Goal: Transaction & Acquisition: Purchase product/service

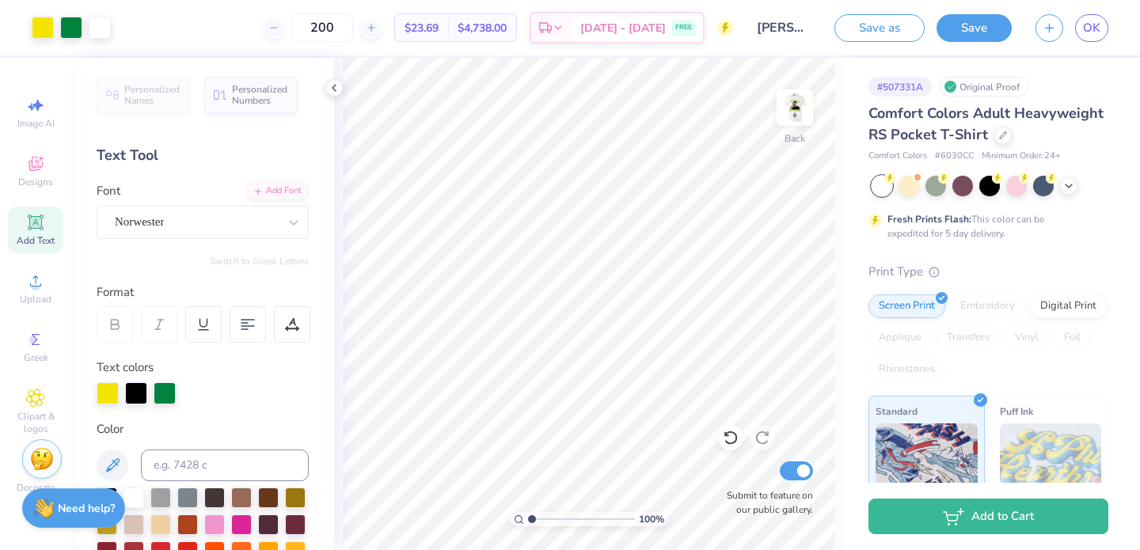
scroll to position [321, 0]
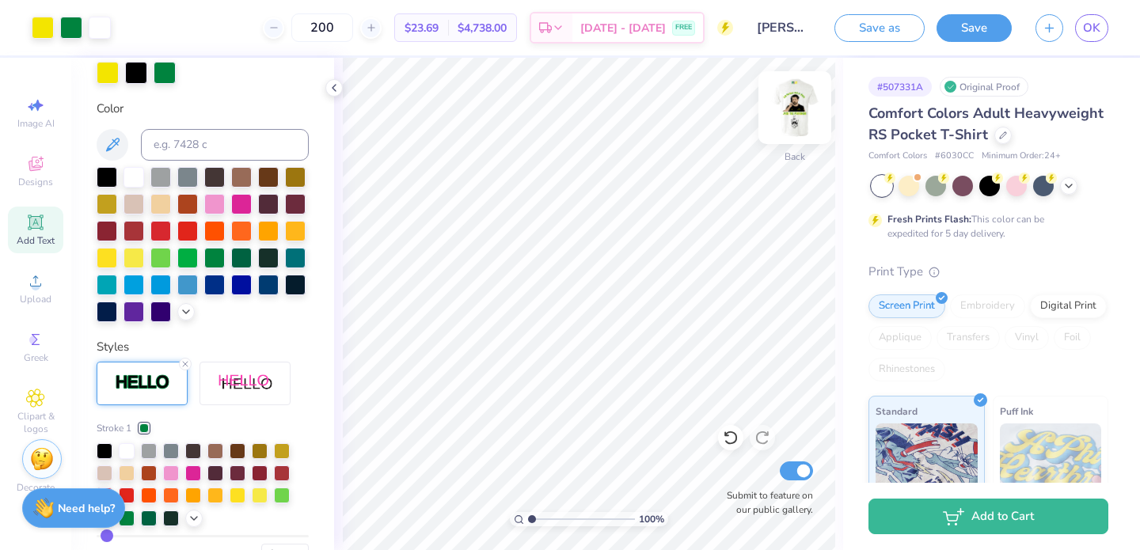
click at [799, 108] on img at bounding box center [794, 107] width 63 height 63
click at [802, 93] on img at bounding box center [794, 107] width 63 height 63
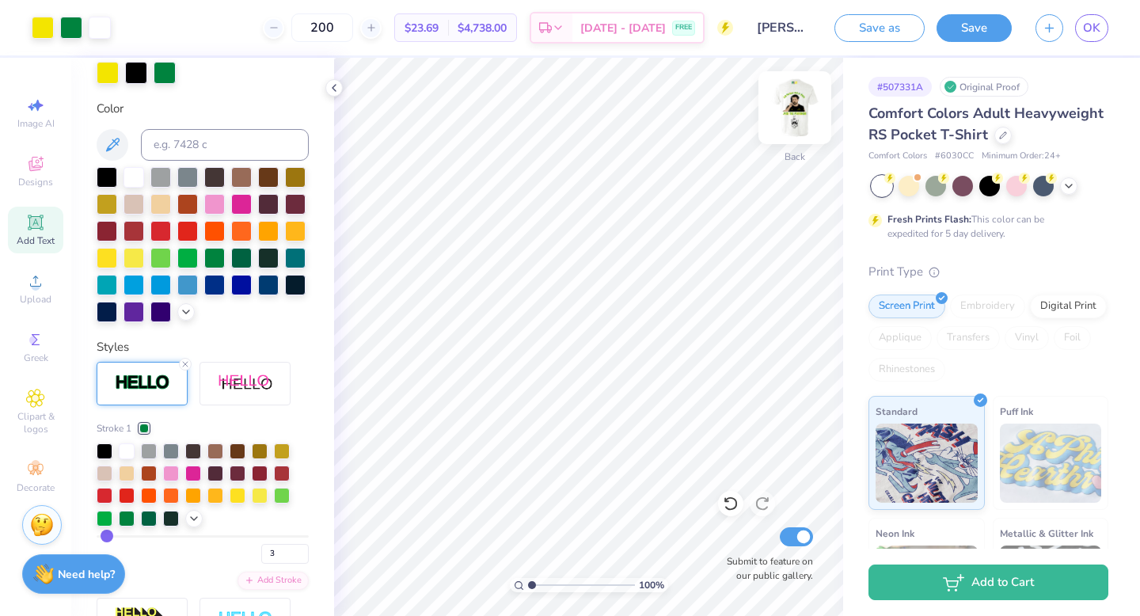
click at [786, 104] on img at bounding box center [794, 107] width 63 height 63
click at [799, 105] on img at bounding box center [794, 107] width 63 height 63
click at [1002, 135] on icon at bounding box center [1003, 134] width 8 height 8
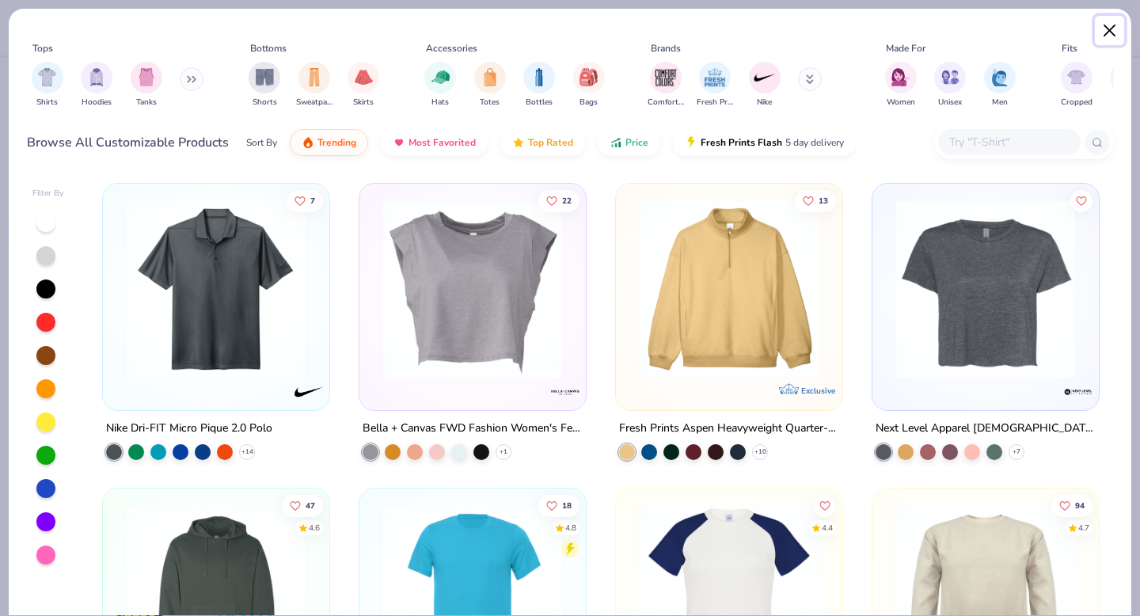
click at [1110, 25] on button "Close" at bounding box center [1110, 31] width 30 height 30
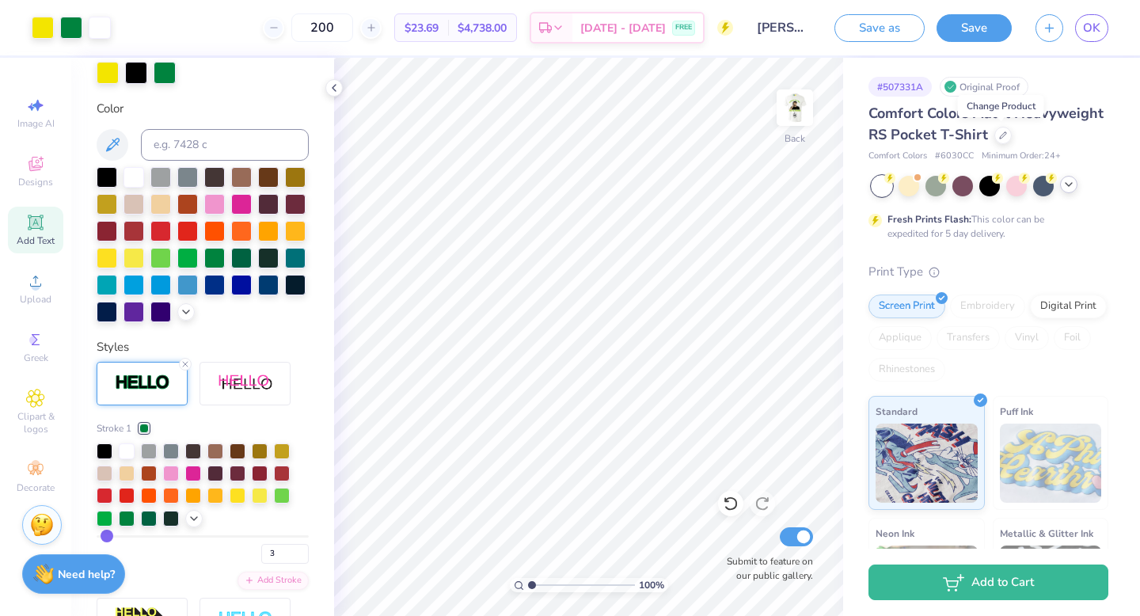
click at [1069, 188] on icon at bounding box center [1069, 184] width 13 height 13
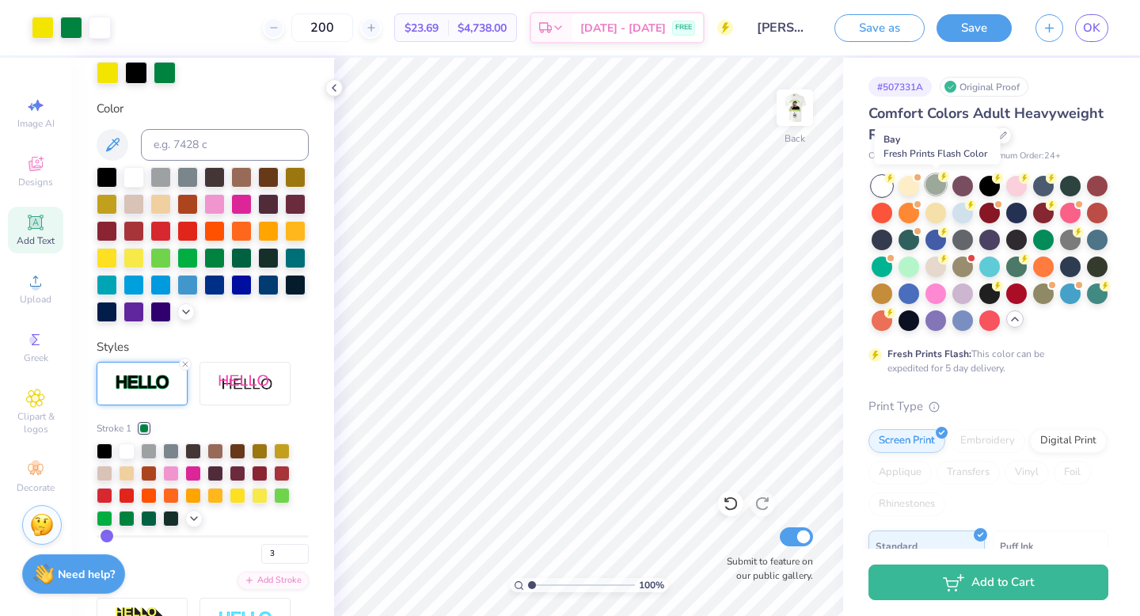
click at [935, 182] on div at bounding box center [936, 184] width 21 height 21
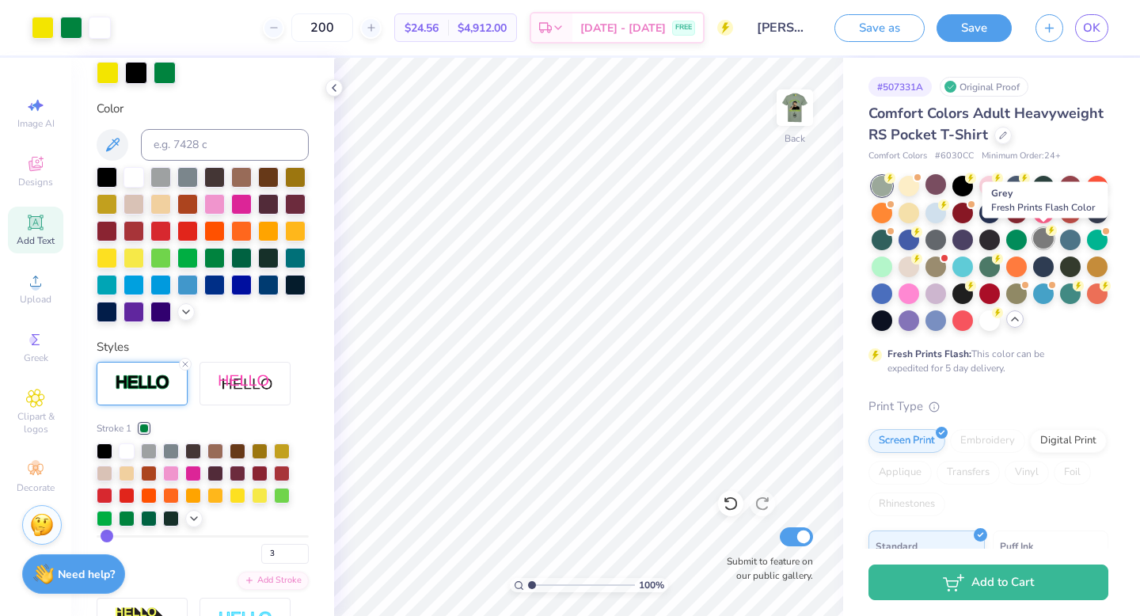
click at [1040, 231] on div at bounding box center [1043, 238] width 21 height 21
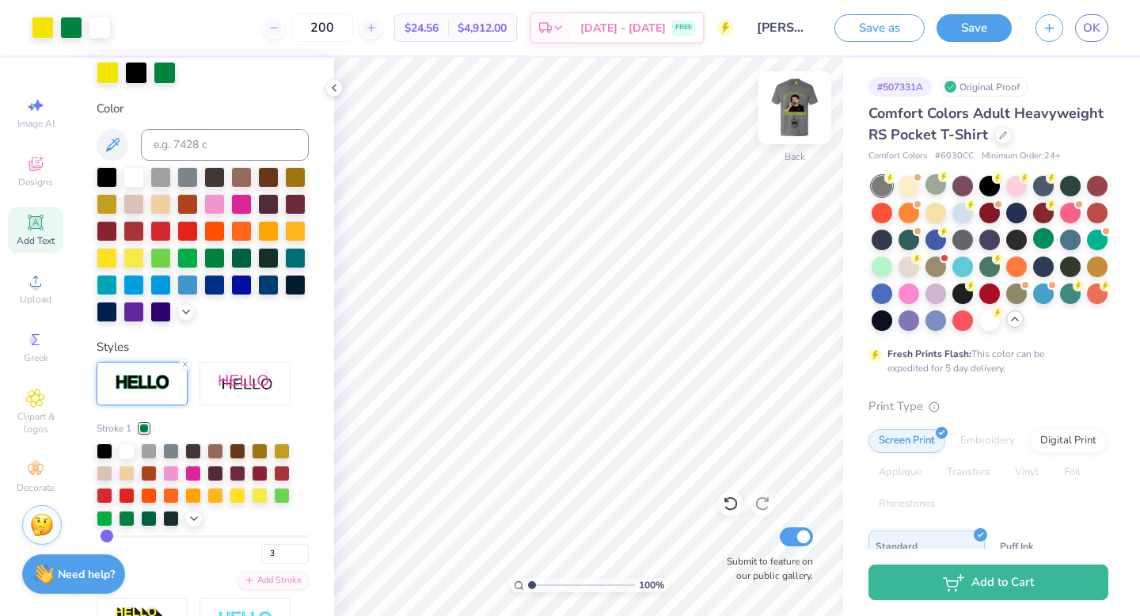
click at [801, 108] on img at bounding box center [794, 107] width 63 height 63
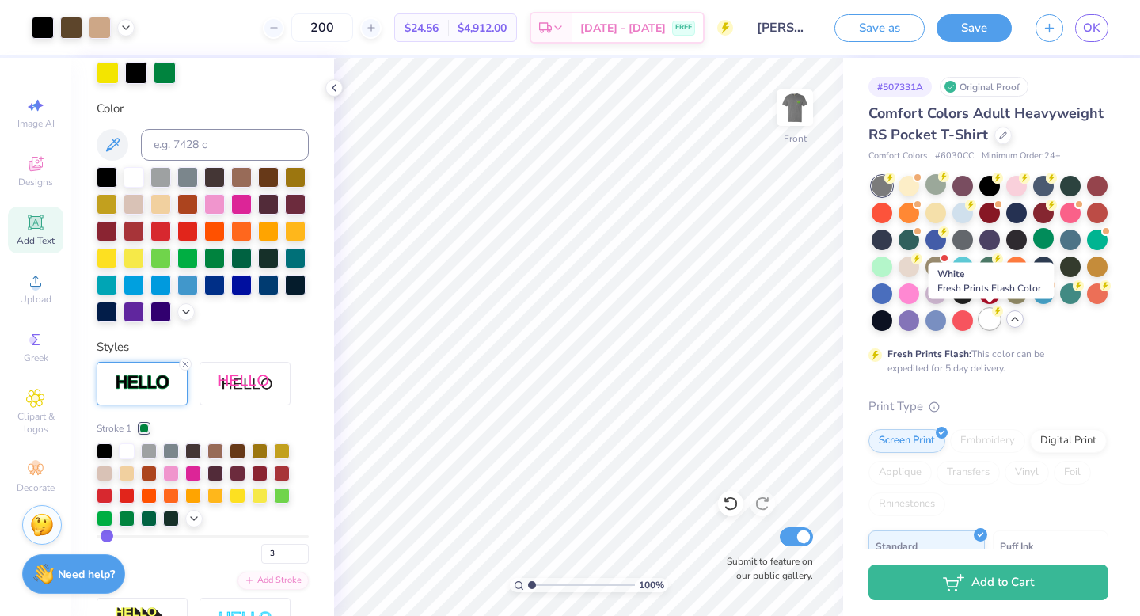
click at [990, 320] on div at bounding box center [989, 319] width 21 height 21
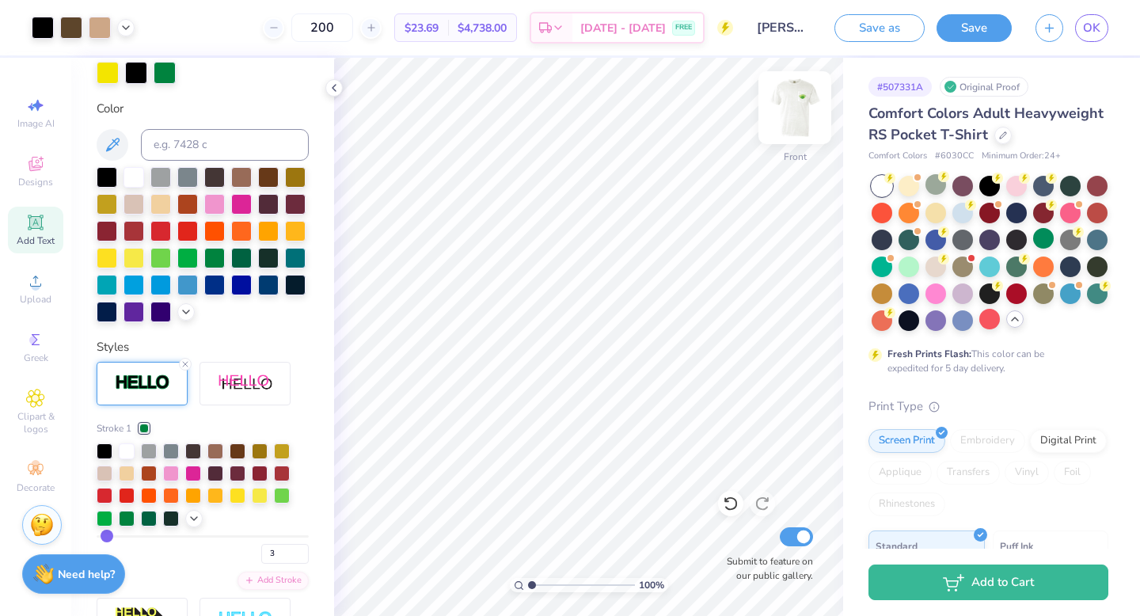
click at [784, 108] on img at bounding box center [794, 107] width 63 height 63
click at [804, 118] on img at bounding box center [794, 107] width 63 height 63
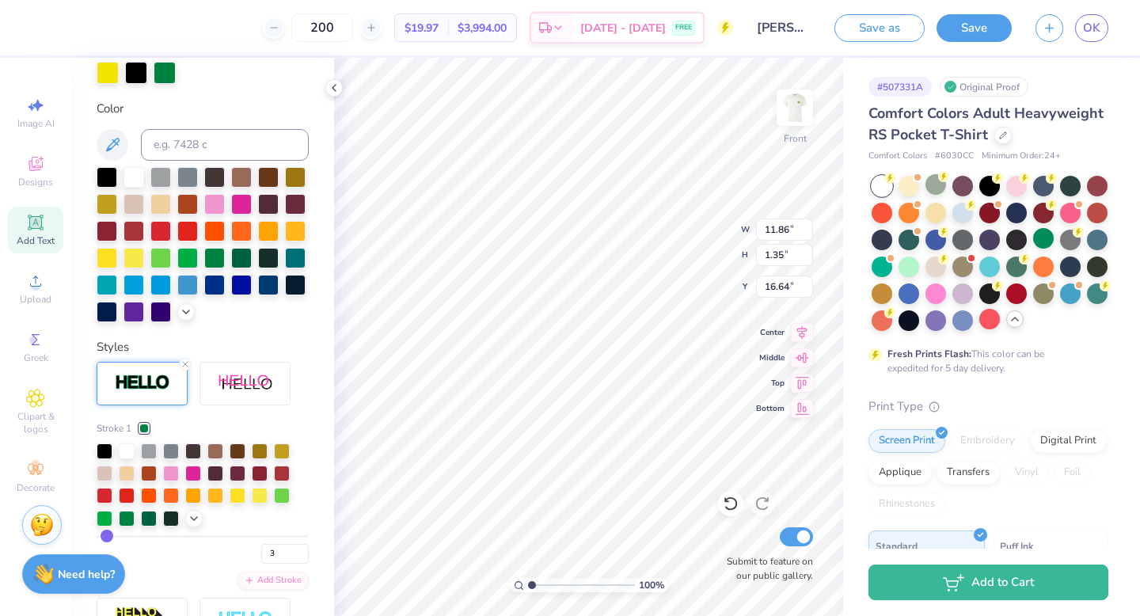
type textarea "RUSH THE PROGRAM"
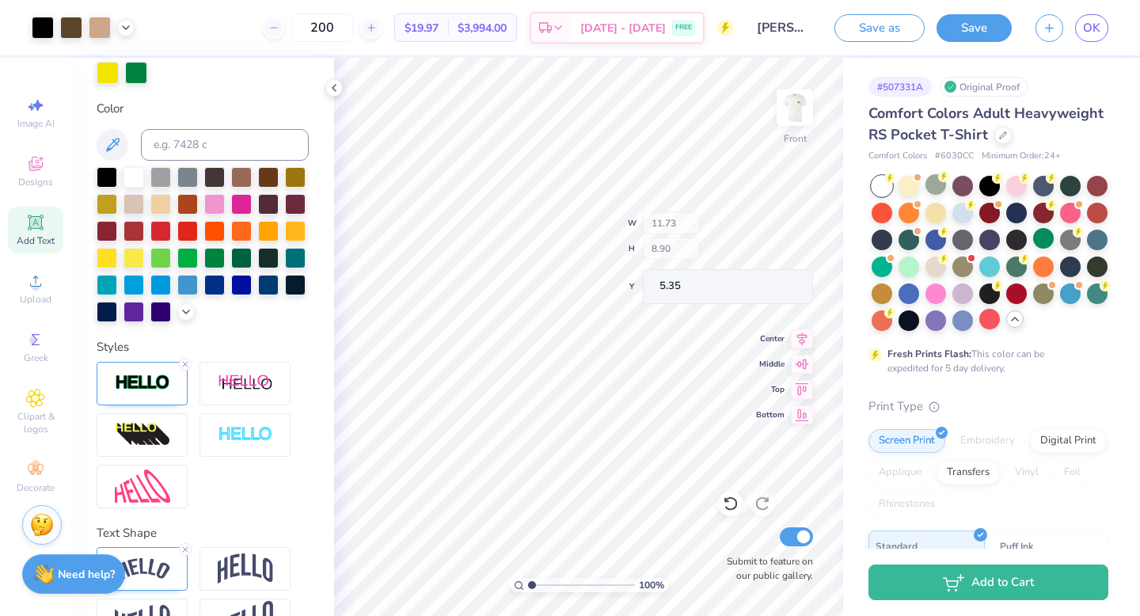
type input "5.35"
type input "14.54"
click at [727, 496] on icon at bounding box center [731, 504] width 16 height 16
click at [732, 500] on icon at bounding box center [731, 504] width 16 height 16
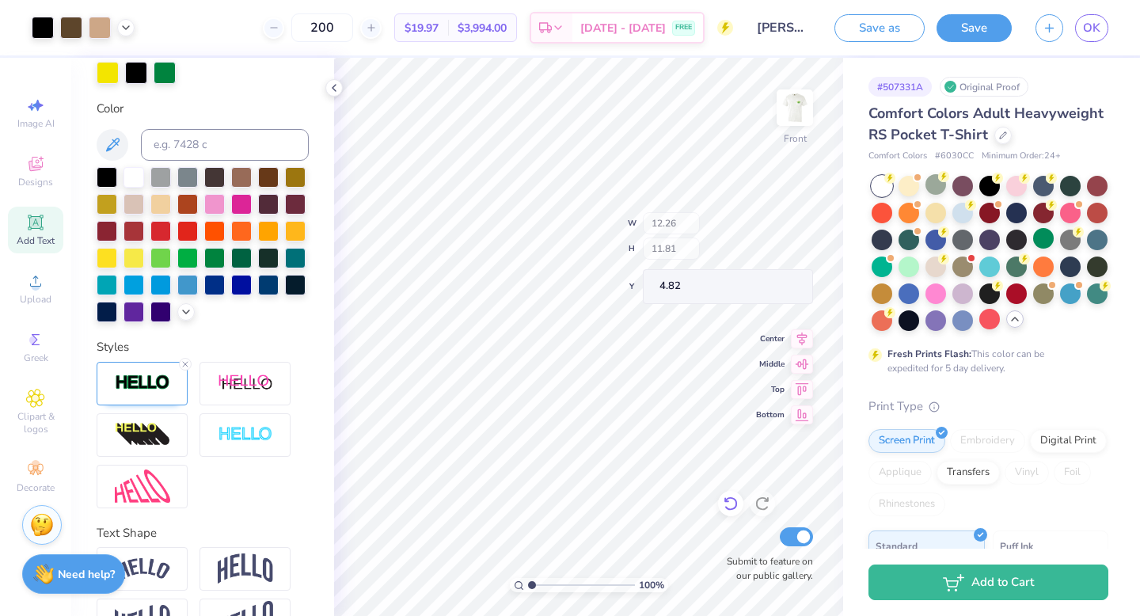
type input "4.82"
type input "0.50"
click at [789, 108] on img at bounding box center [794, 107] width 63 height 63
type input "1.36"
type input "0.53"
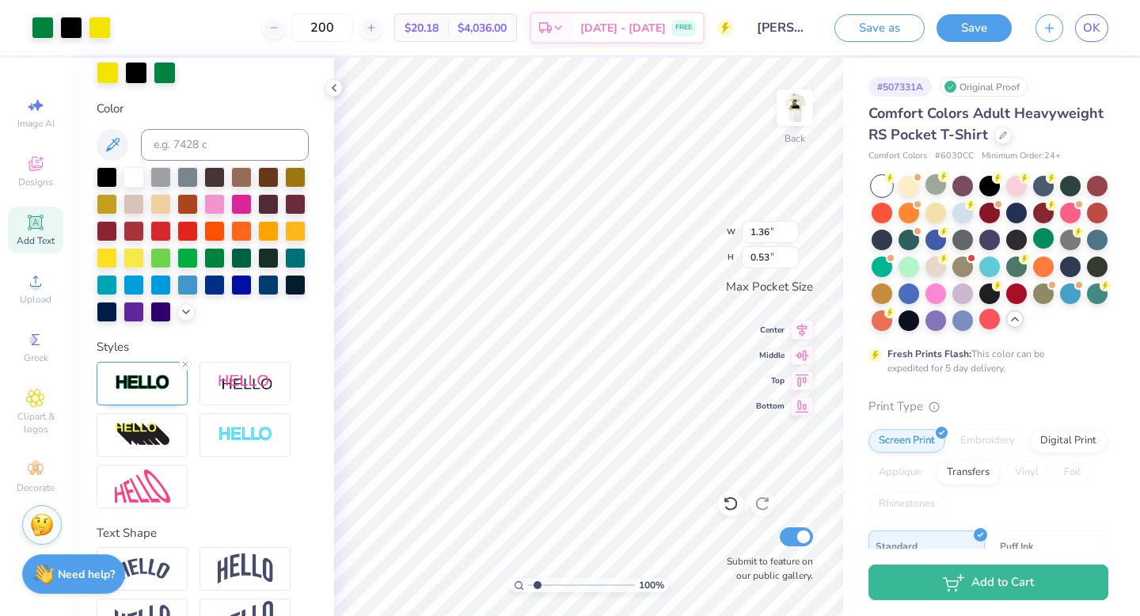
drag, startPoint x: 532, startPoint y: 584, endPoint x: 542, endPoint y: 584, distance: 9.5
click at [542, 549] on input "range" at bounding box center [581, 585] width 107 height 14
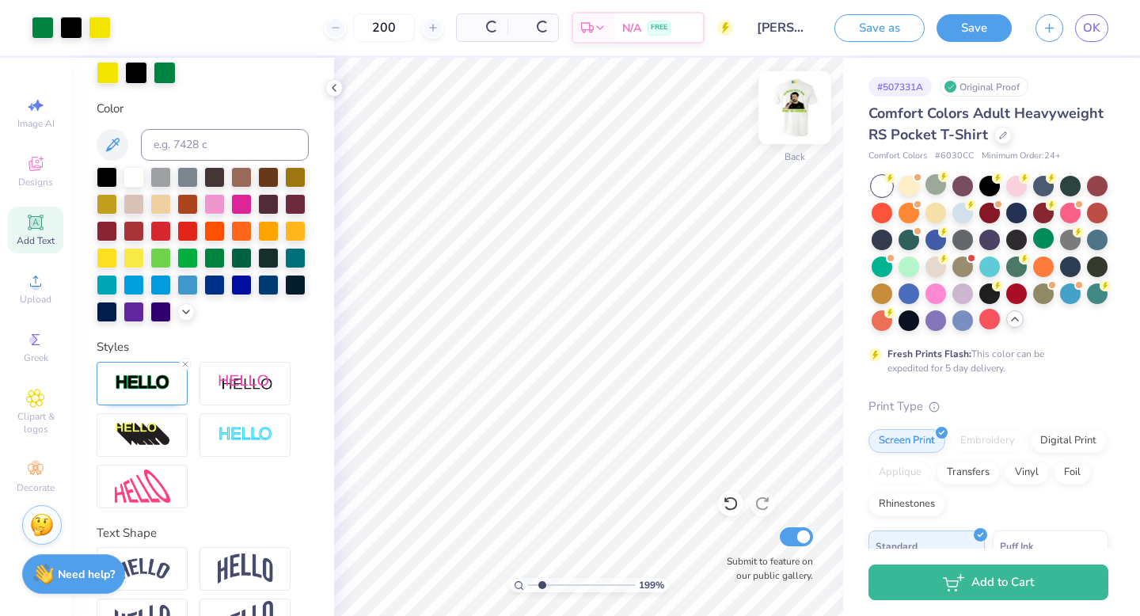
click at [781, 106] on img at bounding box center [794, 107] width 63 height 63
drag, startPoint x: 542, startPoint y: 586, endPoint x: 485, endPoint y: 581, distance: 57.2
type input "1"
click at [528, 549] on input "range" at bounding box center [581, 585] width 107 height 14
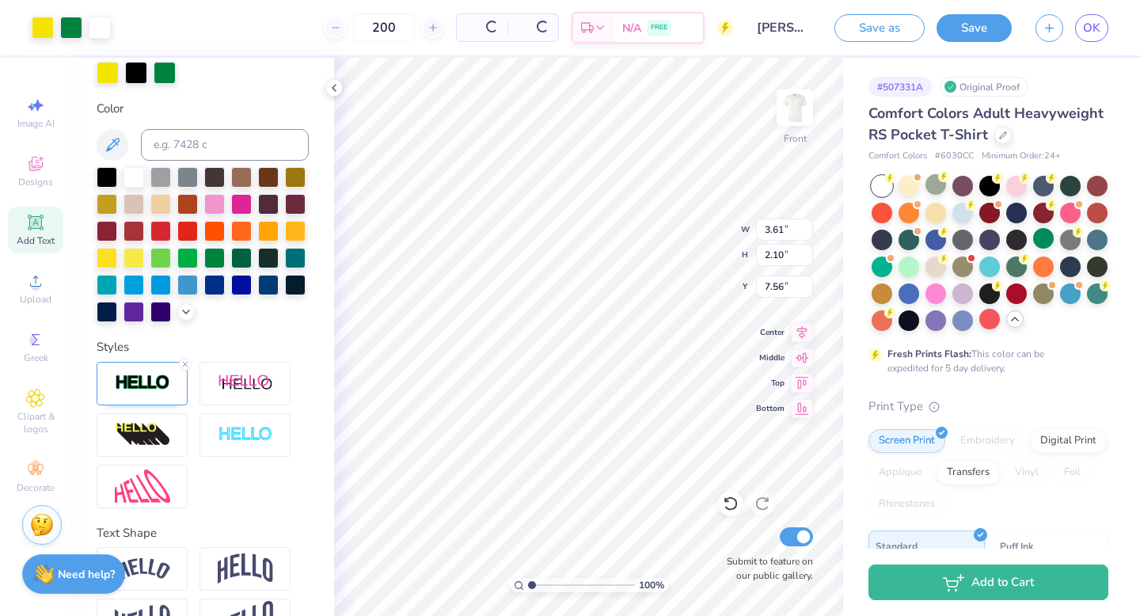
type input "3.61"
type input "2.10"
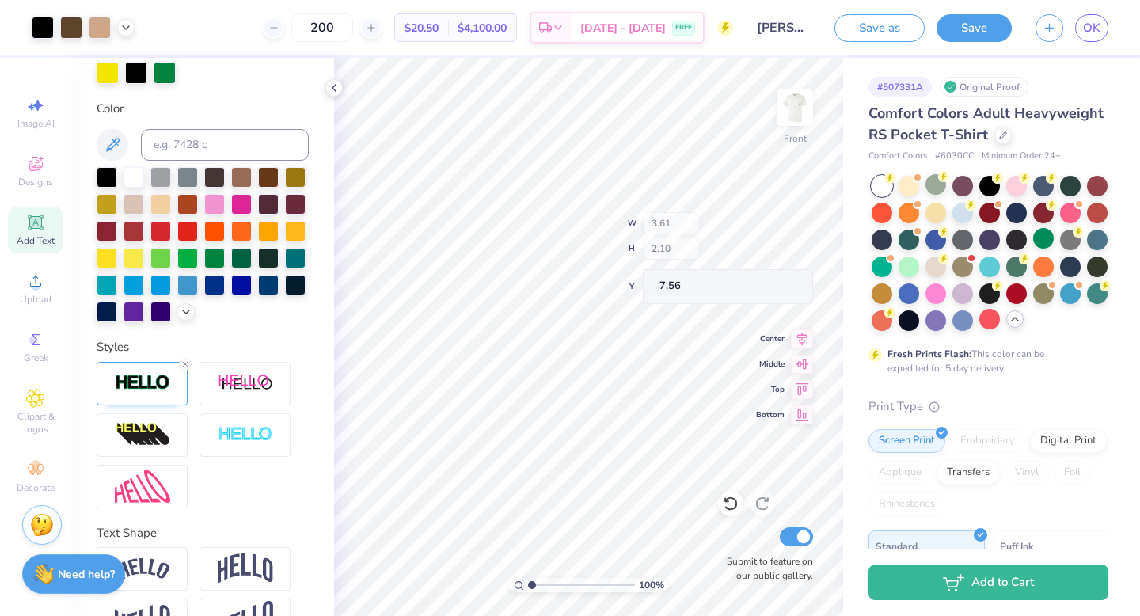
type input "0.50"
click at [794, 112] on img at bounding box center [794, 107] width 63 height 63
click at [805, 120] on img at bounding box center [794, 107] width 63 height 63
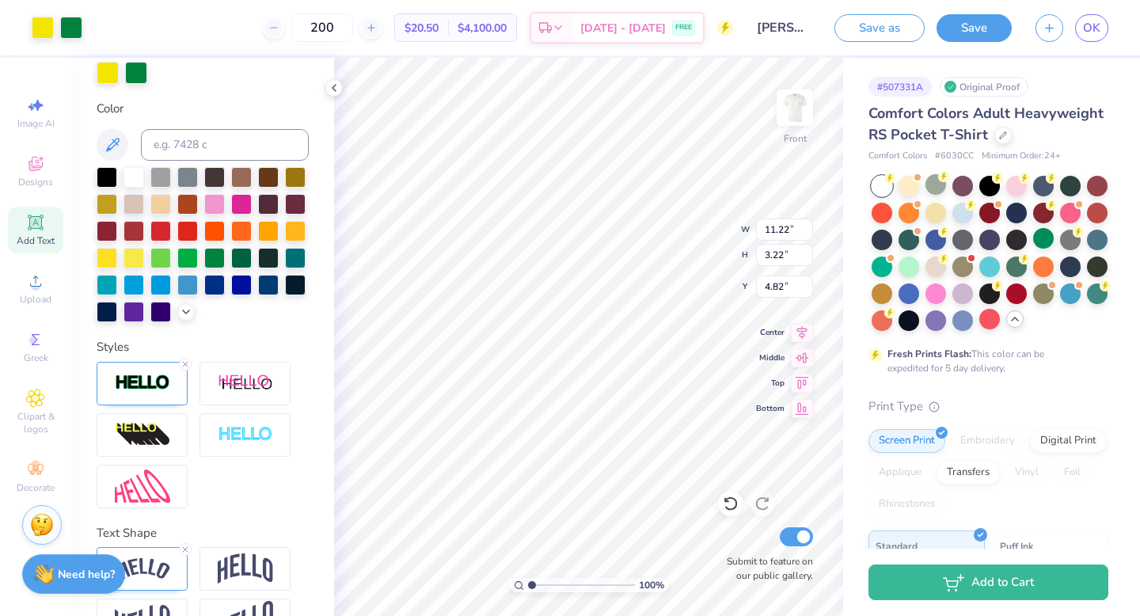
type input "11.22"
type input "3.22"
type input "4.82"
click at [798, 107] on img at bounding box center [794, 107] width 63 height 63
type input "2.62"
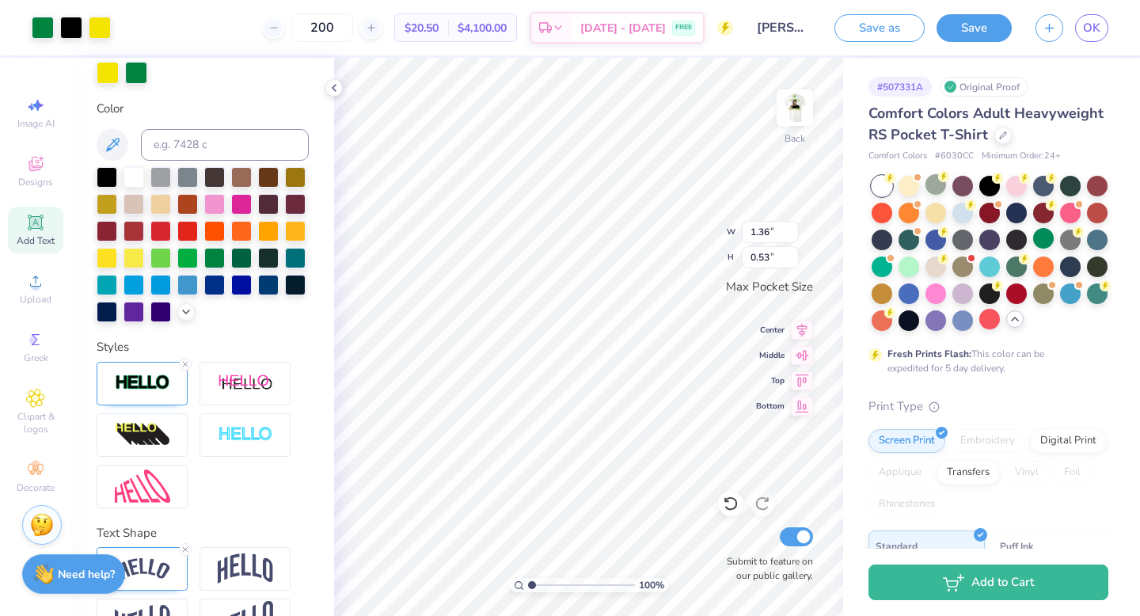
type input "1.02"
click at [794, 112] on img at bounding box center [794, 107] width 63 height 63
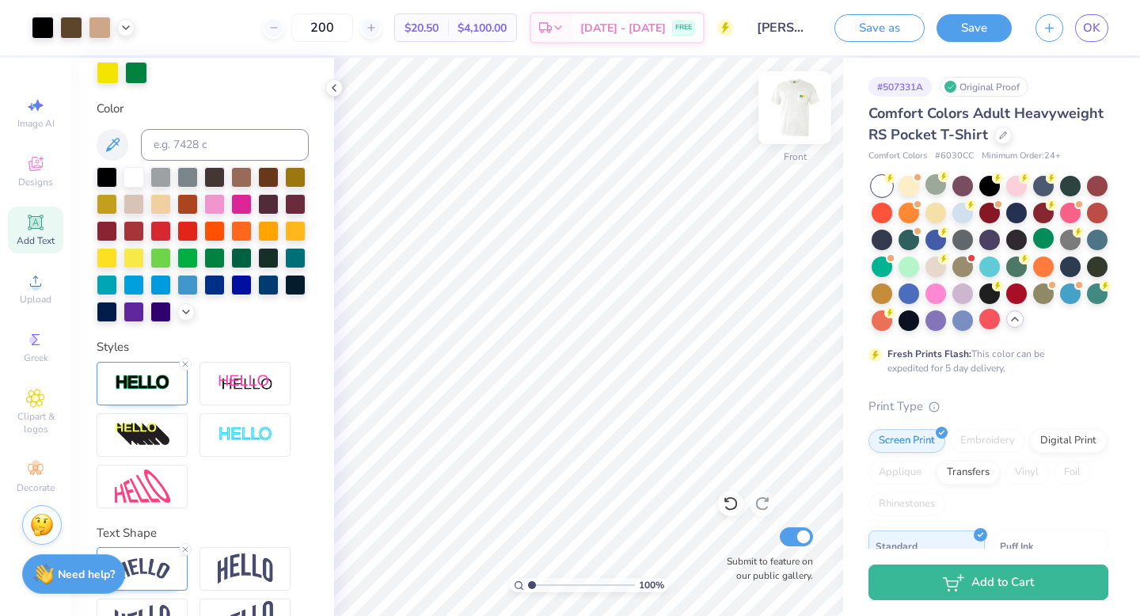
click at [794, 112] on img at bounding box center [794, 107] width 63 height 63
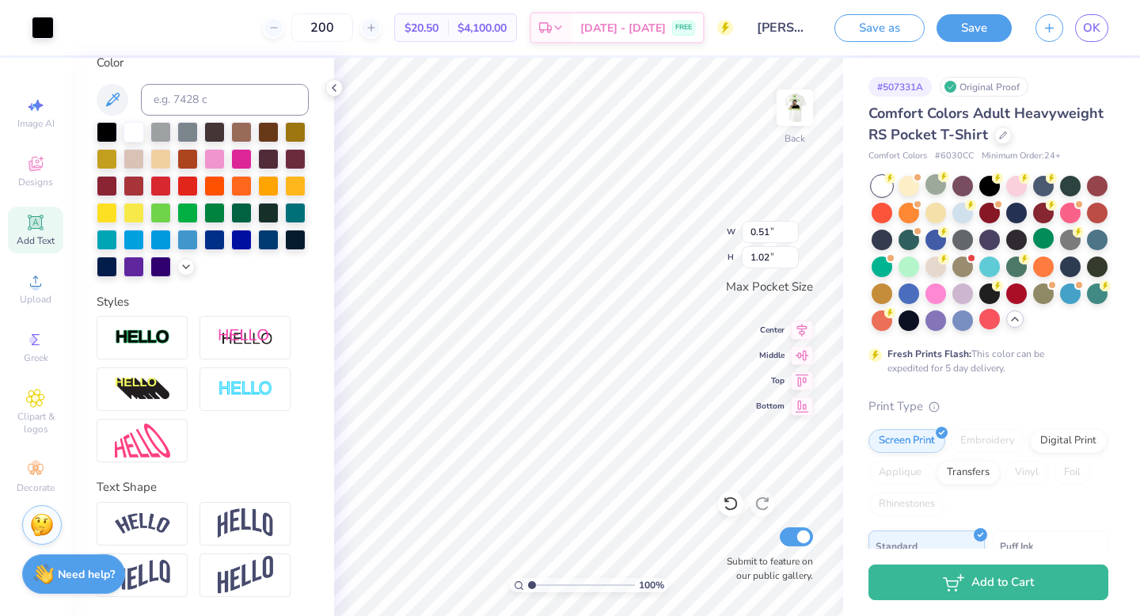
scroll to position [259, 0]
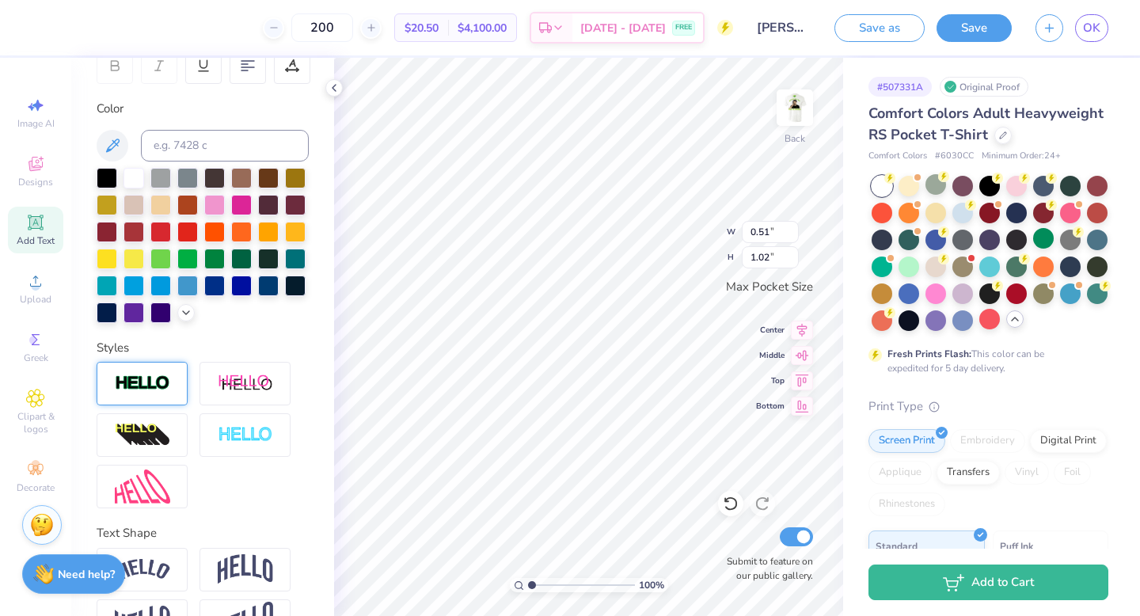
click at [148, 375] on img at bounding box center [142, 384] width 55 height 18
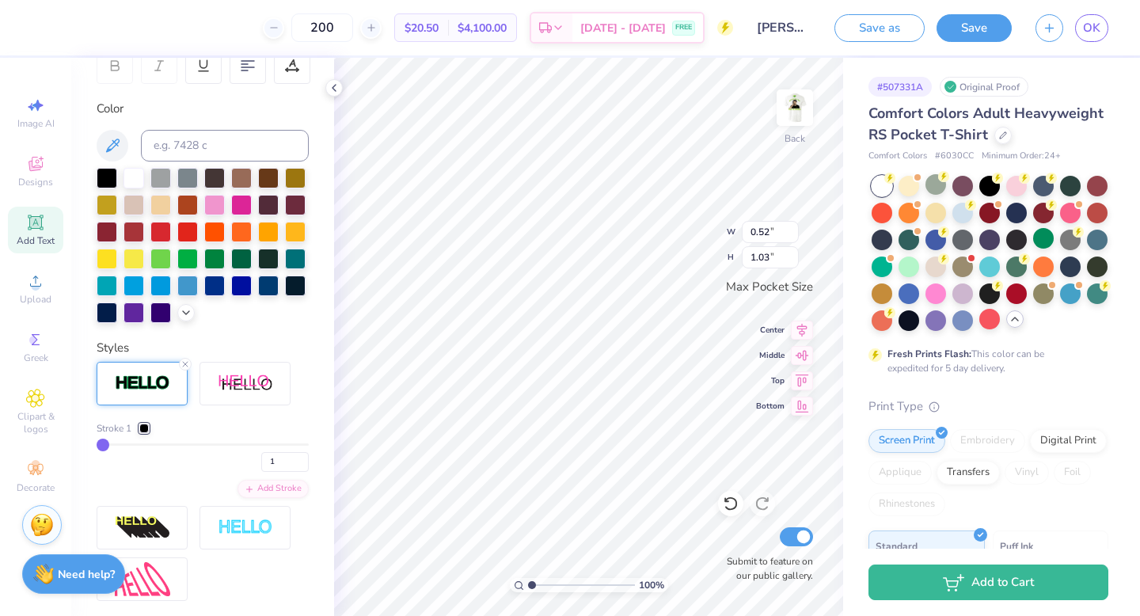
type input "0.52"
type input "1.03"
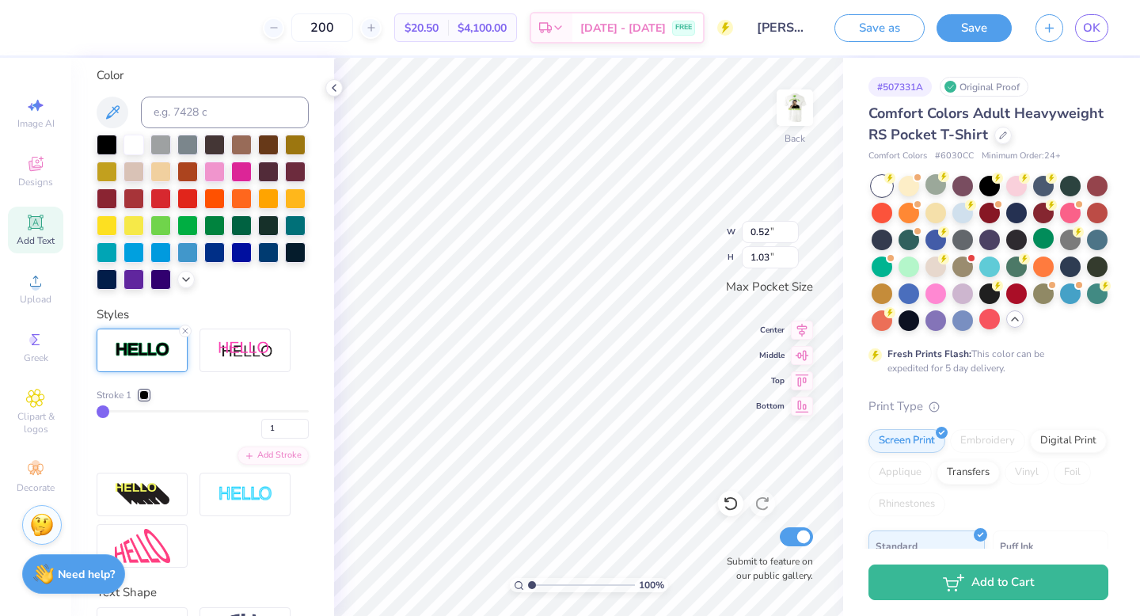
scroll to position [295, 0]
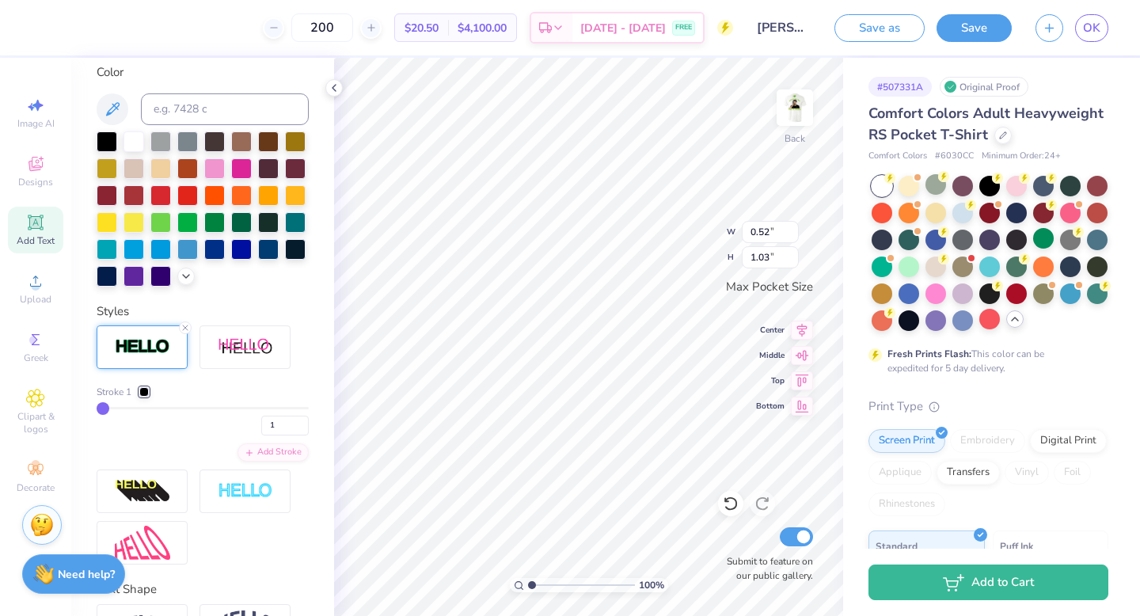
click at [146, 390] on div at bounding box center [144, 392] width 10 height 10
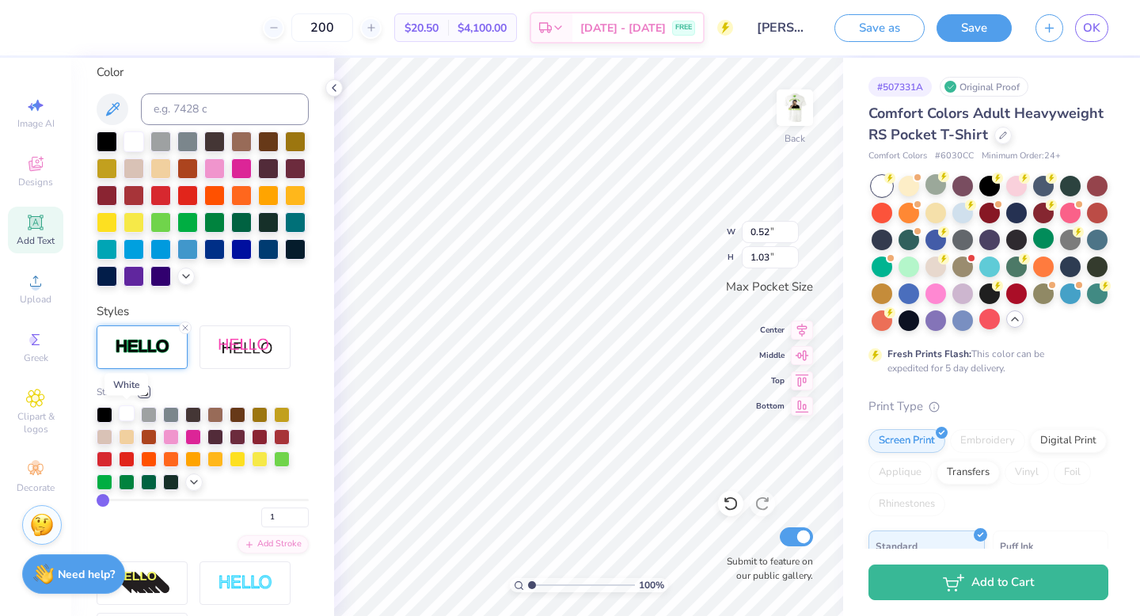
click at [129, 417] on div at bounding box center [127, 413] width 16 height 16
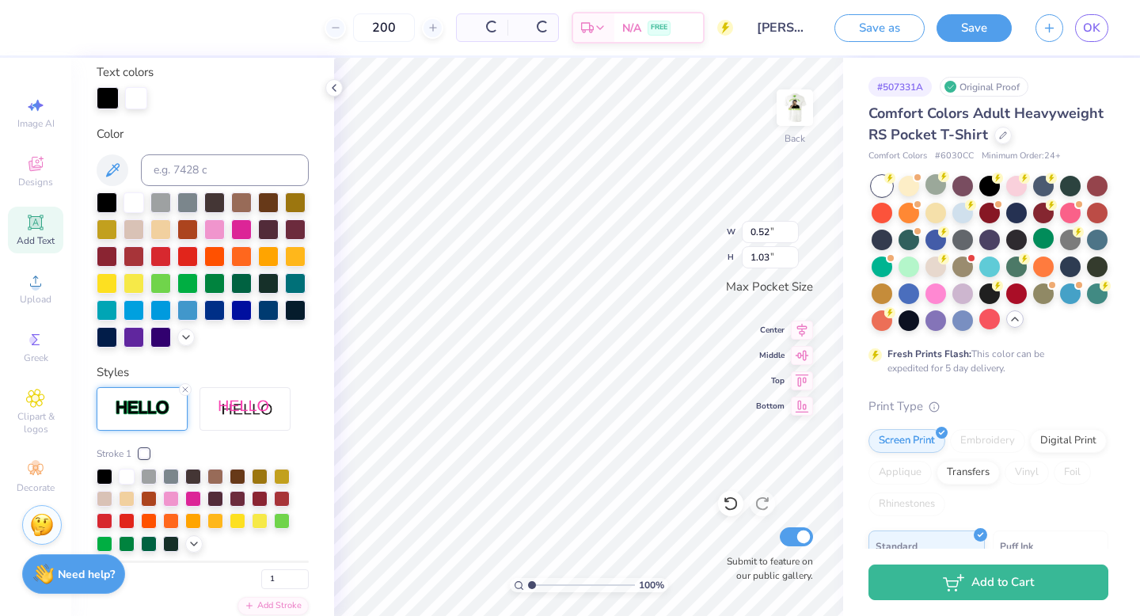
scroll to position [357, 0]
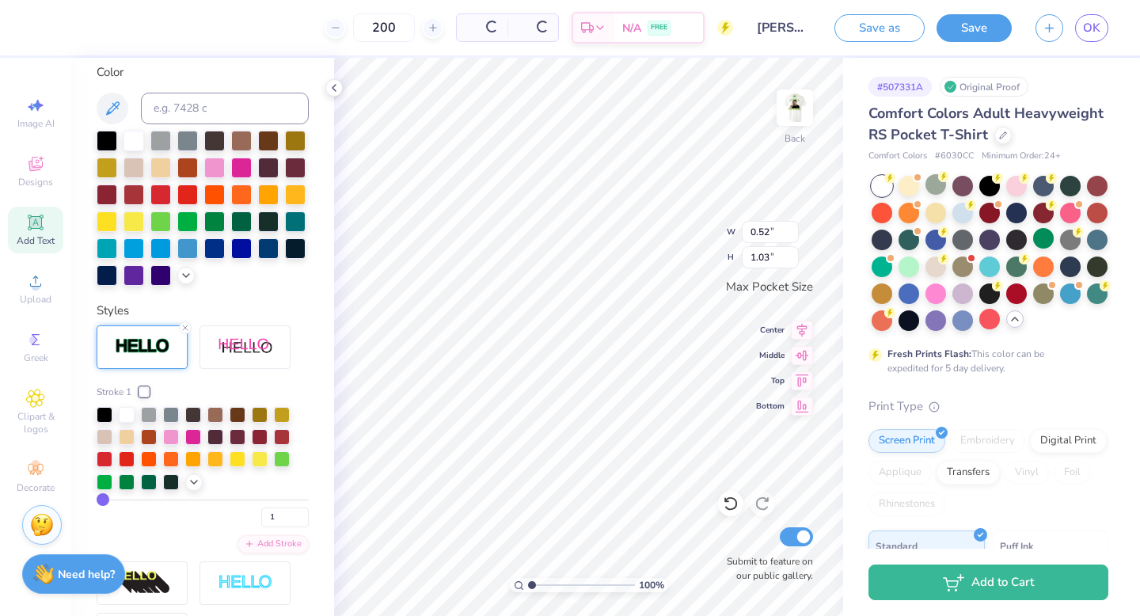
click at [238, 383] on div "Stroke 1 1 Add Stroke" at bounding box center [203, 490] width 212 height 331
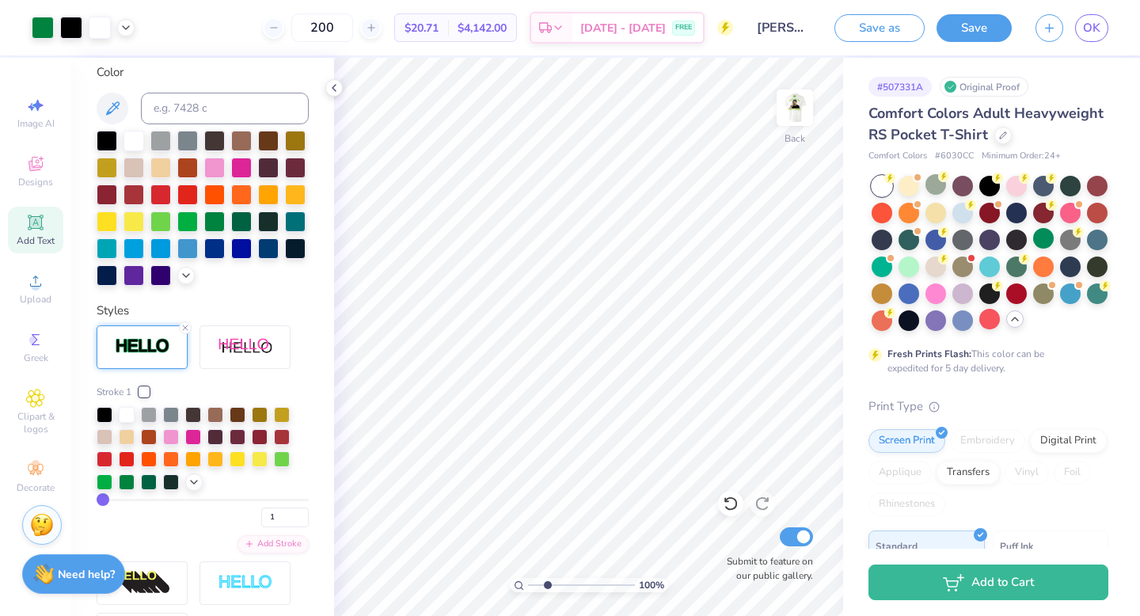
drag, startPoint x: 530, startPoint y: 583, endPoint x: 549, endPoint y: 582, distance: 19.8
type input "2.7"
click at [549, 549] on input "range" at bounding box center [581, 585] width 107 height 14
click at [137, 141] on div at bounding box center [134, 139] width 21 height 21
click at [105, 413] on div at bounding box center [105, 413] width 16 height 16
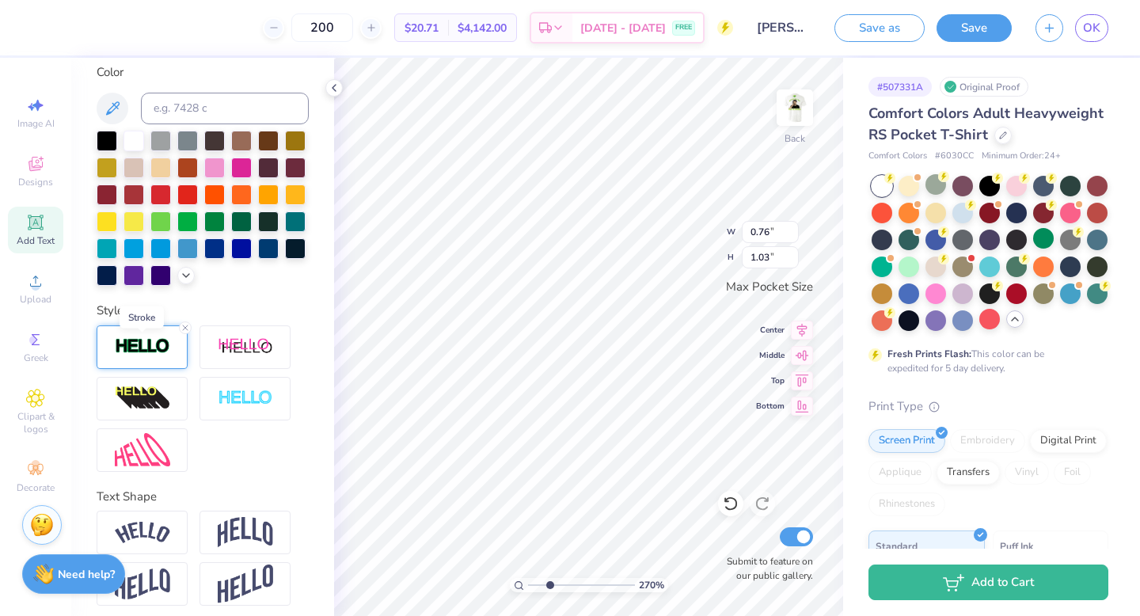
click at [158, 341] on img at bounding box center [142, 346] width 55 height 18
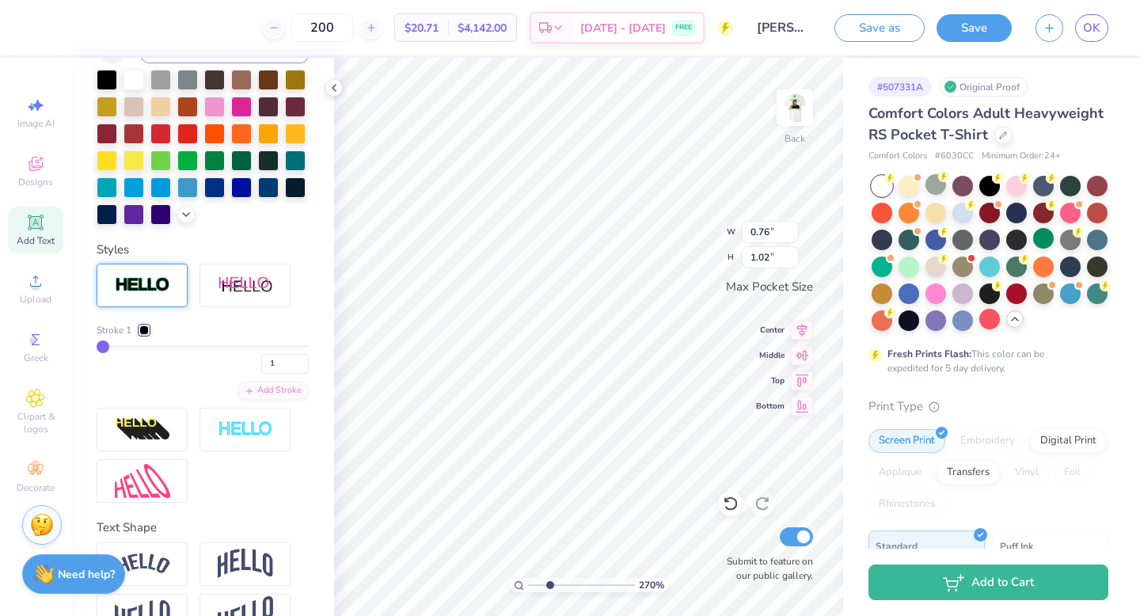
type input "1.02"
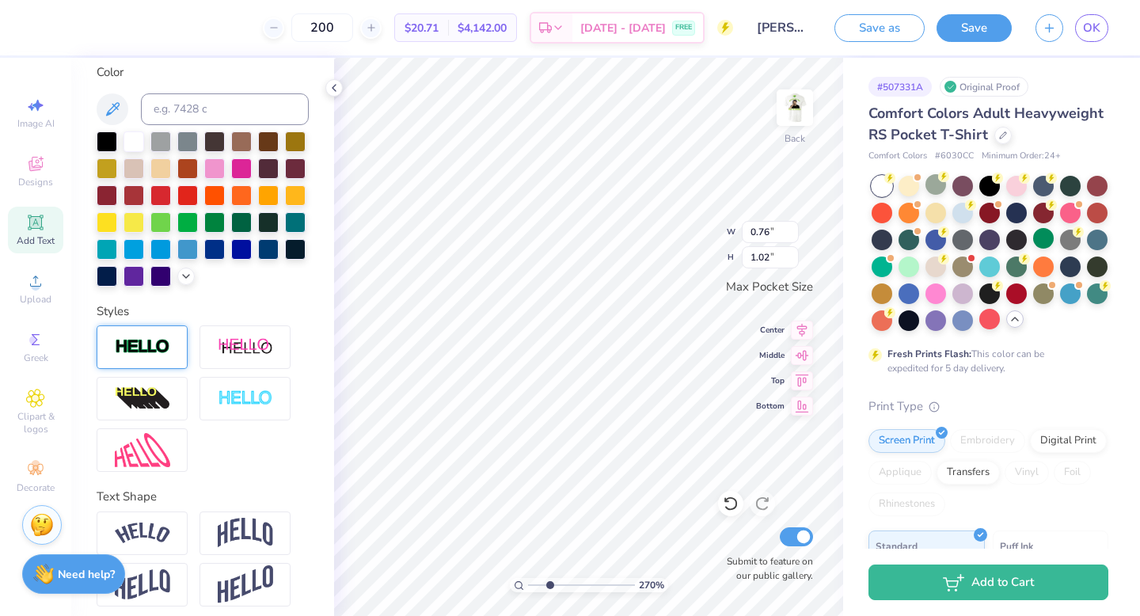
click at [158, 337] on div at bounding box center [142, 347] width 91 height 44
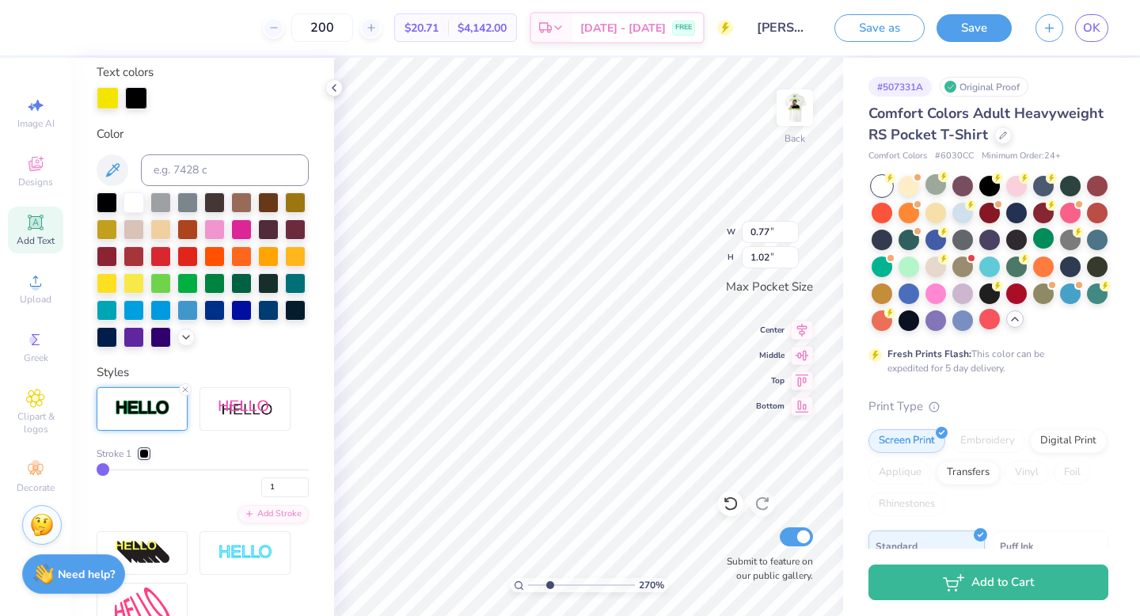
type input "0.77"
type input "1.03"
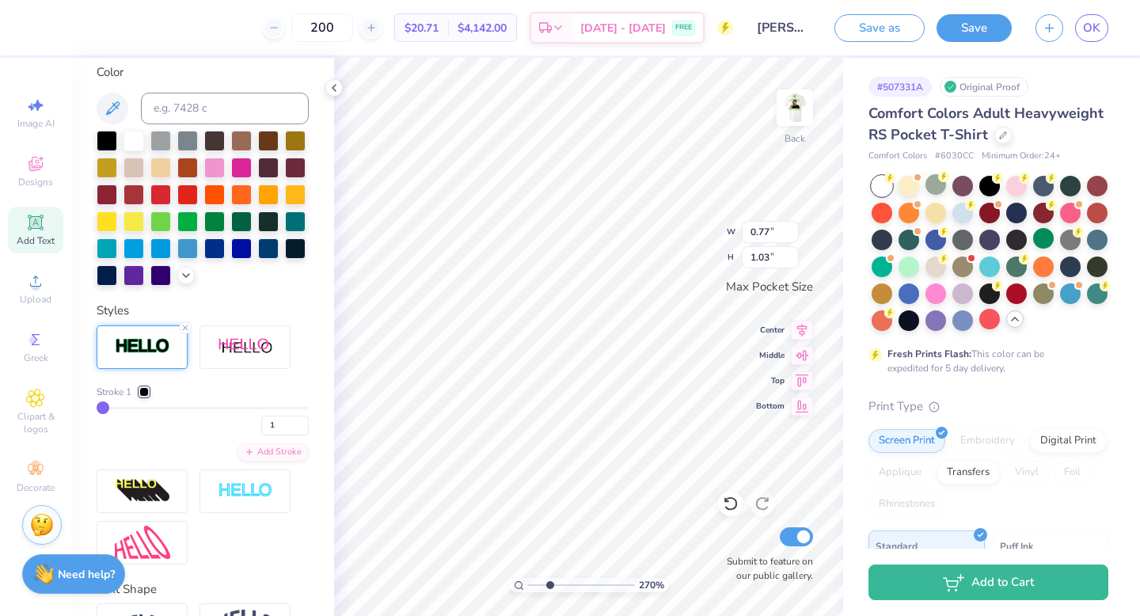
type input "0.40"
type input "1.02"
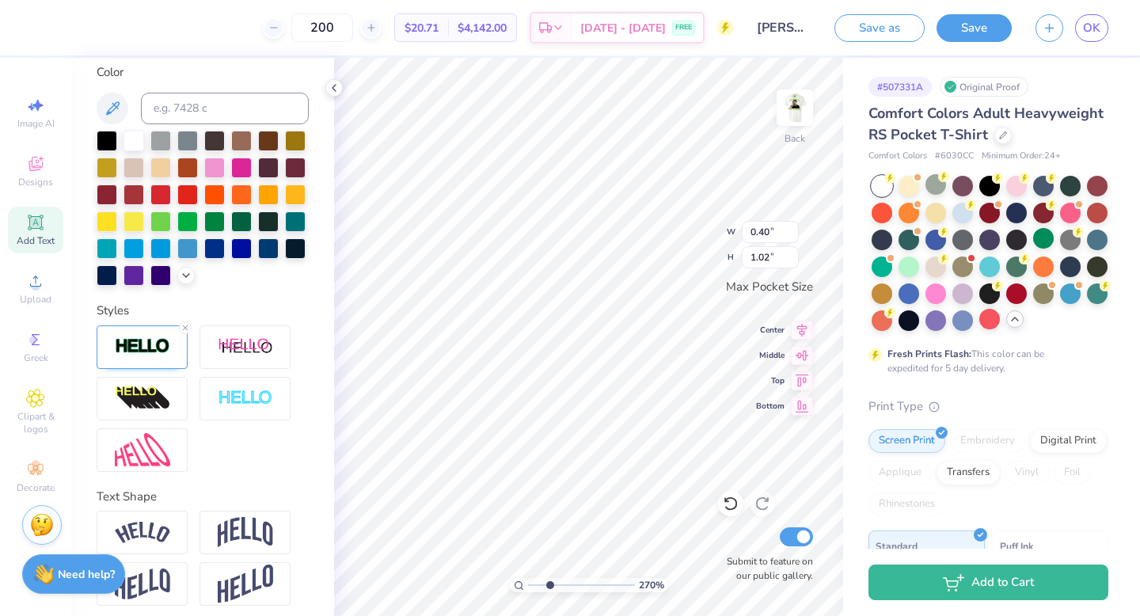
type input "0.42"
type input "1.03"
click at [163, 347] on img at bounding box center [142, 346] width 55 height 18
drag, startPoint x: 551, startPoint y: 584, endPoint x: 503, endPoint y: 580, distance: 48.5
click at [528, 549] on input "range" at bounding box center [581, 585] width 107 height 14
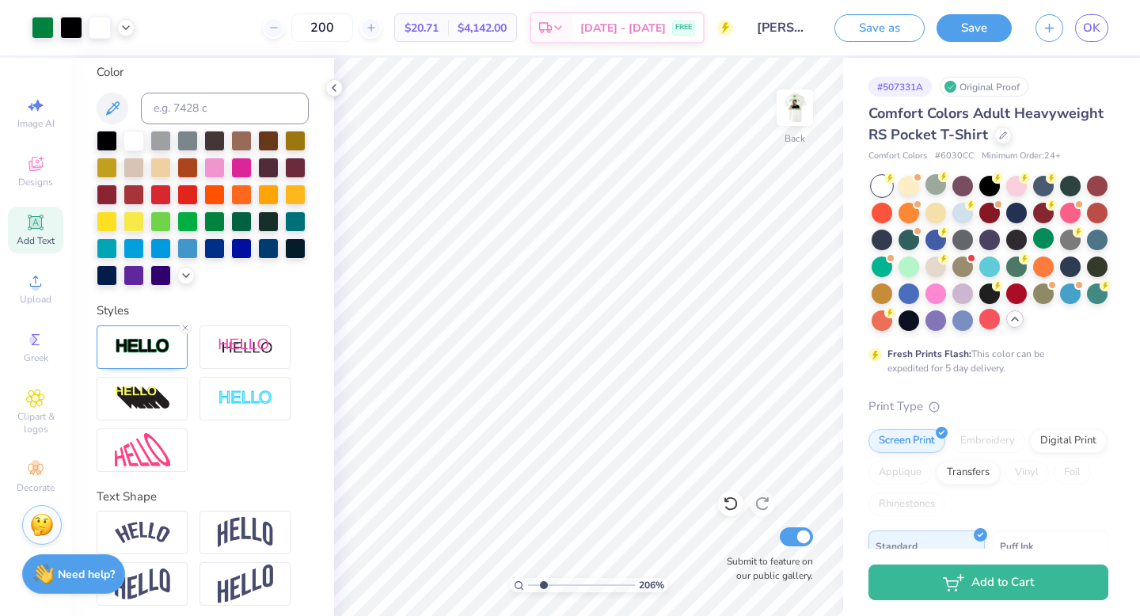
drag, startPoint x: 535, startPoint y: 580, endPoint x: 543, endPoint y: 579, distance: 8.1
click at [543, 549] on input "range" at bounding box center [581, 585] width 107 height 14
drag, startPoint x: 543, startPoint y: 581, endPoint x: 563, endPoint y: 581, distance: 19.8
click at [563, 549] on input "range" at bounding box center [581, 585] width 107 height 14
drag, startPoint x: 565, startPoint y: 584, endPoint x: 628, endPoint y: 584, distance: 63.3
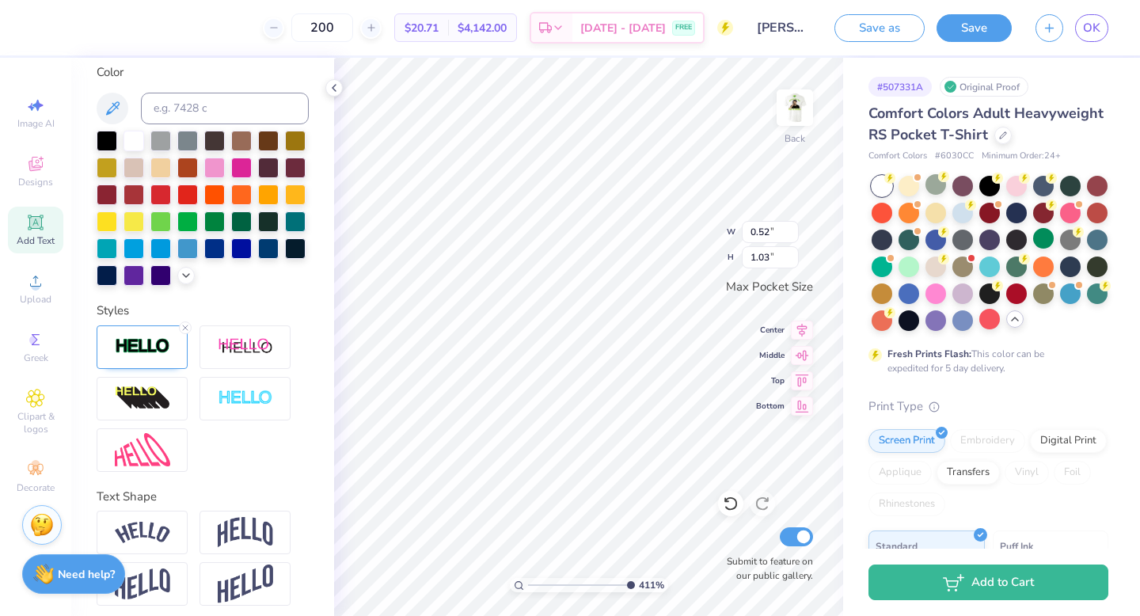
click at [628, 549] on input "range" at bounding box center [581, 585] width 107 height 14
drag, startPoint x: 621, startPoint y: 584, endPoint x: 464, endPoint y: 576, distance: 157.0
type input "1"
click at [528, 549] on input "range" at bounding box center [581, 585] width 107 height 14
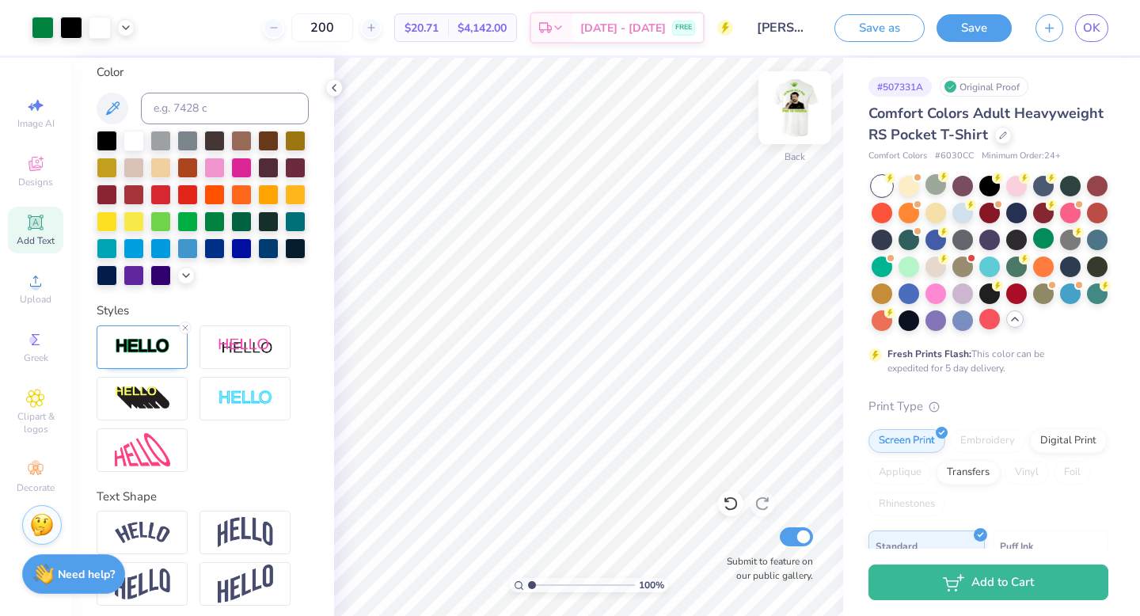
click at [793, 112] on img at bounding box center [794, 107] width 63 height 63
click at [789, 117] on img at bounding box center [794, 107] width 63 height 63
click at [790, 111] on img at bounding box center [794, 107] width 63 height 63
type textarea "PHI GAMMA DELTA"
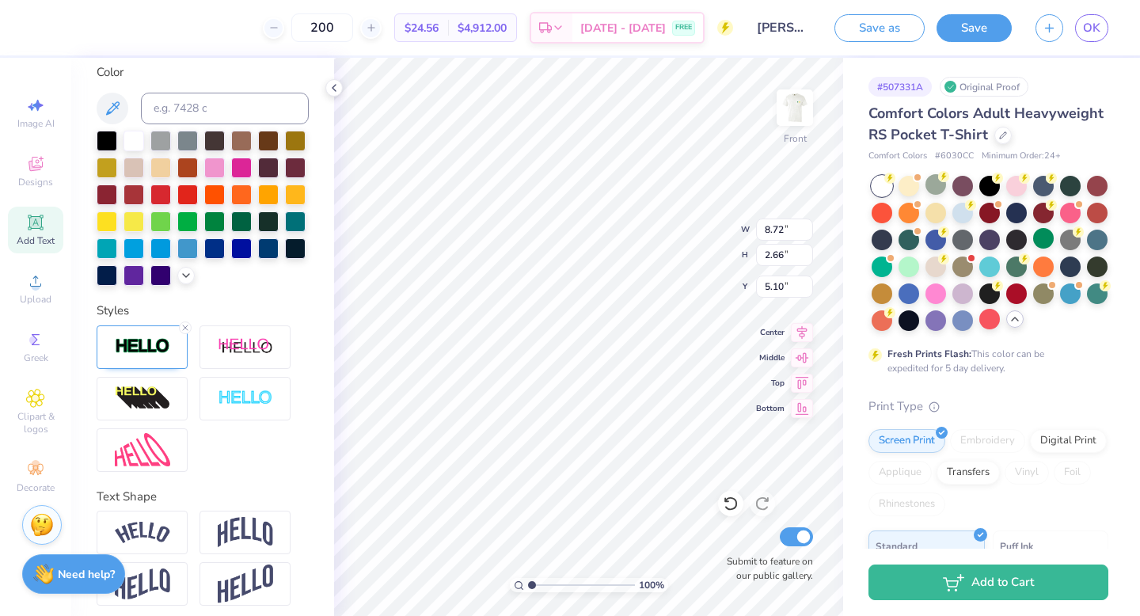
type input "12.26"
type input "1.35"
type input "17.20"
type textarea "R"
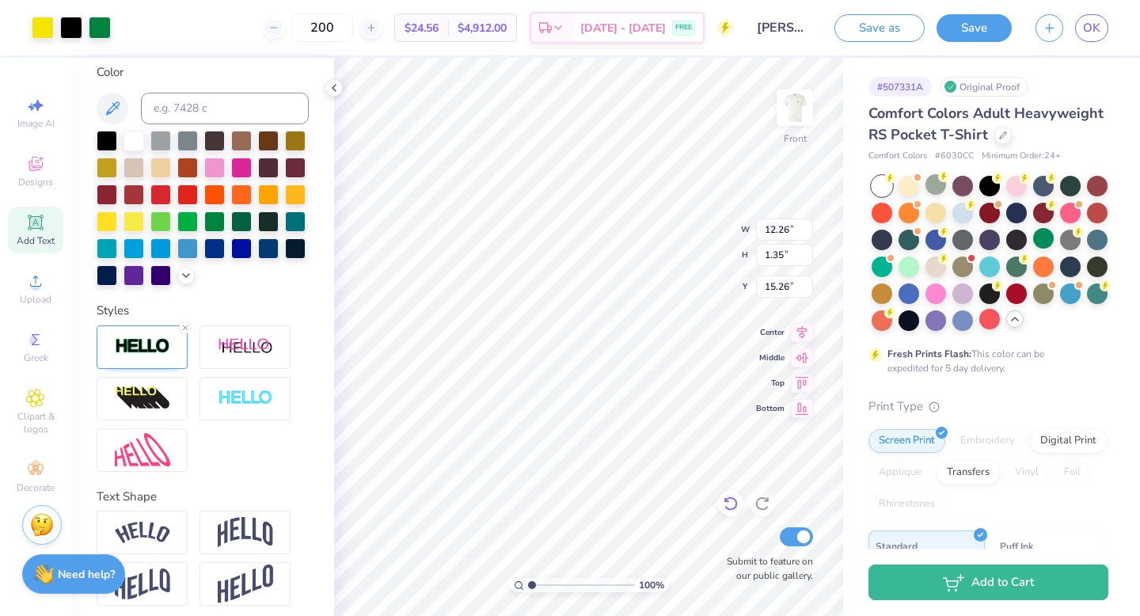
click at [727, 504] on icon at bounding box center [731, 504] width 16 height 16
click at [731, 500] on icon at bounding box center [731, 504] width 16 height 16
type textarea "R"
type textarea "FALL 2025"
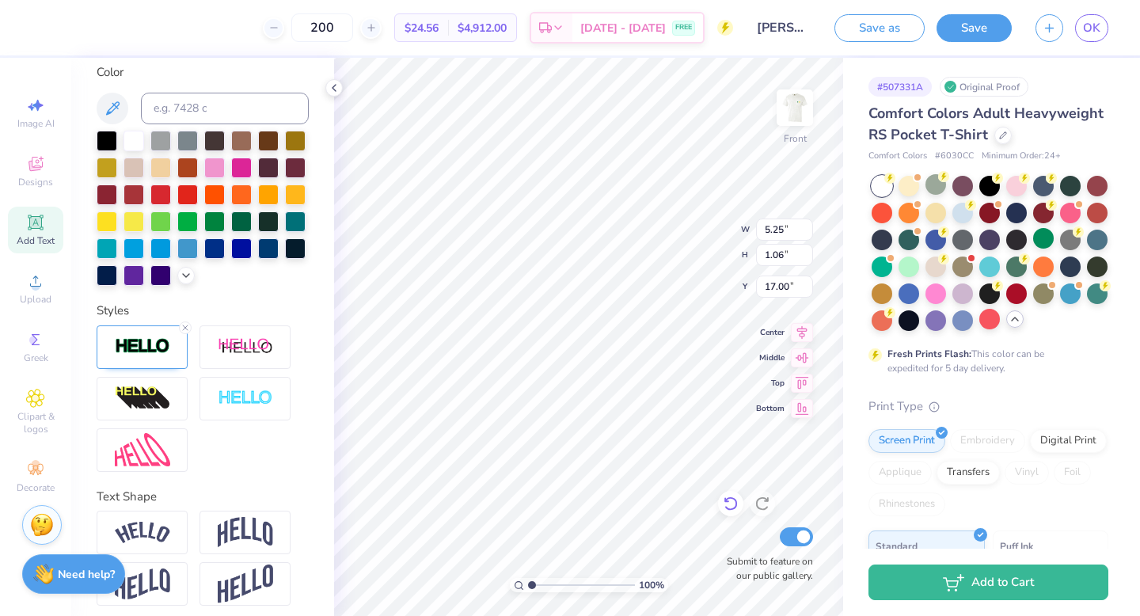
type input "5.25"
type input "1.06"
click at [100, 134] on div at bounding box center [107, 139] width 21 height 21
click at [184, 325] on icon at bounding box center [186, 328] width 10 height 10
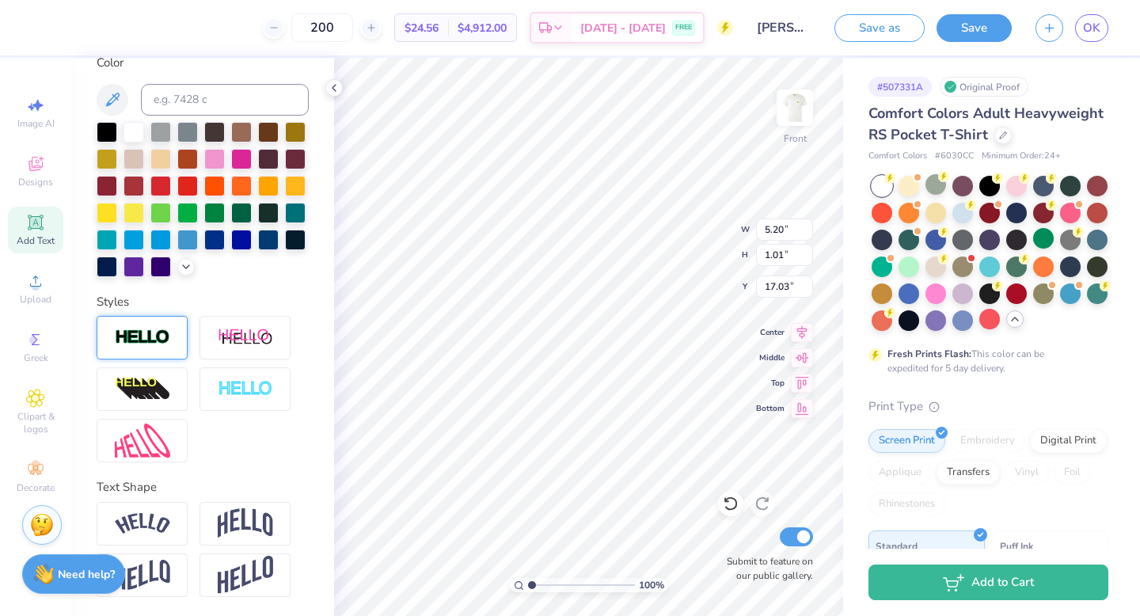
type input "5.20"
type input "1.01"
type input "17.03"
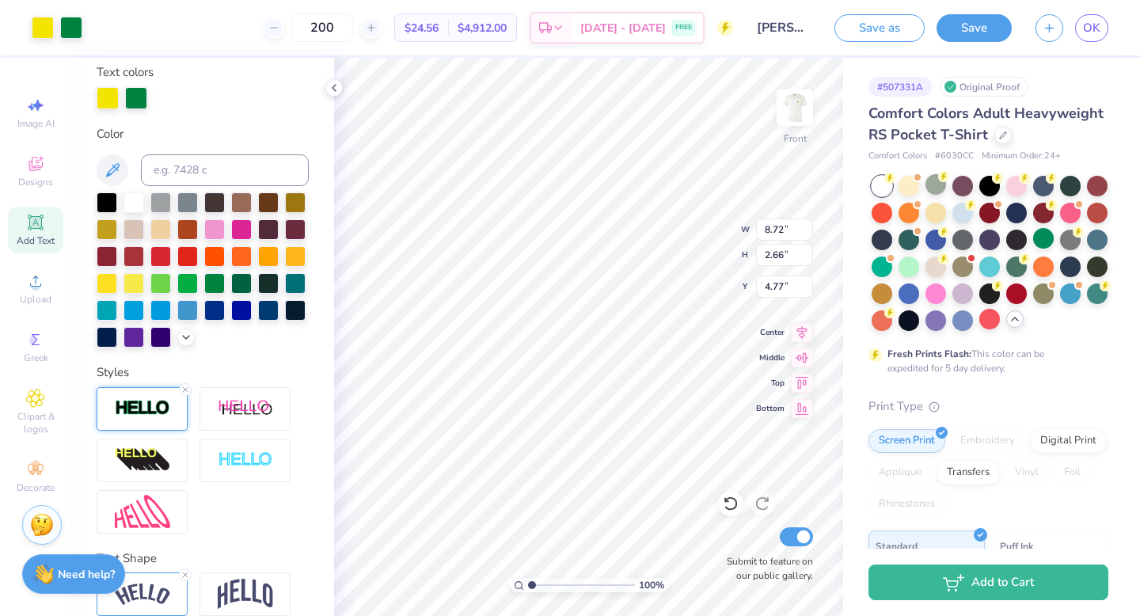
scroll to position [357, 0]
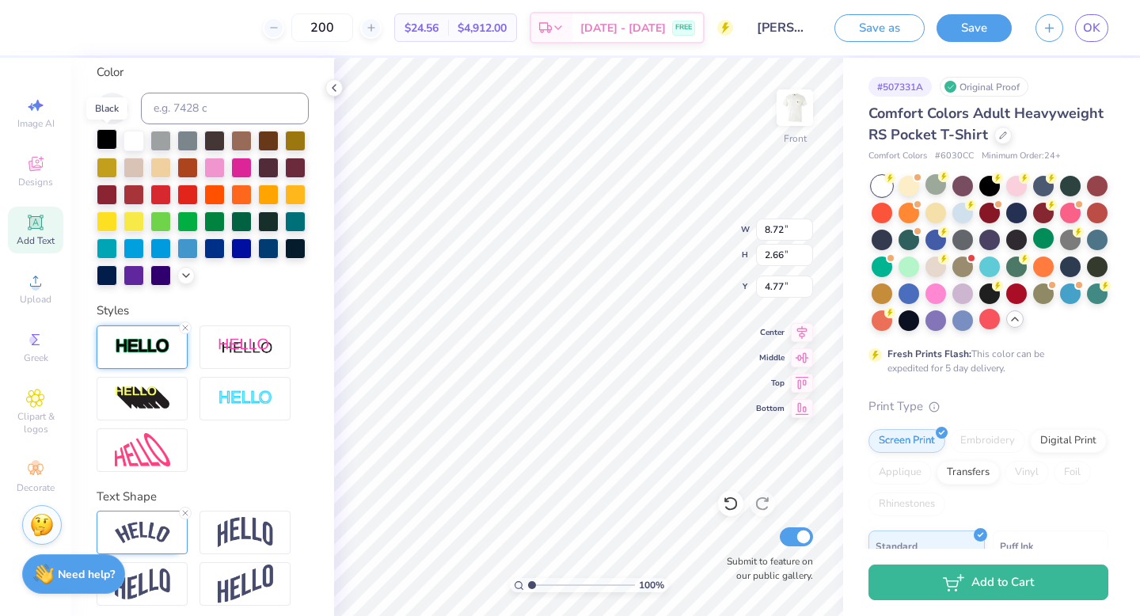
click at [103, 132] on div at bounding box center [107, 139] width 21 height 21
click at [187, 326] on icon at bounding box center [186, 328] width 10 height 10
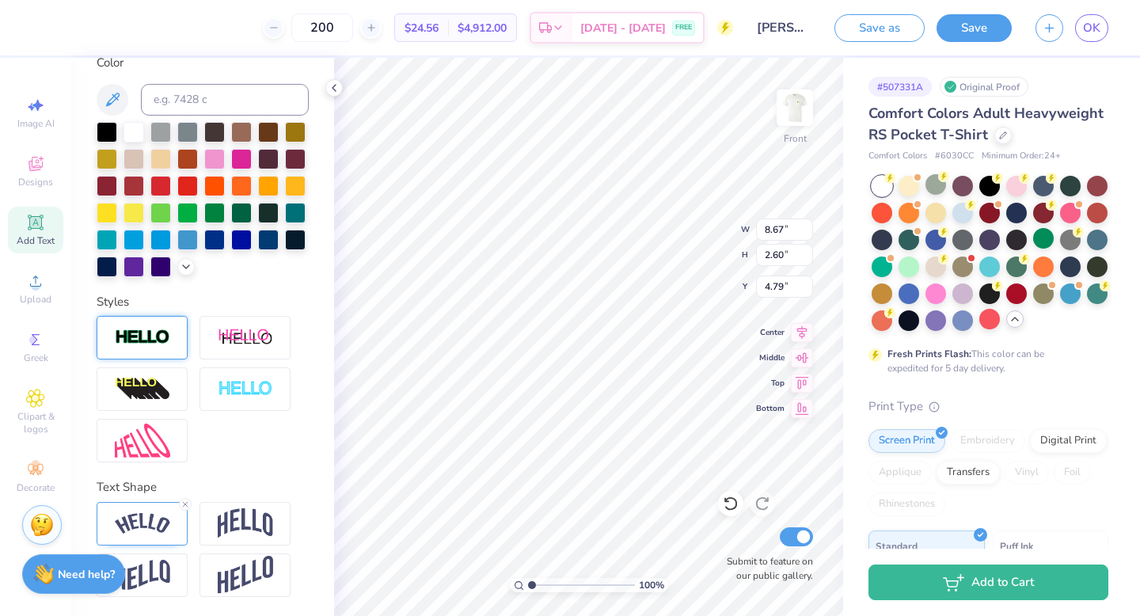
type input "8.67"
type input "2.60"
type input "4.79"
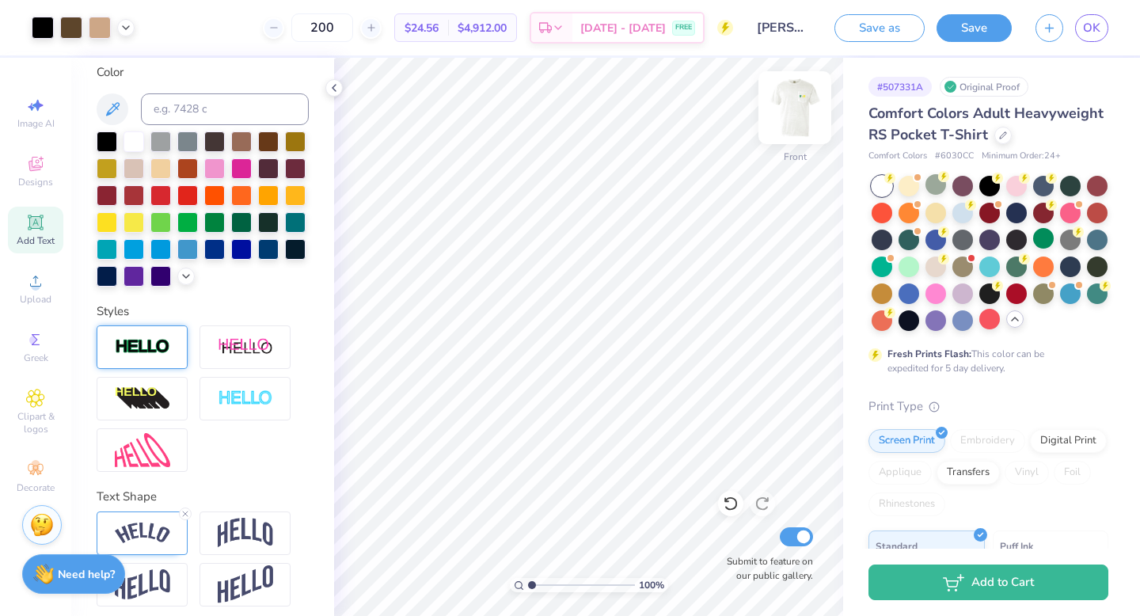
click at [799, 109] on img at bounding box center [794, 107] width 63 height 63
click at [798, 113] on img at bounding box center [794, 107] width 63 height 63
click at [807, 110] on img at bounding box center [794, 107] width 63 height 63
click at [802, 126] on img at bounding box center [794, 107] width 63 height 63
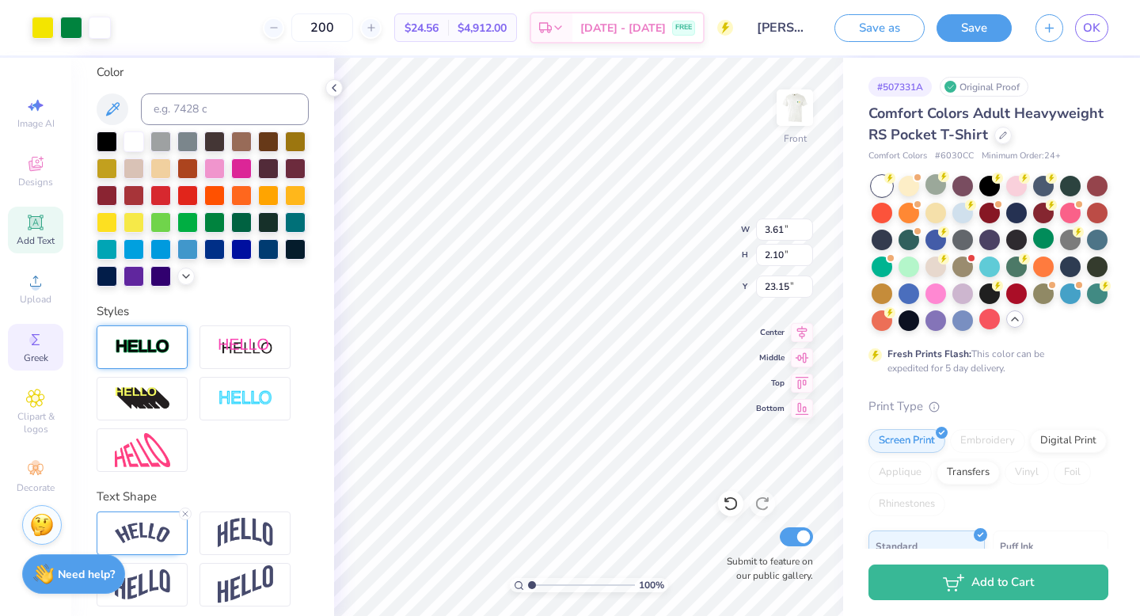
type input "23.15"
click at [44, 412] on span "Clipart & logos" at bounding box center [35, 422] width 55 height 25
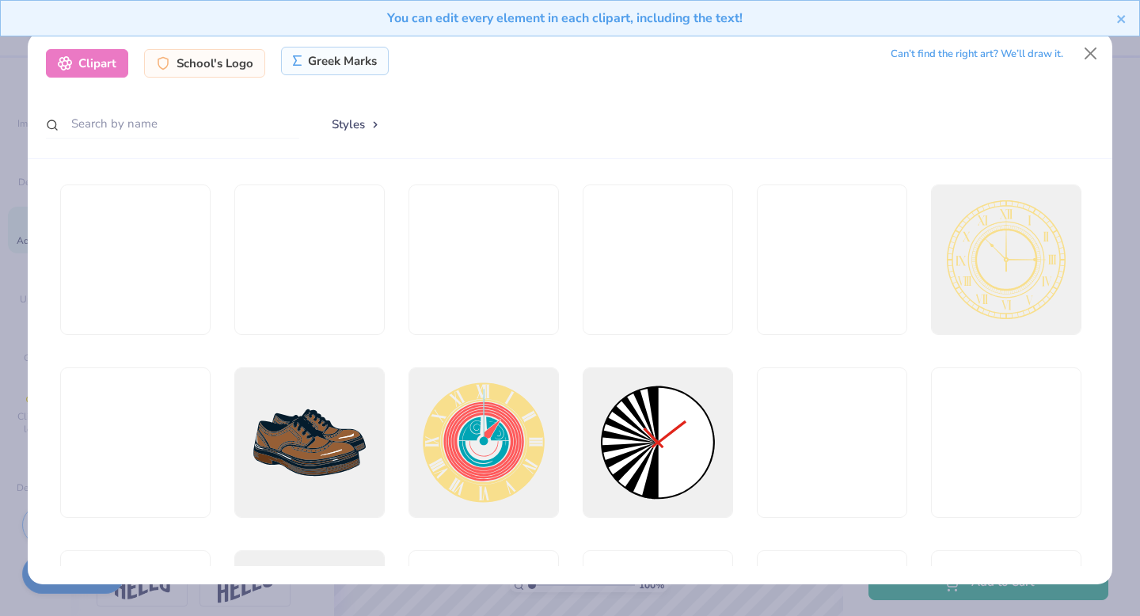
click at [332, 59] on div "Greek Marks" at bounding box center [335, 61] width 108 height 29
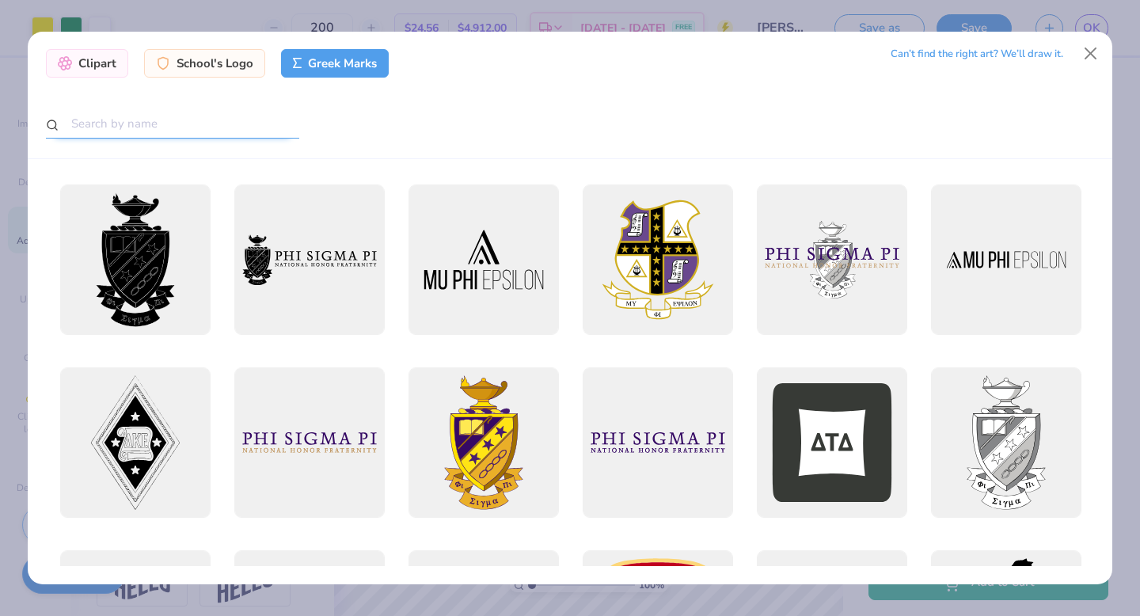
click at [192, 114] on input "text" at bounding box center [172, 123] width 253 height 29
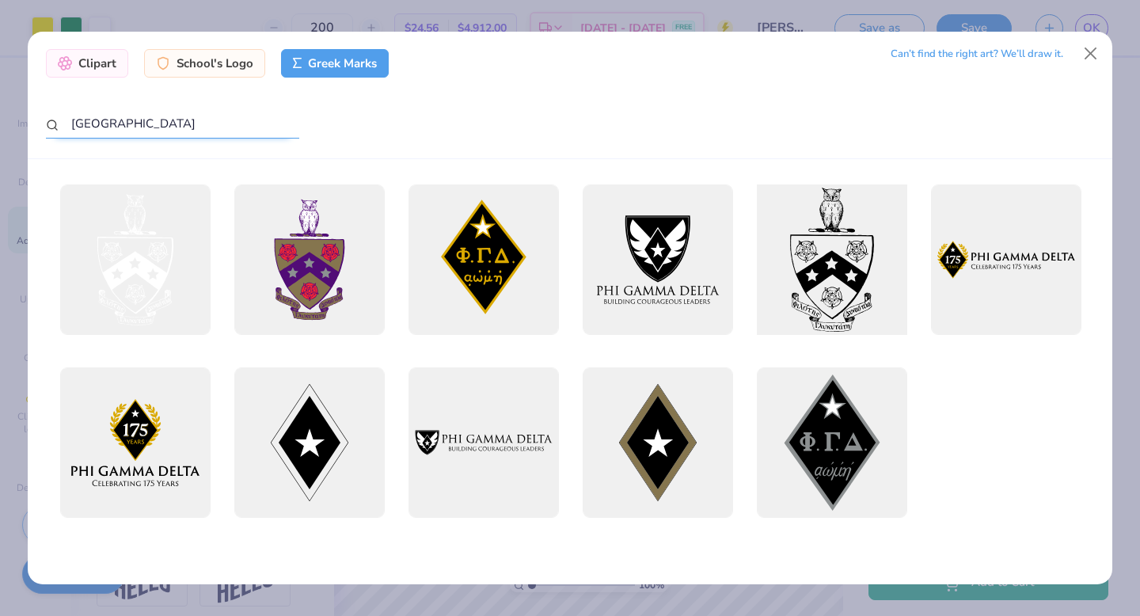
type input "[GEOGRAPHIC_DATA]"
click at [880, 279] on div at bounding box center [831, 259] width 165 height 165
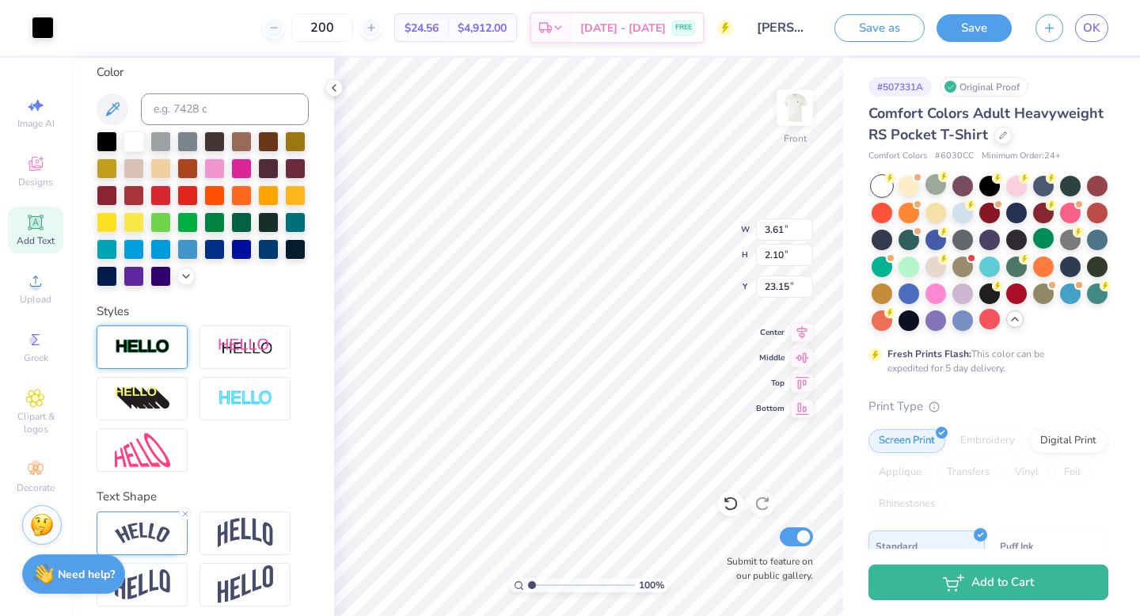
type input "10.47"
type input "18.00"
type input "3.00"
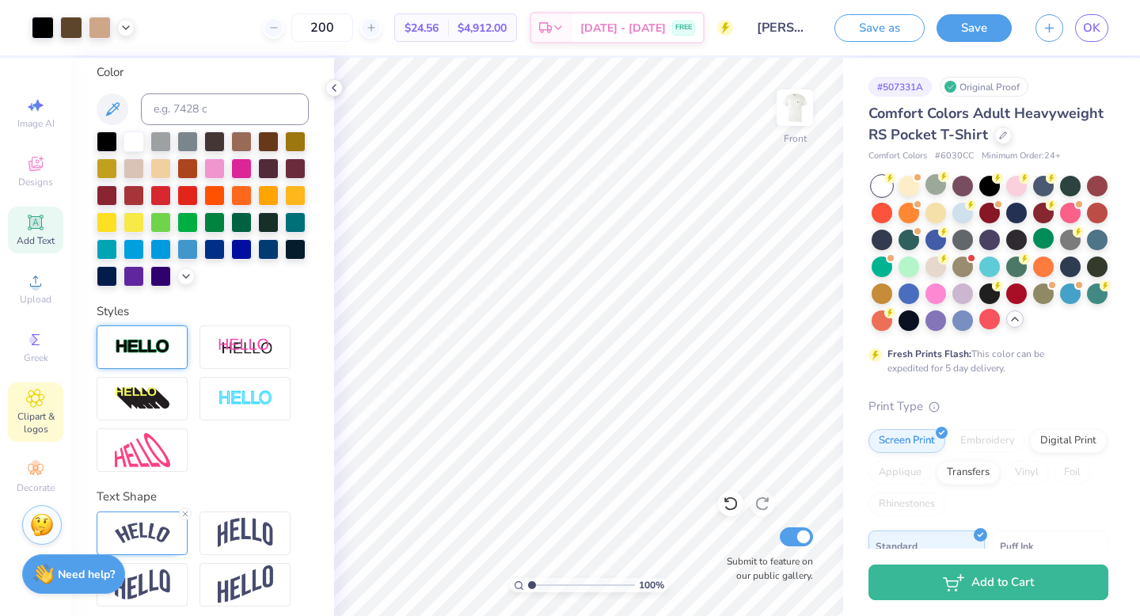
click at [38, 410] on span "Clipart & logos" at bounding box center [35, 422] width 55 height 25
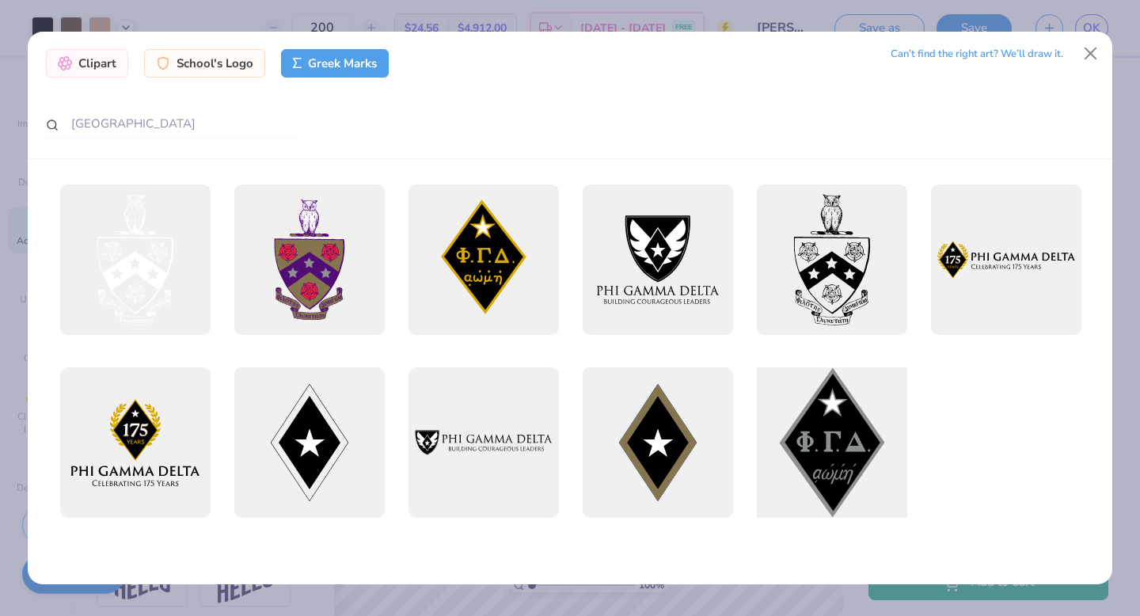
click at [852, 432] on div at bounding box center [831, 442] width 165 height 165
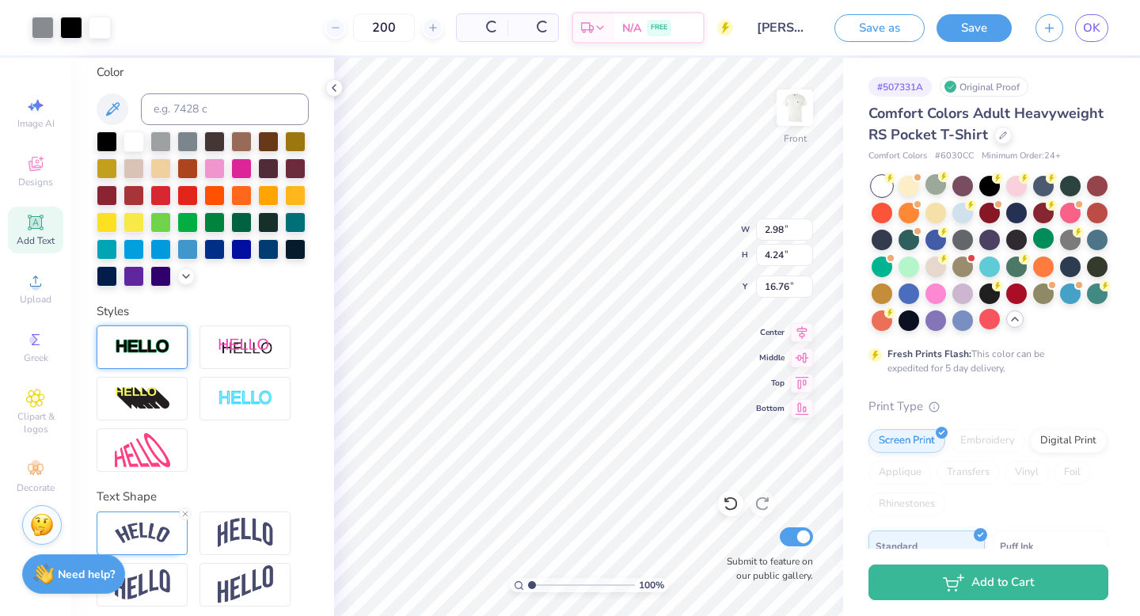
type input "2.98"
type input "4.24"
type input "16.76"
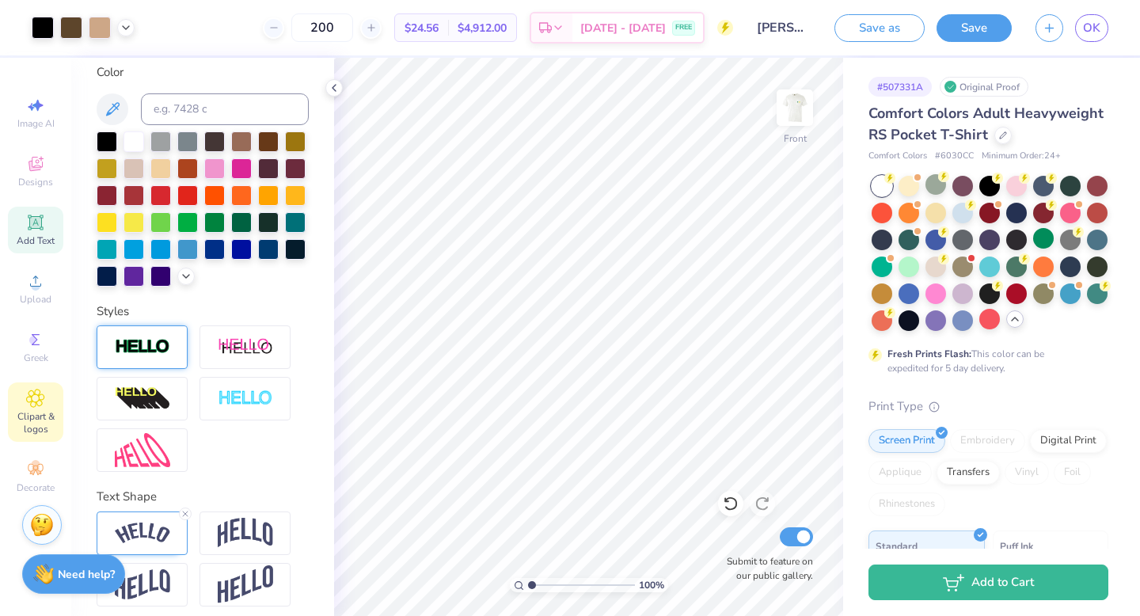
click at [36, 394] on icon at bounding box center [35, 398] width 18 height 19
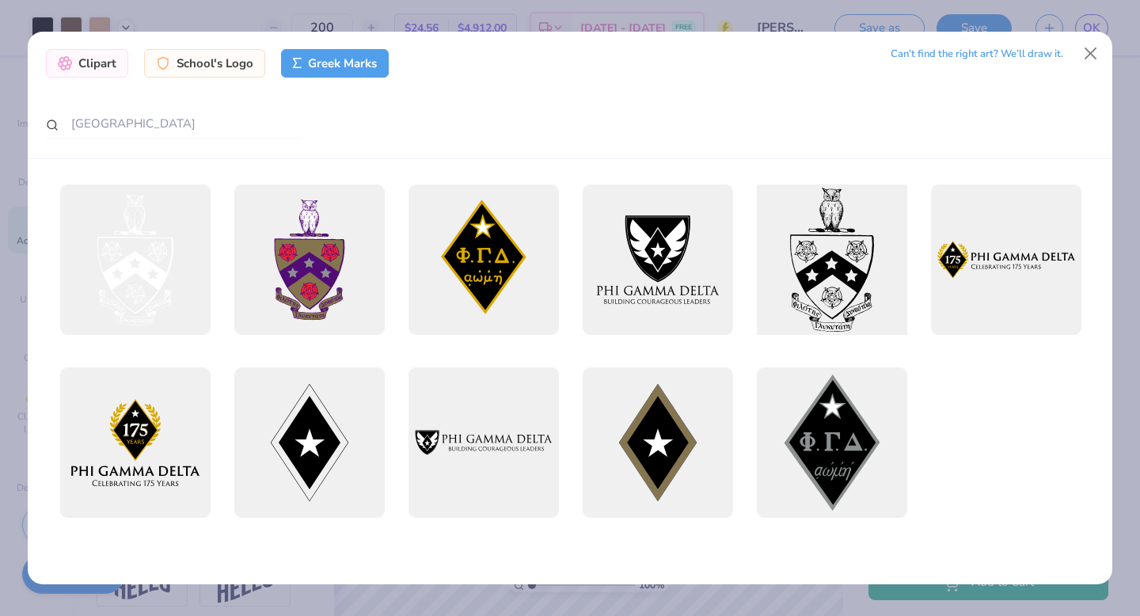
click at [852, 243] on div at bounding box center [831, 259] width 165 height 165
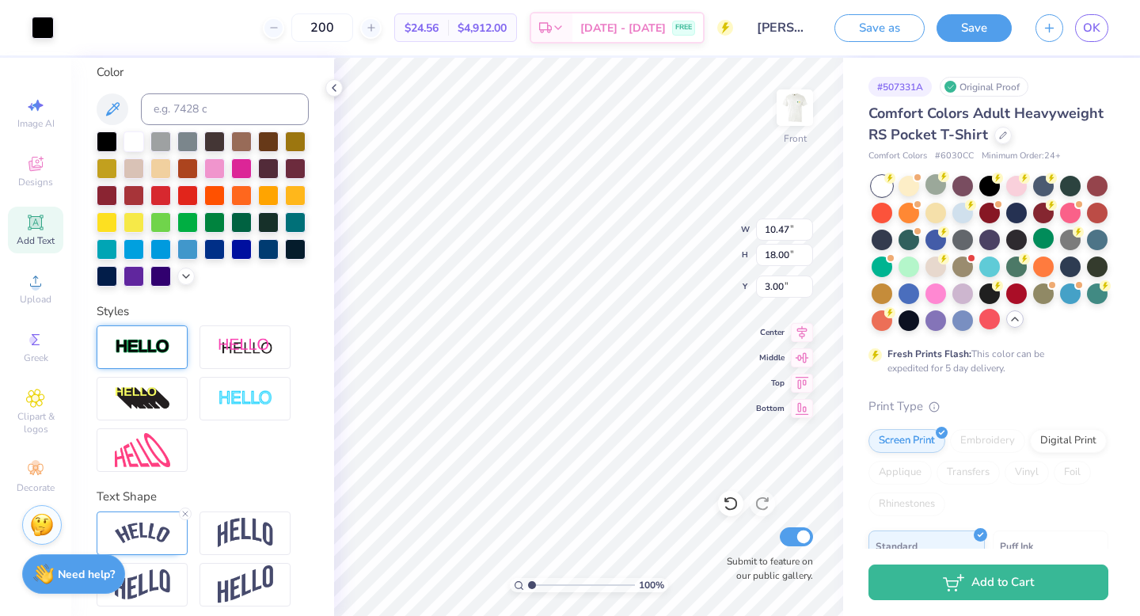
type input "6.09"
type input "1.51"
type input "2.44"
type input "4.20"
type input "19.89"
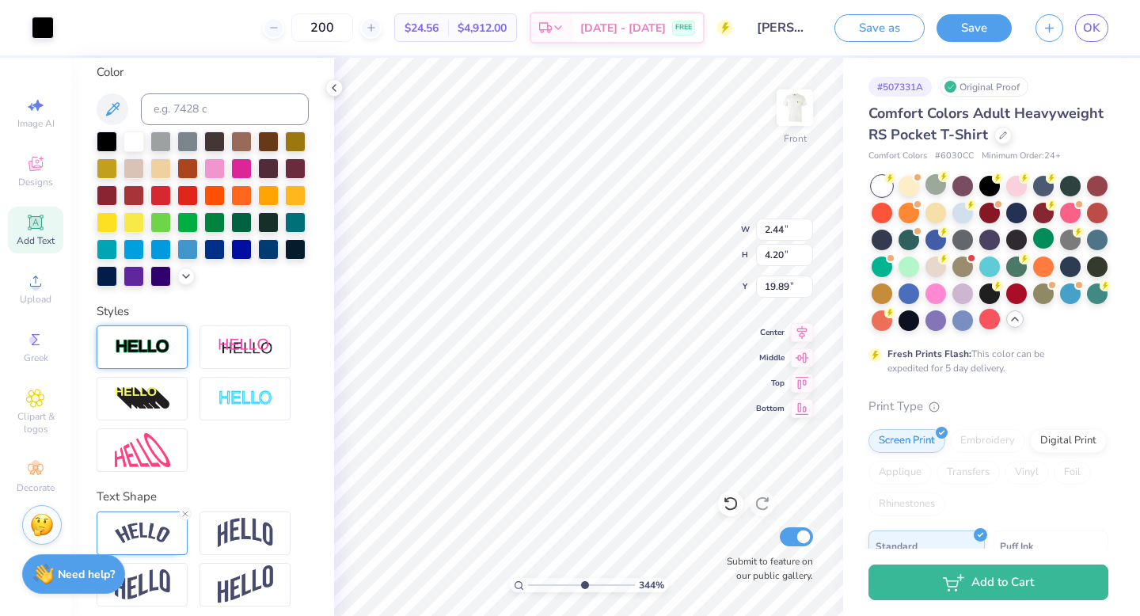
type input "5.85"
drag, startPoint x: 537, startPoint y: 590, endPoint x: 582, endPoint y: 591, distance: 45.2
click at [582, 549] on input "range" at bounding box center [581, 585] width 107 height 14
type input "20.03"
type input "19.95"
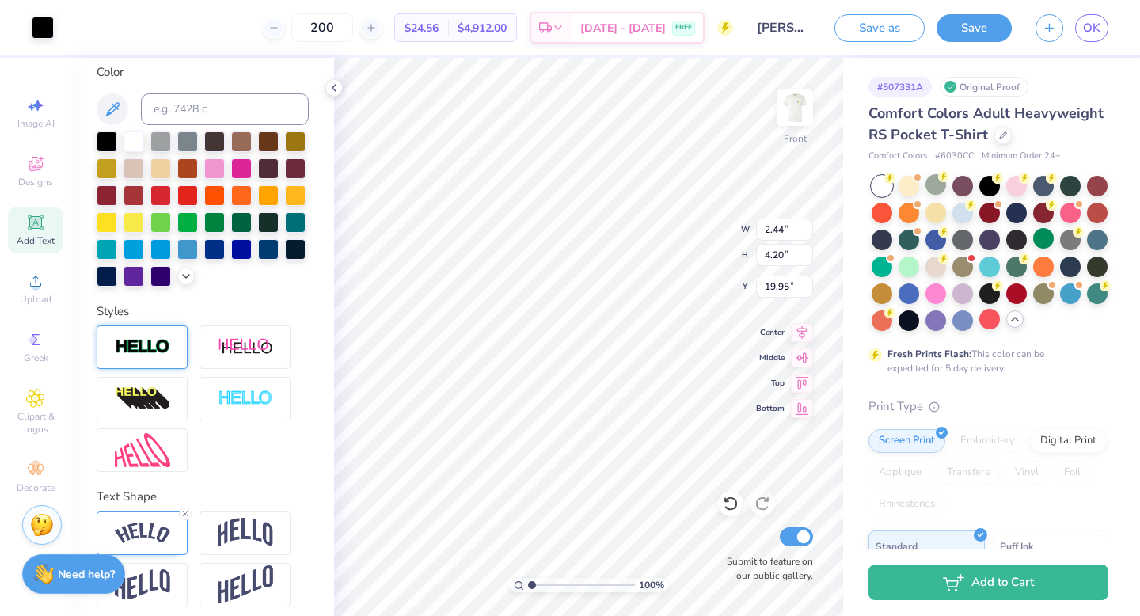
drag, startPoint x: 583, startPoint y: 584, endPoint x: 503, endPoint y: 581, distance: 80.0
type input "1"
click at [528, 549] on input "range" at bounding box center [581, 585] width 107 height 14
type input "0.50"
type input "1.97"
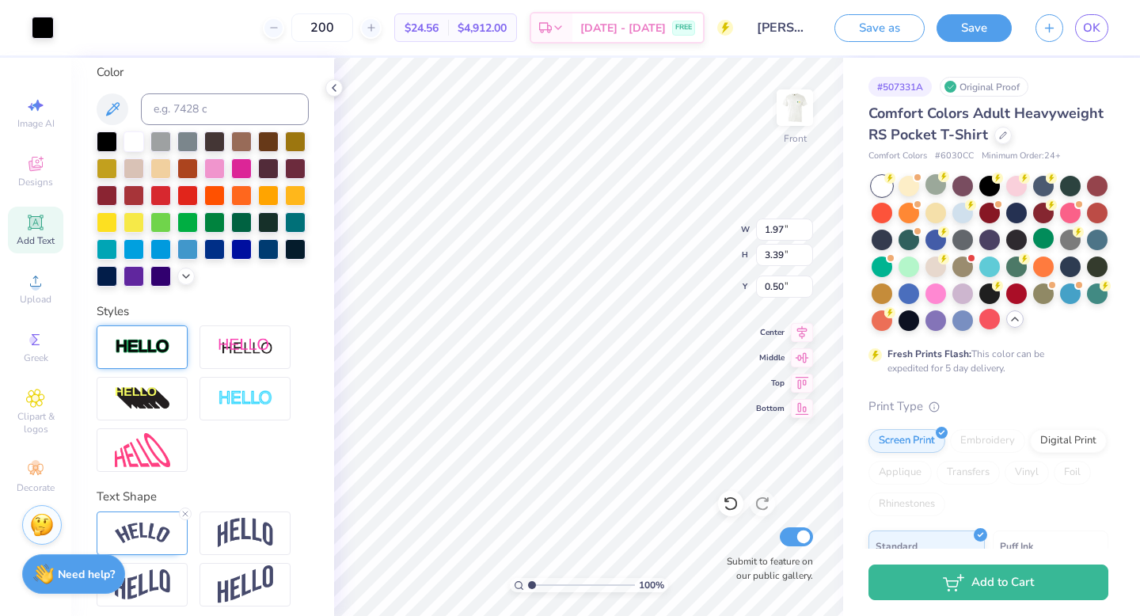
type input "3.39"
type input "0.50"
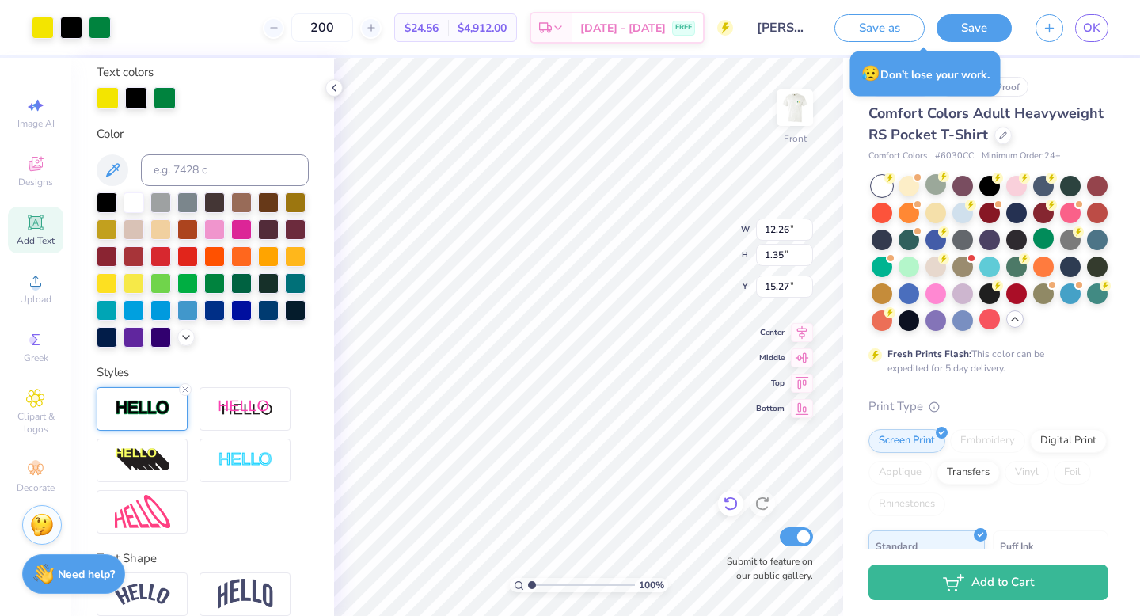
scroll to position [357, 0]
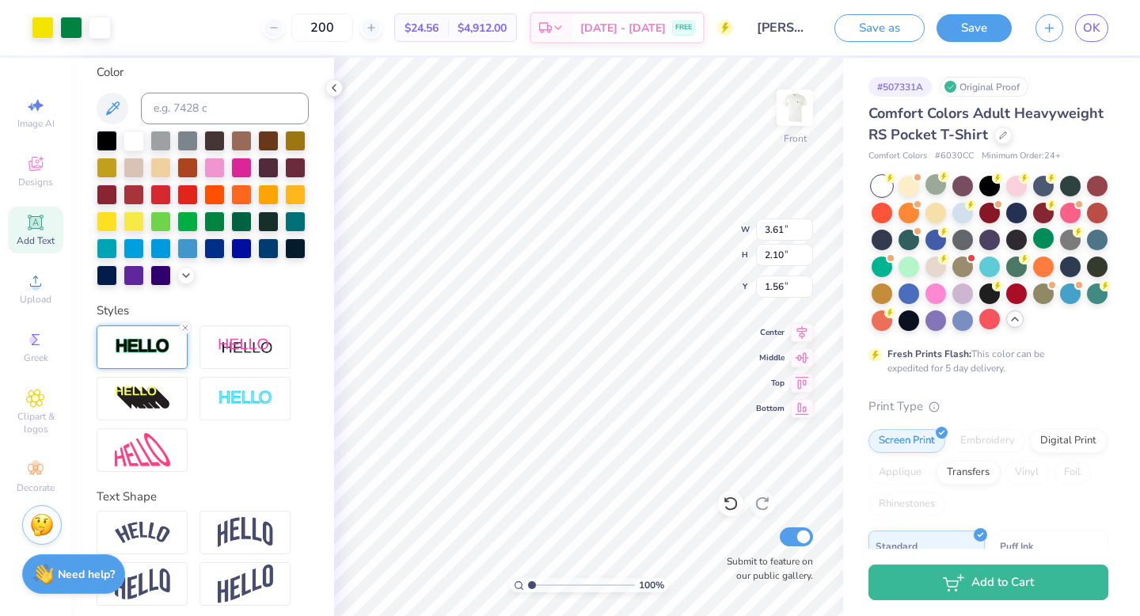
type input "1.56"
type input "0.50"
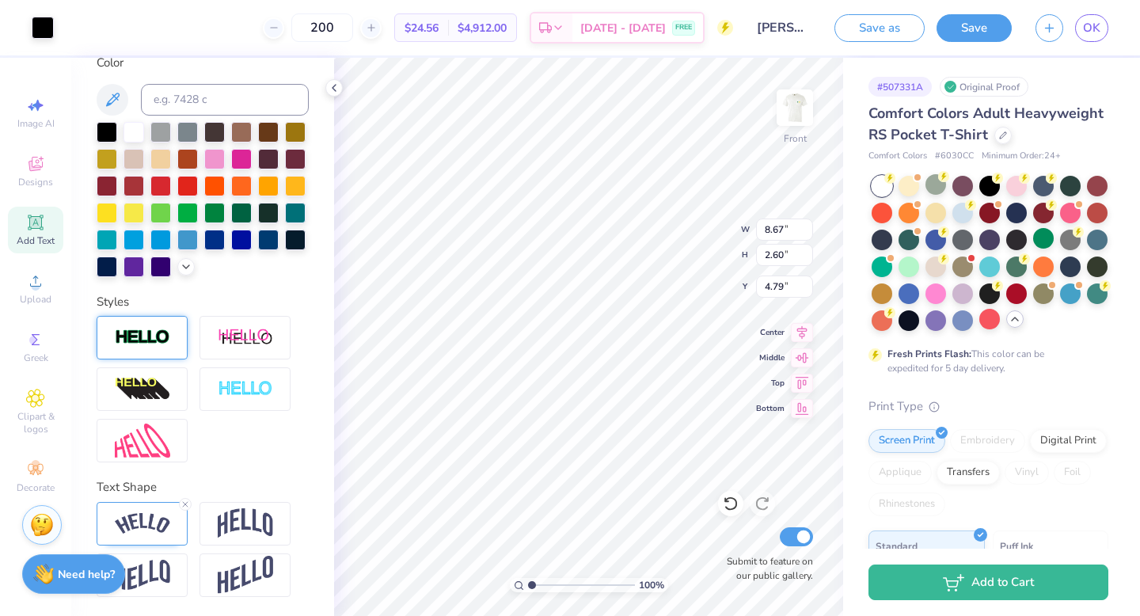
type input "8.67"
type input "2.60"
type input "4.79"
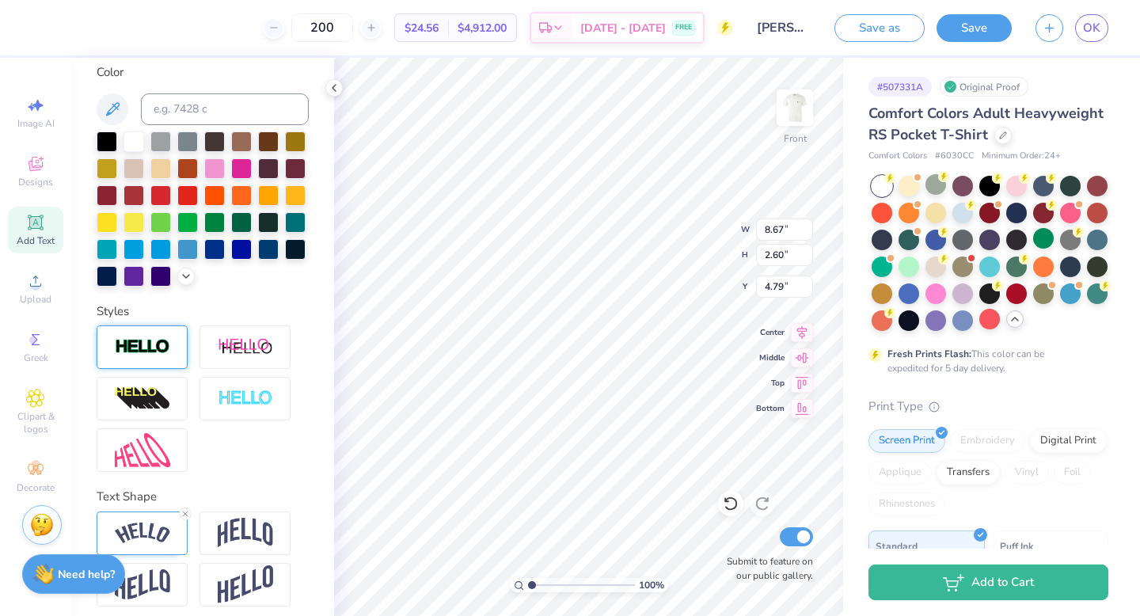
type input "11.73"
type input "8.90"
type input "6.09"
type input "11.73"
type input "8.90"
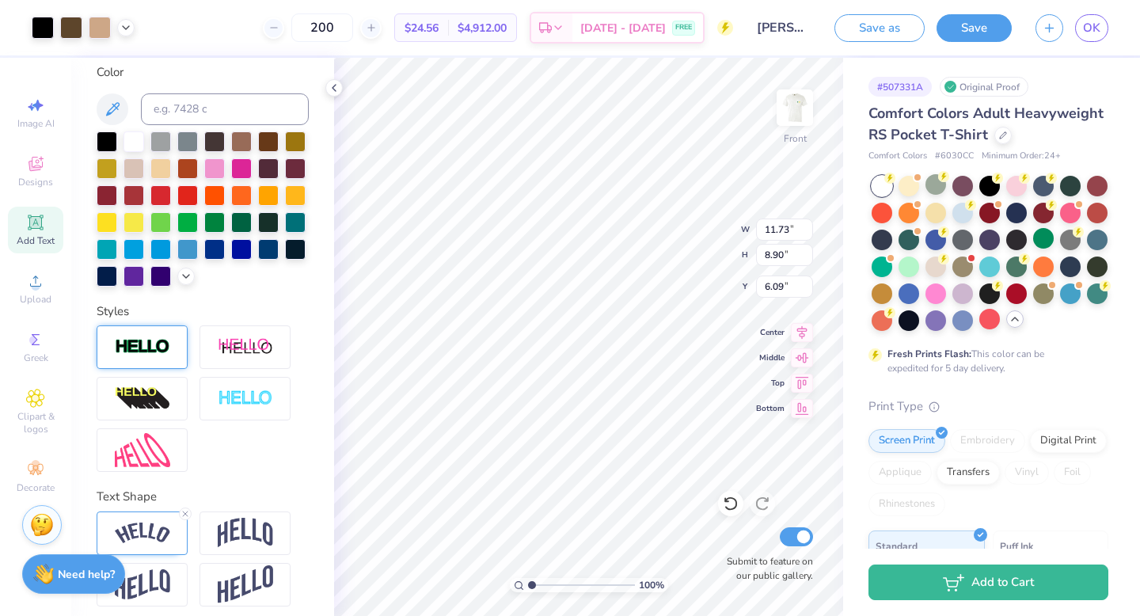
type input "6.09"
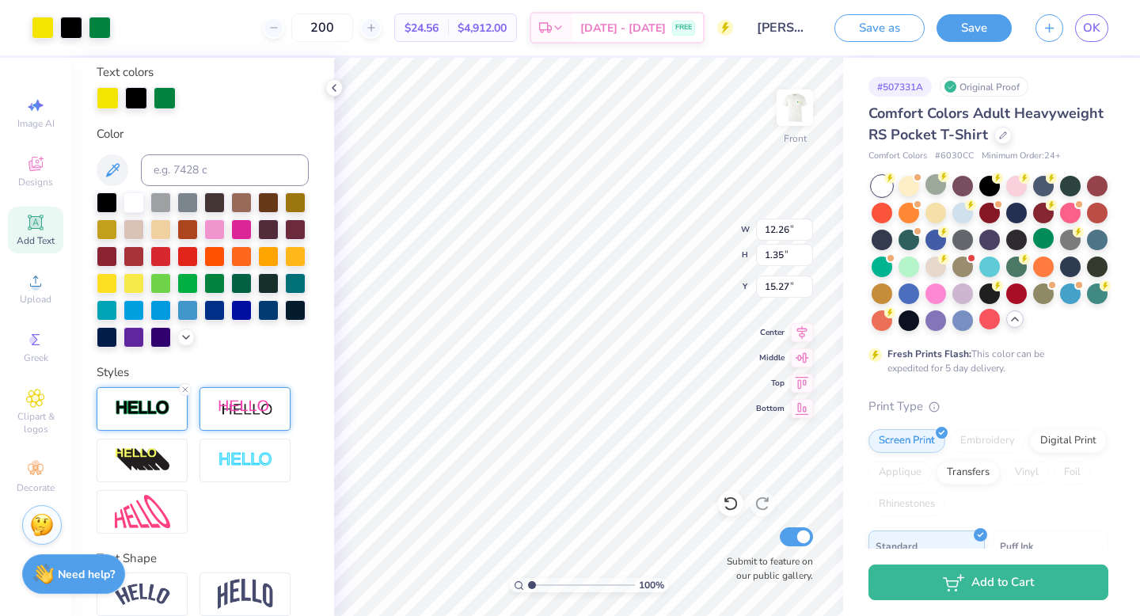
scroll to position [357, 0]
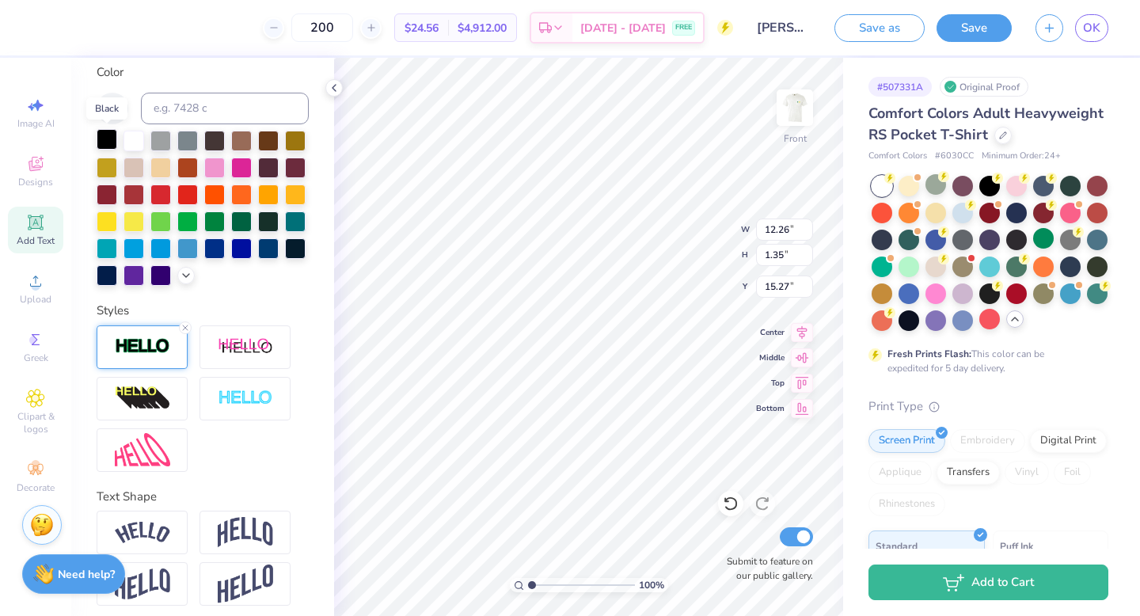
click at [104, 138] on div at bounding box center [107, 139] width 21 height 21
click at [187, 326] on icon at bounding box center [186, 328] width 10 height 10
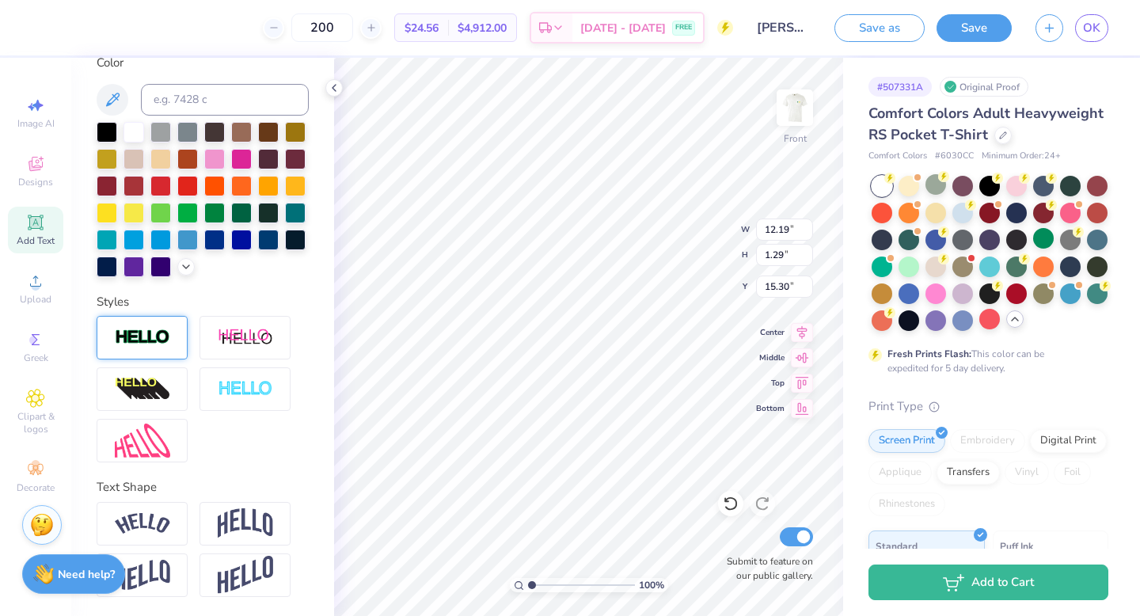
type input "12.19"
type input "1.29"
type input "15.30"
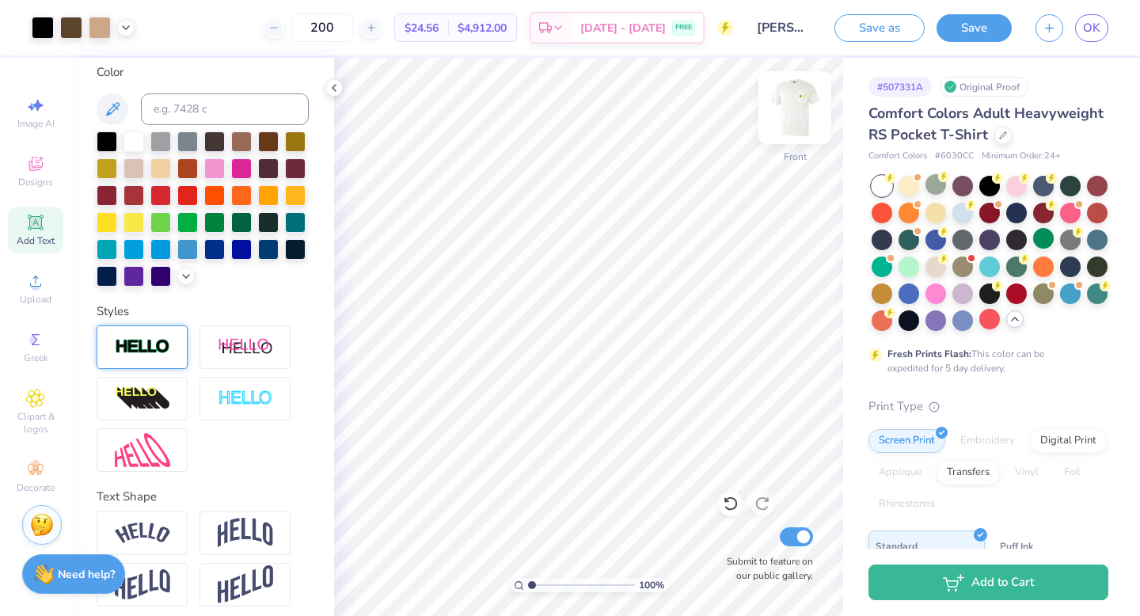
click at [789, 99] on img at bounding box center [794, 107] width 63 height 63
type input "3.9"
drag, startPoint x: 533, startPoint y: 584, endPoint x: 563, endPoint y: 580, distance: 30.3
click at [563, 549] on input "range" at bounding box center [581, 585] width 107 height 14
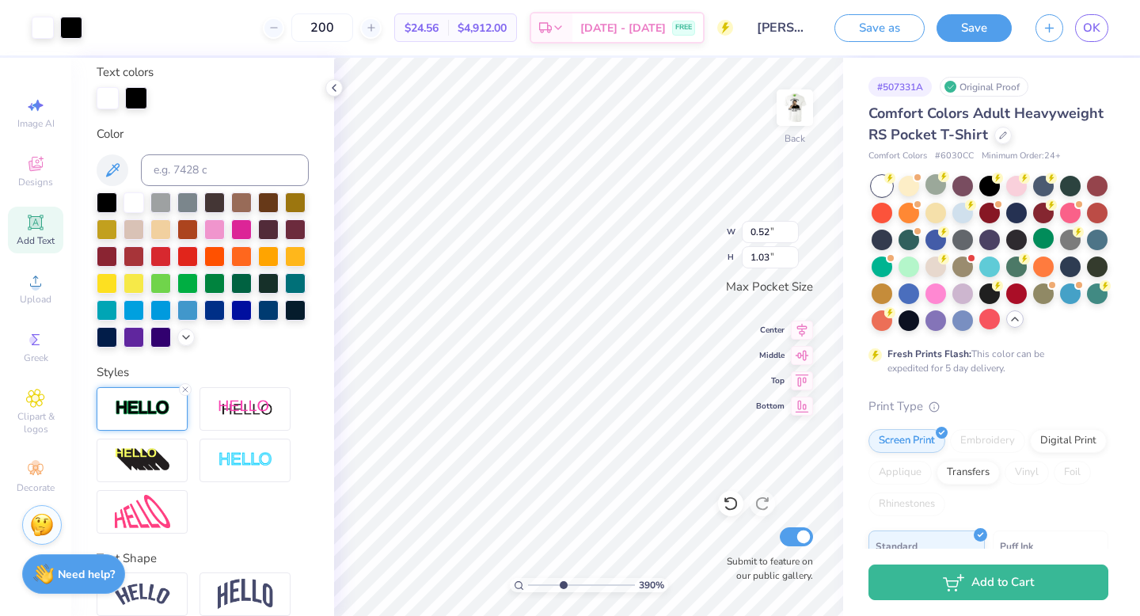
scroll to position [357, 0]
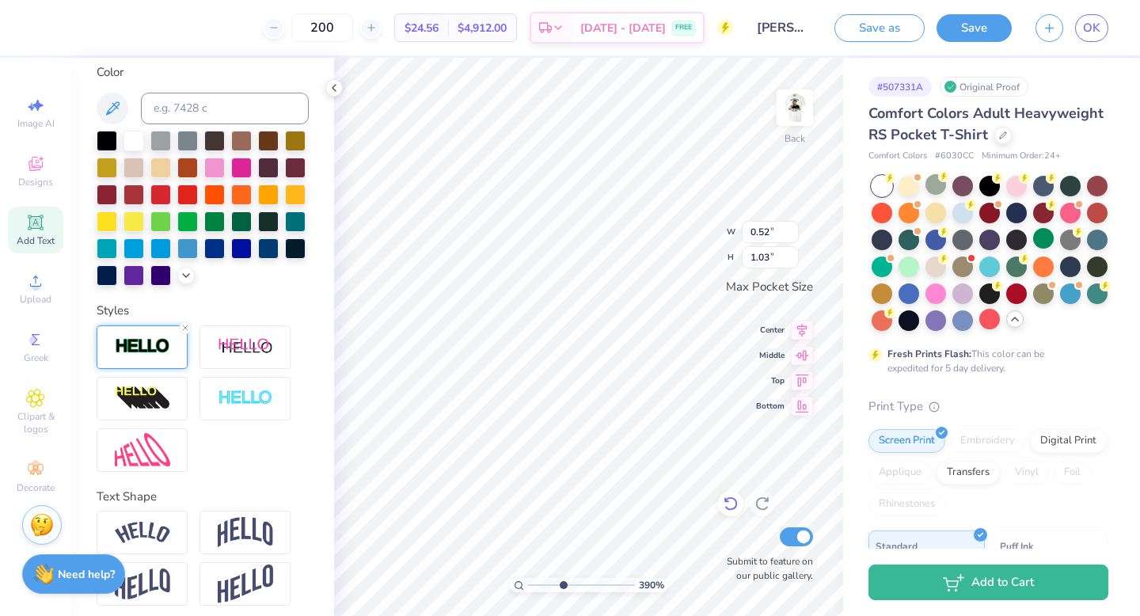
click at [725, 499] on icon at bounding box center [726, 500] width 3 height 3
click at [189, 142] on div at bounding box center [187, 139] width 21 height 21
click at [184, 325] on line at bounding box center [185, 327] width 5 height 5
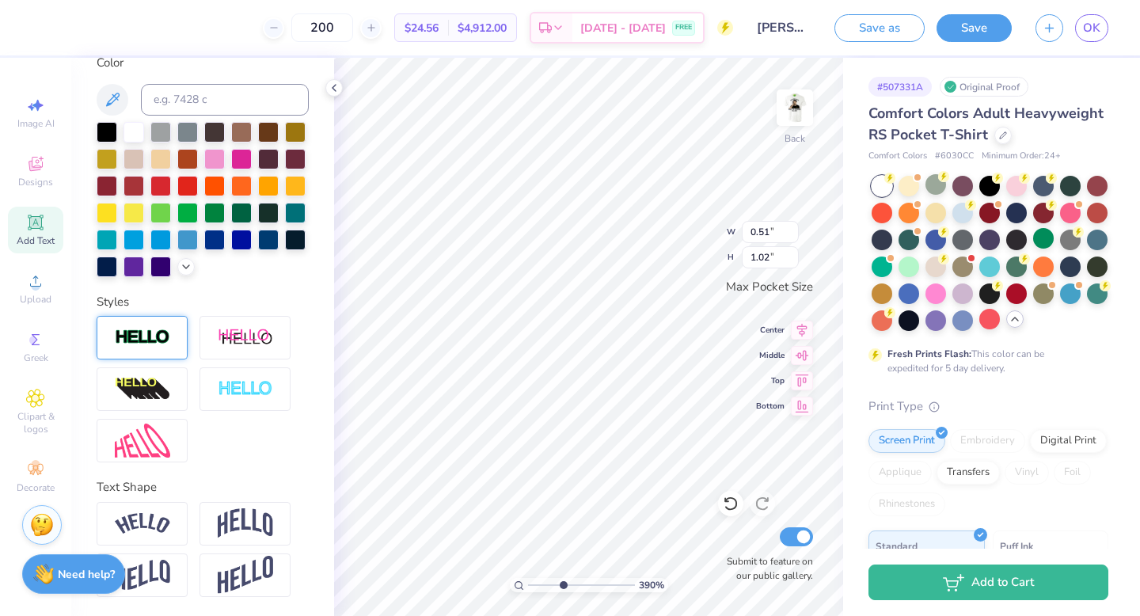
type input "0.51"
type input "1.02"
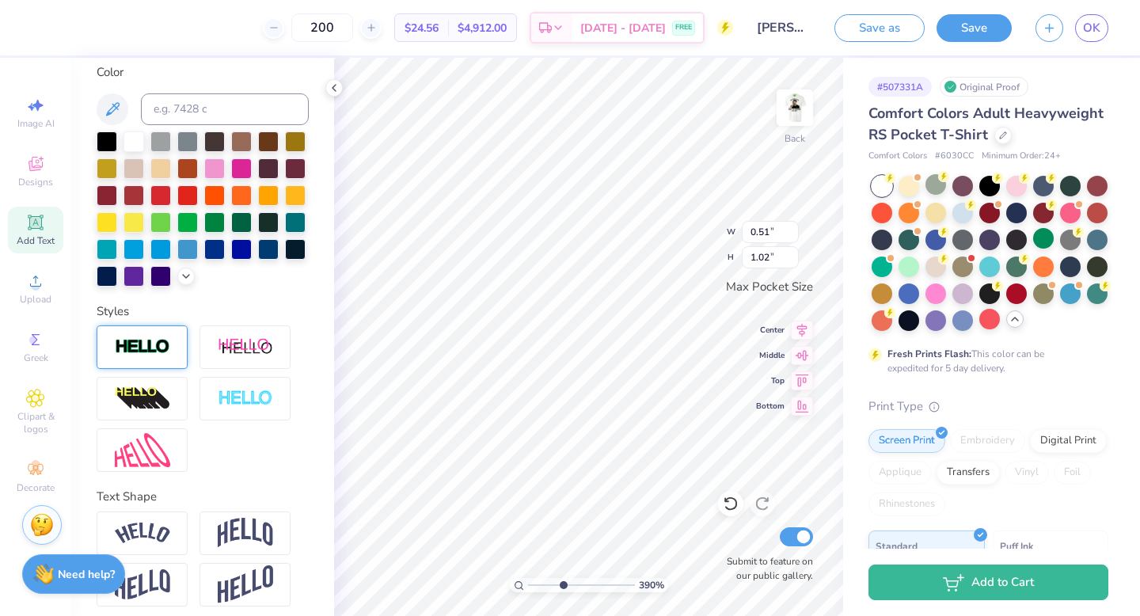
type input "0.76"
type input "1.03"
click at [184, 326] on icon at bounding box center [186, 328] width 10 height 10
type input "0.75"
type input "1.02"
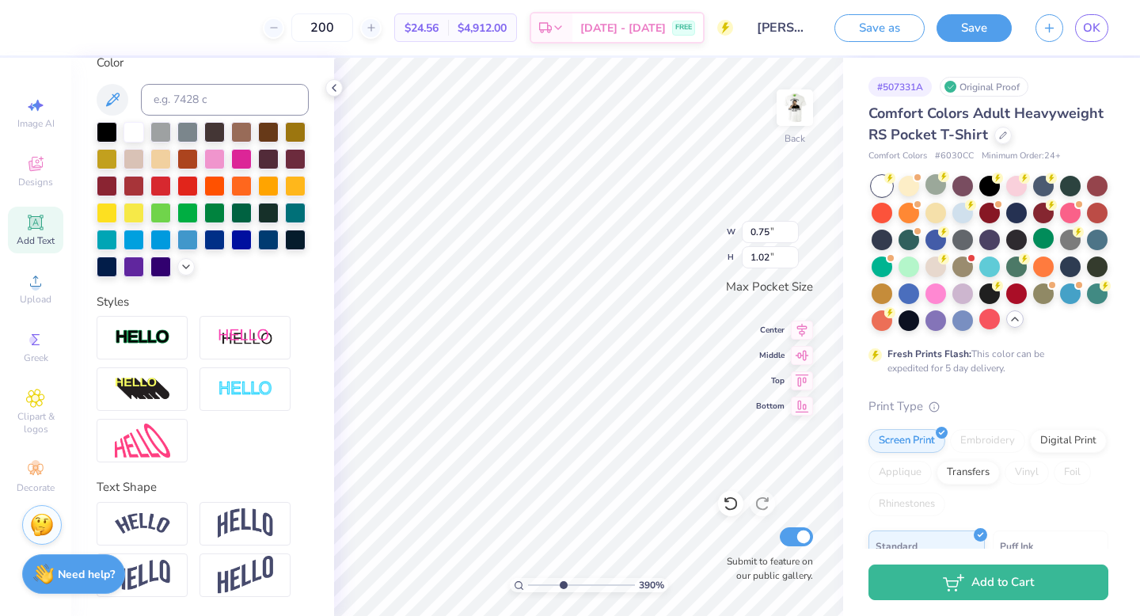
scroll to position [295, 0]
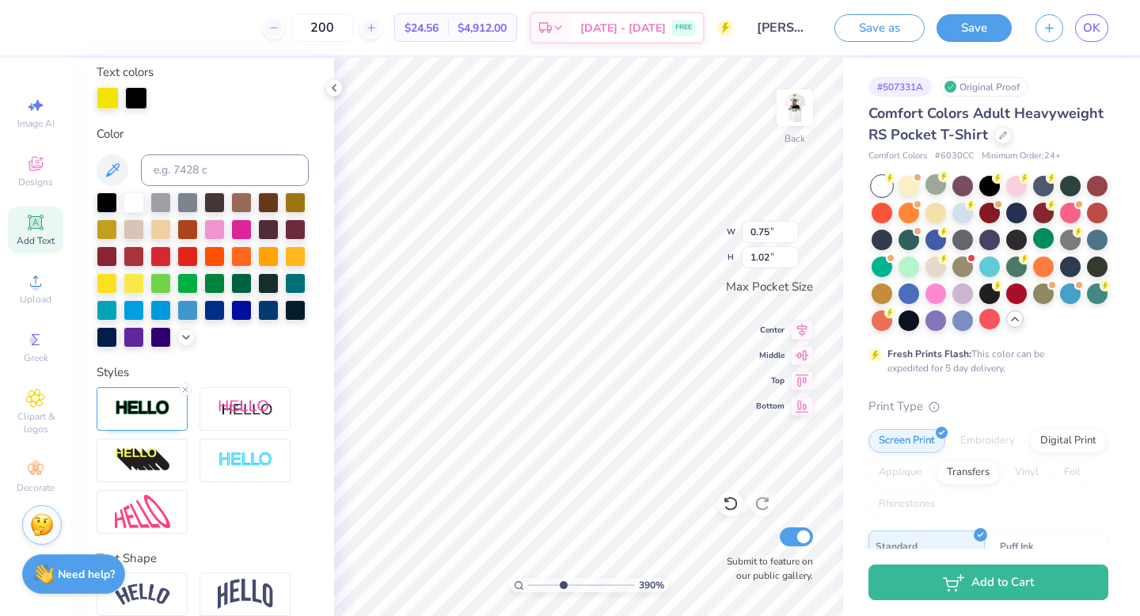
type input "0.77"
type input "1.03"
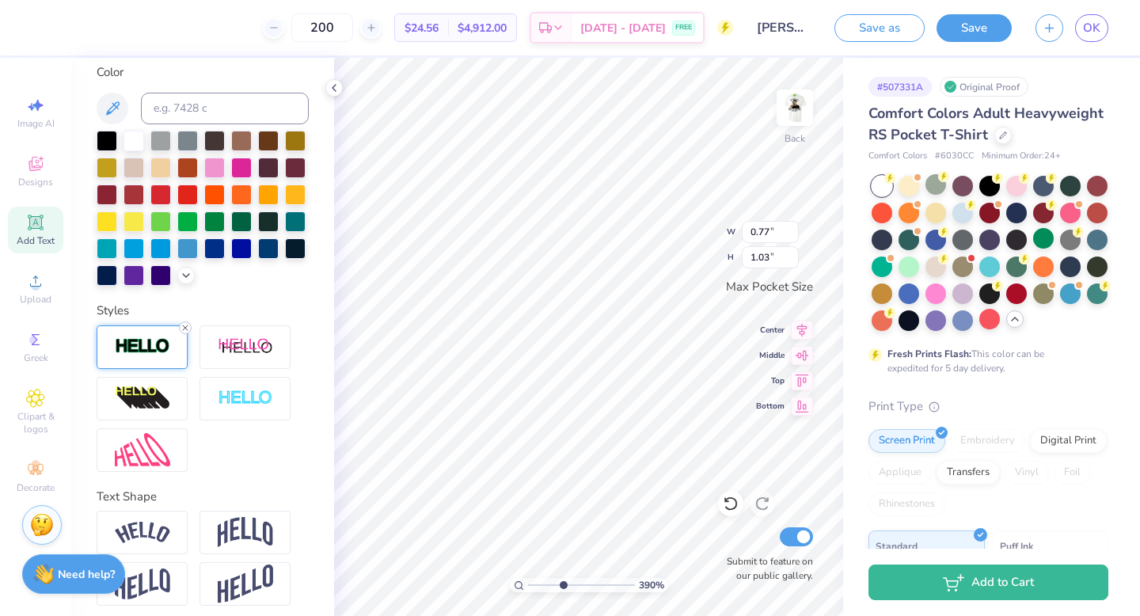
click at [189, 327] on icon at bounding box center [186, 328] width 10 height 10
type input "0.76"
type input "1.02"
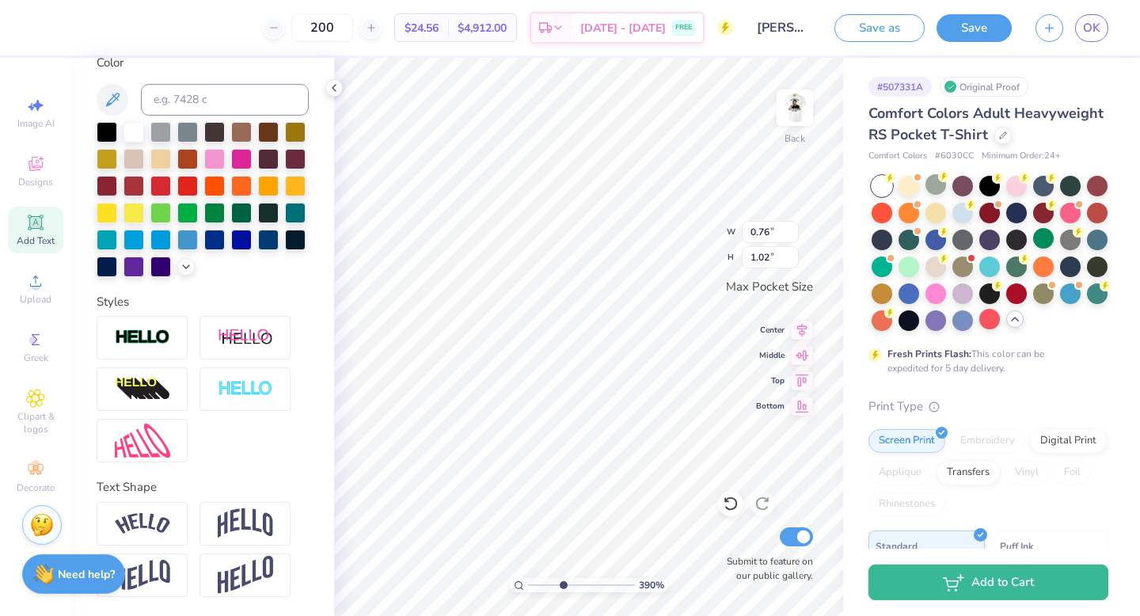
scroll to position [295, 0]
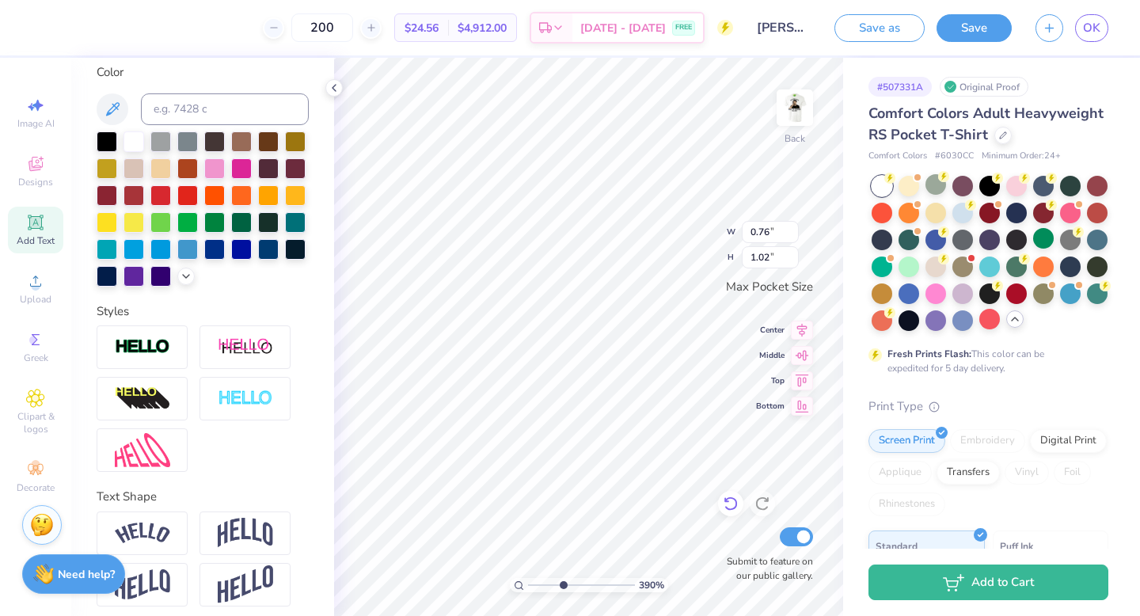
click at [737, 504] on icon at bounding box center [731, 504] width 16 height 16
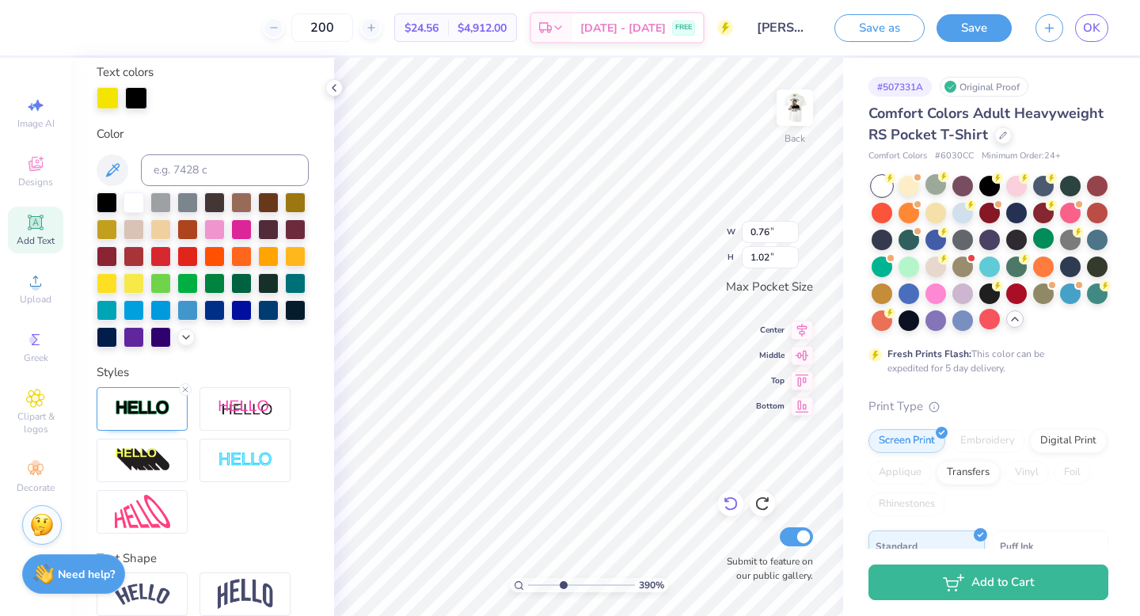
type input "0.77"
type input "1.03"
click at [736, 504] on icon at bounding box center [730, 504] width 13 height 14
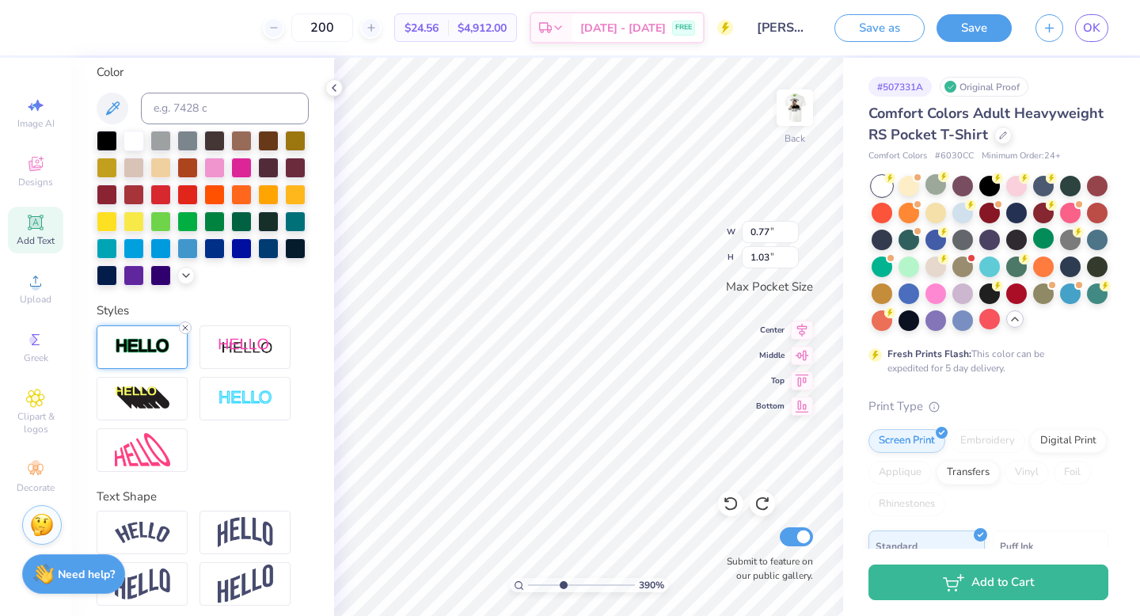
click at [182, 326] on icon at bounding box center [186, 328] width 10 height 10
type input "0.76"
type input "1.02"
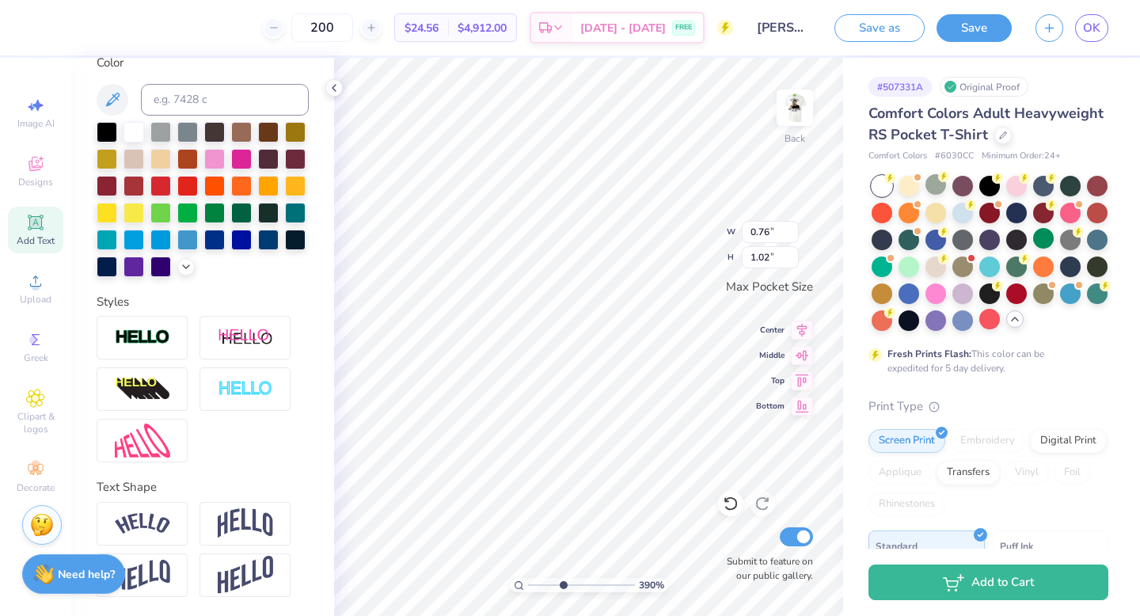
scroll to position [295, 0]
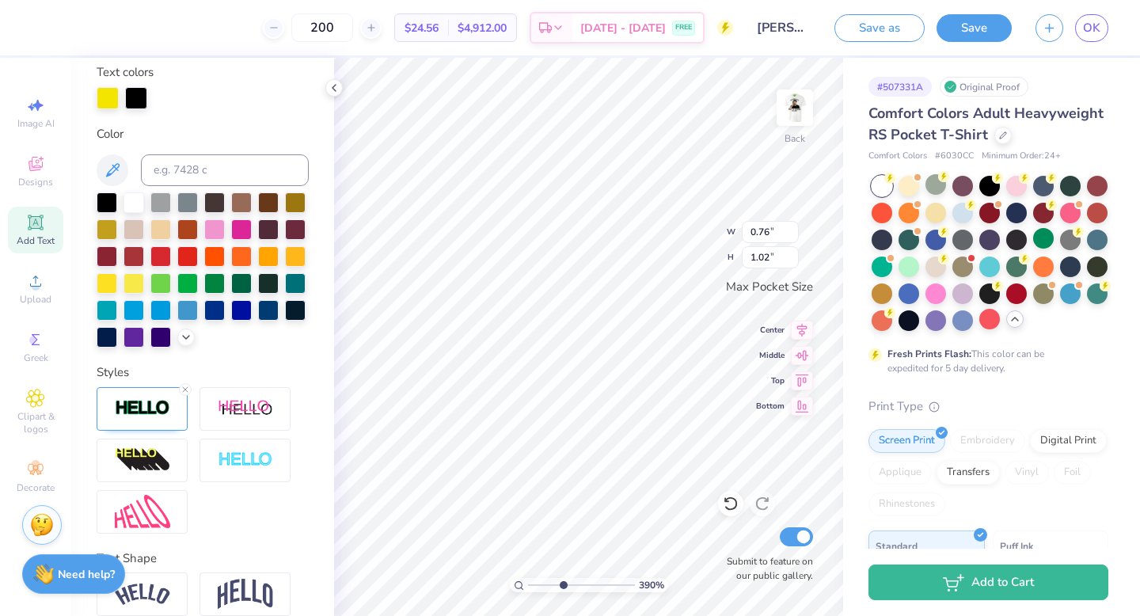
type input "0.42"
type input "1.03"
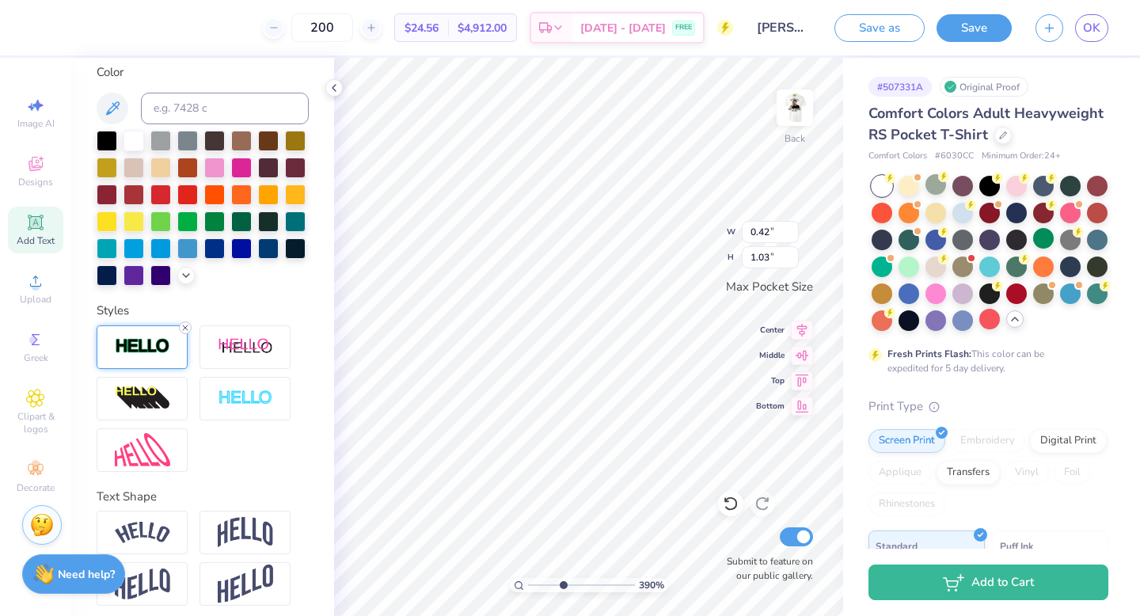
click at [184, 328] on line at bounding box center [185, 327] width 5 height 5
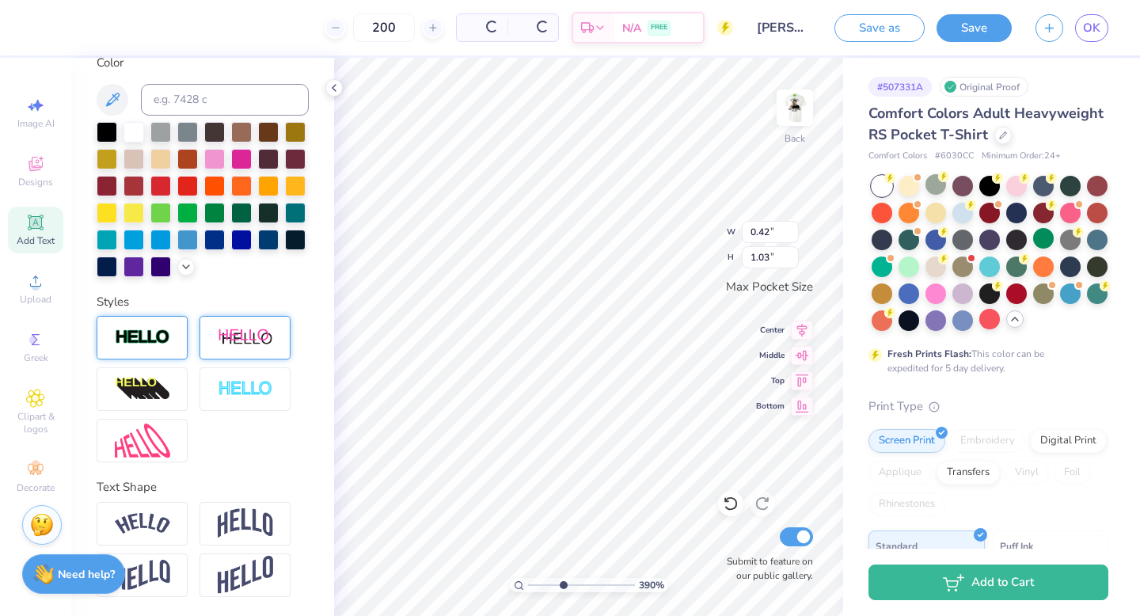
type input "0.40"
type input "1.02"
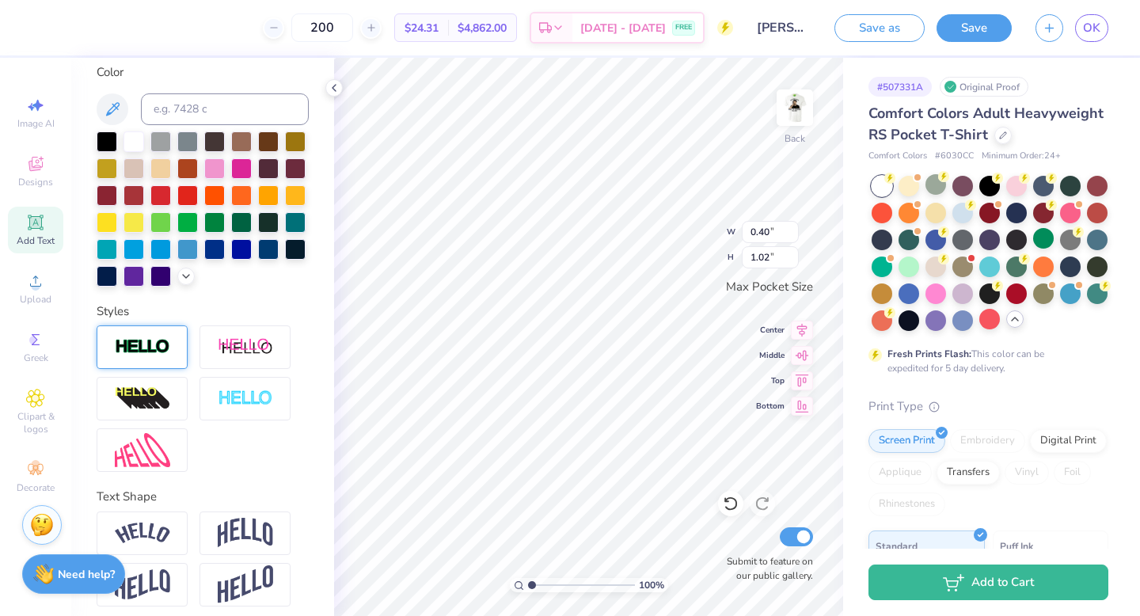
drag, startPoint x: 564, startPoint y: 584, endPoint x: 466, endPoint y: 576, distance: 97.7
click at [528, 549] on input "range" at bounding box center [581, 585] width 107 height 14
click at [184, 275] on polyline at bounding box center [186, 274] width 6 height 3
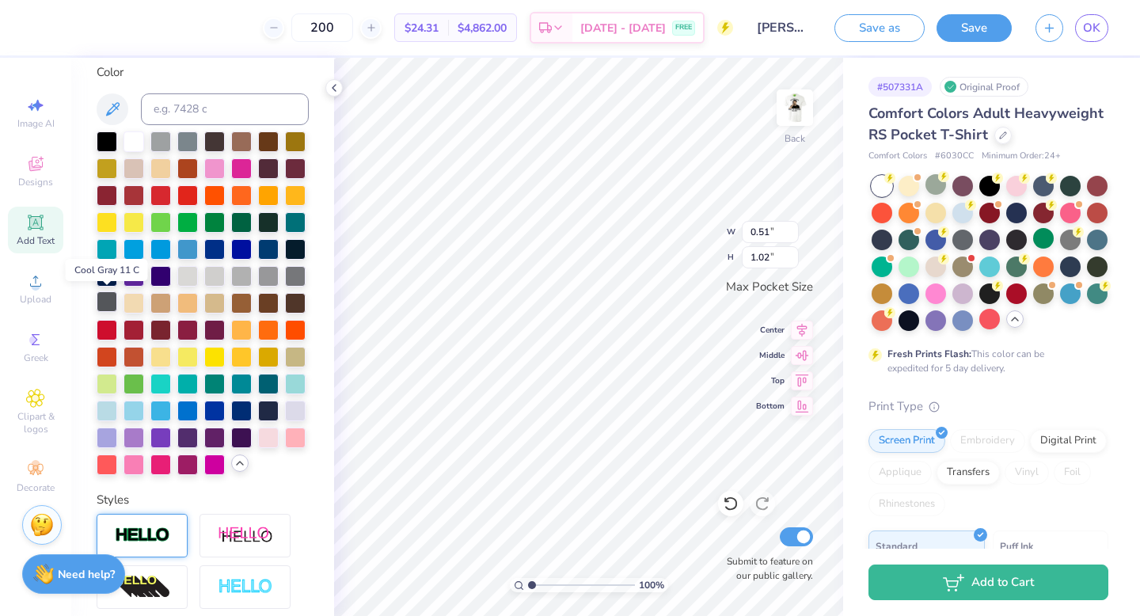
click at [108, 304] on div at bounding box center [107, 301] width 21 height 21
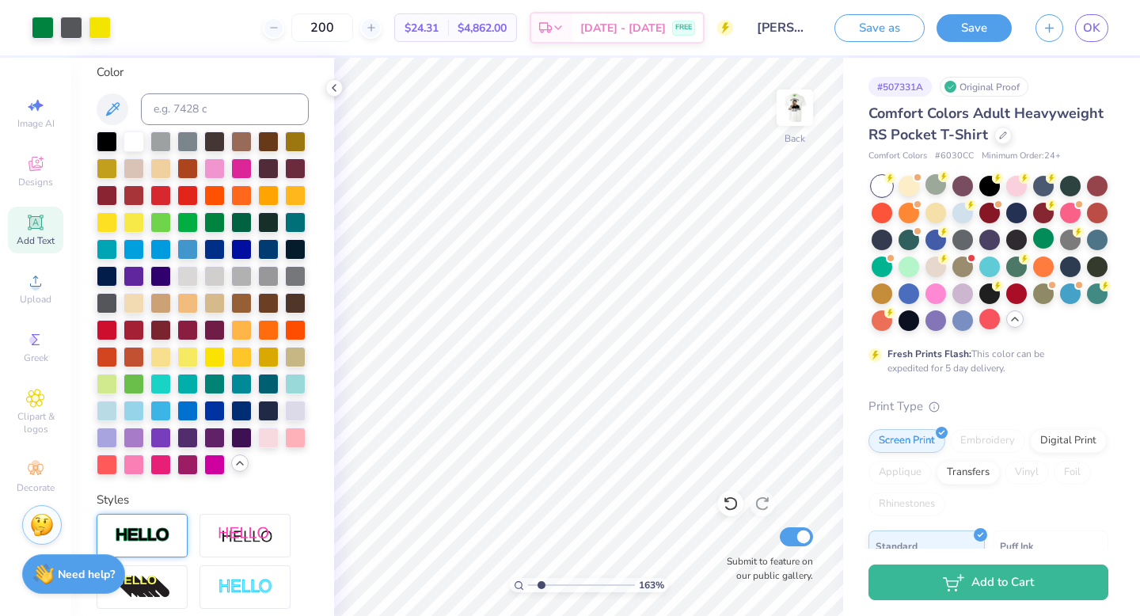
drag, startPoint x: 533, startPoint y: 578, endPoint x: 546, endPoint y: 578, distance: 13.5
type input "2.42"
click at [546, 549] on input "range" at bounding box center [581, 585] width 107 height 14
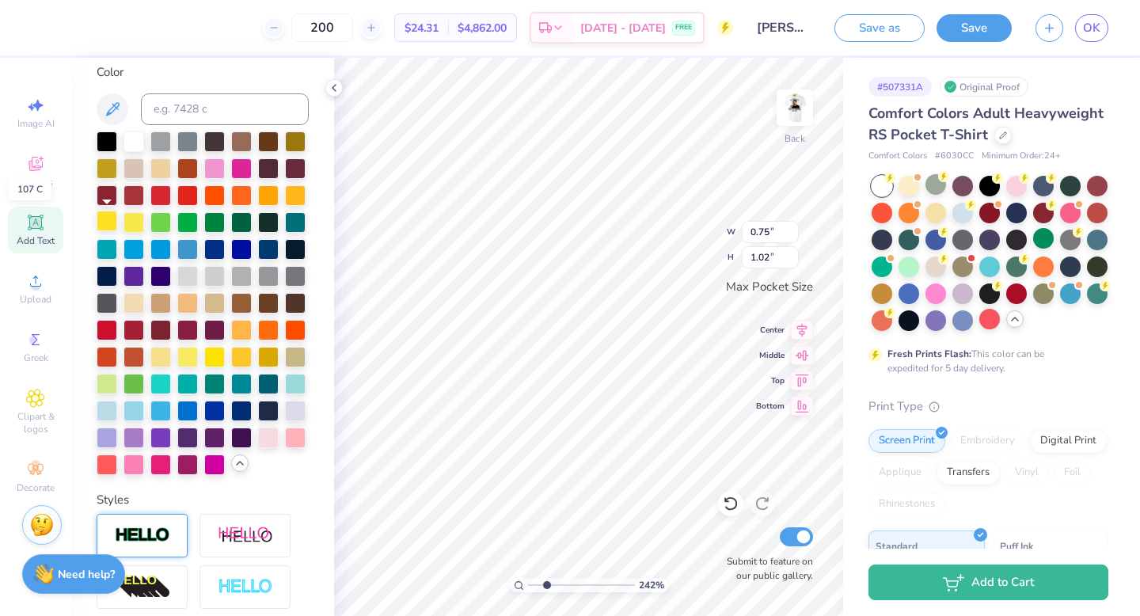
click at [110, 215] on div at bounding box center [107, 221] width 21 height 21
click at [215, 222] on div at bounding box center [214, 221] width 21 height 21
type input "0.40"
click at [220, 219] on div at bounding box center [214, 221] width 21 height 21
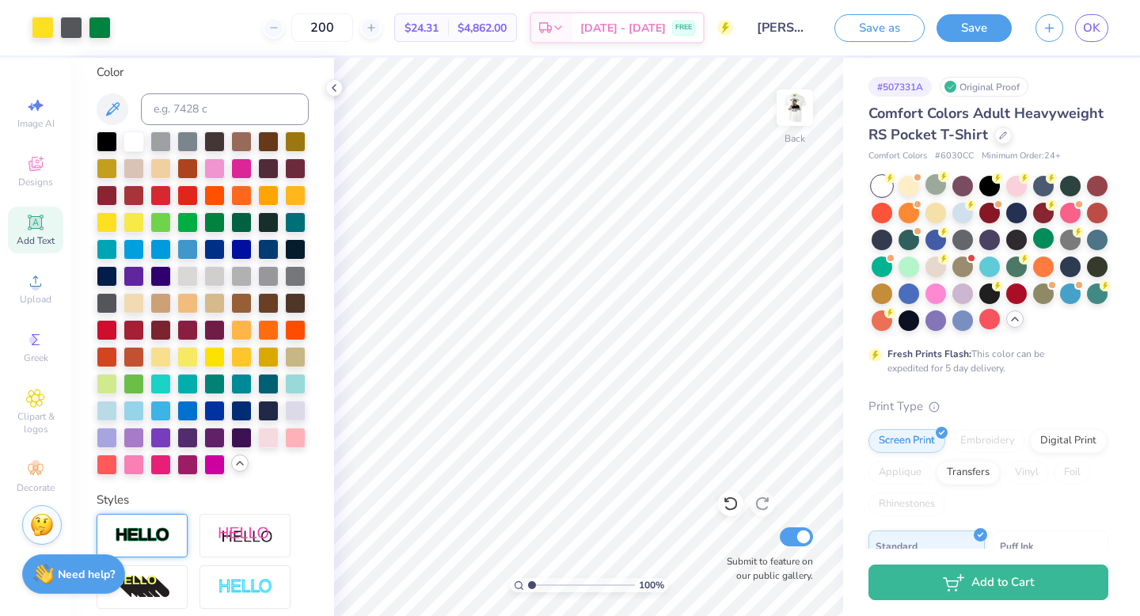
drag, startPoint x: 546, startPoint y: 579, endPoint x: 518, endPoint y: 579, distance: 27.7
click at [528, 549] on input "range" at bounding box center [581, 585] width 107 height 14
click at [725, 504] on icon at bounding box center [731, 504] width 16 height 16
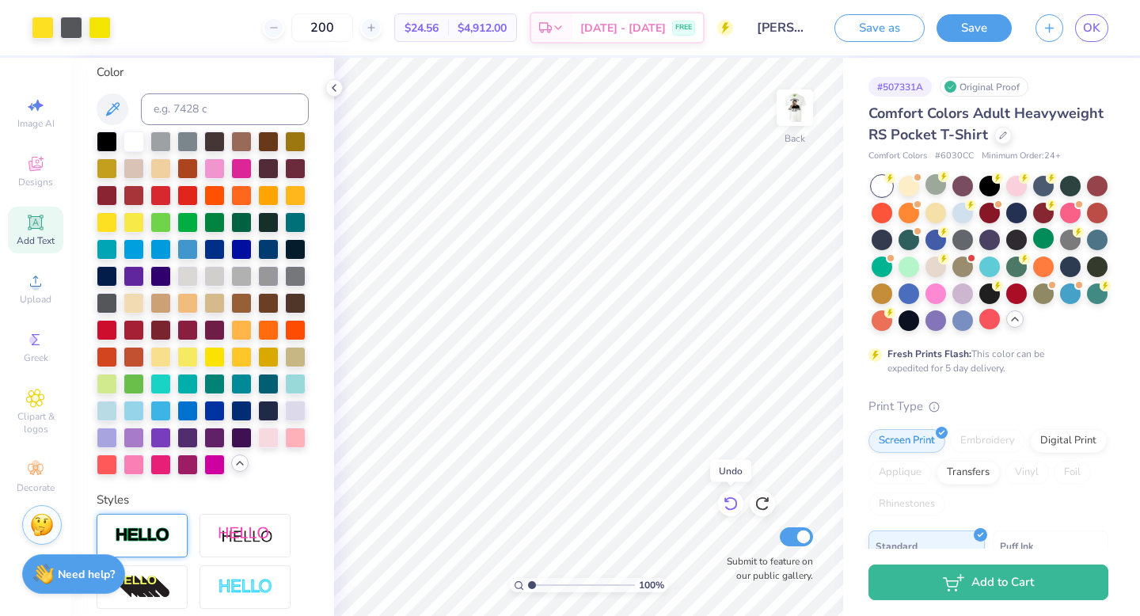
click at [728, 504] on icon at bounding box center [731, 504] width 16 height 16
click at [44, 244] on span "Add Text" at bounding box center [36, 240] width 38 height 13
drag, startPoint x: 535, startPoint y: 583, endPoint x: 580, endPoint y: 581, distance: 44.4
type input "5.57"
click at [580, 549] on input "range" at bounding box center [581, 585] width 107 height 14
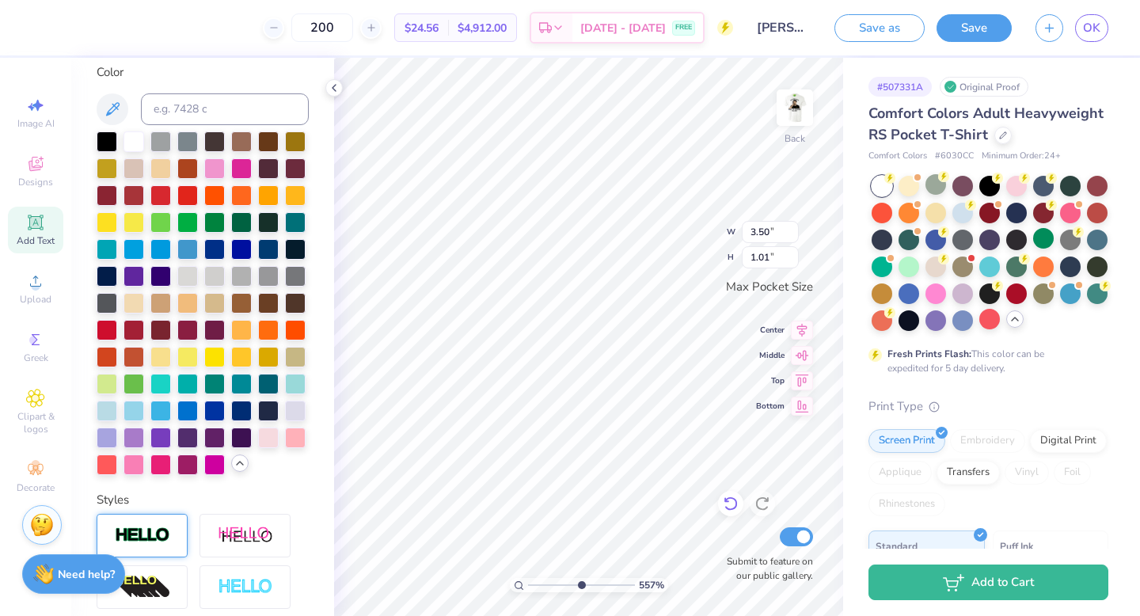
type textarea "u"
type textarea "[GEOGRAPHIC_DATA][US_STATE]"
type input "3.12"
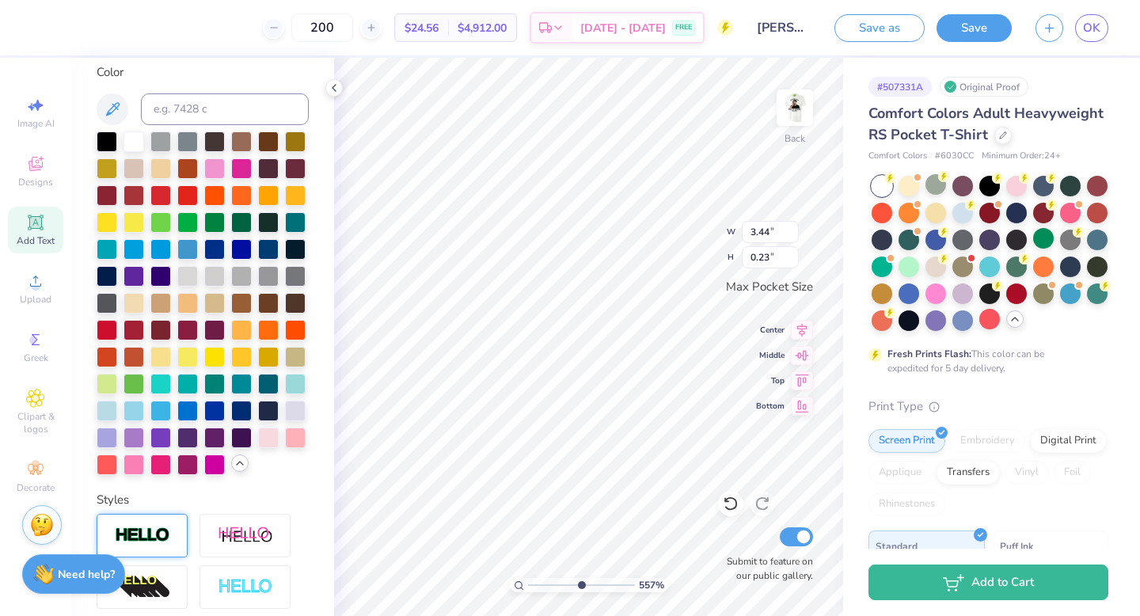
type input "0.21"
type input "2.74"
type input "0.19"
type input "2.68"
type input "0.18"
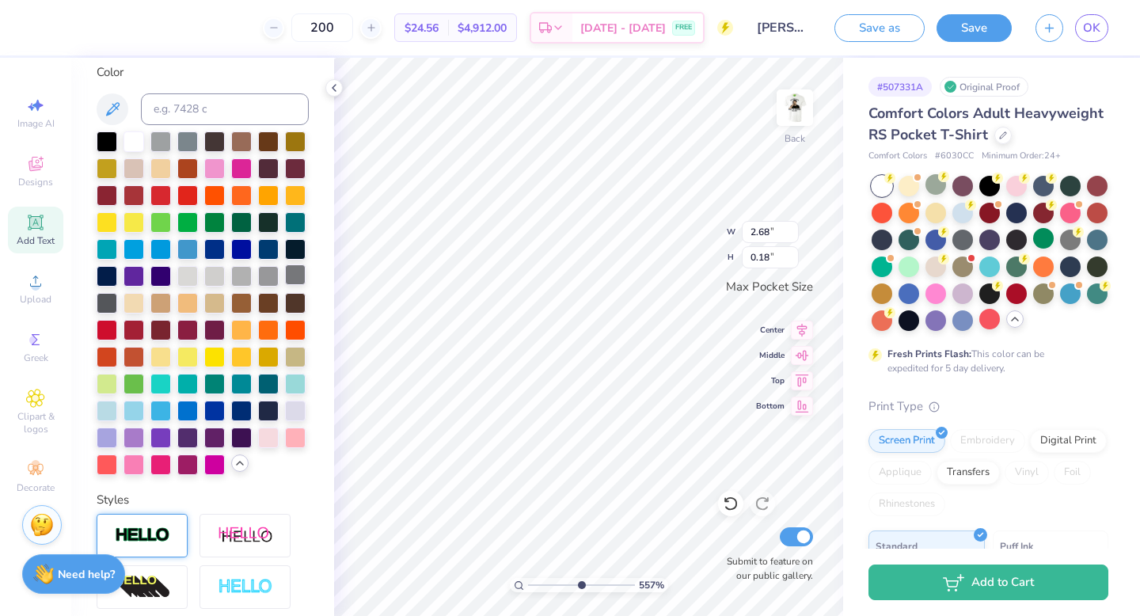
click at [298, 272] on div at bounding box center [295, 274] width 21 height 21
click at [106, 302] on div at bounding box center [107, 301] width 21 height 21
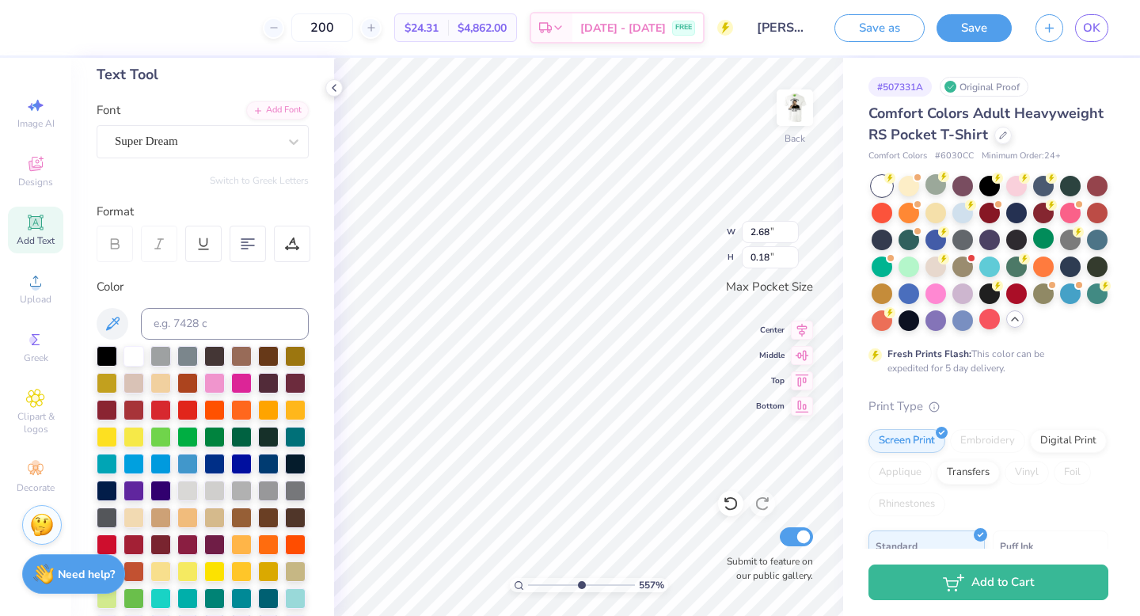
scroll to position [0, 0]
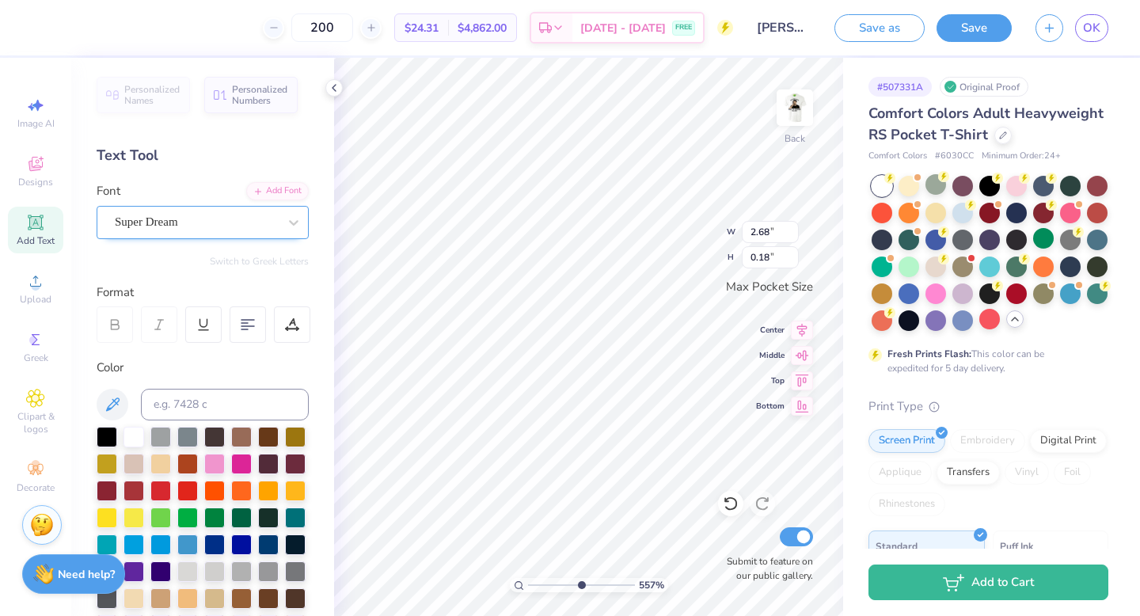
click at [200, 219] on div "Super Dream" at bounding box center [196, 222] width 166 height 25
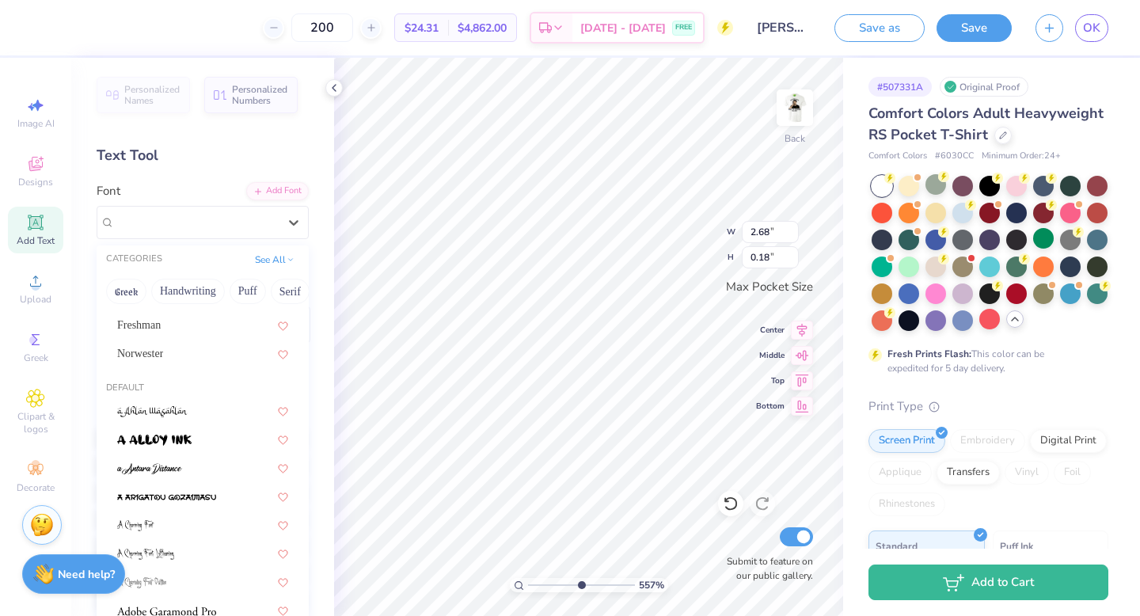
scroll to position [19, 0]
click at [196, 329] on div "Freshman" at bounding box center [202, 328] width 171 height 17
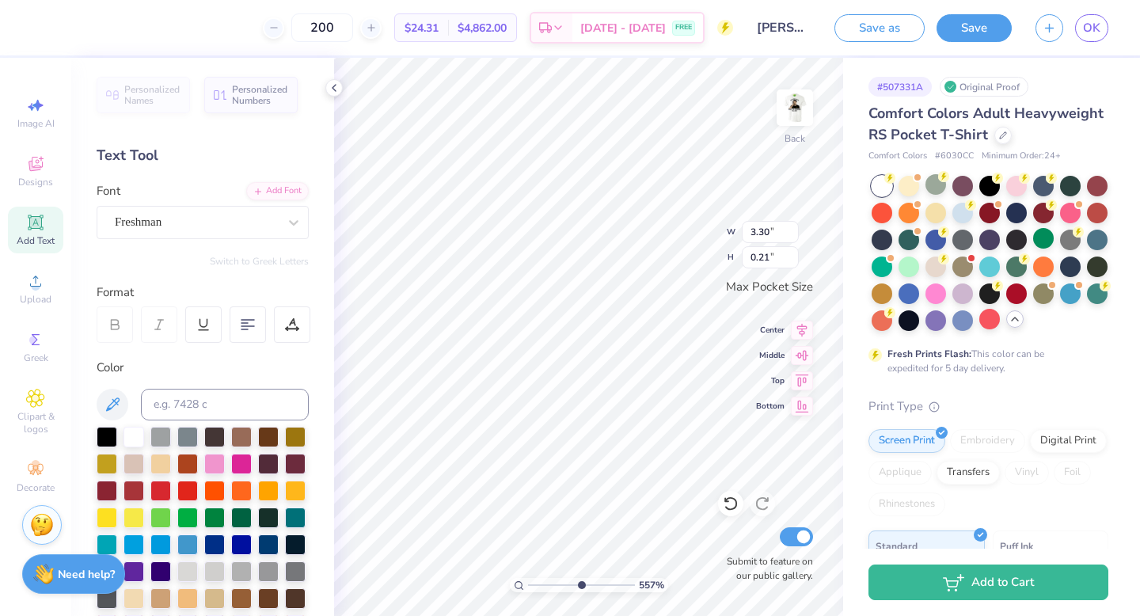
type input "3.30"
type input "0.21"
type input "3.03"
type input "0.19"
type input "2.68"
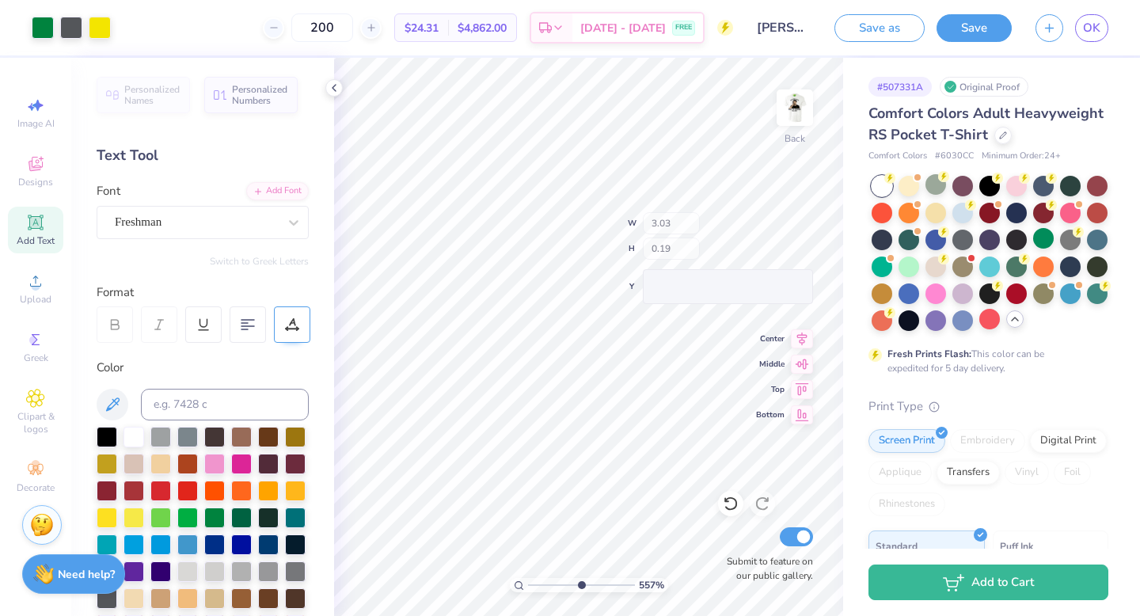
type input "0.17"
drag, startPoint x: 584, startPoint y: 582, endPoint x: 496, endPoint y: 583, distance: 87.9
click at [528, 549] on input "range" at bounding box center [581, 585] width 107 height 14
drag, startPoint x: 531, startPoint y: 581, endPoint x: 545, endPoint y: 581, distance: 13.5
click at [545, 549] on input "range" at bounding box center [581, 585] width 107 height 14
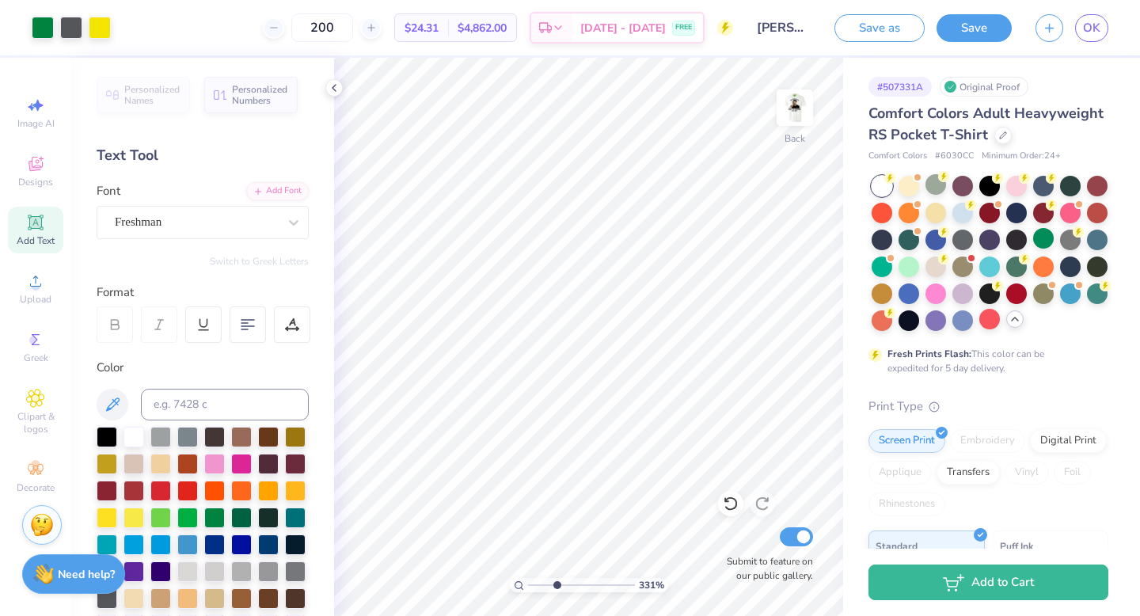
drag, startPoint x: 547, startPoint y: 582, endPoint x: 566, endPoint y: 582, distance: 19.0
type input "4.29"
click at [566, 549] on input "range" at bounding box center [581, 585] width 107 height 14
type textarea "EPSILON OMICRON"
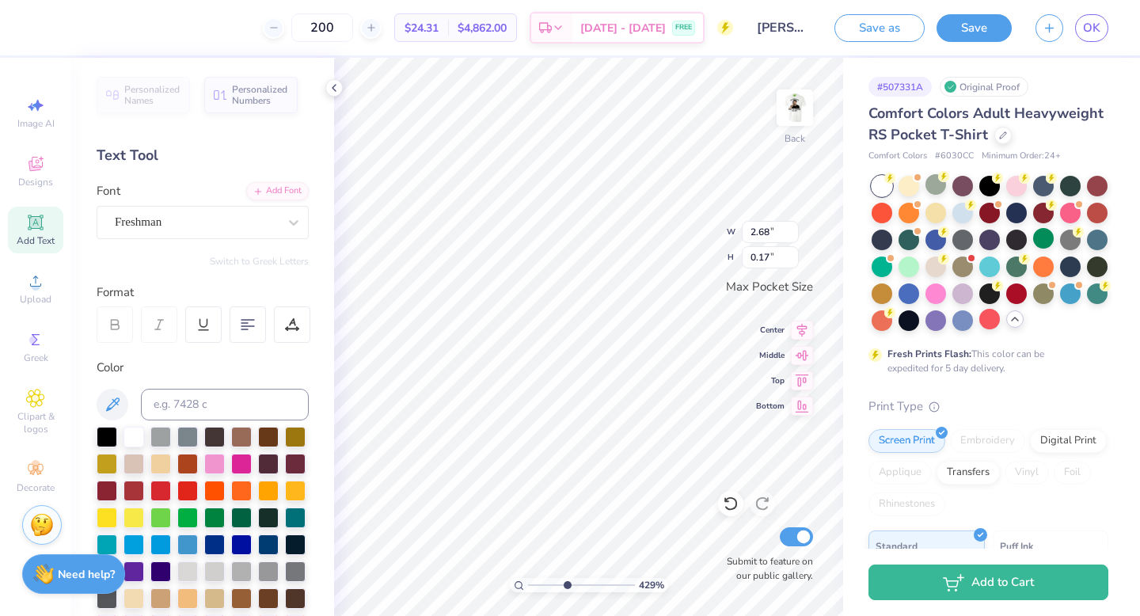
scroll to position [0, 6]
type input "2.00"
type textarea "E"
type textarea "EST. 1848"
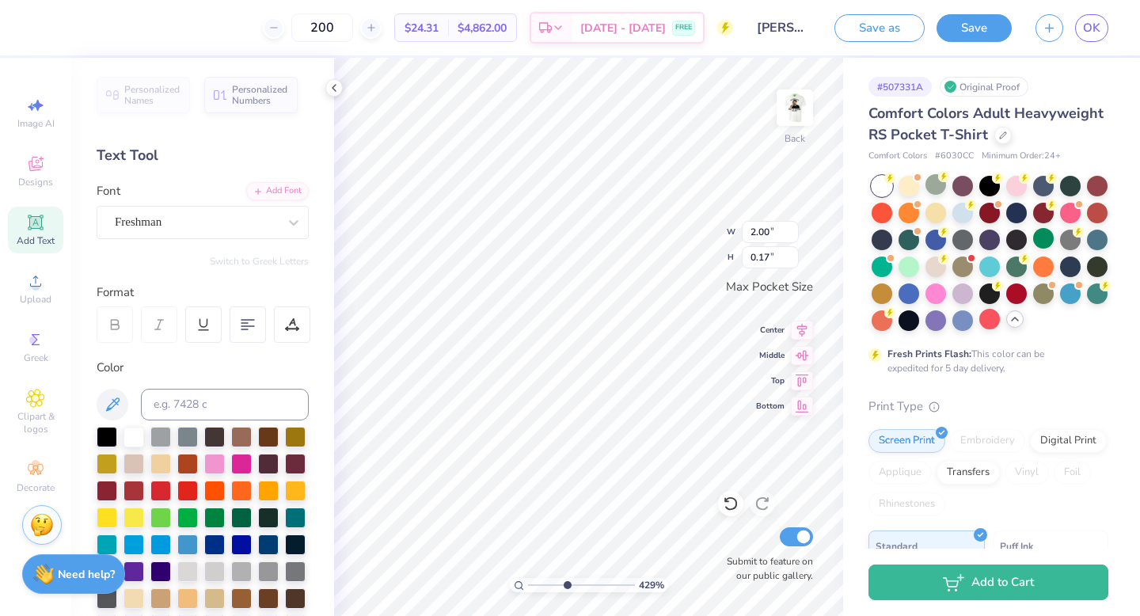
scroll to position [0, 2]
type input "0.87"
type input "0.14"
drag, startPoint x: 570, startPoint y: 584, endPoint x: 462, endPoint y: 573, distance: 108.3
click at [528, 549] on input "range" at bounding box center [581, 585] width 107 height 14
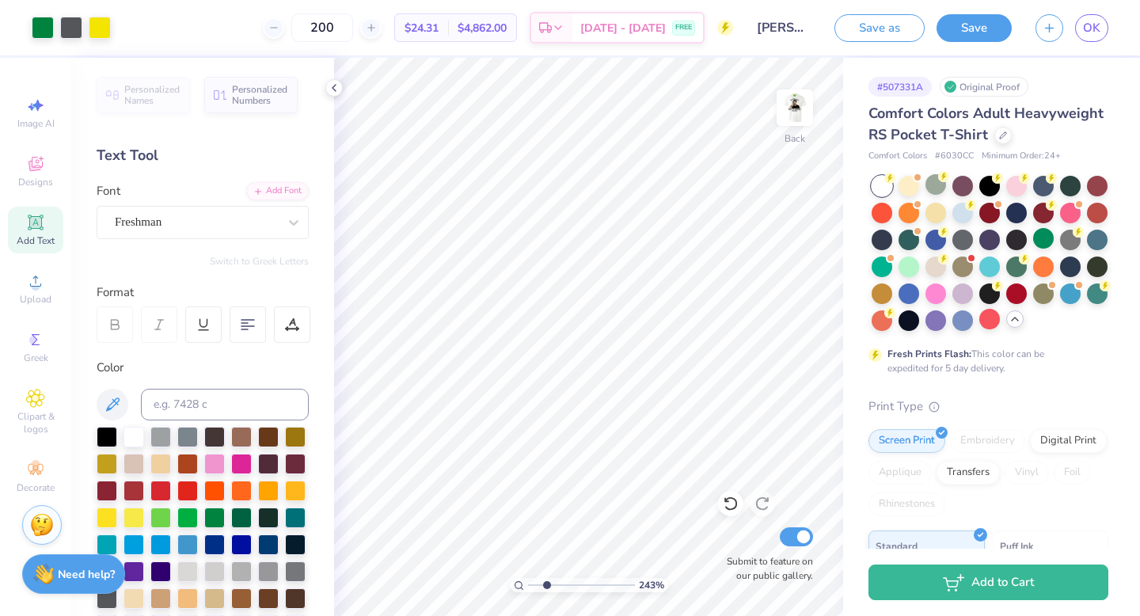
drag, startPoint x: 534, startPoint y: 580, endPoint x: 549, endPoint y: 581, distance: 15.9
click at [549, 549] on input "range" at bounding box center [581, 585] width 107 height 14
click at [467, 549] on div "269 %" at bounding box center [589, 337] width 558 height 558
drag, startPoint x: 534, startPoint y: 583, endPoint x: 586, endPoint y: 582, distance: 52.3
type input "6.16"
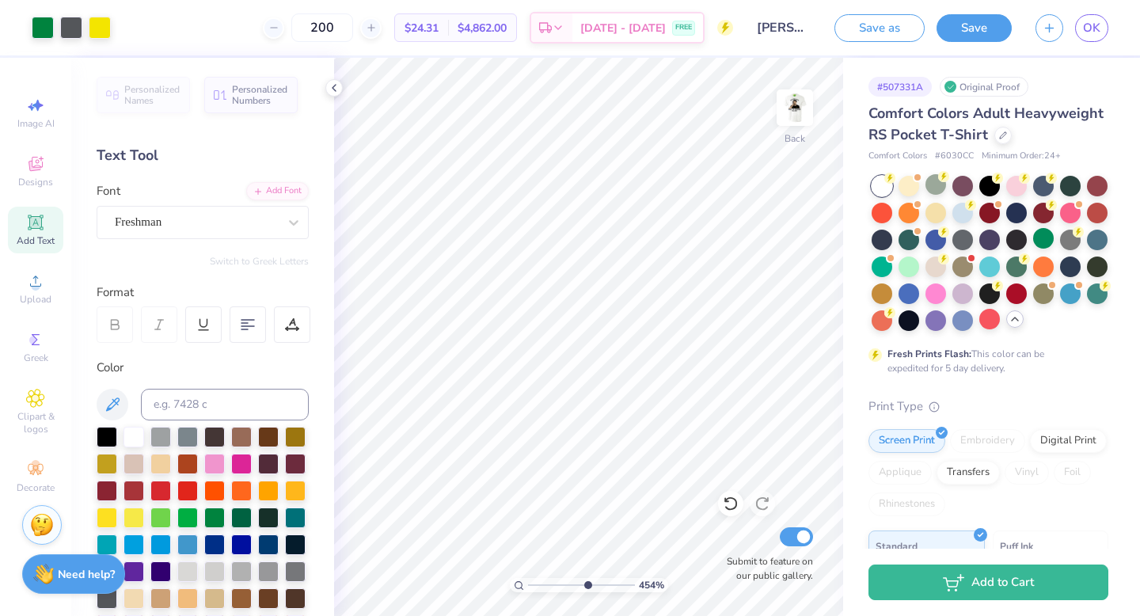
click at [586, 549] on input "range" at bounding box center [581, 585] width 107 height 14
type input "2.68"
drag, startPoint x: 585, startPoint y: 582, endPoint x: 500, endPoint y: 580, distance: 85.5
click at [528, 549] on input "range" at bounding box center [581, 585] width 107 height 14
drag, startPoint x: 533, startPoint y: 580, endPoint x: 568, endPoint y: 578, distance: 34.9
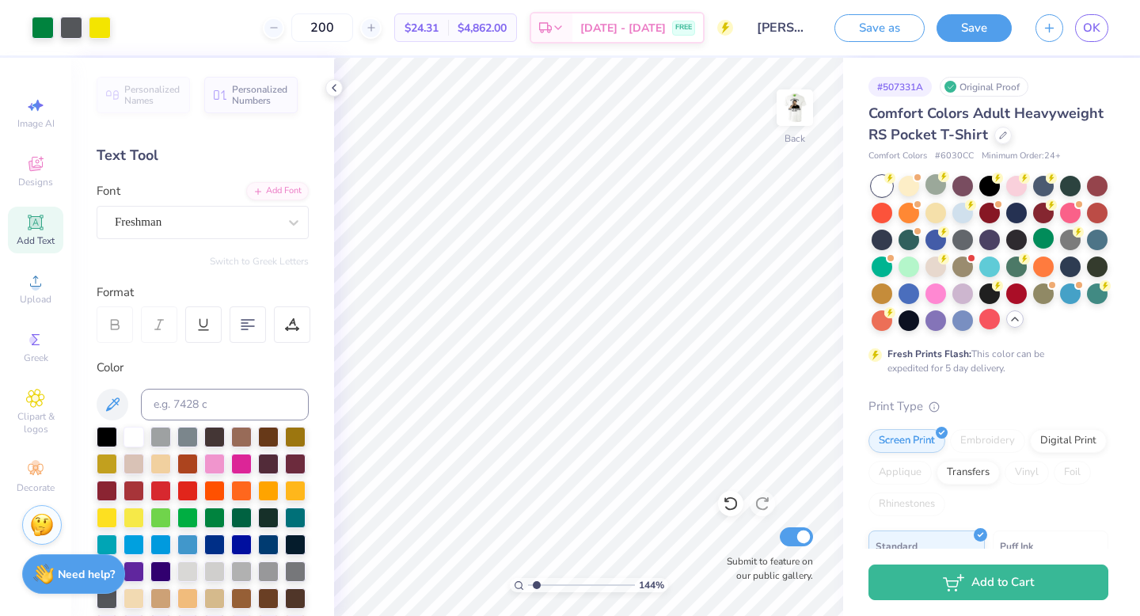
type input "4.43"
click at [568, 549] on input "range" at bounding box center [581, 585] width 107 height 14
type textarea "EPSILON OMICRON CHAPTER"
drag, startPoint x: 563, startPoint y: 583, endPoint x: 546, endPoint y: 587, distance: 17.1
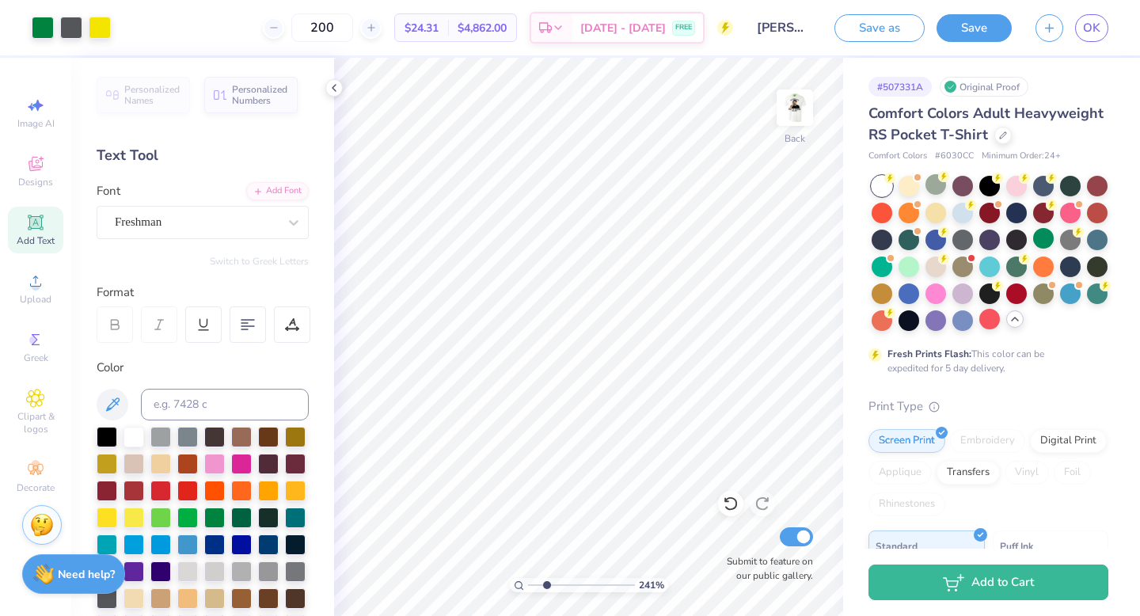
click at [546, 549] on input "range" at bounding box center [581, 585] width 107 height 14
type input "3.55"
drag, startPoint x: 546, startPoint y: 584, endPoint x: 559, endPoint y: 584, distance: 13.5
click at [559, 549] on input "range" at bounding box center [581, 585] width 107 height 14
type input "2.98"
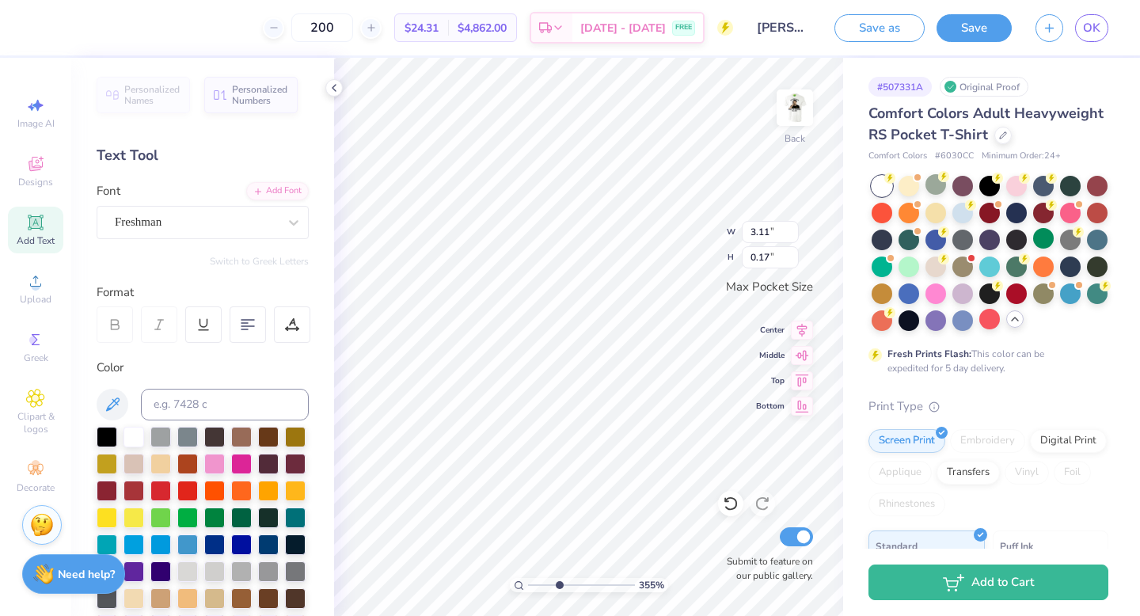
type input "0.16"
type input "2.72"
type input "0.15"
click at [504, 549] on div "100 %" at bounding box center [589, 337] width 558 height 558
drag, startPoint x: 531, startPoint y: 580, endPoint x: 580, endPoint y: 578, distance: 49.1
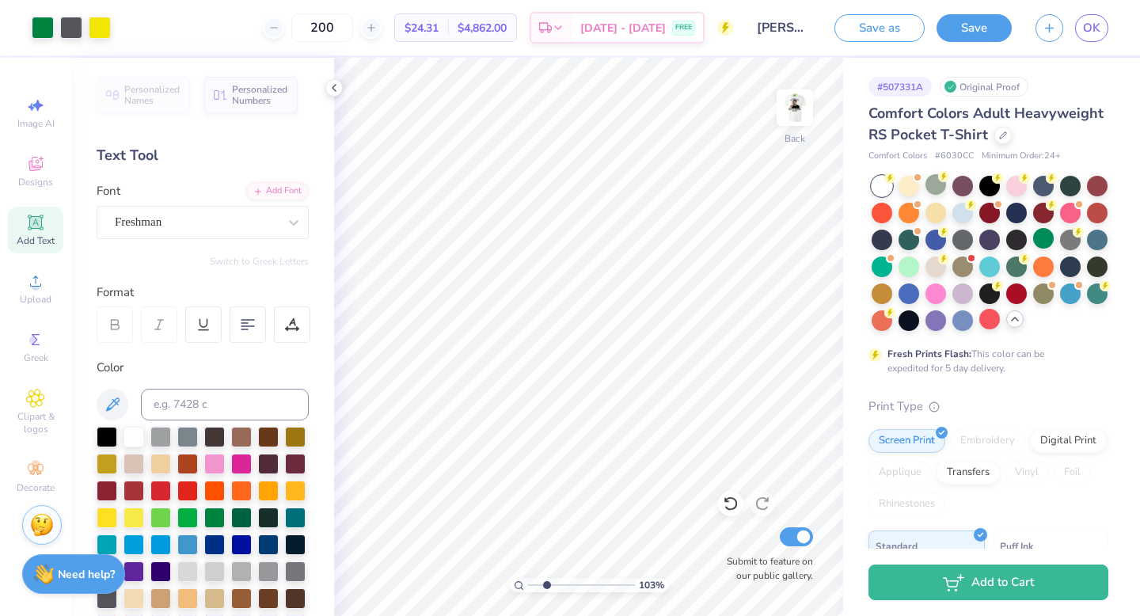
type input "5.58"
click at [580, 549] on input "range" at bounding box center [581, 585] width 107 height 14
type textarea "EPSILON"
type textarea "OMICRON"
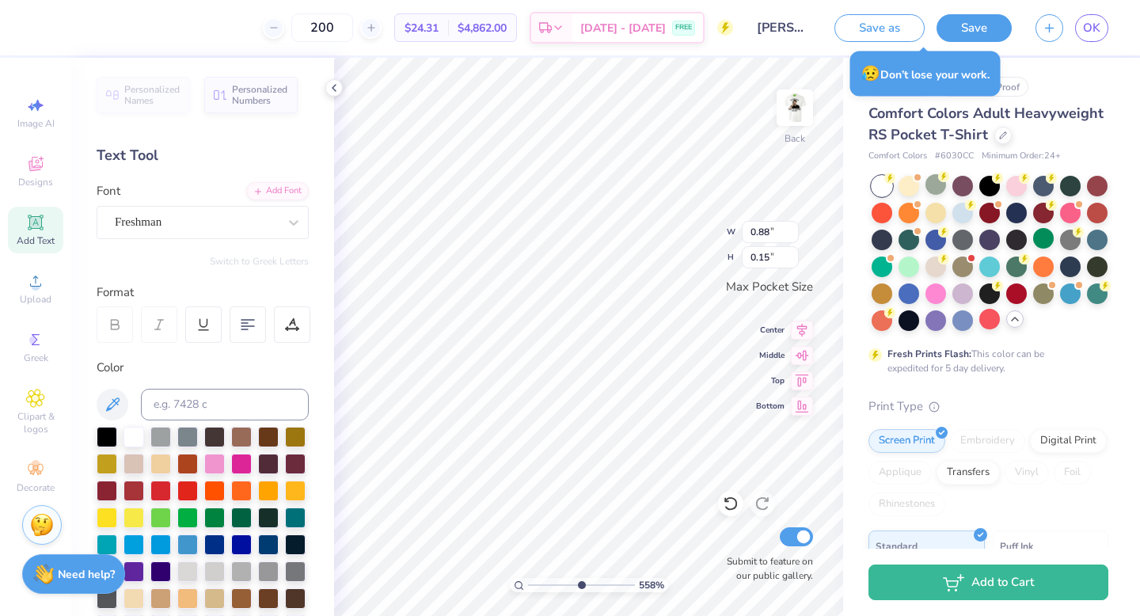
type textarea "CHAPTER"
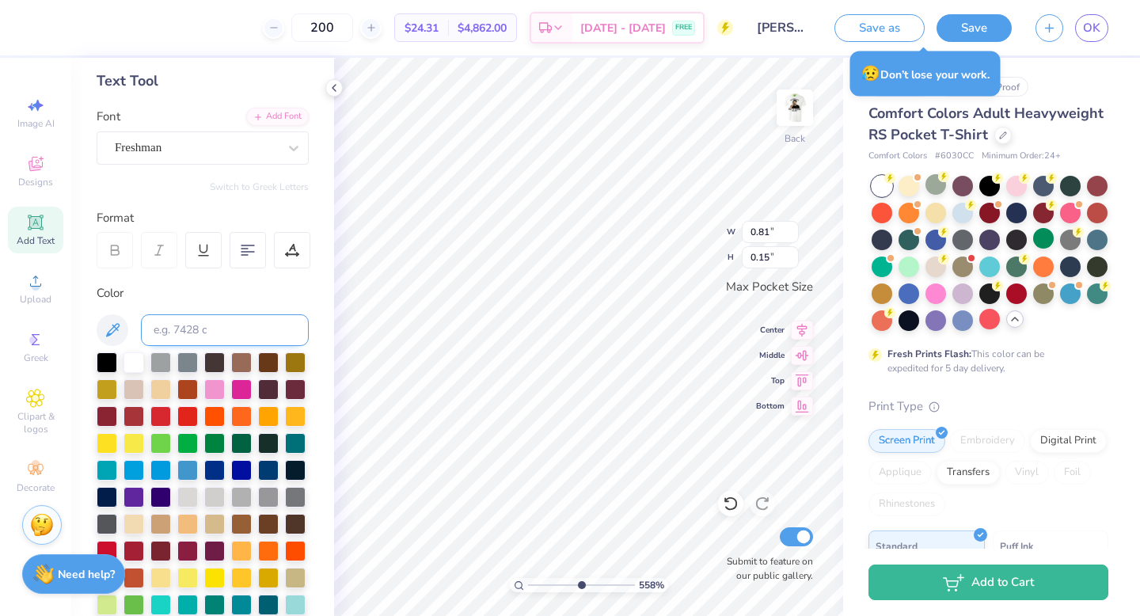
scroll to position [108, 0]
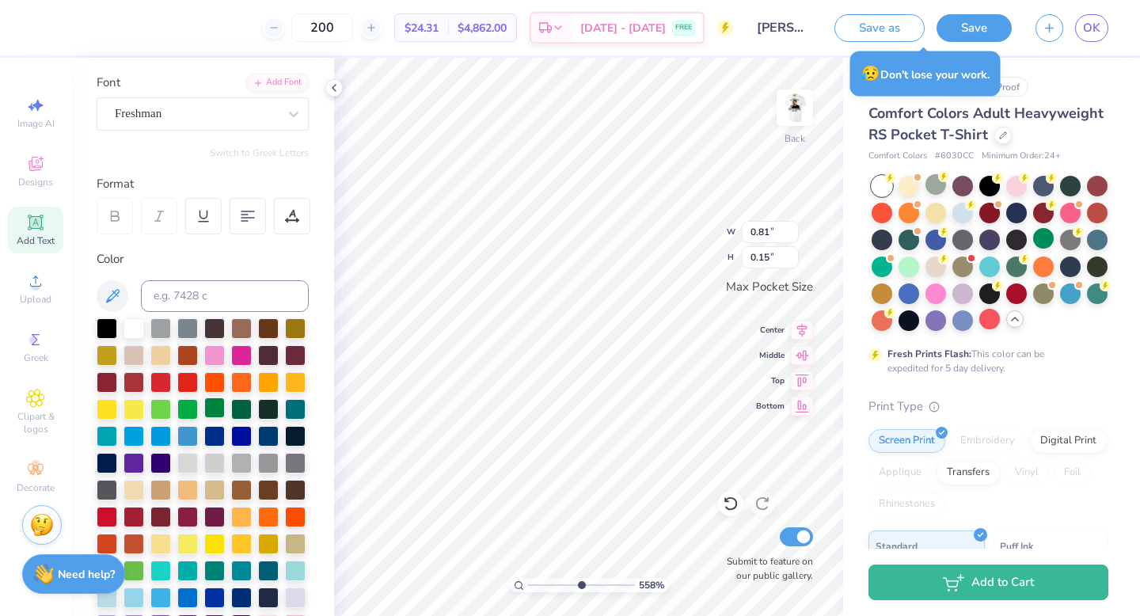
click at [222, 413] on div at bounding box center [214, 407] width 21 height 21
type input "0.91"
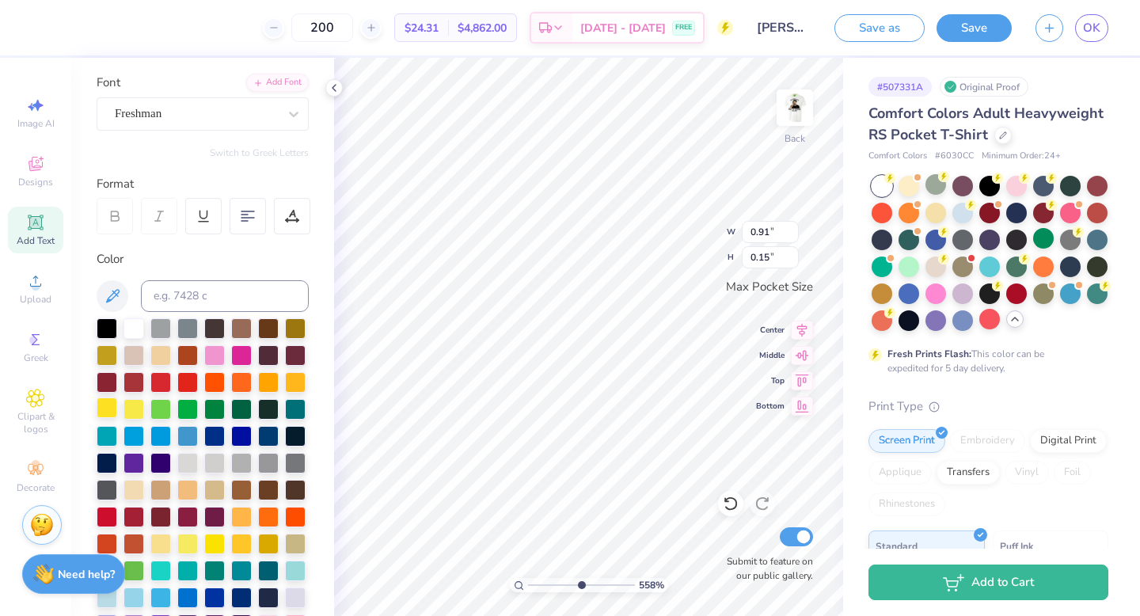
click at [102, 409] on div at bounding box center [107, 407] width 21 height 21
click at [253, 304] on input at bounding box center [225, 296] width 168 height 32
type input "3945"
click at [476, 549] on div "100 %" at bounding box center [589, 337] width 558 height 558
drag, startPoint x: 533, startPoint y: 583, endPoint x: 558, endPoint y: 582, distance: 25.3
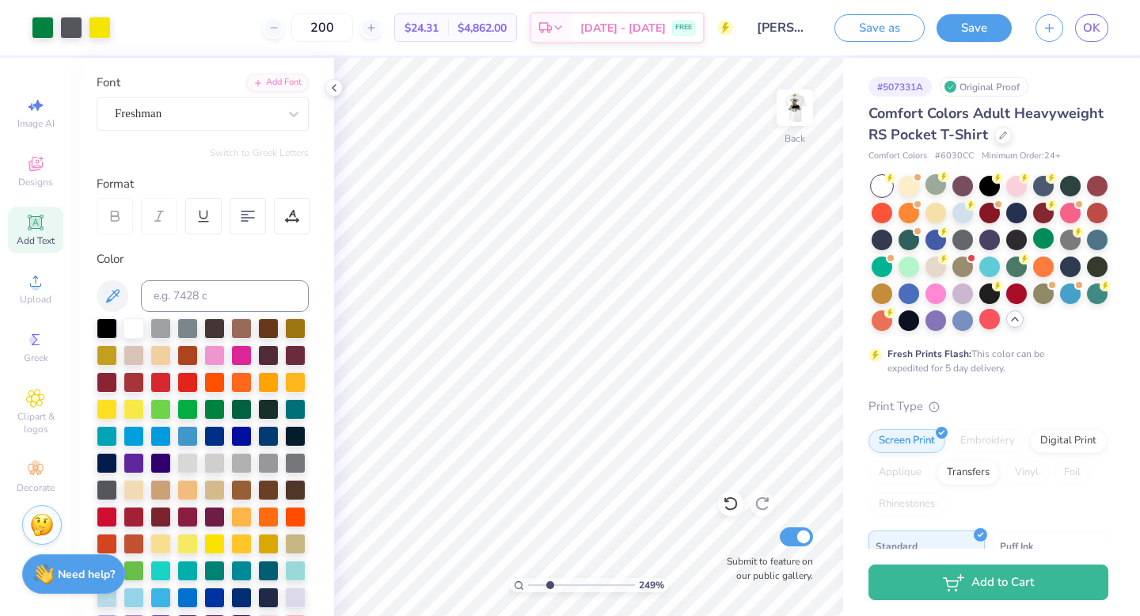
type input "3.56"
click at [558, 549] on input "range" at bounding box center [581, 585] width 107 height 14
type input "3.12"
type input "1.47"
click at [734, 498] on icon at bounding box center [730, 504] width 13 height 14
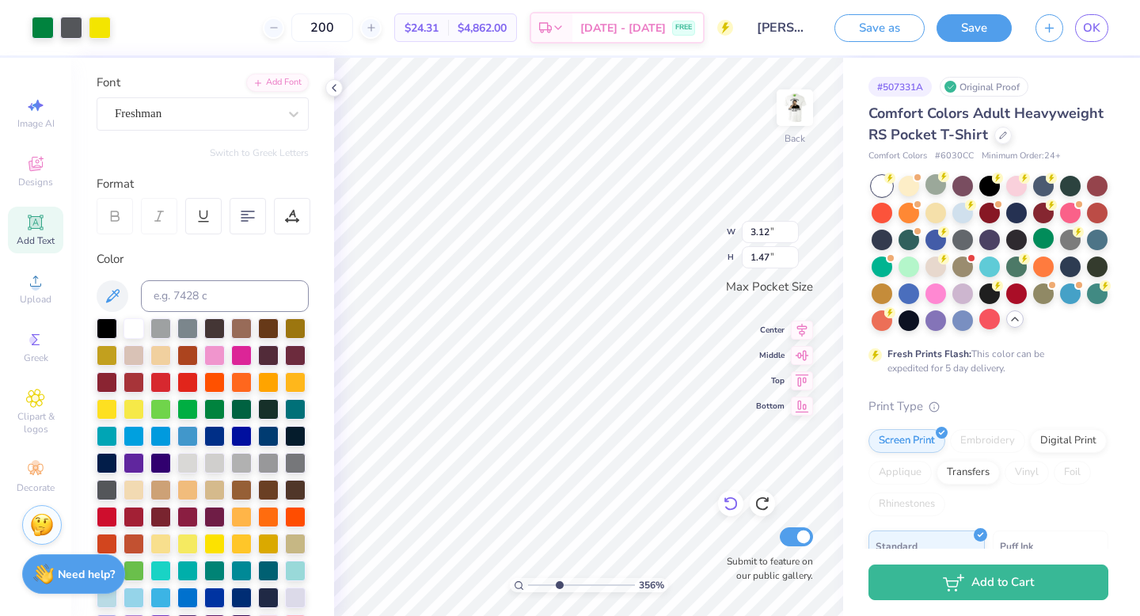
type input "3.34"
type input "1.57"
drag, startPoint x: 560, startPoint y: 580, endPoint x: 504, endPoint y: 580, distance: 55.4
click at [528, 549] on input "range" at bounding box center [581, 585] width 107 height 14
click at [732, 500] on icon at bounding box center [731, 504] width 16 height 16
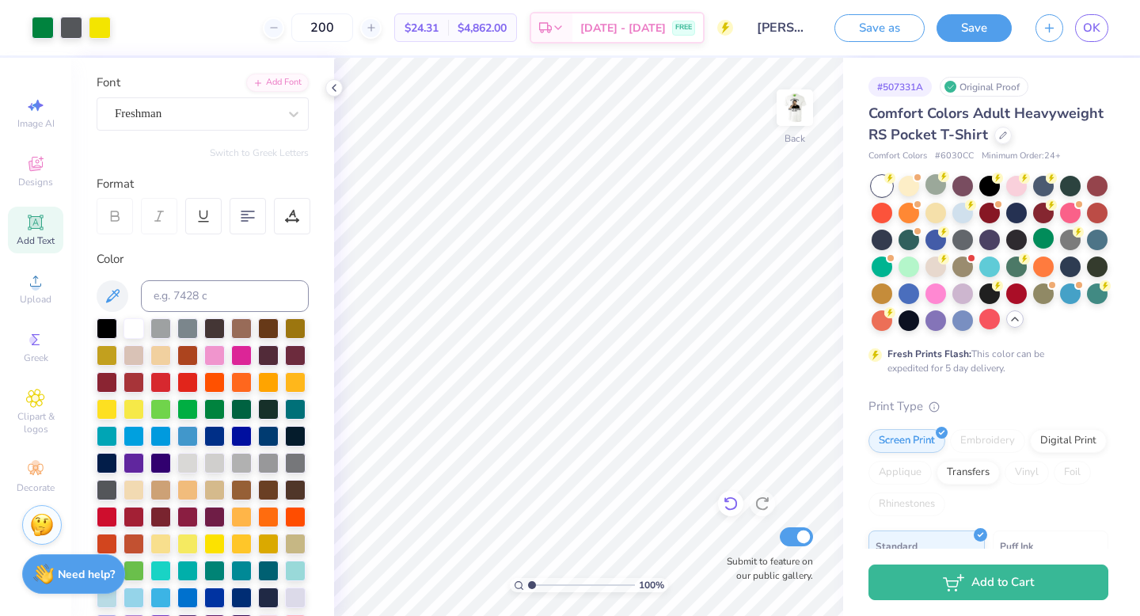
click at [732, 500] on icon at bounding box center [731, 504] width 16 height 16
click at [735, 504] on icon at bounding box center [731, 504] width 16 height 16
drag, startPoint x: 529, startPoint y: 582, endPoint x: 571, endPoint y: 581, distance: 42.0
type input "4.7"
click at [571, 549] on input "range" at bounding box center [581, 585] width 107 height 14
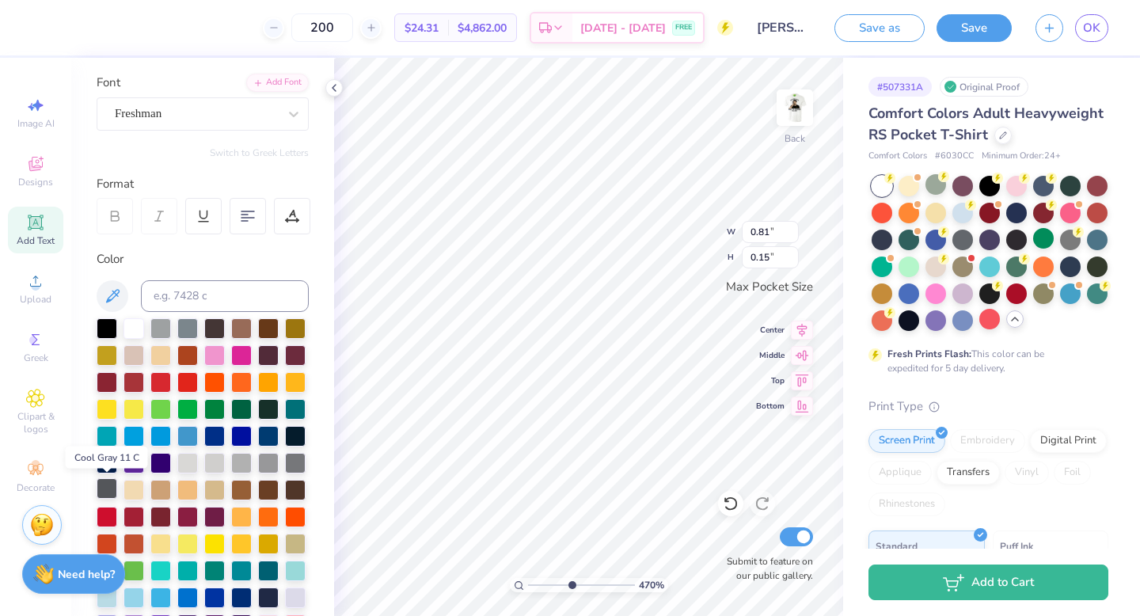
click at [103, 499] on div at bounding box center [107, 488] width 21 height 21
type input "0.91"
click at [101, 485] on div at bounding box center [107, 488] width 21 height 21
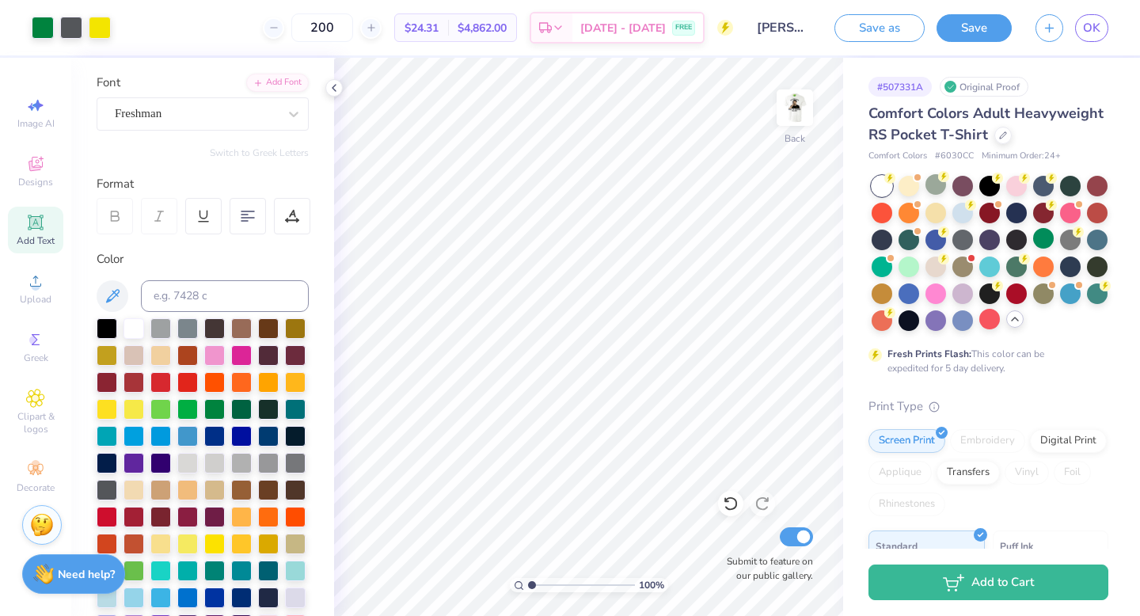
drag, startPoint x: 570, startPoint y: 586, endPoint x: 504, endPoint y: 582, distance: 66.6
type input "1"
click at [528, 549] on input "range" at bounding box center [581, 585] width 107 height 14
click at [793, 104] on img at bounding box center [794, 107] width 63 height 63
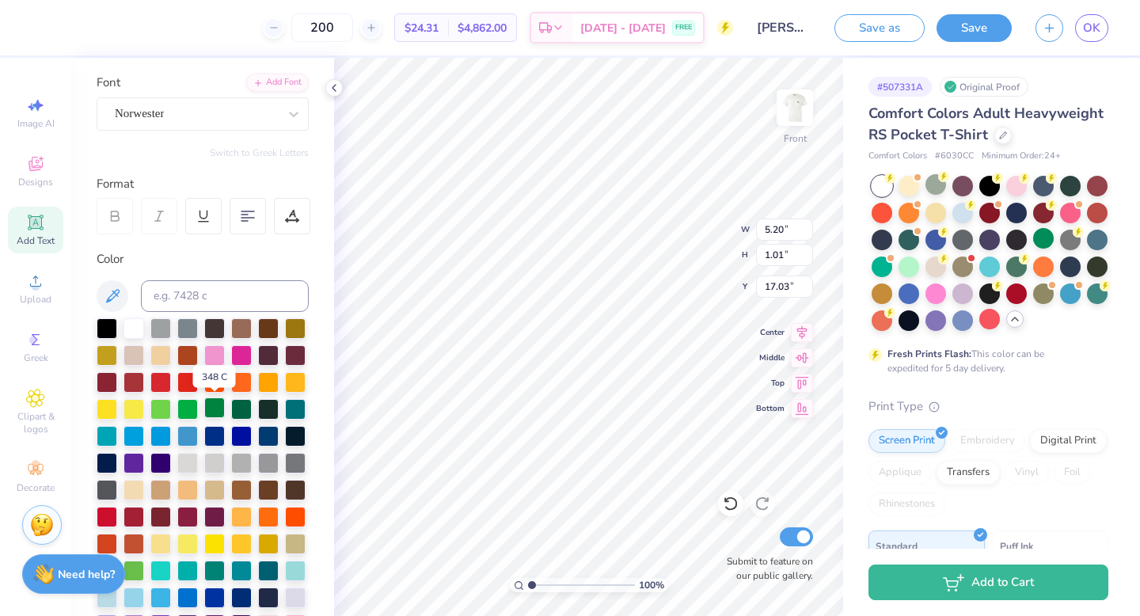
click at [219, 409] on div at bounding box center [214, 407] width 21 height 21
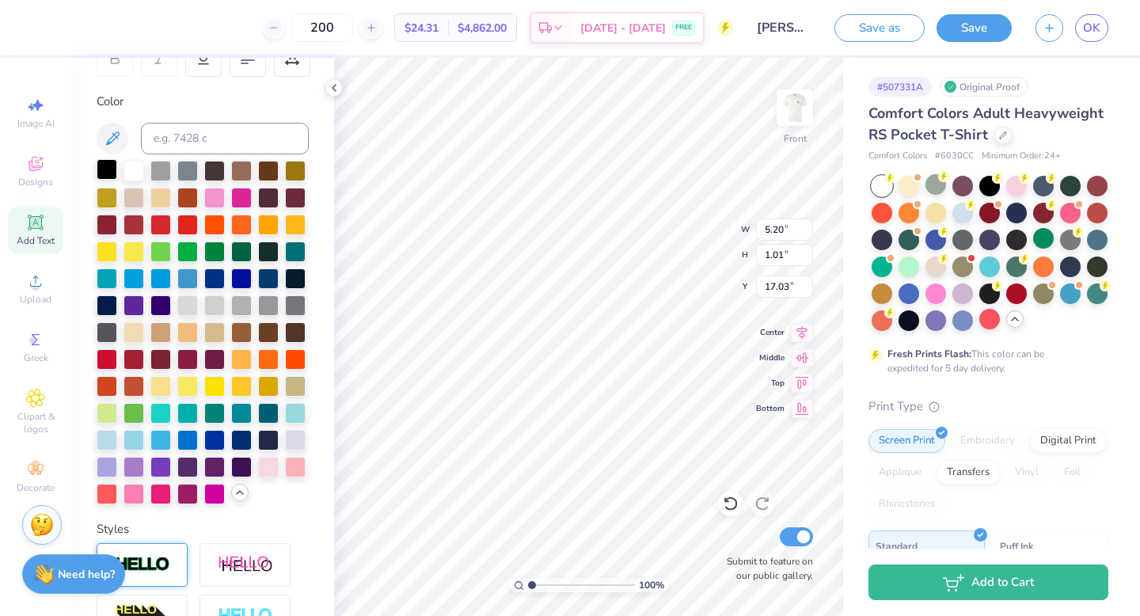
click at [111, 169] on div at bounding box center [107, 169] width 21 height 21
type input "4.38"
type input "0.85"
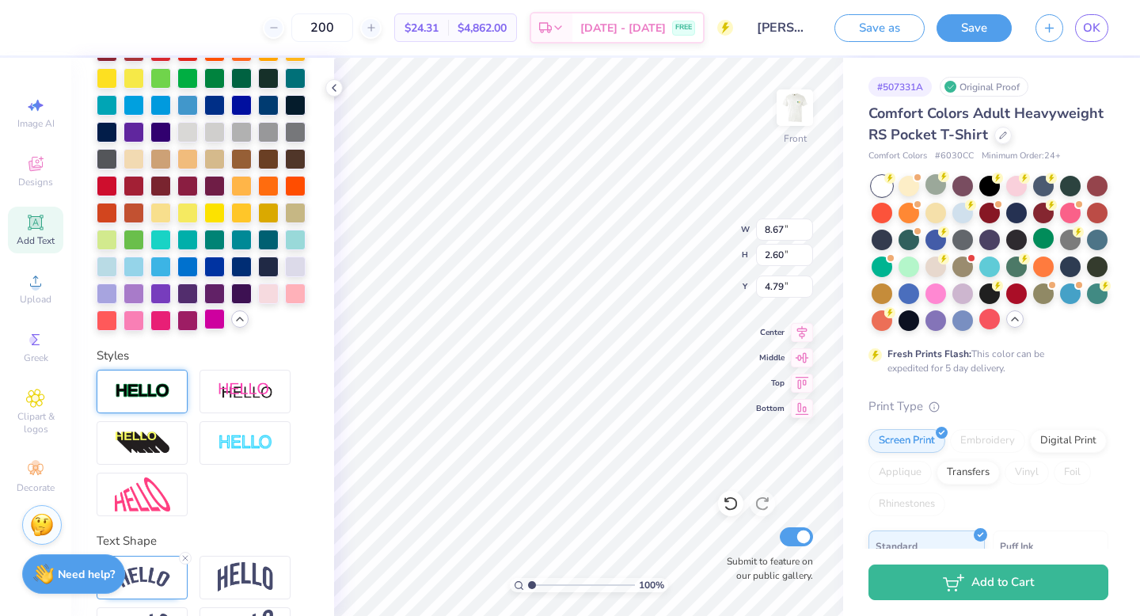
scroll to position [465, 0]
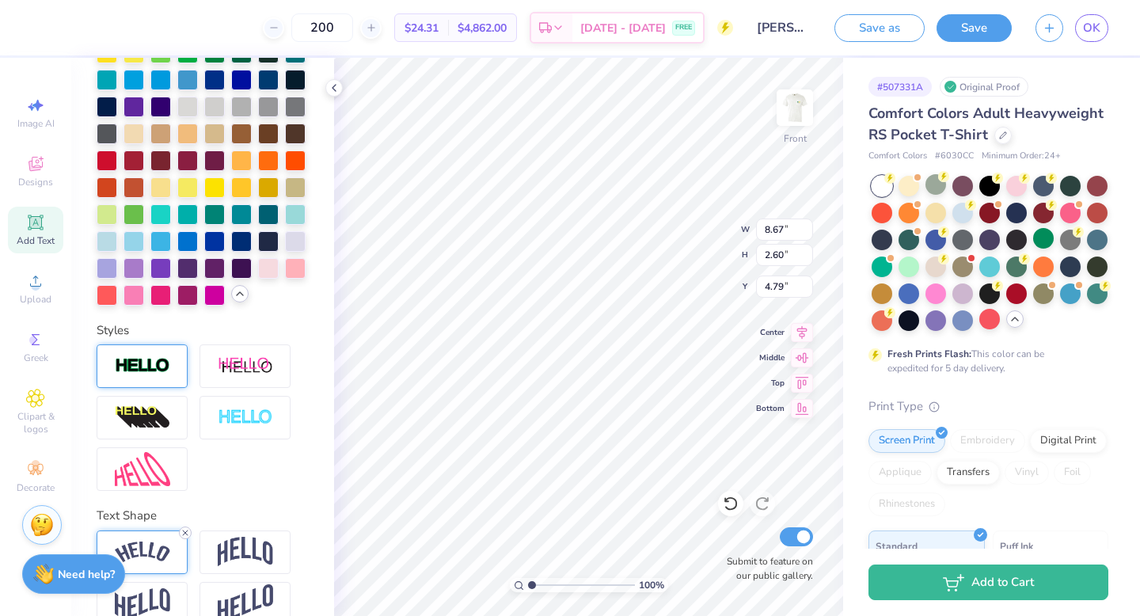
click at [180, 530] on div at bounding box center [185, 533] width 13 height 13
type input "7.38"
type input "0.85"
type input "5.01"
type input "2.19"
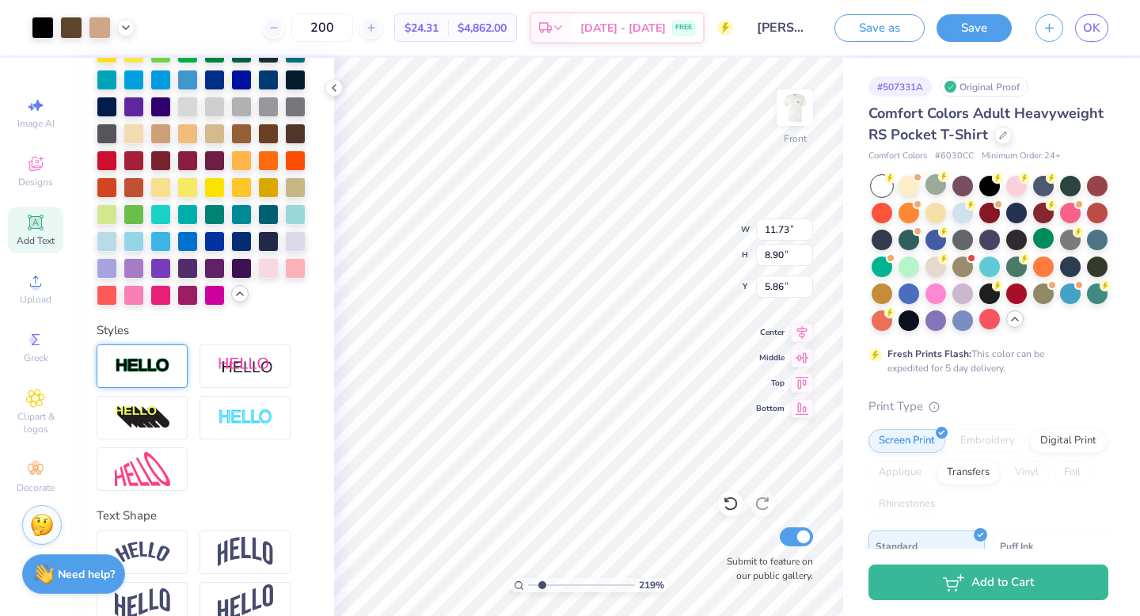
type input "5.86"
click at [536, 549] on input "range" at bounding box center [581, 585] width 107 height 14
type input "1.9"
click at [541, 549] on input "range" at bounding box center [581, 585] width 107 height 14
type input "6.08"
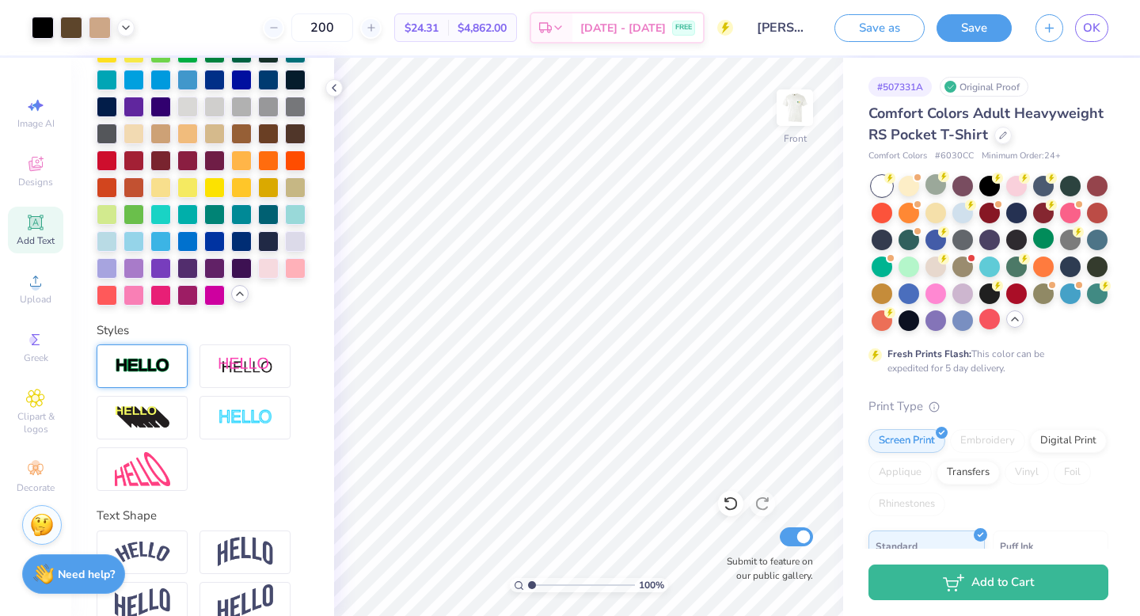
drag, startPoint x: 540, startPoint y: 582, endPoint x: 477, endPoint y: 581, distance: 63.3
type input "1"
click at [528, 549] on input "range" at bounding box center [581, 585] width 107 height 14
type input "9.06"
type input "1.04"
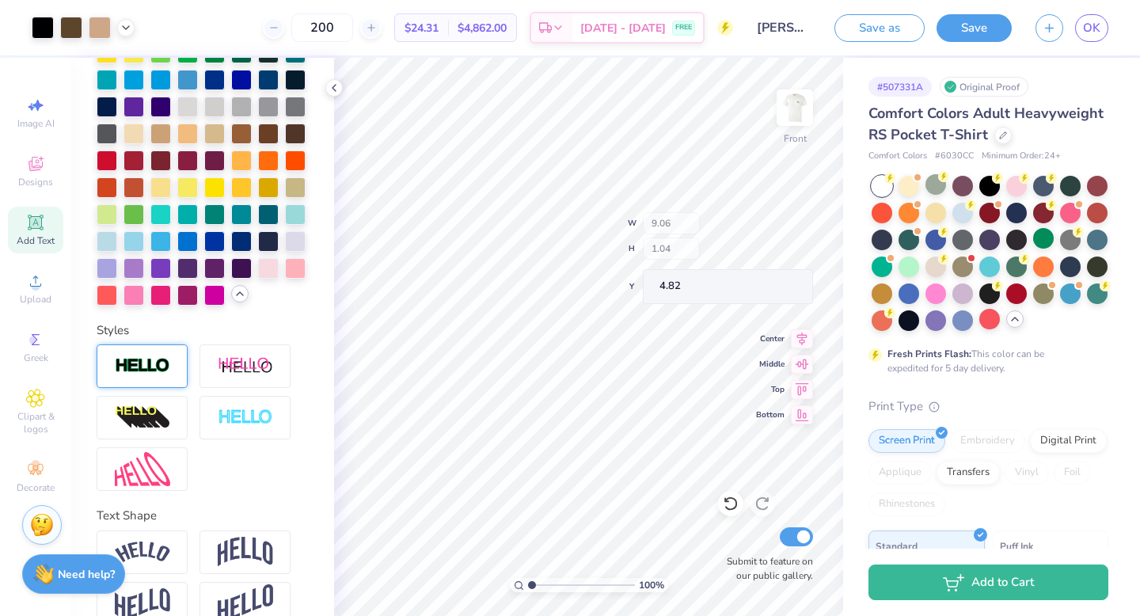
type input "4.71"
type input "4.66"
click at [793, 124] on img at bounding box center [794, 107] width 63 height 63
click at [789, 113] on img at bounding box center [794, 107] width 63 height 63
type input "4.68"
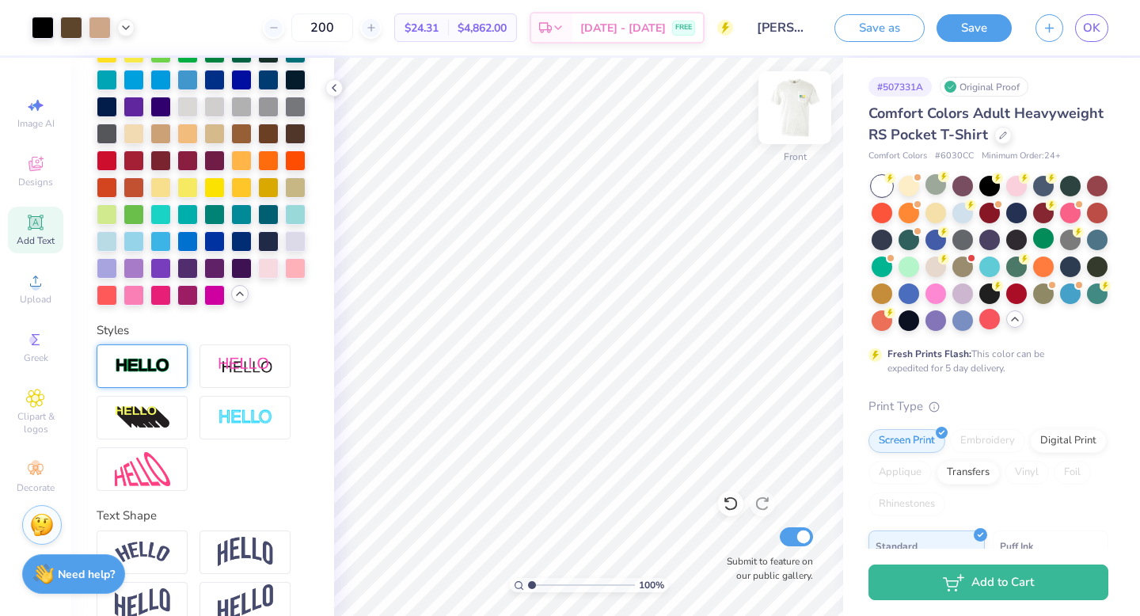
click at [793, 115] on img at bounding box center [794, 107] width 63 height 63
click at [793, 101] on img at bounding box center [794, 107] width 63 height 63
drag, startPoint x: 531, startPoint y: 584, endPoint x: 513, endPoint y: 587, distance: 18.5
click at [528, 549] on input "range" at bounding box center [581, 585] width 107 height 14
drag, startPoint x: 534, startPoint y: 583, endPoint x: 503, endPoint y: 585, distance: 31.0
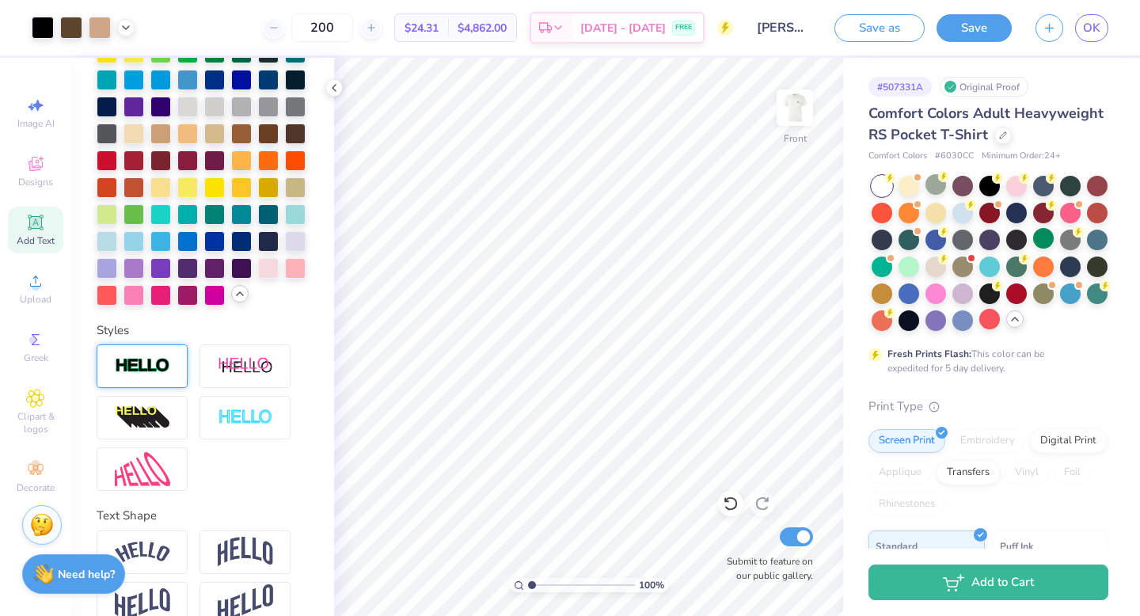
click at [528, 549] on input "range" at bounding box center [581, 585] width 107 height 14
click at [539, 549] on input "range" at bounding box center [581, 585] width 107 height 14
click at [724, 502] on icon at bounding box center [731, 504] width 16 height 16
drag, startPoint x: 540, startPoint y: 587, endPoint x: 576, endPoint y: 579, distance: 37.3
type input "5.04"
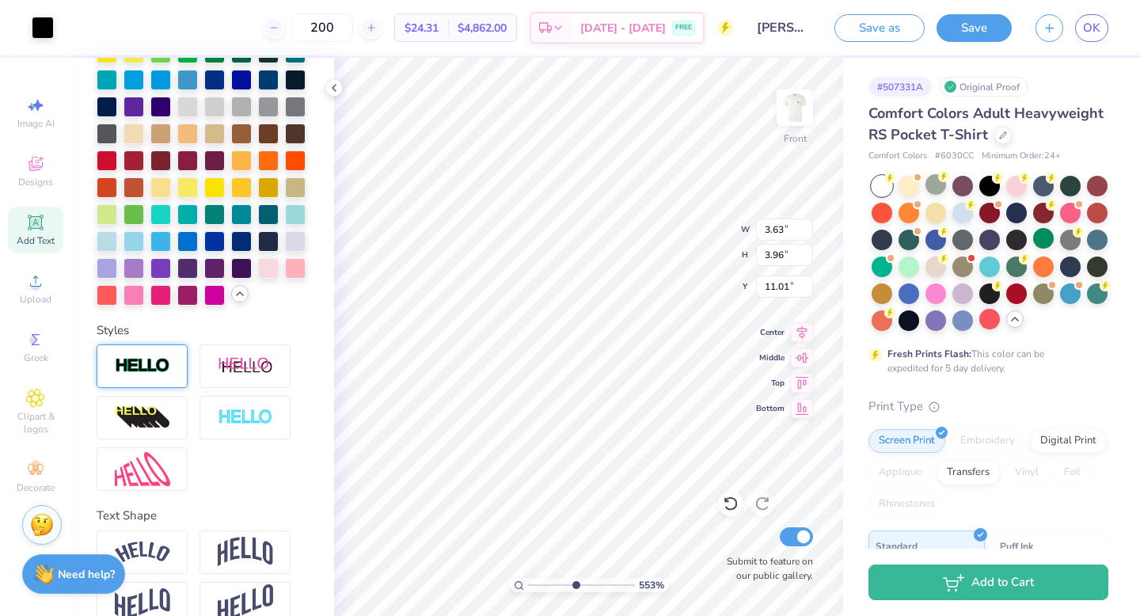
click at [574, 549] on input "range" at bounding box center [581, 585] width 107 height 14
type input "1.18"
type input "0.41"
type input "13.67"
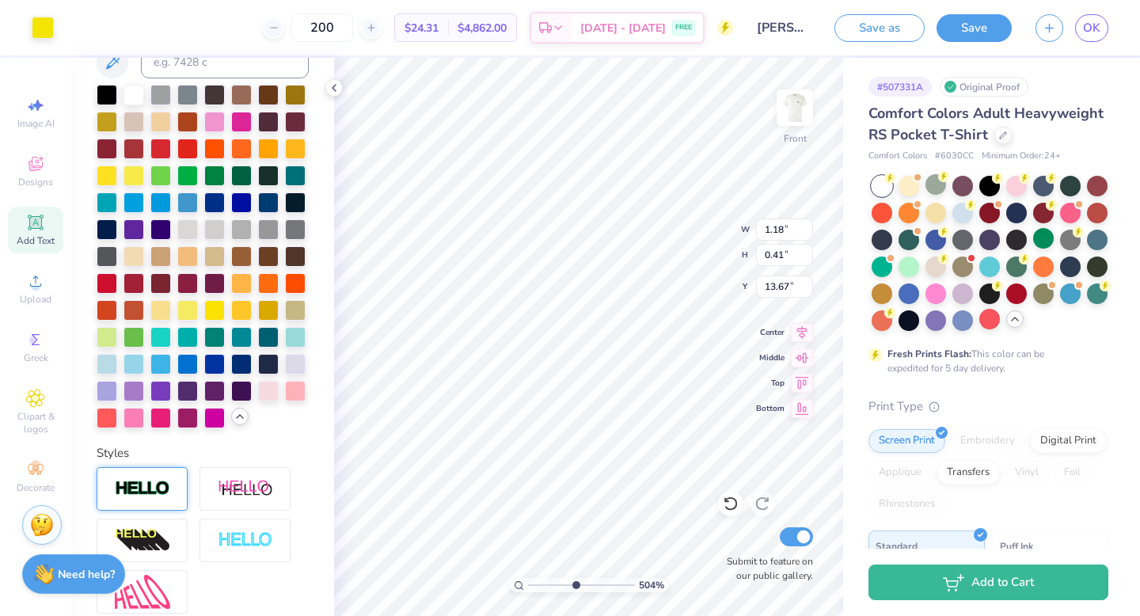
scroll to position [0, 0]
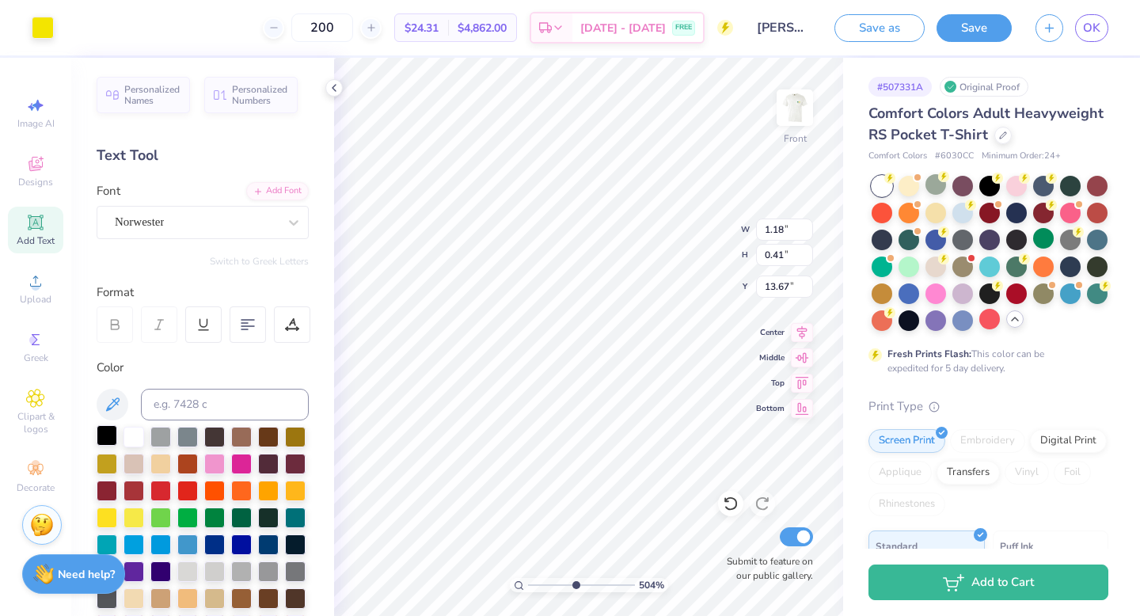
click at [99, 432] on div at bounding box center [107, 435] width 21 height 21
click at [39, 40] on div "Art colors" at bounding box center [27, 27] width 54 height 55
click at [47, 32] on div at bounding box center [43, 26] width 22 height 22
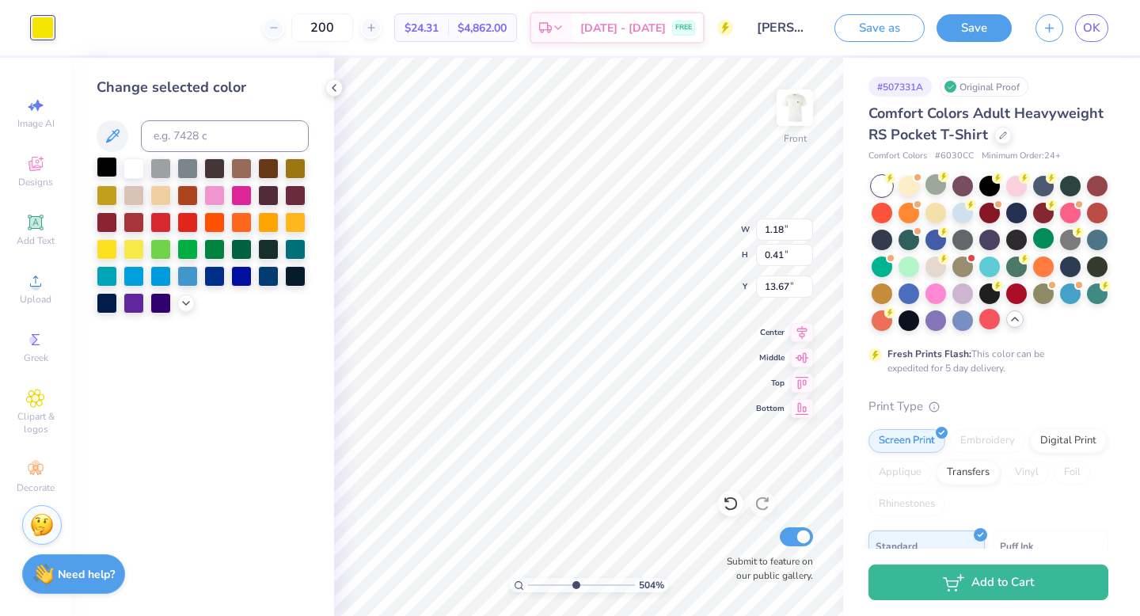
click at [108, 166] on div at bounding box center [107, 167] width 21 height 21
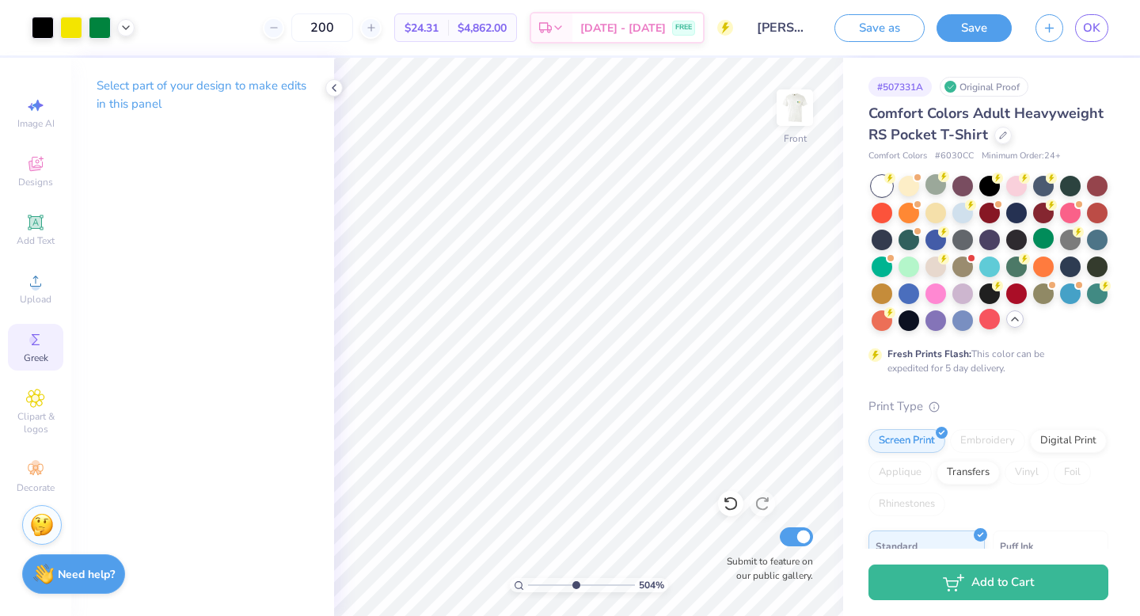
click at [36, 350] on div "Greek" at bounding box center [35, 347] width 55 height 47
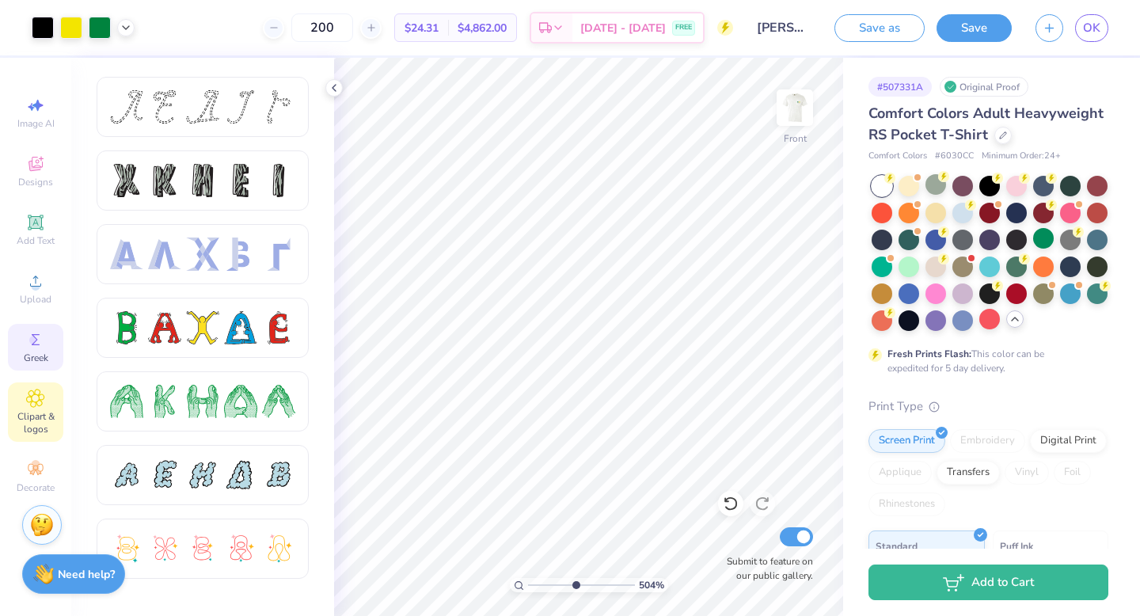
click at [22, 418] on span "Clipart & logos" at bounding box center [35, 422] width 55 height 25
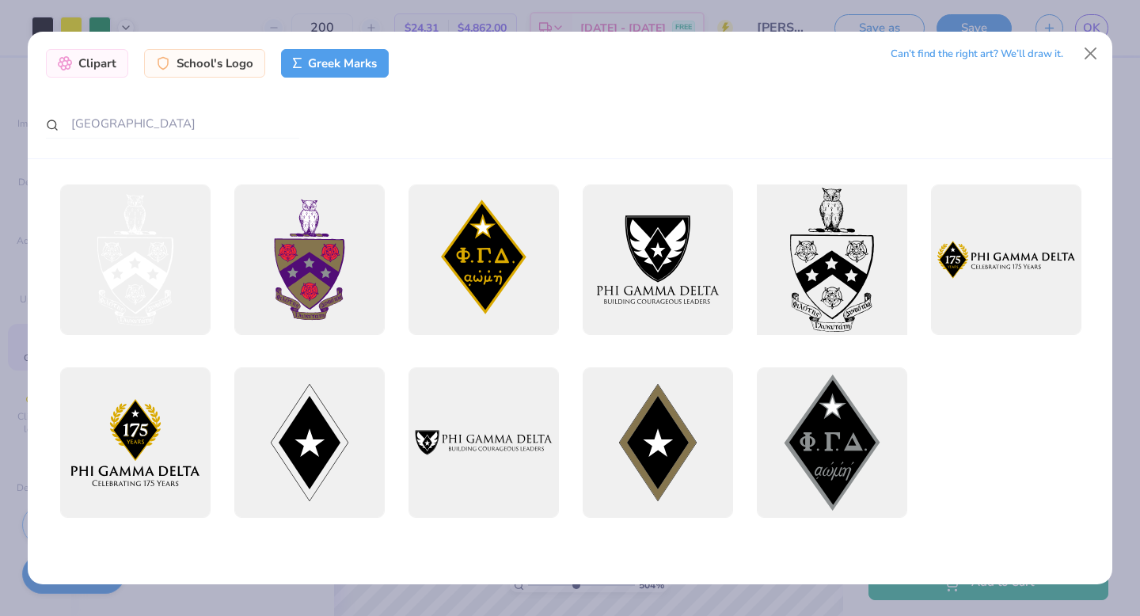
click at [856, 265] on div at bounding box center [831, 259] width 165 height 165
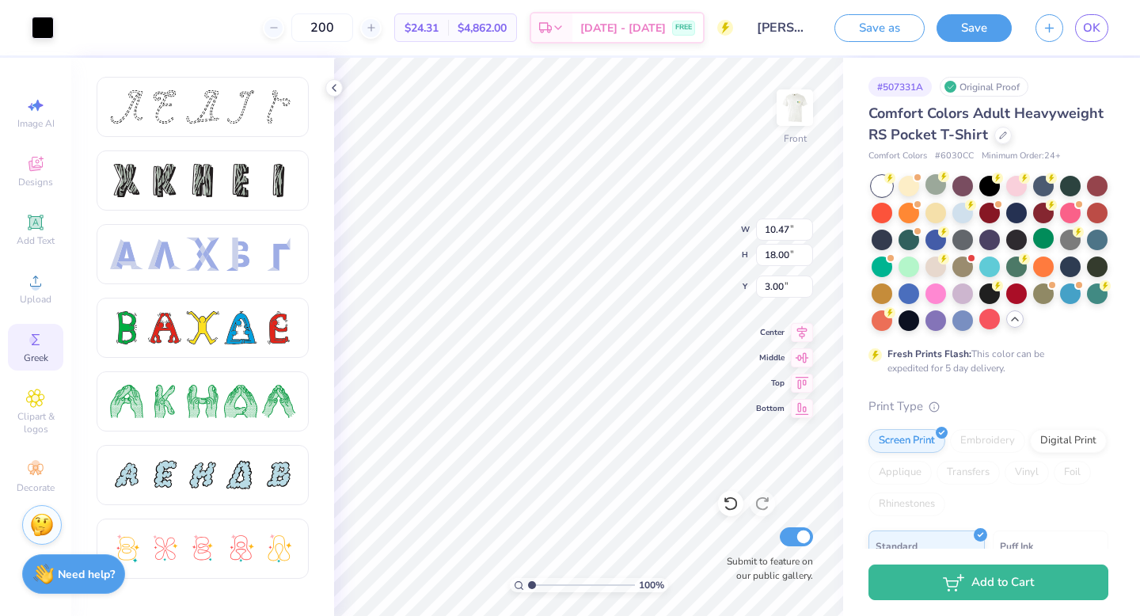
drag, startPoint x: 573, startPoint y: 583, endPoint x: 503, endPoint y: 582, distance: 70.5
type input "1"
click at [528, 549] on input "range" at bounding box center [581, 585] width 107 height 14
click at [44, 30] on div at bounding box center [43, 28] width 22 height 22
type textarea "x"
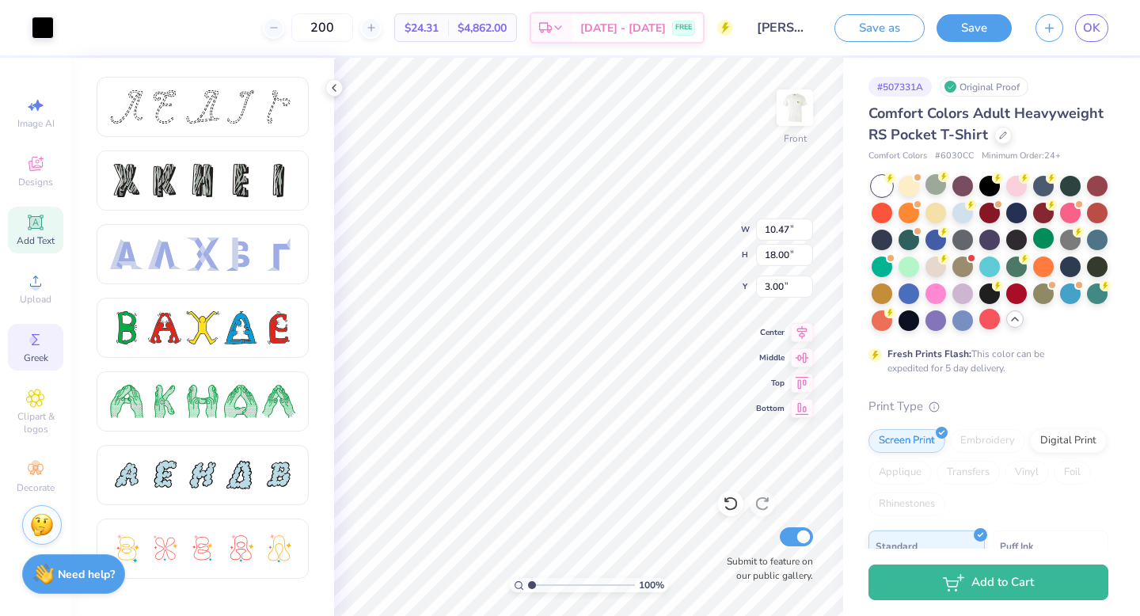
type input "5.40"
type input "9.29"
type input "11.71"
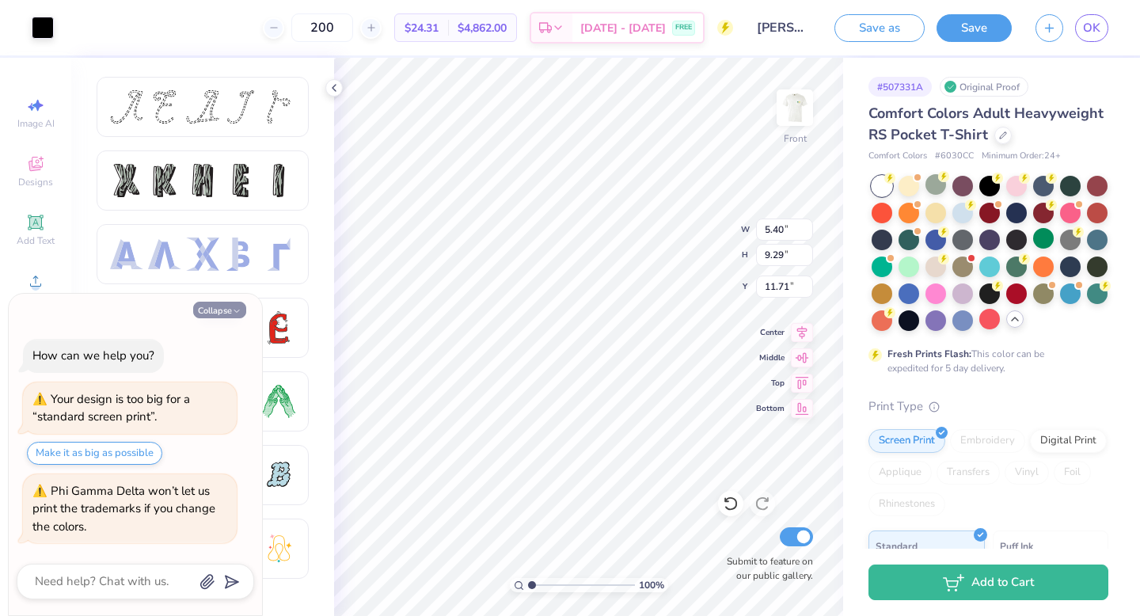
click at [231, 309] on button "Collapse" at bounding box center [219, 310] width 53 height 17
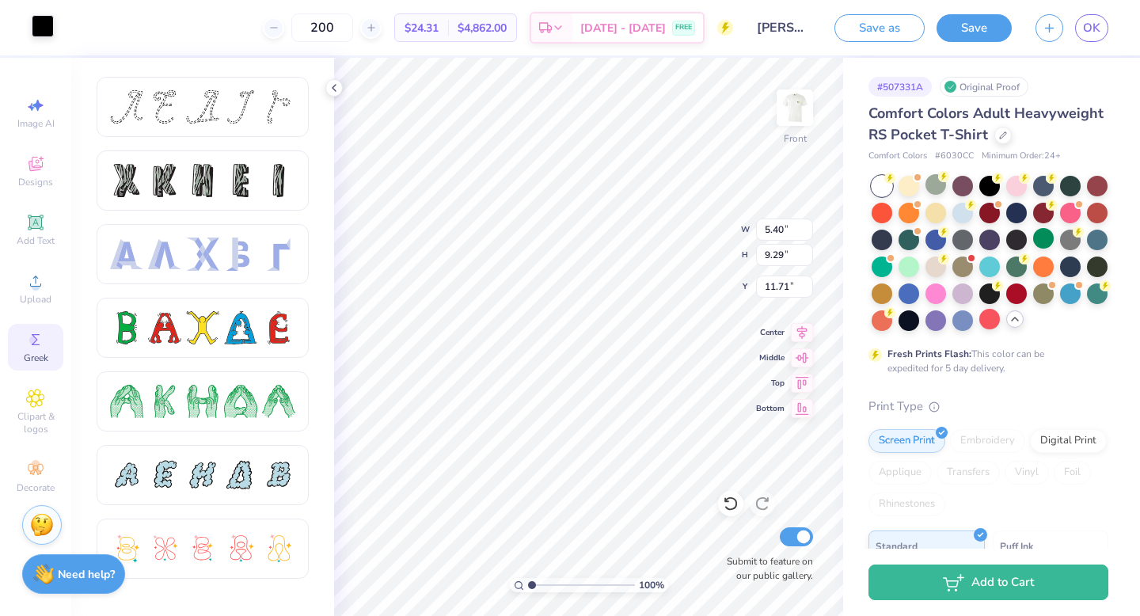
click at [45, 29] on div at bounding box center [43, 26] width 22 height 22
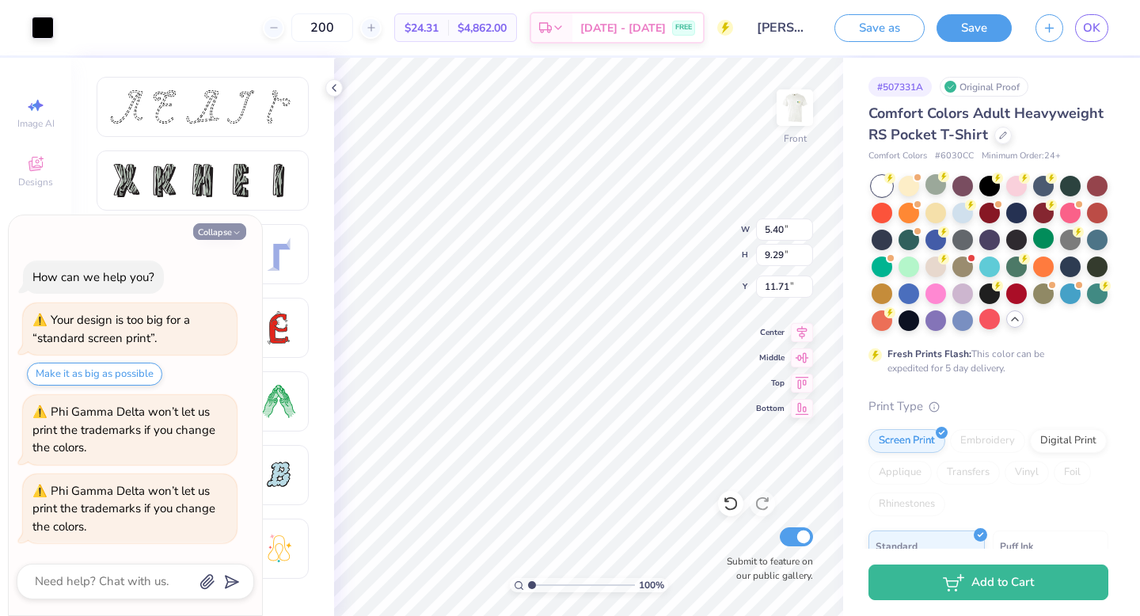
click at [215, 225] on button "Collapse" at bounding box center [219, 231] width 53 height 17
type textarea "x"
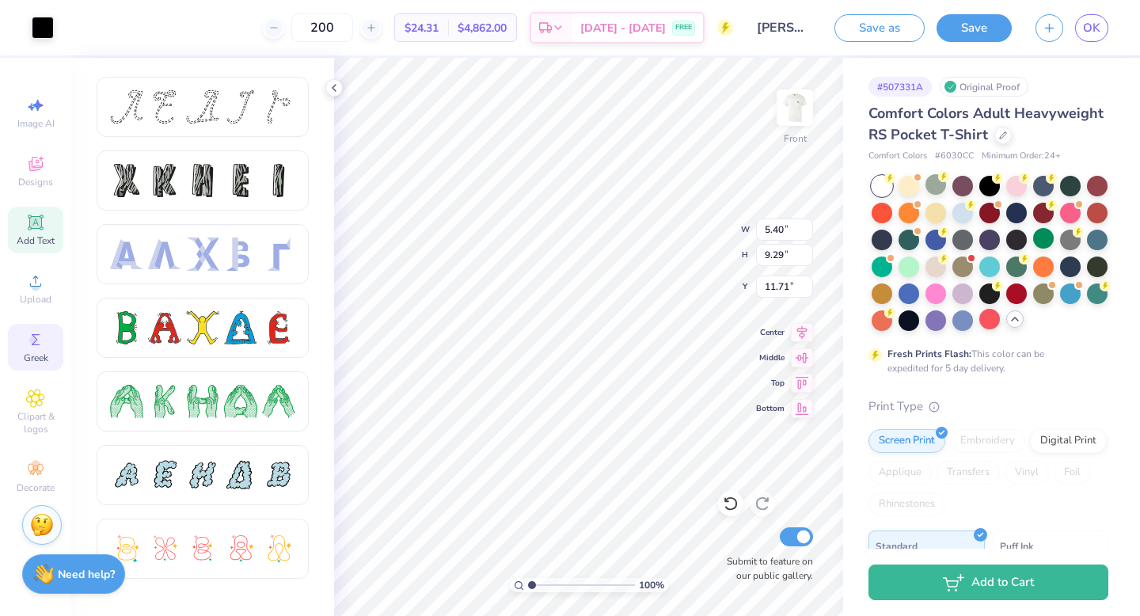
click at [45, 229] on div "Add Text" at bounding box center [35, 230] width 55 height 47
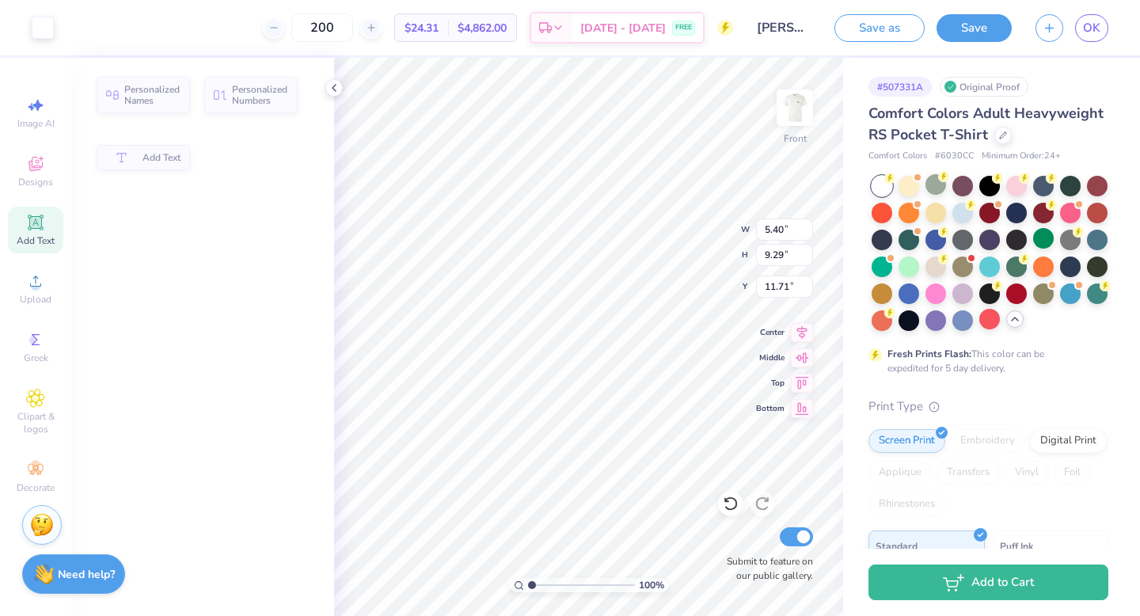
type input "6.03"
type input "1.75"
type input "13.38"
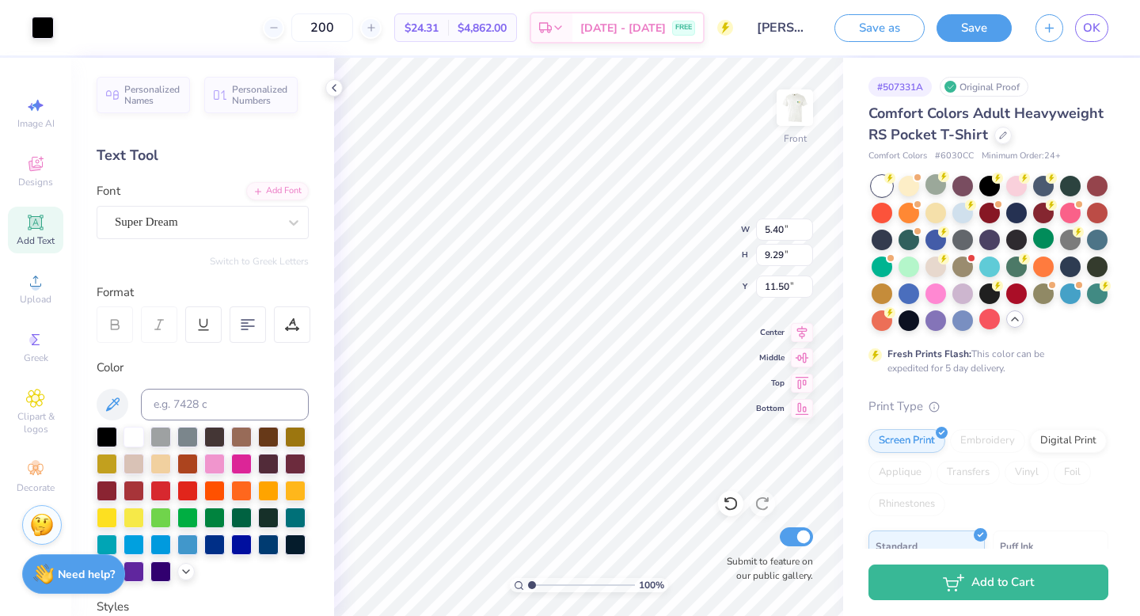
type input "17.45"
type input "1.23"
type input "2.11"
type input "24.63"
click at [41, 21] on div at bounding box center [43, 26] width 22 height 22
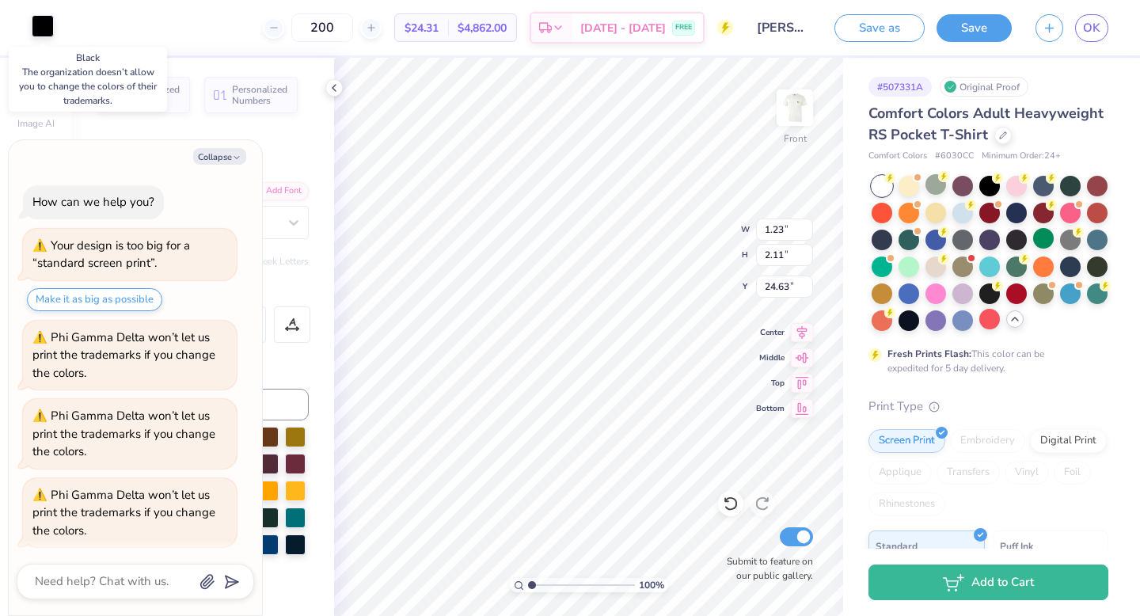
scroll to position [4, 0]
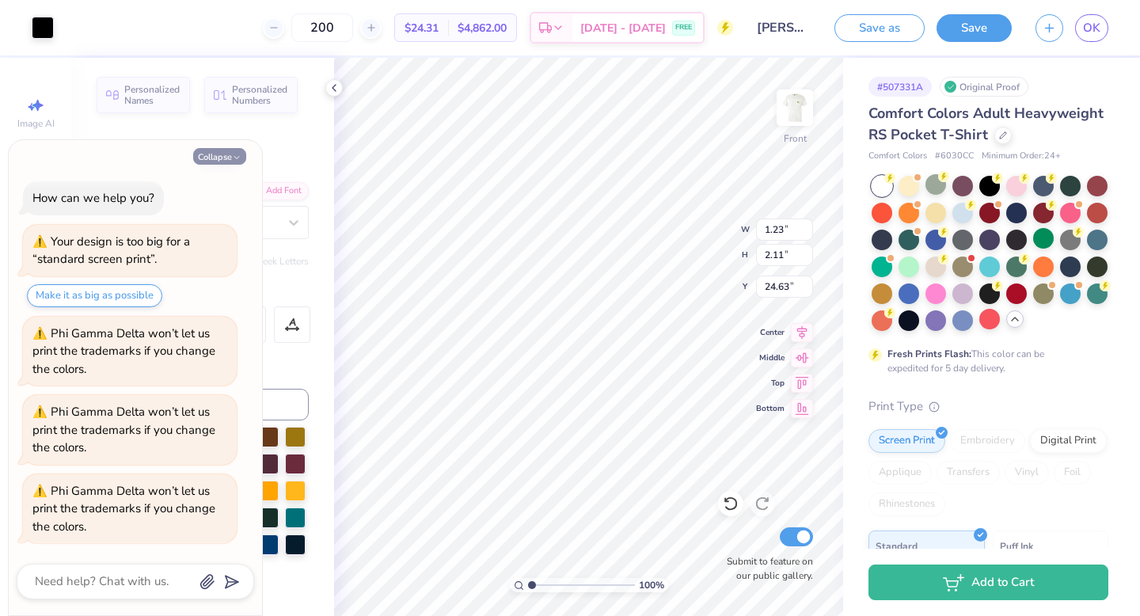
click at [231, 154] on button "Collapse" at bounding box center [219, 156] width 53 height 17
type textarea "x"
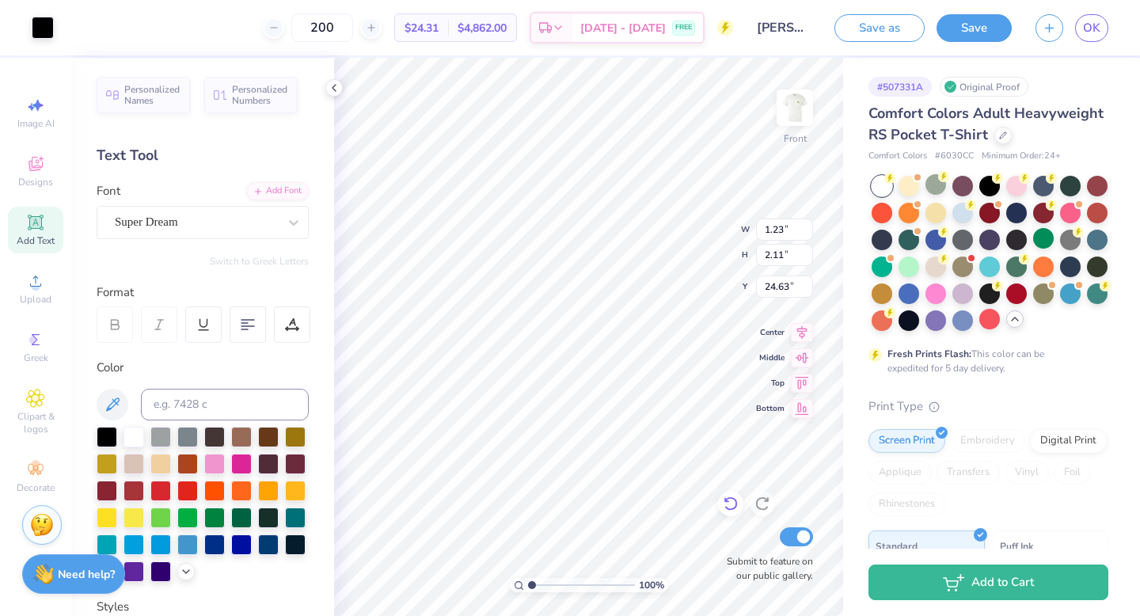
click at [729, 503] on icon at bounding box center [731, 504] width 16 height 16
drag, startPoint x: 533, startPoint y: 583, endPoint x: 542, endPoint y: 584, distance: 9.5
type input "2.07"
click at [542, 549] on input "range" at bounding box center [581, 585] width 107 height 14
type input "1.90"
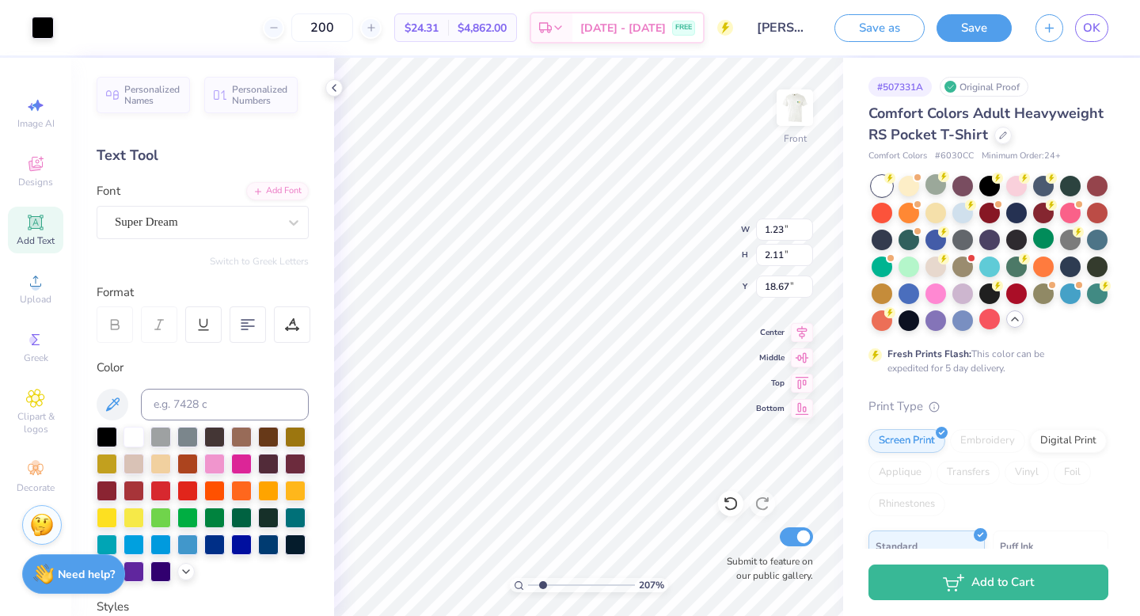
type input "3.28"
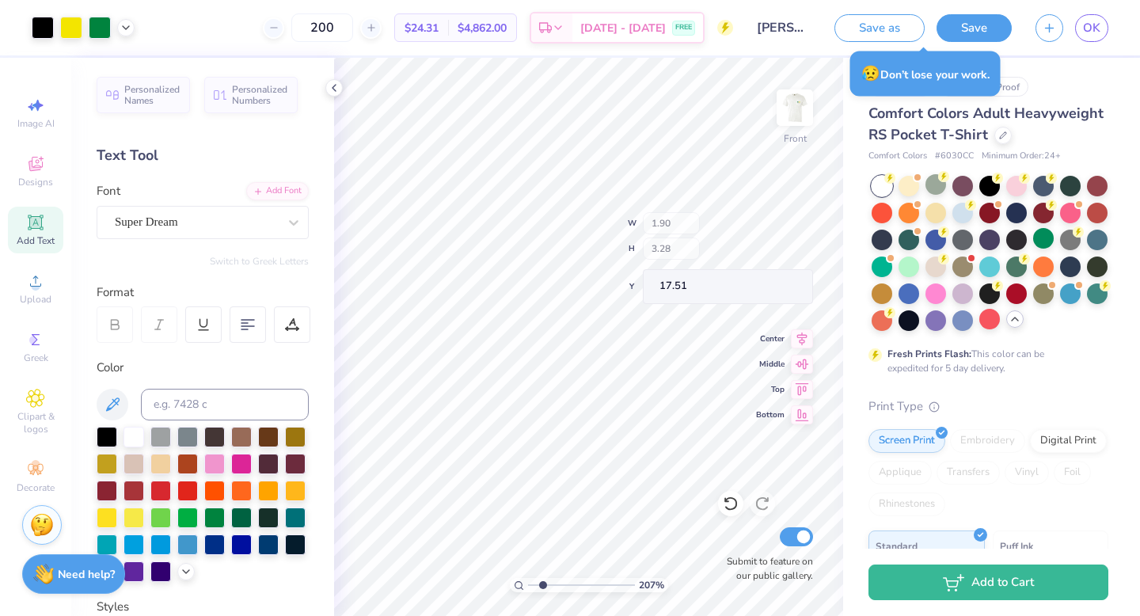
type input "18.64"
drag, startPoint x: 542, startPoint y: 584, endPoint x: 479, endPoint y: 582, distance: 63.4
type input "1"
click at [528, 549] on input "range" at bounding box center [581, 585] width 107 height 14
type input "25.90"
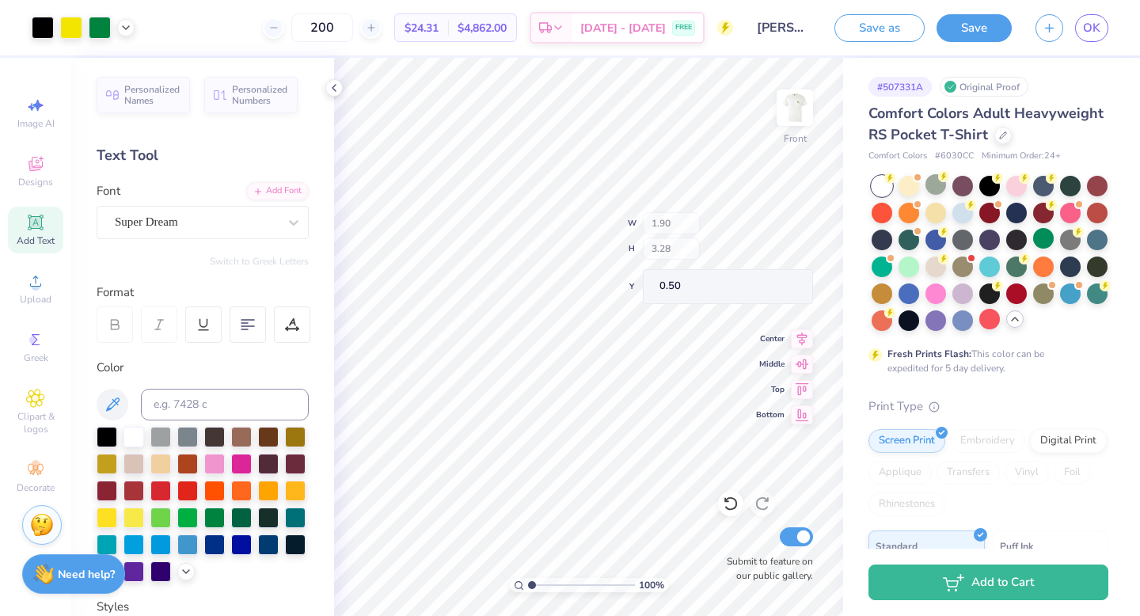
type input "0.50"
type input "18.33"
type input "0.50"
click at [25, 411] on span "Clipart & logos" at bounding box center [35, 422] width 55 height 25
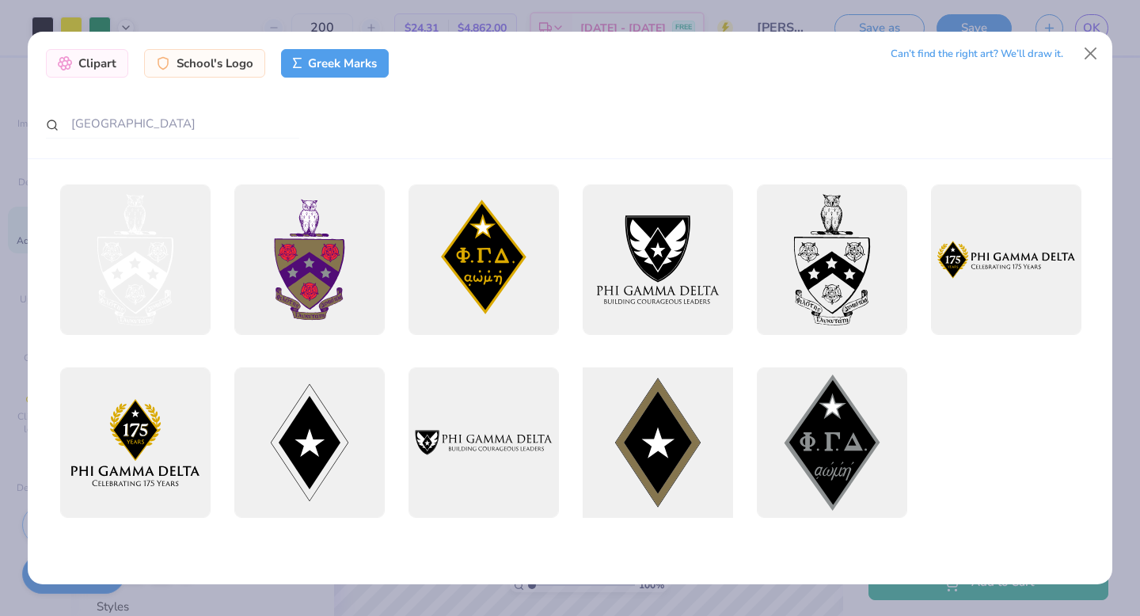
click at [686, 431] on div at bounding box center [657, 442] width 165 height 165
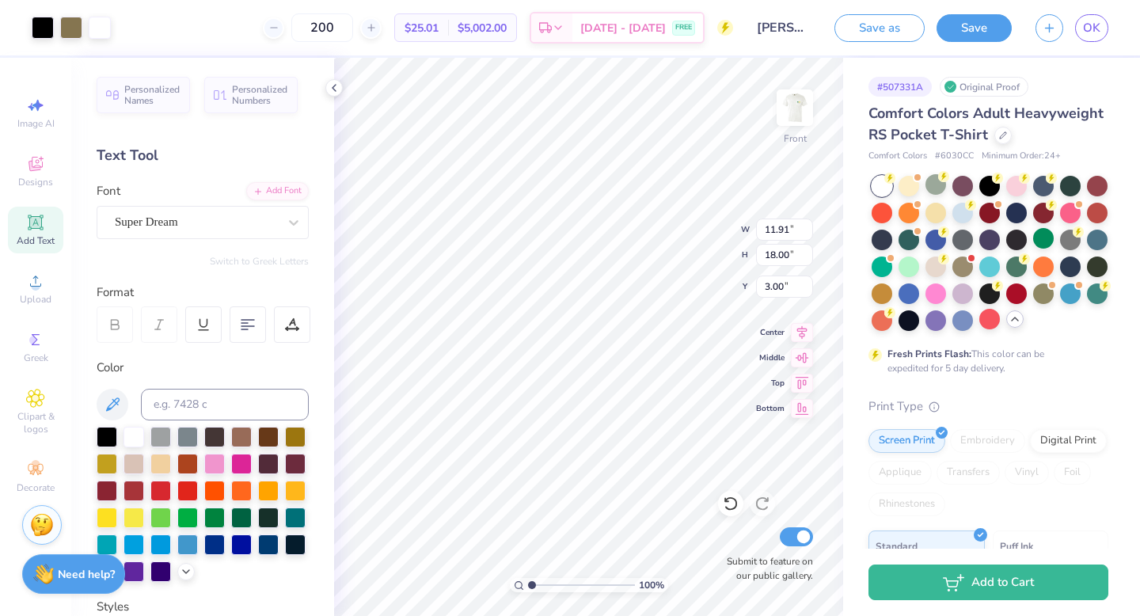
type input "1.05"
type input "1.58"
type input "13.46"
drag, startPoint x: 532, startPoint y: 584, endPoint x: 570, endPoint y: 583, distance: 38.0
type input "4.64"
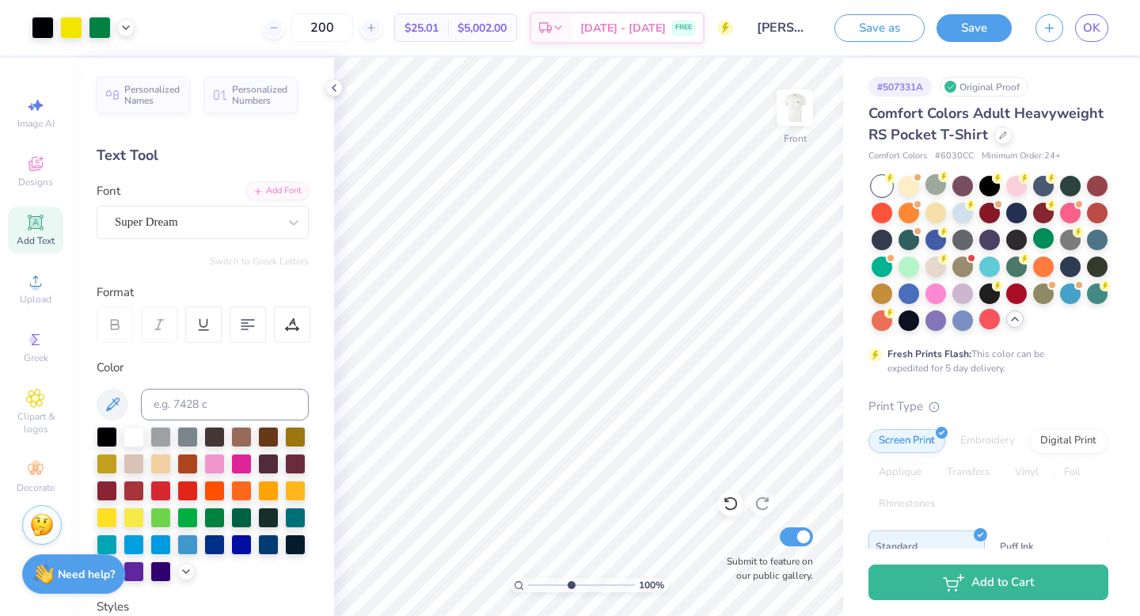
click at [570, 549] on input "range" at bounding box center [581, 585] width 107 height 14
type input "13.08"
type input "0.85"
type input "1.29"
type input "13.16"
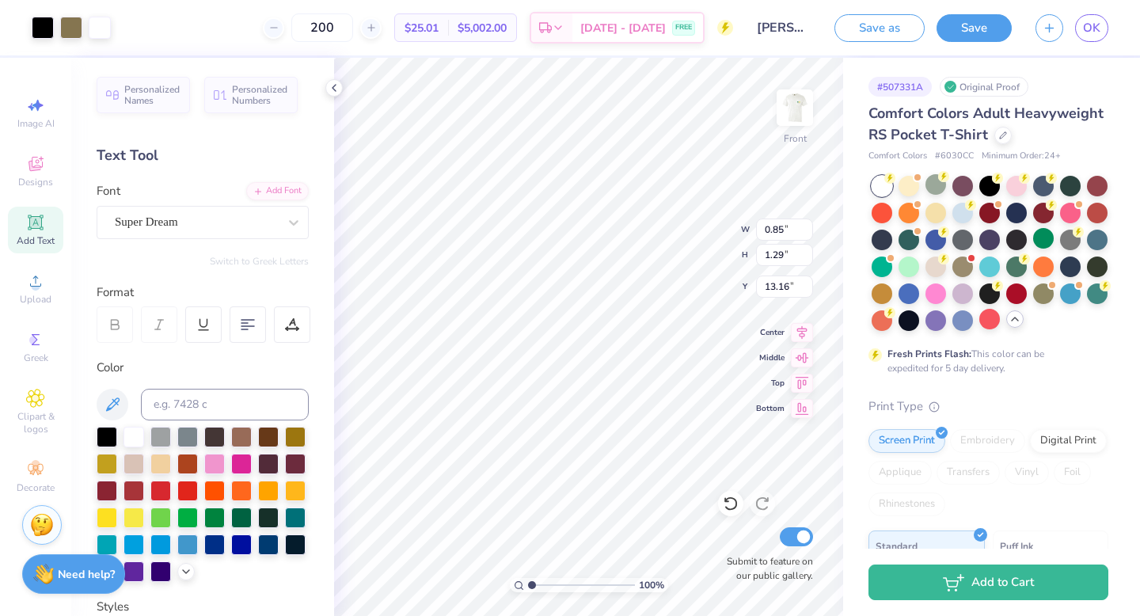
drag, startPoint x: 569, startPoint y: 588, endPoint x: 469, endPoint y: 584, distance: 100.6
type input "1"
click at [528, 549] on input "range" at bounding box center [581, 585] width 107 height 14
type input "23.20"
type input "17.88"
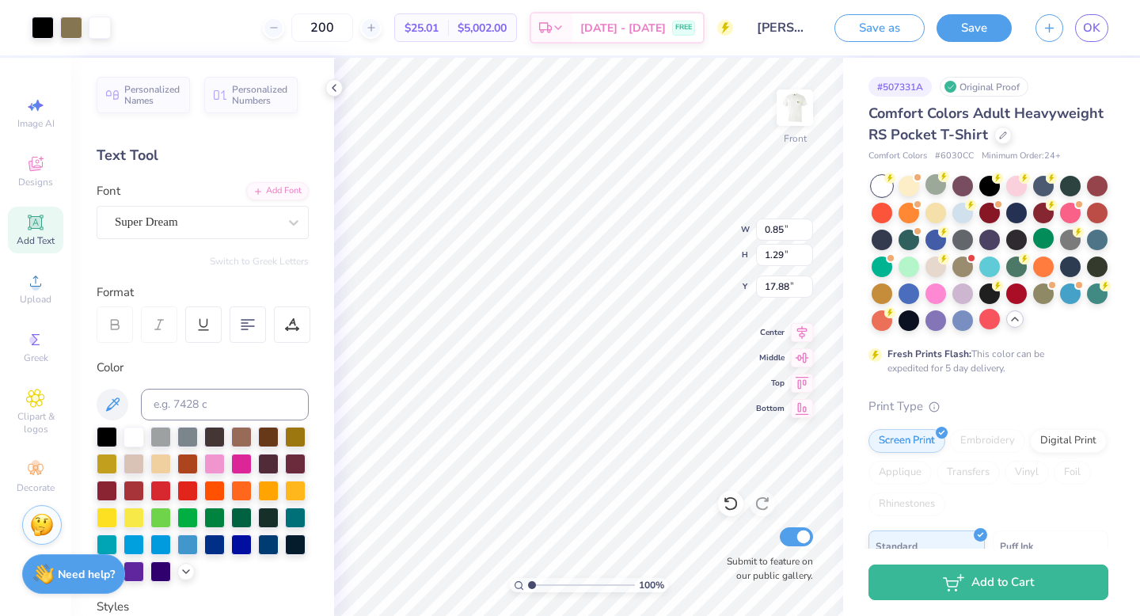
type input "0.85"
type input "1.29"
click at [541, 549] on input "range" at bounding box center [581, 585] width 107 height 14
drag, startPoint x: 541, startPoint y: 586, endPoint x: 439, endPoint y: 584, distance: 102.2
click at [528, 549] on input "range" at bounding box center [581, 585] width 107 height 14
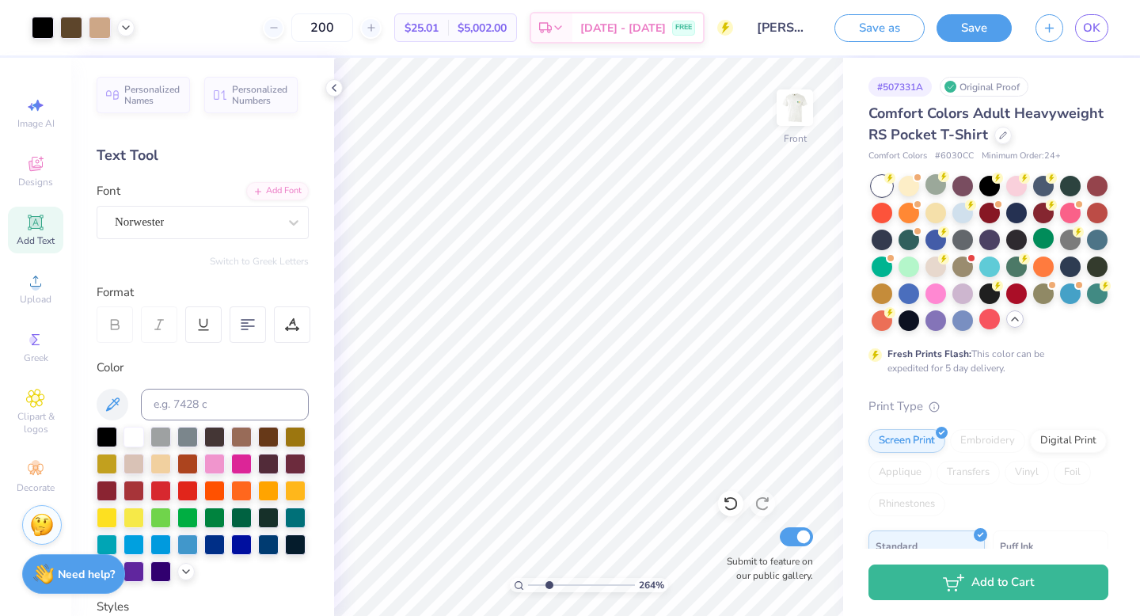
drag, startPoint x: 532, startPoint y: 583, endPoint x: 550, endPoint y: 584, distance: 18.2
click at [550, 549] on input "range" at bounding box center [581, 585] width 107 height 14
click at [481, 549] on div "100 %" at bounding box center [589, 337] width 558 height 558
click at [733, 504] on icon at bounding box center [731, 504] width 16 height 16
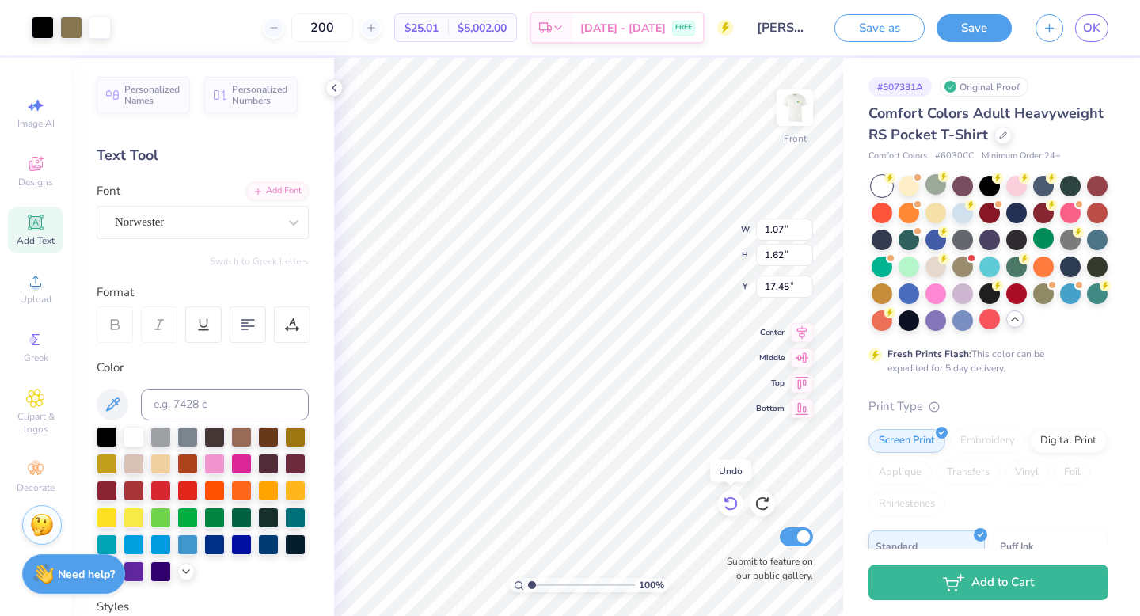
click at [736, 499] on icon at bounding box center [731, 504] width 16 height 16
click at [786, 105] on img at bounding box center [794, 107] width 63 height 63
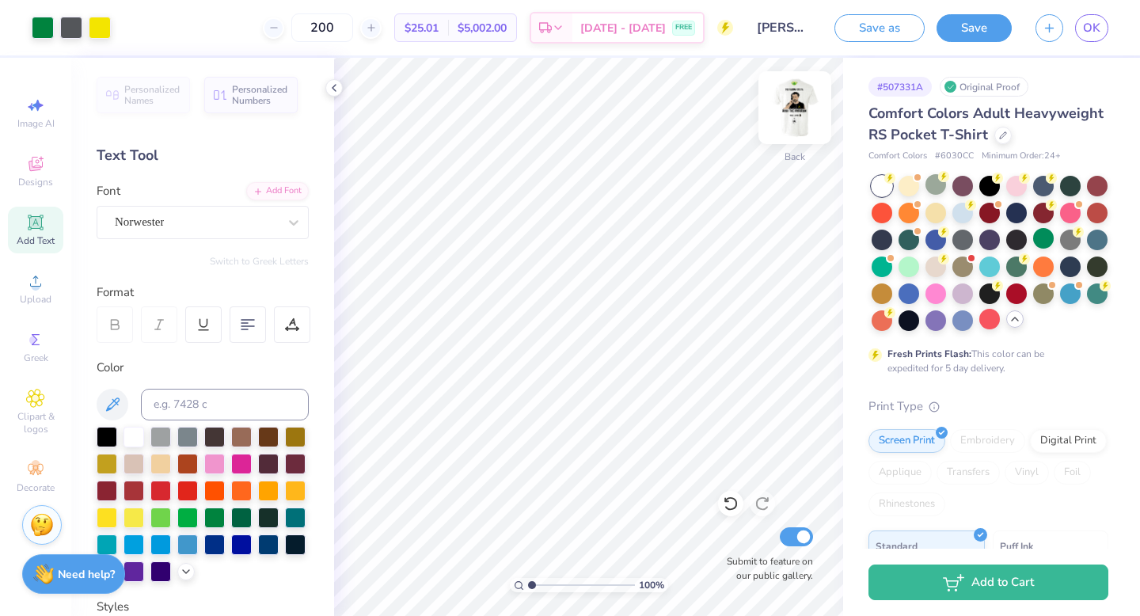
click at [800, 108] on img at bounding box center [794, 107] width 63 height 63
click at [792, 94] on img at bounding box center [794, 107] width 63 height 63
drag, startPoint x: 534, startPoint y: 585, endPoint x: 562, endPoint y: 585, distance: 27.7
click at [562, 549] on input "range" at bounding box center [581, 585] width 107 height 14
click at [33, 420] on span "Clipart & logos" at bounding box center [35, 422] width 55 height 25
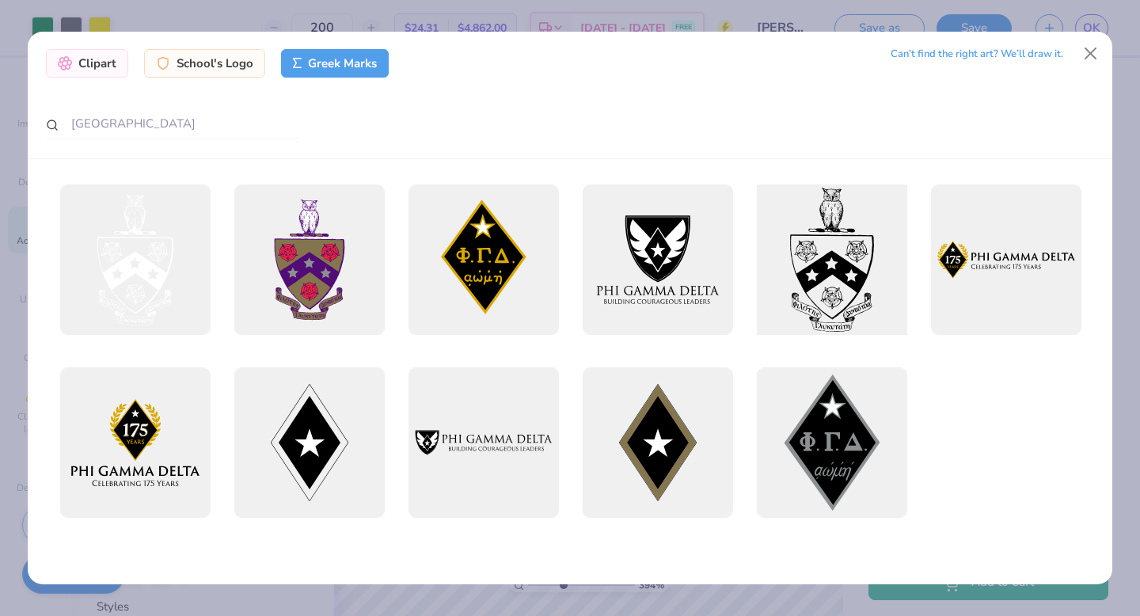
click at [827, 265] on div at bounding box center [831, 259] width 165 height 165
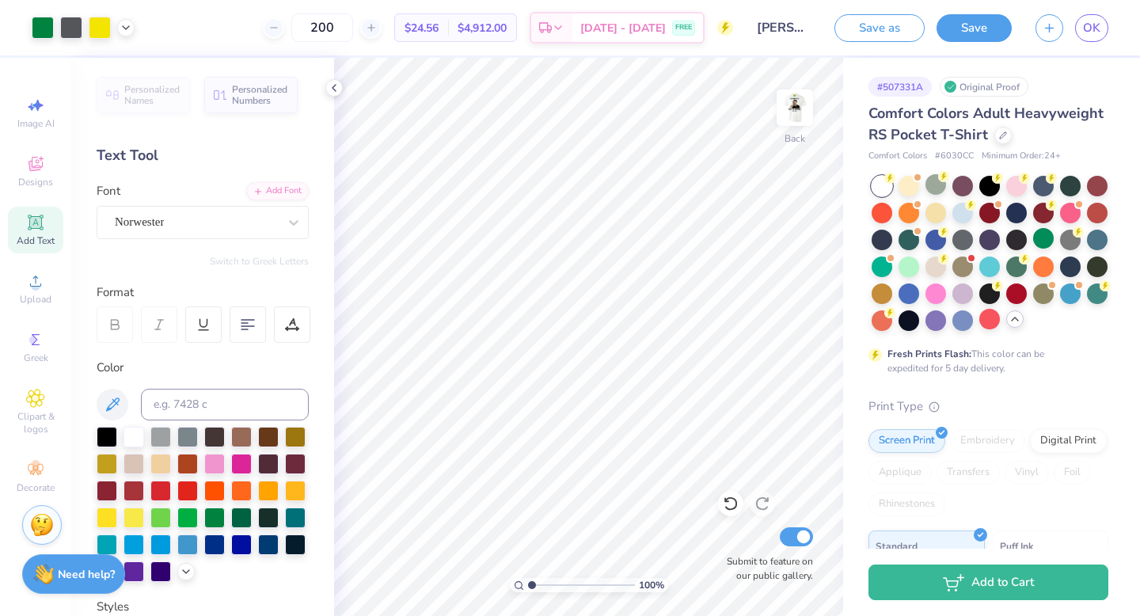
drag, startPoint x: 561, startPoint y: 584, endPoint x: 454, endPoint y: 574, distance: 107.4
click at [528, 549] on input "range" at bounding box center [581, 585] width 107 height 14
drag, startPoint x: 530, startPoint y: 584, endPoint x: 576, endPoint y: 581, distance: 45.2
click at [576, 549] on input "range" at bounding box center [581, 585] width 107 height 14
click at [42, 405] on icon at bounding box center [35, 398] width 18 height 19
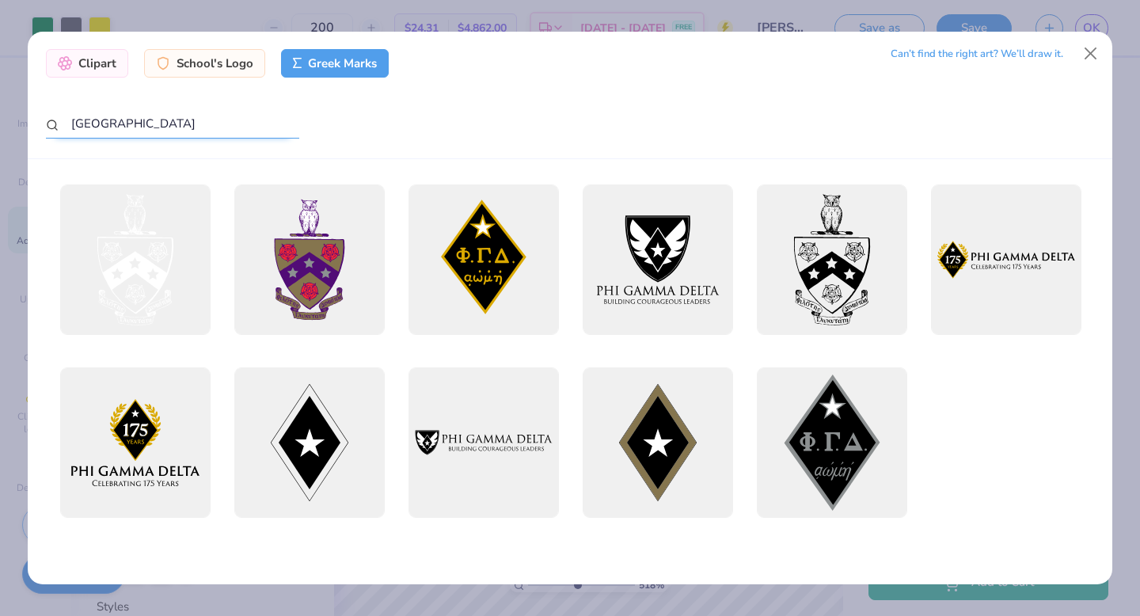
drag, startPoint x: 123, startPoint y: 116, endPoint x: 0, endPoint y: 112, distance: 122.8
click at [0, 112] on div "Clipart School's Logo Greek Marks Can’t find the right art? We’ll draw it. [GEO…" at bounding box center [570, 308] width 1140 height 616
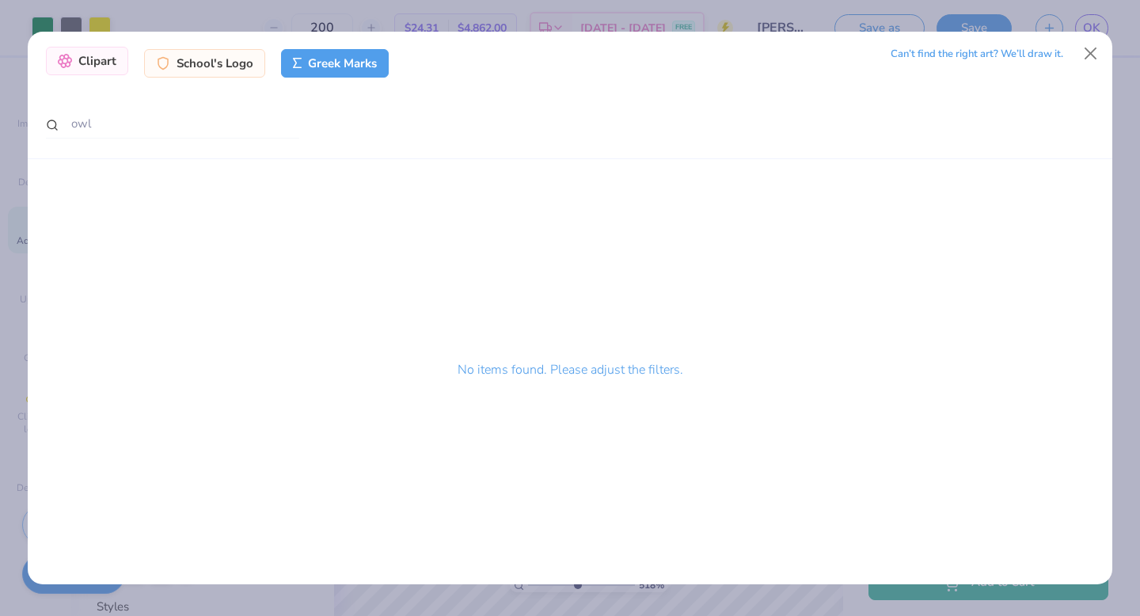
click at [112, 71] on div "Clipart" at bounding box center [87, 61] width 82 height 29
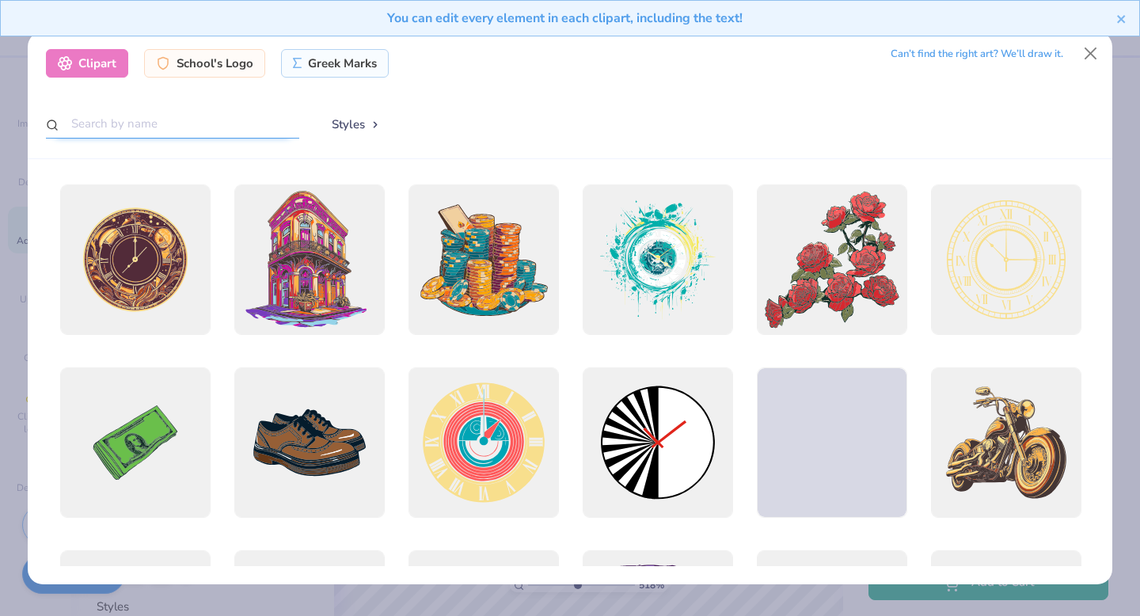
click at [131, 124] on input "text" at bounding box center [172, 123] width 253 height 29
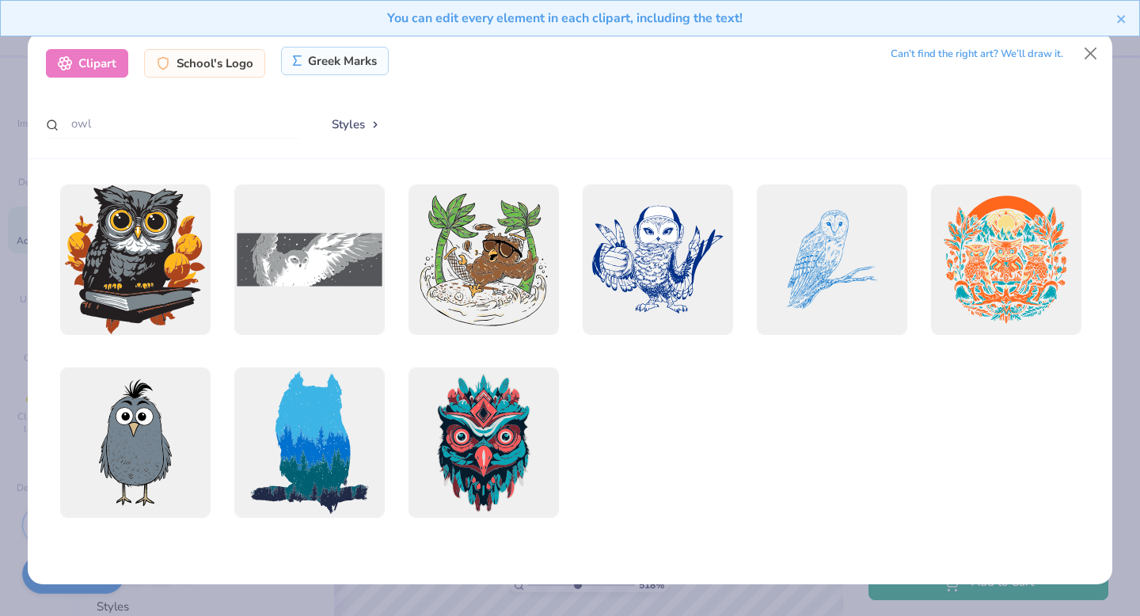
click at [315, 59] on div "Greek Marks" at bounding box center [335, 61] width 108 height 29
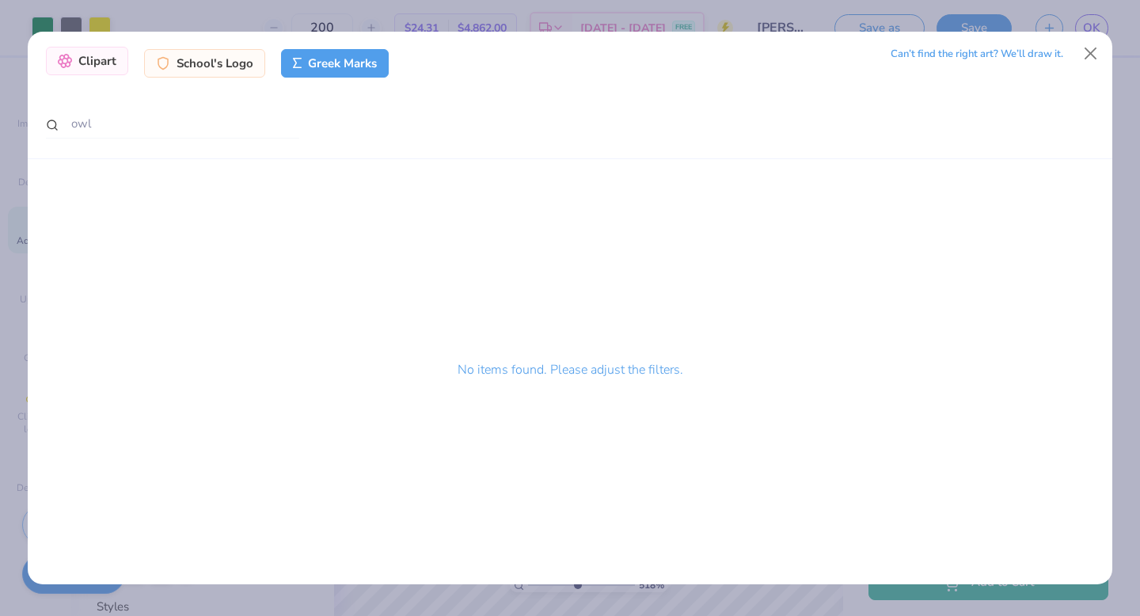
click at [108, 59] on div "Clipart" at bounding box center [87, 61] width 82 height 29
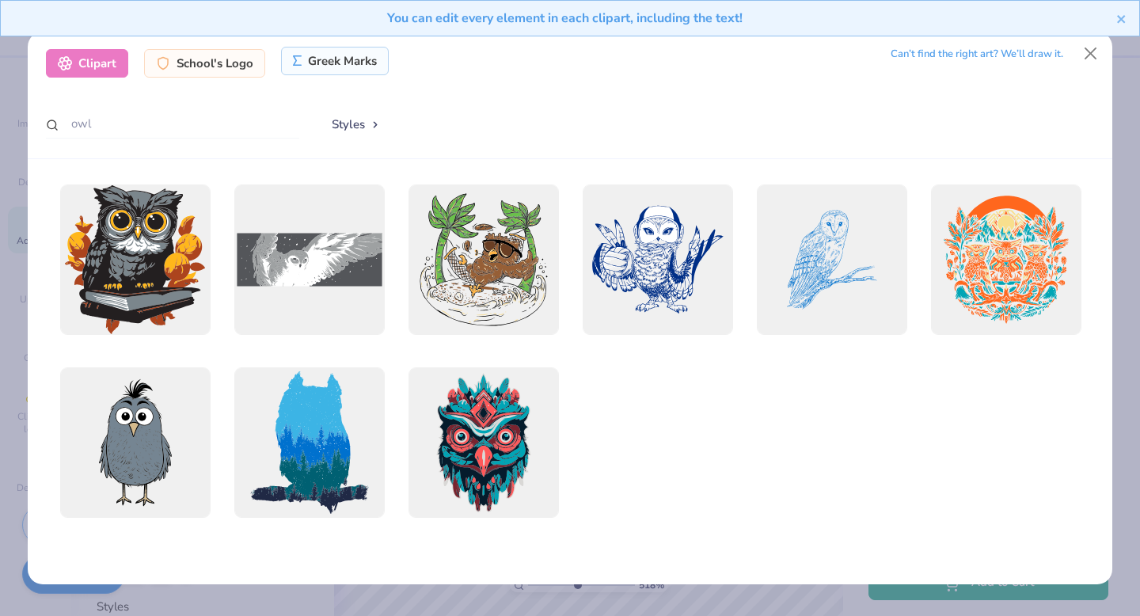
click at [340, 66] on div "Greek Marks" at bounding box center [335, 61] width 108 height 29
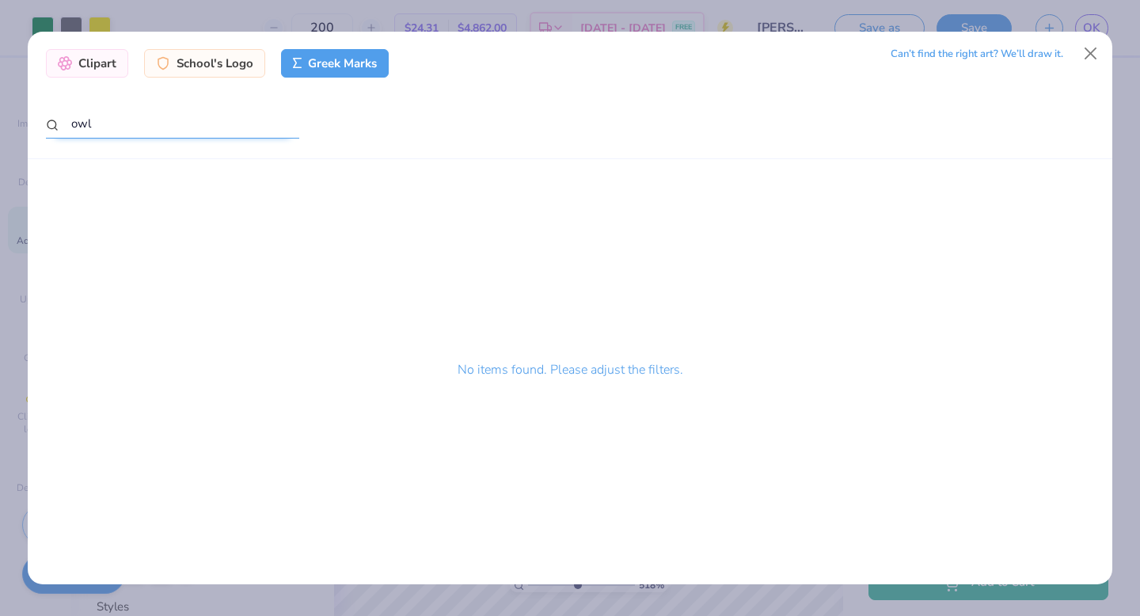
click at [140, 131] on input "owl" at bounding box center [172, 123] width 253 height 29
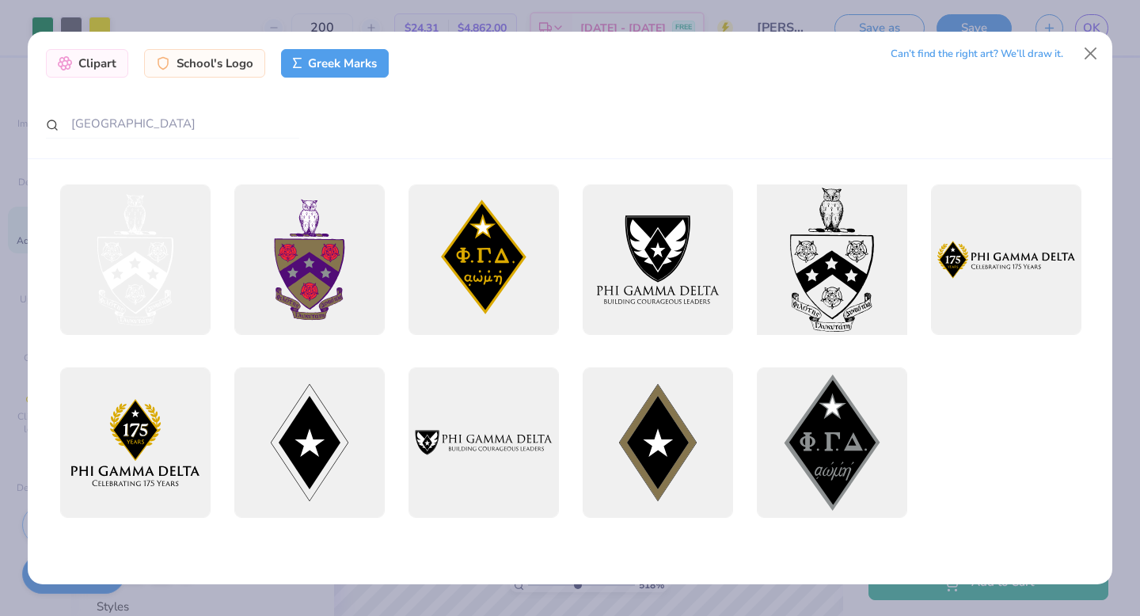
click at [843, 264] on div at bounding box center [831, 259] width 165 height 165
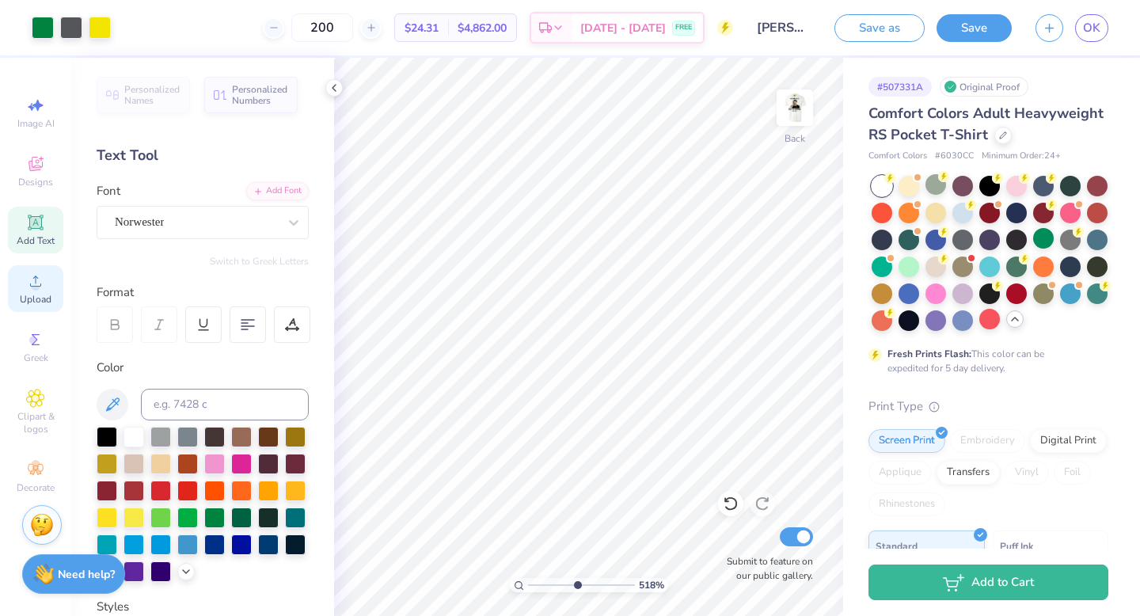
click at [39, 283] on circle at bounding box center [35, 286] width 9 height 9
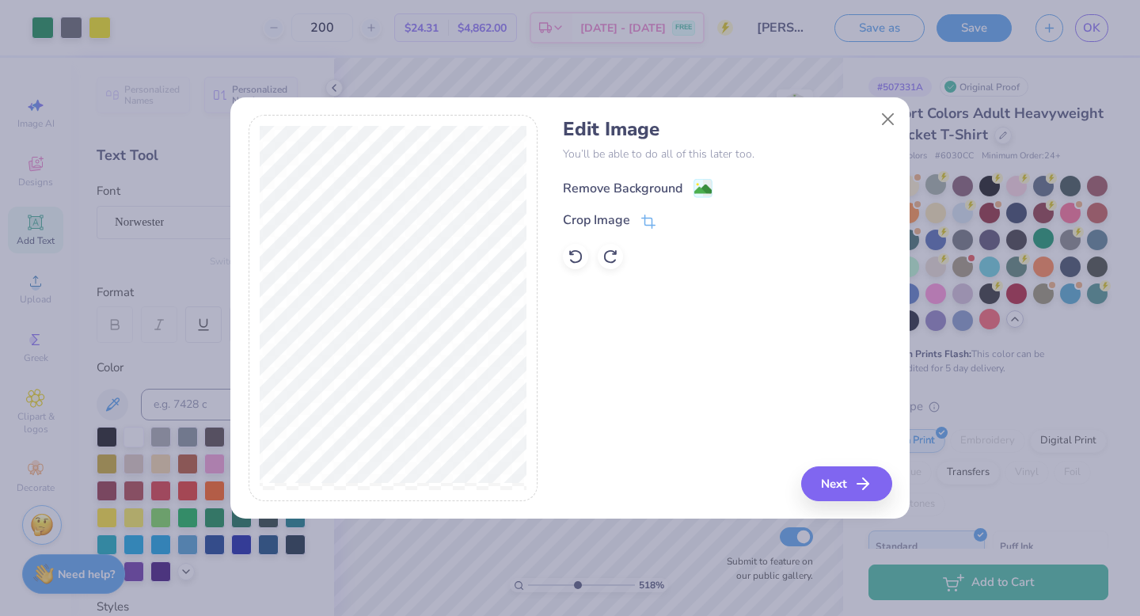
click at [633, 187] on div "Remove Background" at bounding box center [623, 188] width 120 height 19
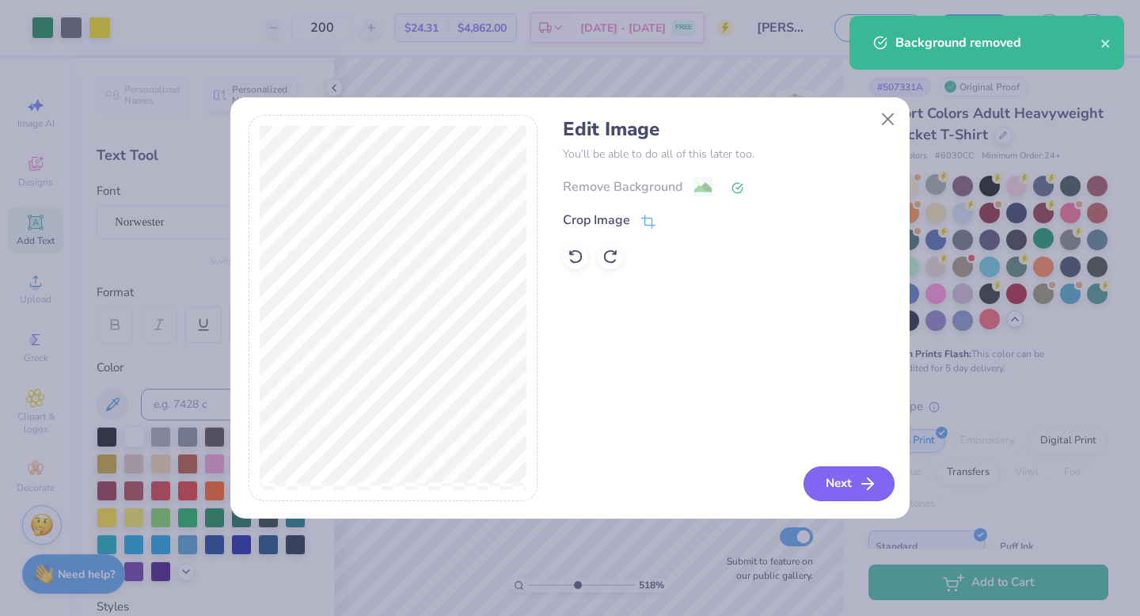
click at [865, 482] on icon "button" at bounding box center [867, 483] width 19 height 19
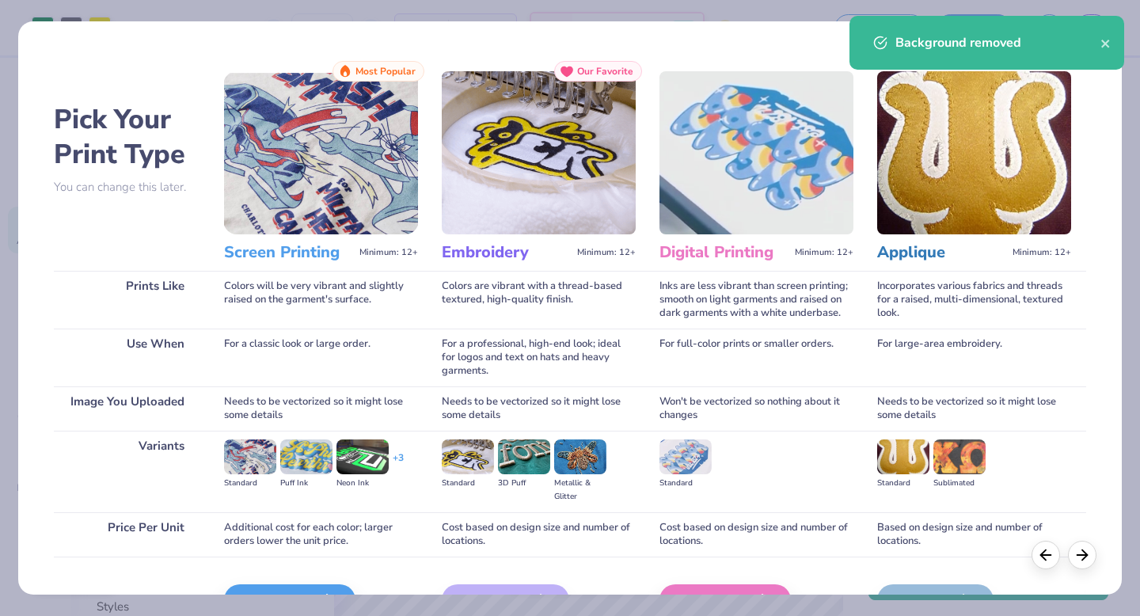
scroll to position [94, 0]
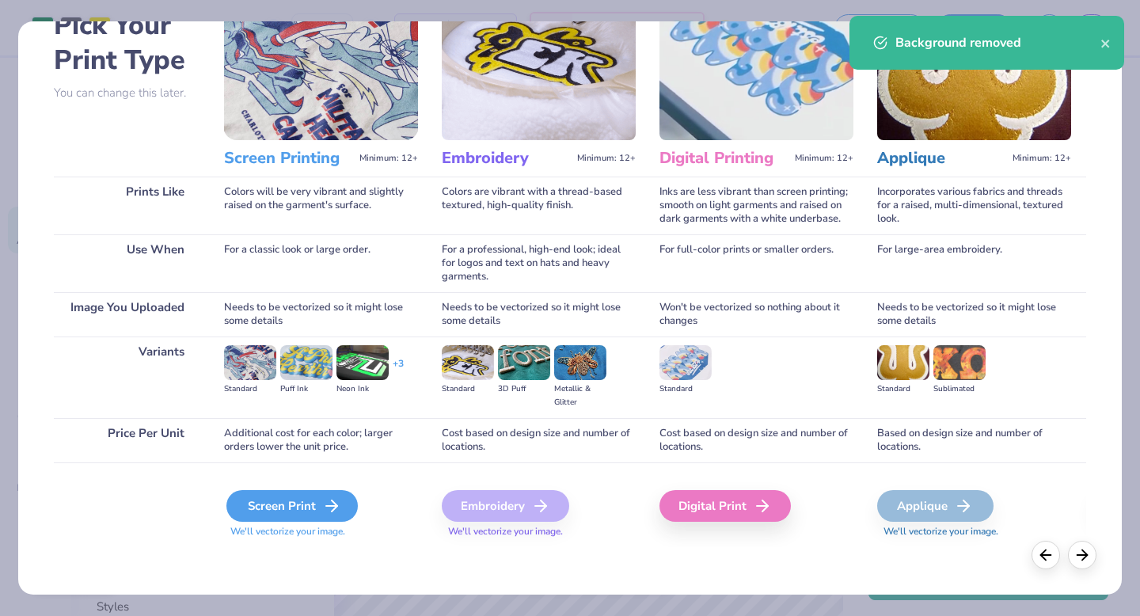
click at [284, 498] on div "Screen Print" at bounding box center [291, 506] width 131 height 32
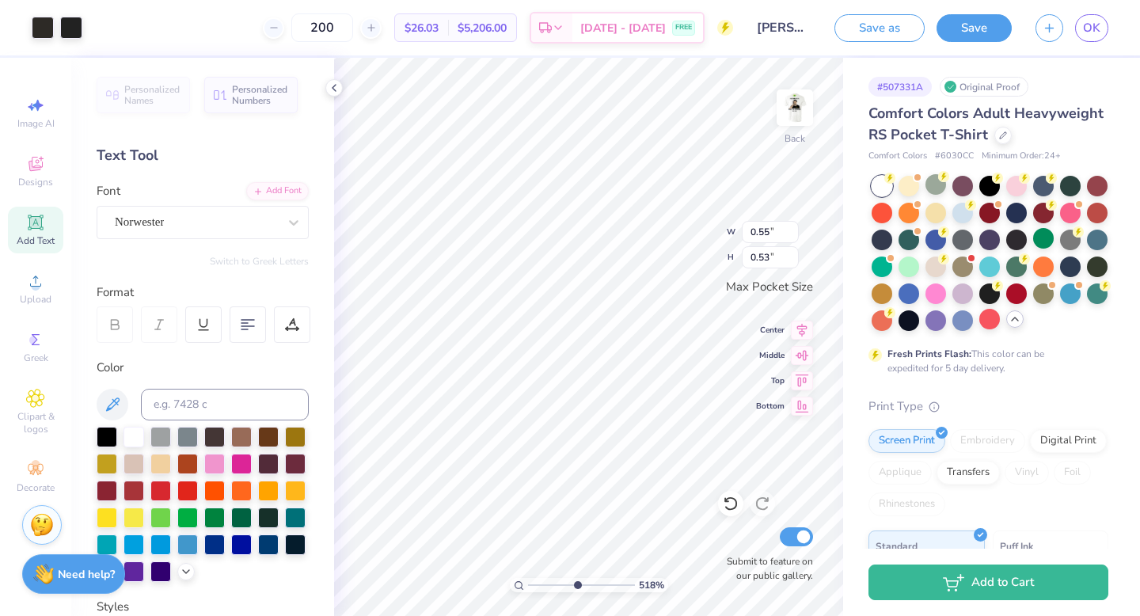
click at [674, 226] on div "518 % Back W 0.55 0.55 " H 0.53 0.53 " Max Pocket Size Center Middle Top Bottom…" at bounding box center [588, 337] width 509 height 558
drag, startPoint x: 576, startPoint y: 582, endPoint x: 580, endPoint y: 590, distance: 8.5
click at [580, 549] on input "range" at bounding box center [581, 585] width 107 height 14
drag, startPoint x: 580, startPoint y: 580, endPoint x: 490, endPoint y: 577, distance: 90.3
click at [528, 549] on input "range" at bounding box center [581, 585] width 107 height 14
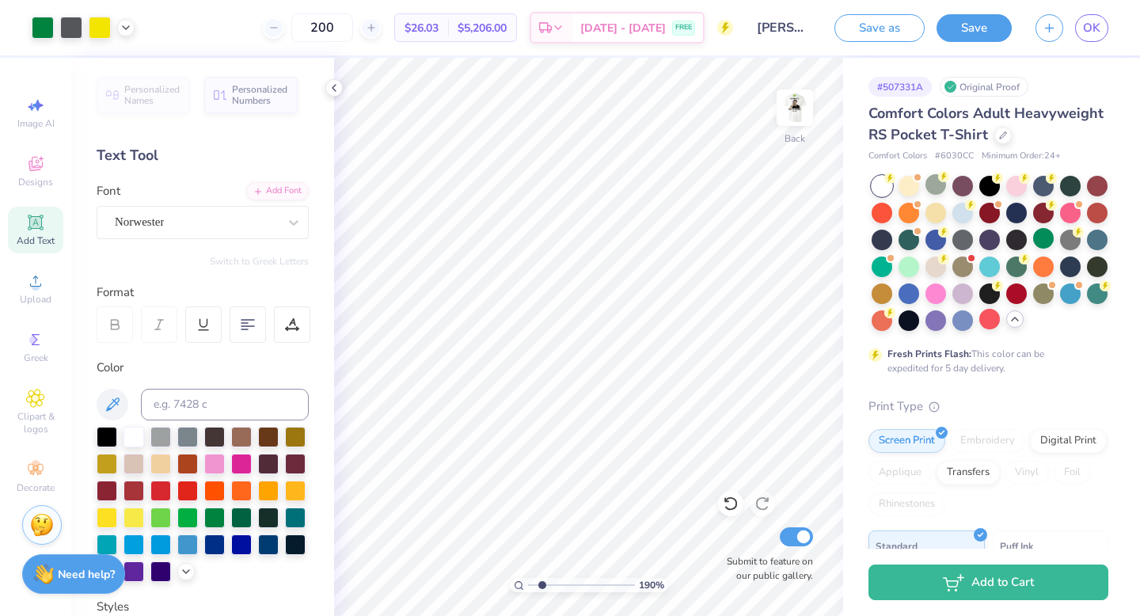
drag, startPoint x: 533, startPoint y: 584, endPoint x: 542, endPoint y: 584, distance: 9.5
click at [542, 549] on input "range" at bounding box center [581, 585] width 107 height 14
drag, startPoint x: 546, startPoint y: 584, endPoint x: 574, endPoint y: 580, distance: 28.9
click at [574, 549] on input "range" at bounding box center [581, 585] width 107 height 14
drag, startPoint x: 575, startPoint y: 585, endPoint x: 466, endPoint y: 578, distance: 109.5
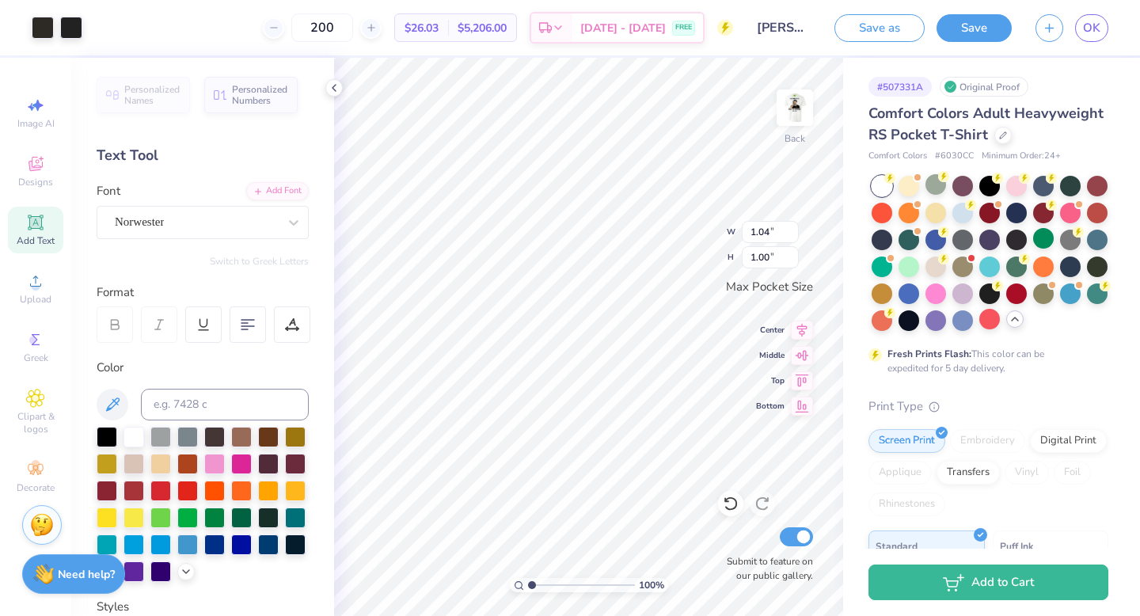
click at [528, 549] on input "range" at bounding box center [581, 585] width 107 height 14
drag, startPoint x: 532, startPoint y: 587, endPoint x: 542, endPoint y: 587, distance: 9.5
click at [542, 549] on input "range" at bounding box center [581, 585] width 107 height 14
click at [538, 549] on input "range" at bounding box center [581, 585] width 107 height 14
drag, startPoint x: 539, startPoint y: 585, endPoint x: 499, endPoint y: 584, distance: 40.4
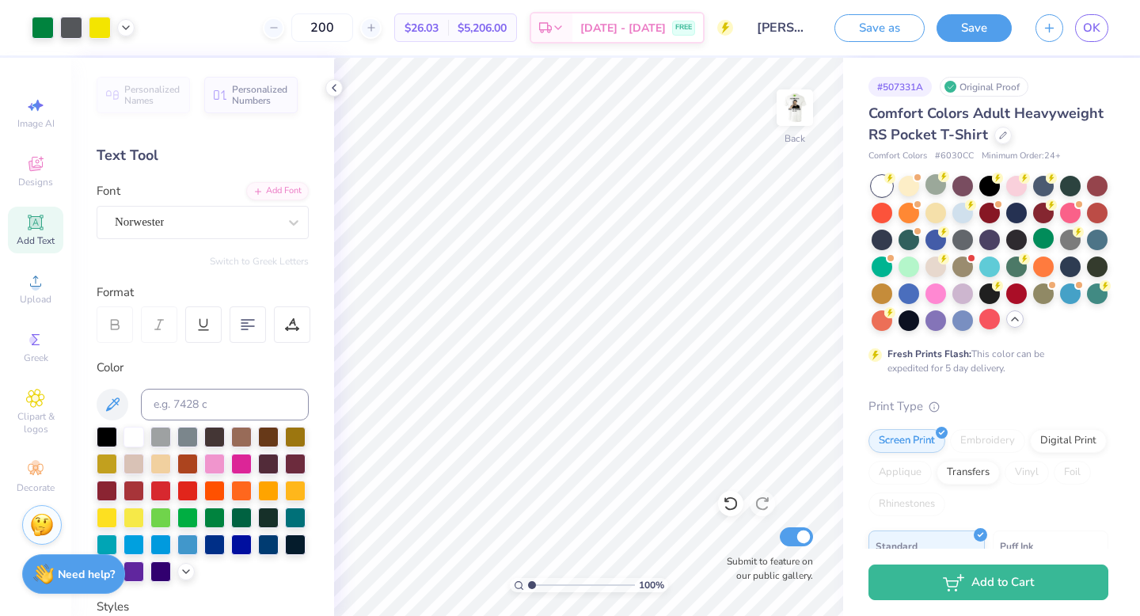
click at [528, 549] on input "range" at bounding box center [581, 585] width 107 height 14
drag, startPoint x: 531, startPoint y: 586, endPoint x: 549, endPoint y: 586, distance: 17.4
click at [549, 549] on input "range" at bounding box center [581, 585] width 107 height 14
drag, startPoint x: 548, startPoint y: 587, endPoint x: 517, endPoint y: 586, distance: 30.9
click at [528, 549] on input "range" at bounding box center [581, 585] width 107 height 14
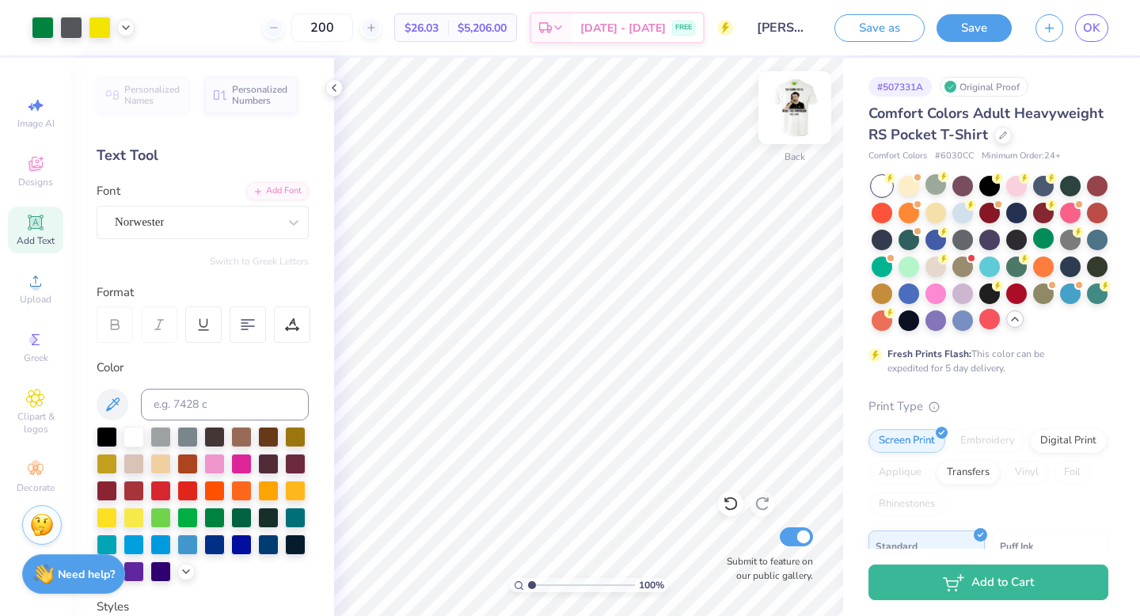
click at [796, 102] on img at bounding box center [794, 107] width 63 height 63
click at [793, 106] on img at bounding box center [794, 107] width 63 height 63
click at [977, 28] on button "Save" at bounding box center [974, 26] width 75 height 28
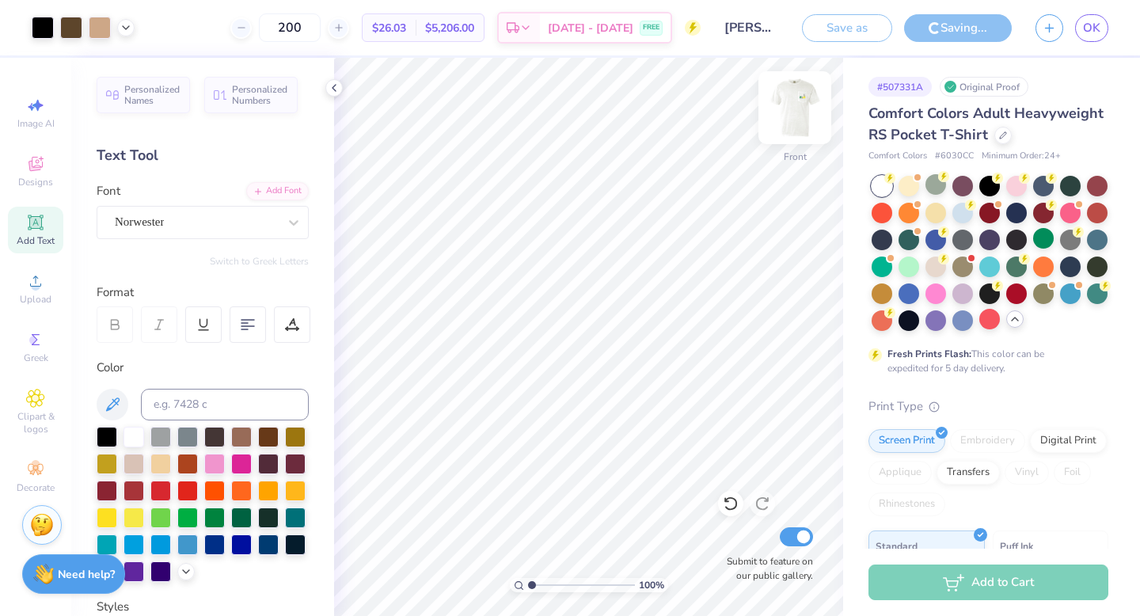
click at [798, 116] on img at bounding box center [794, 107] width 63 height 63
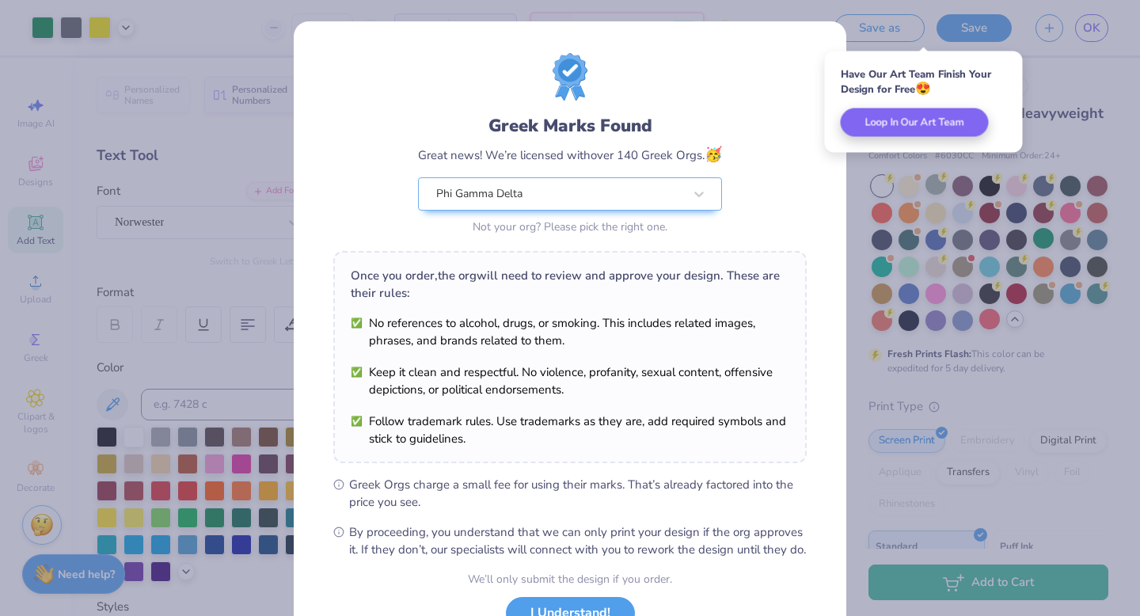
scroll to position [125, 0]
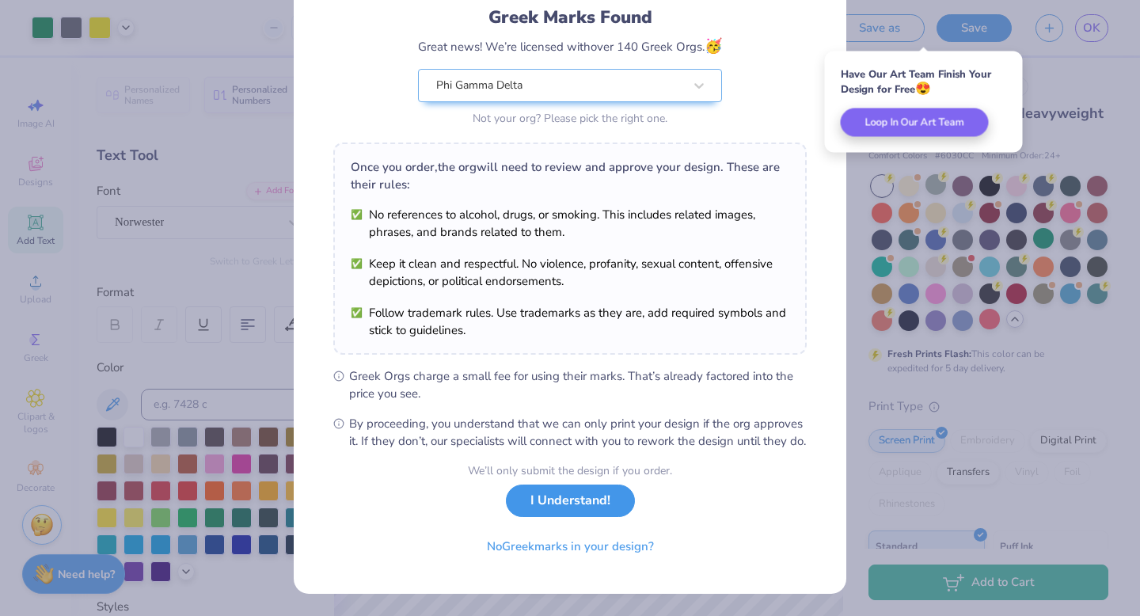
click at [564, 495] on button "I Understand!" at bounding box center [570, 501] width 129 height 32
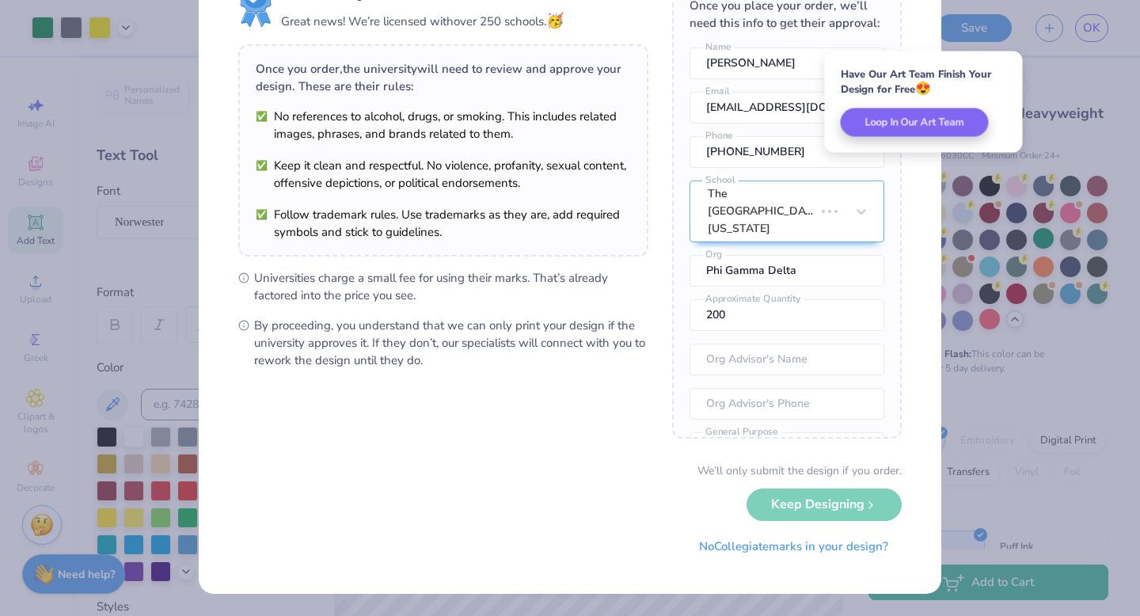
scroll to position [0, 0]
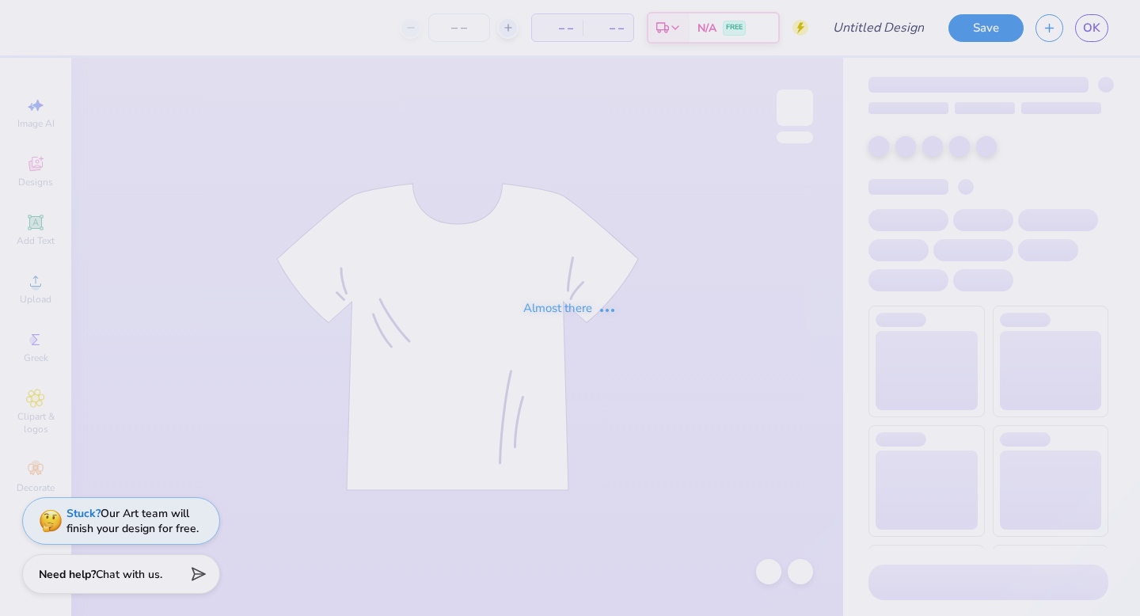
type input "[PERSON_NAME]"
type input "200"
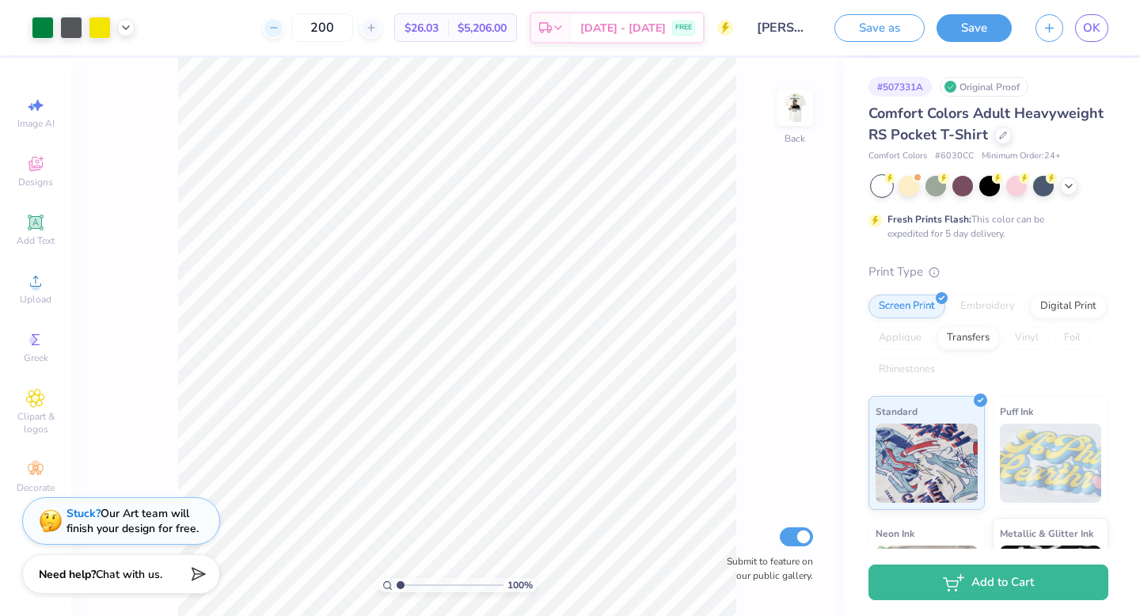
drag, startPoint x: 359, startPoint y: 28, endPoint x: 292, endPoint y: 25, distance: 67.3
click at [292, 25] on div "200" at bounding box center [322, 27] width 119 height 29
click at [353, 29] on input "100" at bounding box center [322, 27] width 62 height 29
drag, startPoint x: 358, startPoint y: 28, endPoint x: 291, endPoint y: 28, distance: 66.5
click at [291, 28] on div "125" at bounding box center [322, 27] width 119 height 29
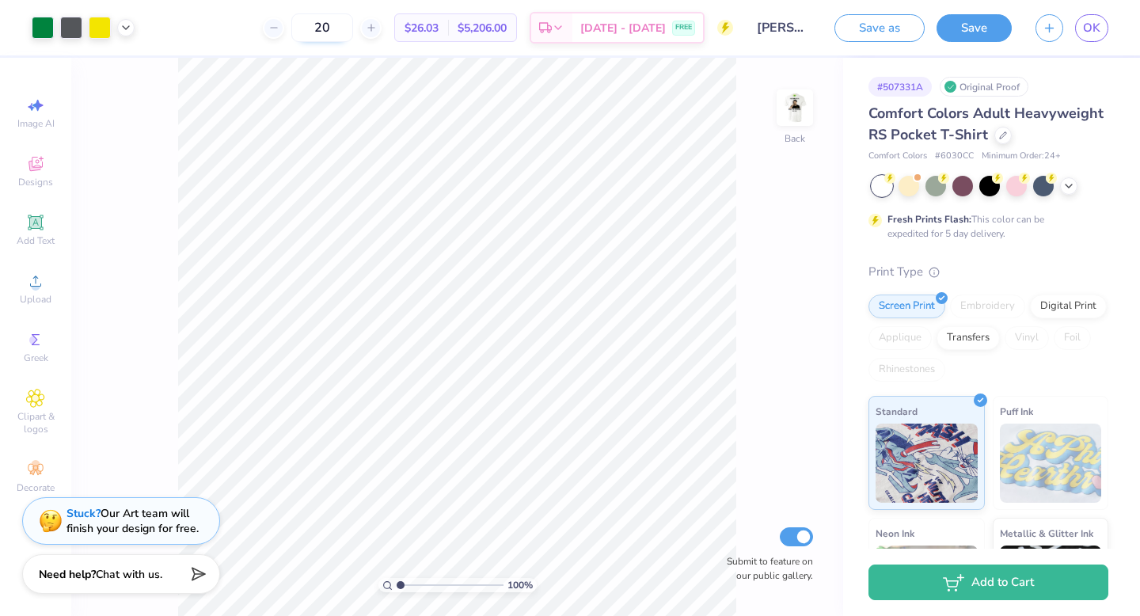
type input "2"
type input "1"
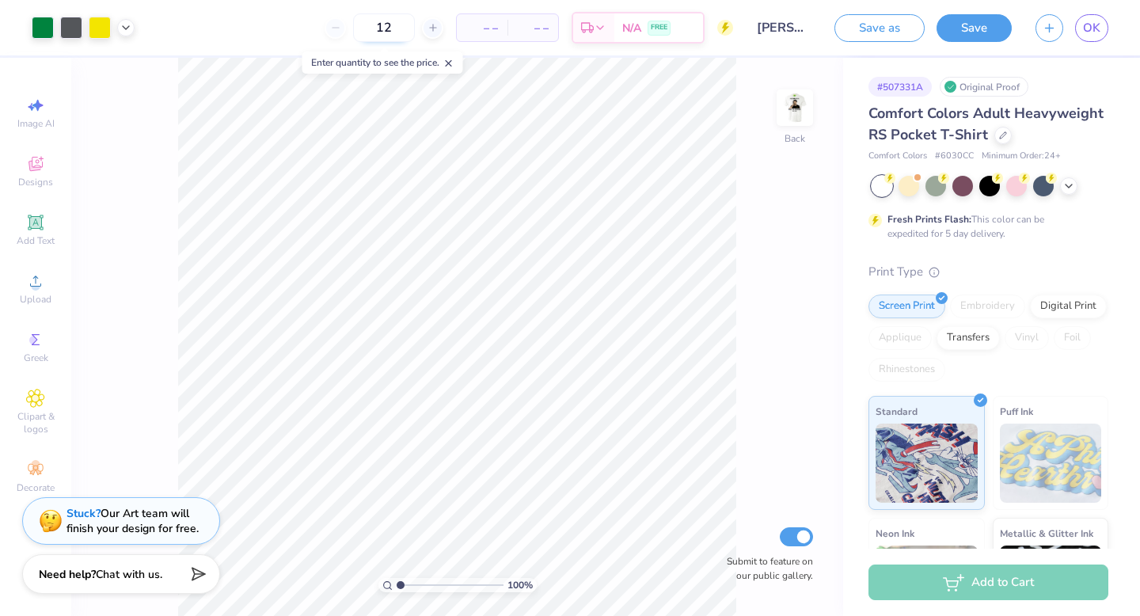
type input "125"
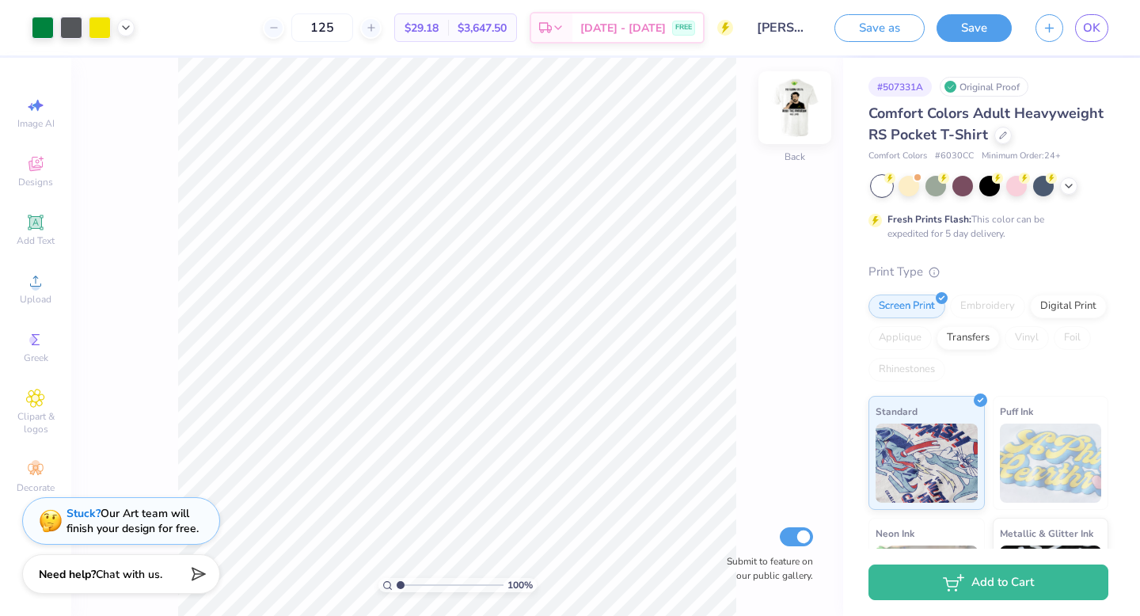
click at [810, 111] on img at bounding box center [794, 107] width 63 height 63
click at [807, 111] on img at bounding box center [794, 107] width 63 height 63
click at [743, 241] on div "100 % Back Submit to feature on our public gallery." at bounding box center [457, 337] width 772 height 558
click at [761, 173] on div "100 % Back Submit to feature on our public gallery." at bounding box center [457, 337] width 772 height 558
click at [41, 293] on span "Upload" at bounding box center [36, 299] width 32 height 13
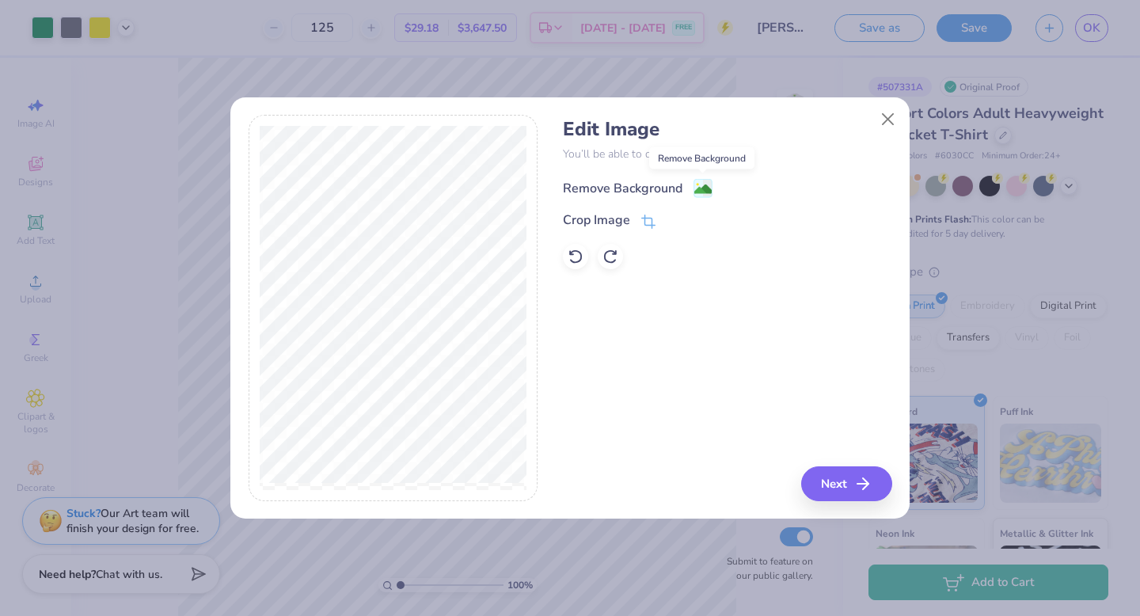
click at [703, 188] on image at bounding box center [702, 189] width 17 height 17
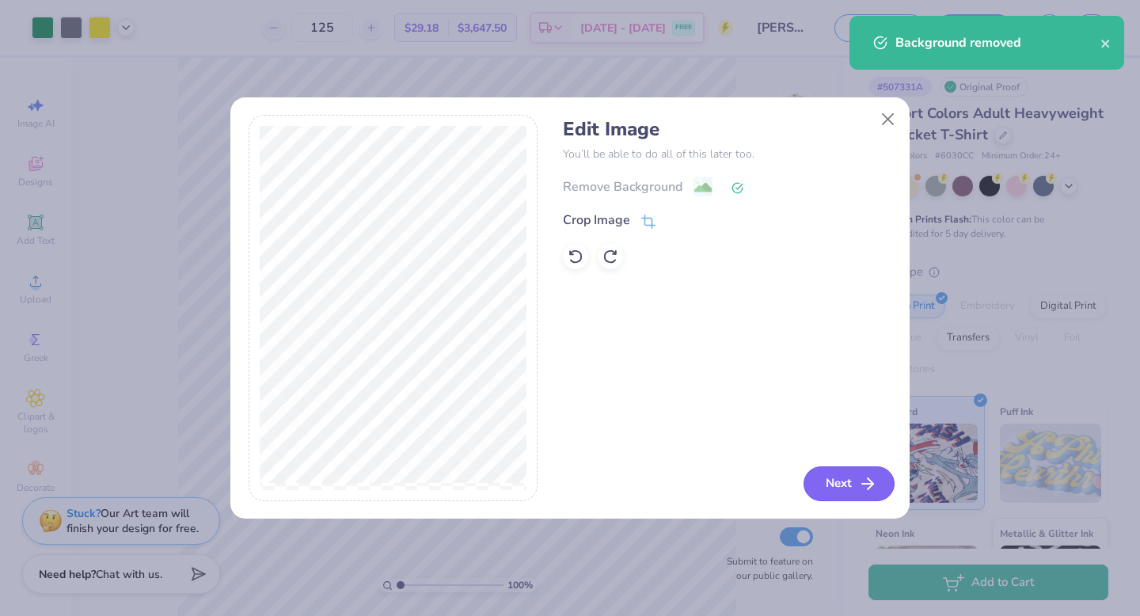
click at [836, 482] on button "Next" at bounding box center [849, 483] width 91 height 35
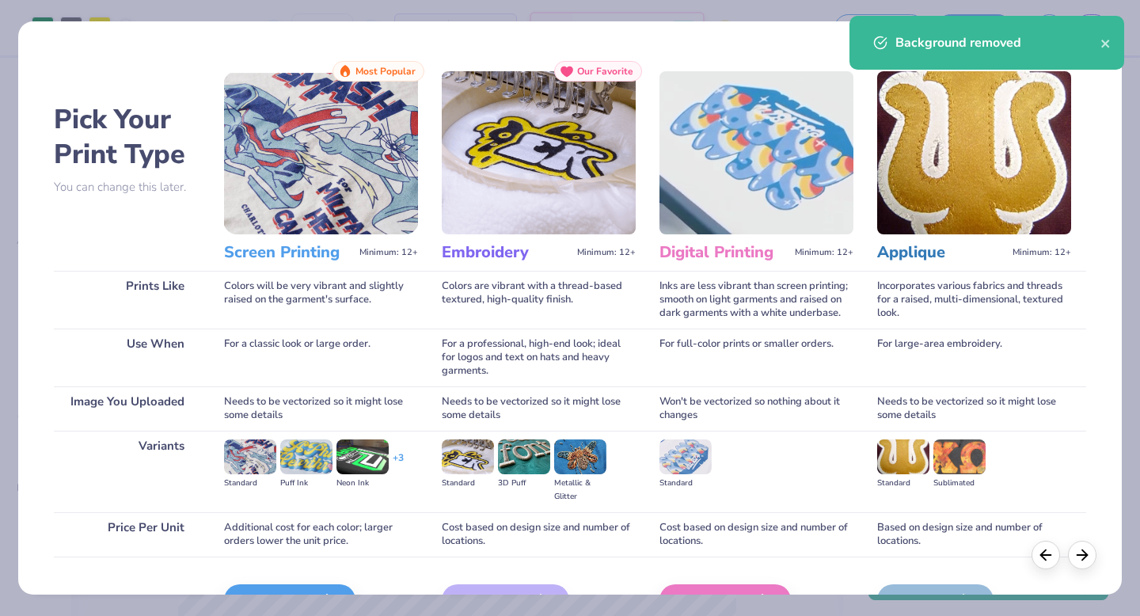
scroll to position [94, 0]
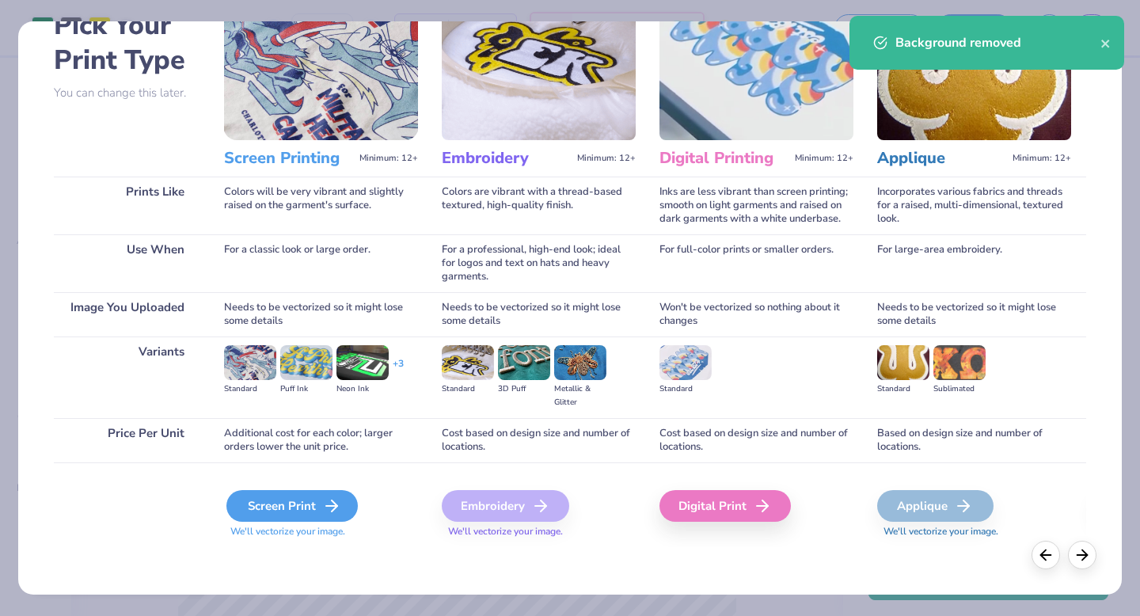
click at [303, 508] on div "Screen Print" at bounding box center [291, 506] width 131 height 32
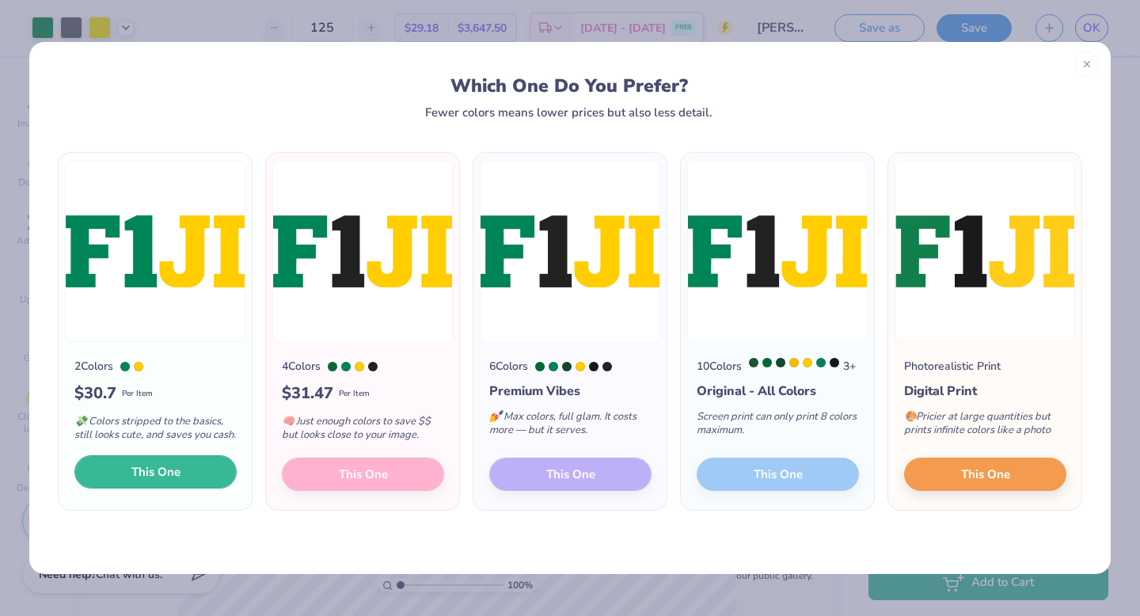
click at [177, 479] on span "This One" at bounding box center [155, 472] width 49 height 18
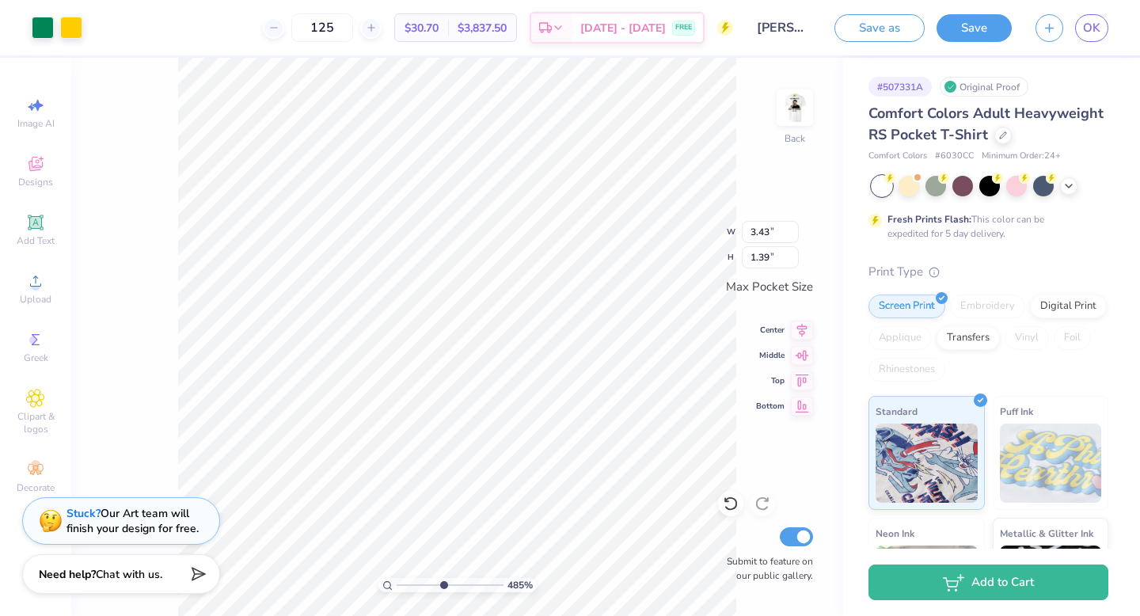
drag, startPoint x: 400, startPoint y: 585, endPoint x: 442, endPoint y: 580, distance: 42.2
click at [442, 580] on input "range" at bounding box center [450, 585] width 107 height 14
type input "4.98"
type input "1.40"
type input "0.57"
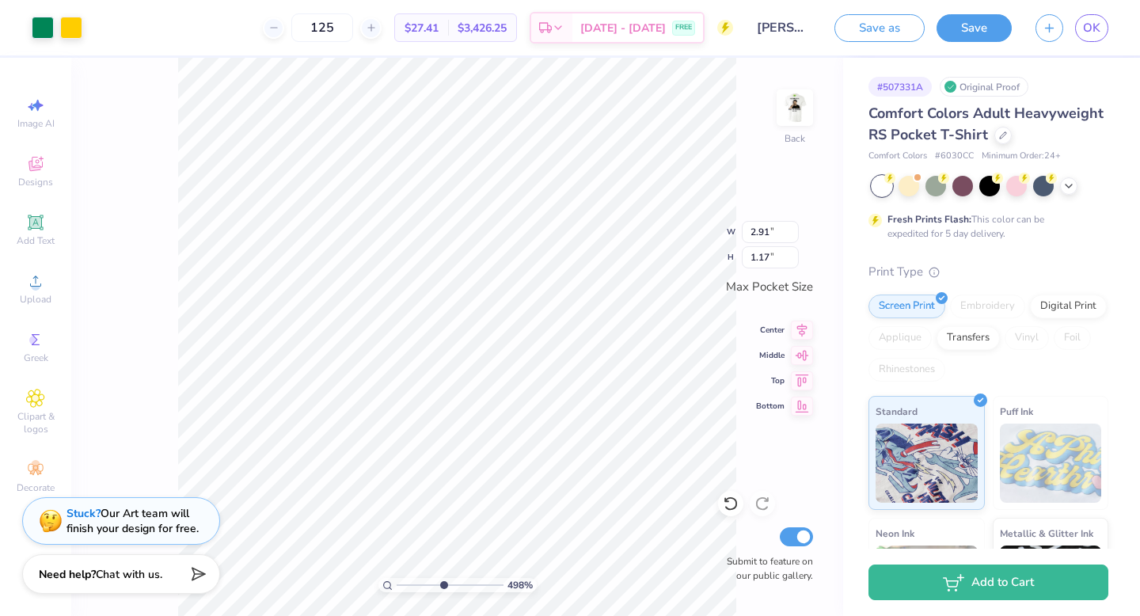
type input "2.91"
type input "1.17"
click at [46, 32] on div at bounding box center [43, 26] width 22 height 22
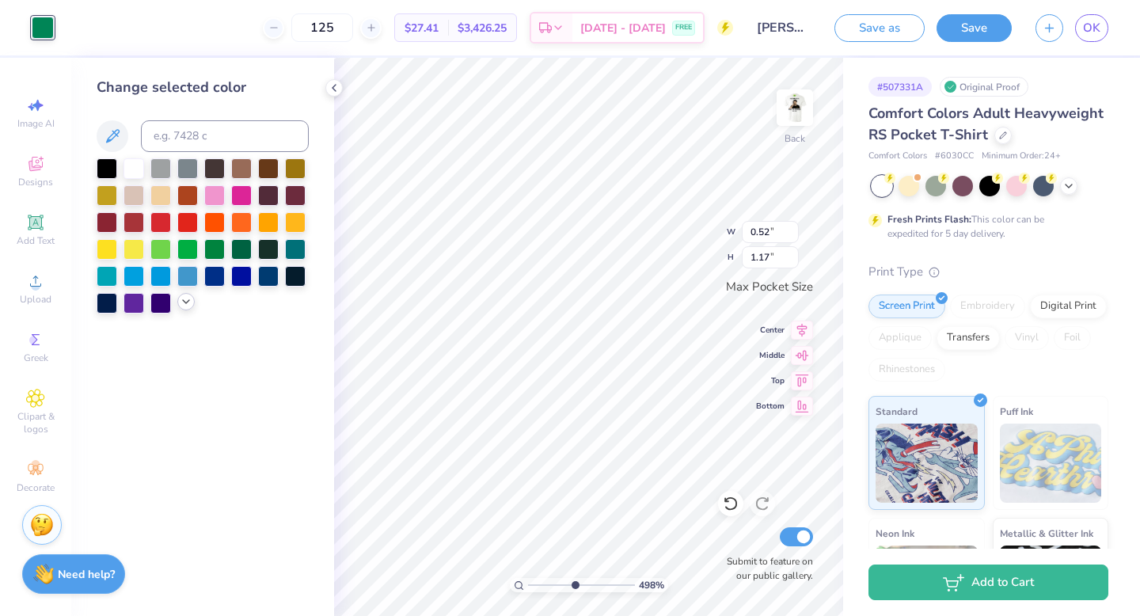
click at [185, 303] on icon at bounding box center [186, 301] width 13 height 13
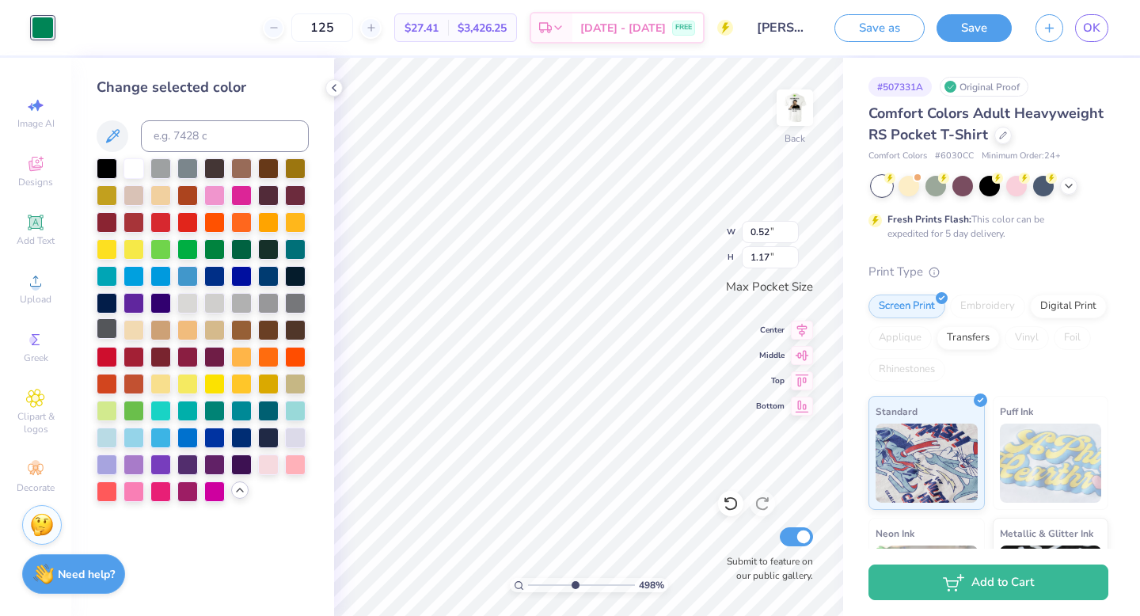
click at [101, 332] on div at bounding box center [107, 328] width 21 height 21
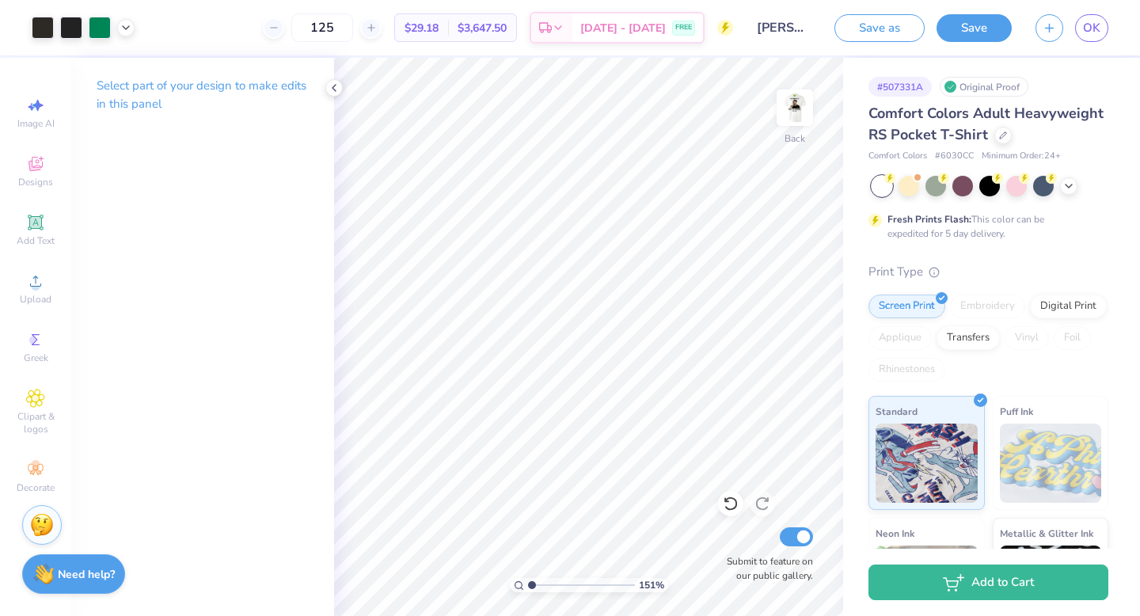
drag, startPoint x: 574, startPoint y: 588, endPoint x: 527, endPoint y: 587, distance: 47.5
type input "1"
click at [528, 587] on input "range" at bounding box center [581, 585] width 107 height 14
click at [804, 101] on img at bounding box center [794, 107] width 63 height 63
click at [973, 29] on button "Save" at bounding box center [974, 26] width 75 height 28
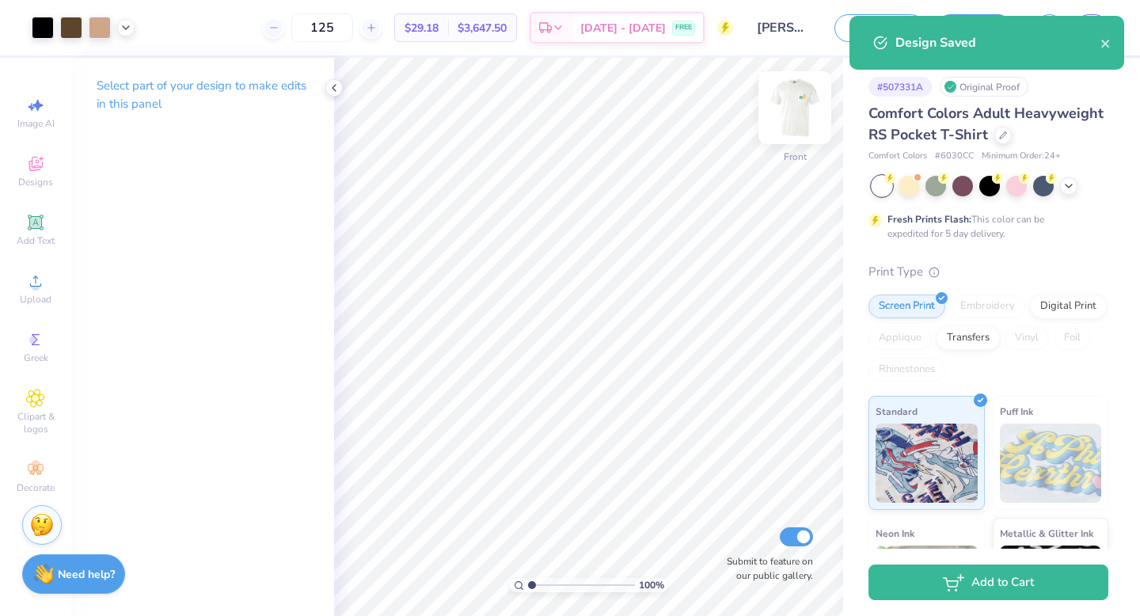
click at [798, 116] on img at bounding box center [794, 107] width 63 height 63
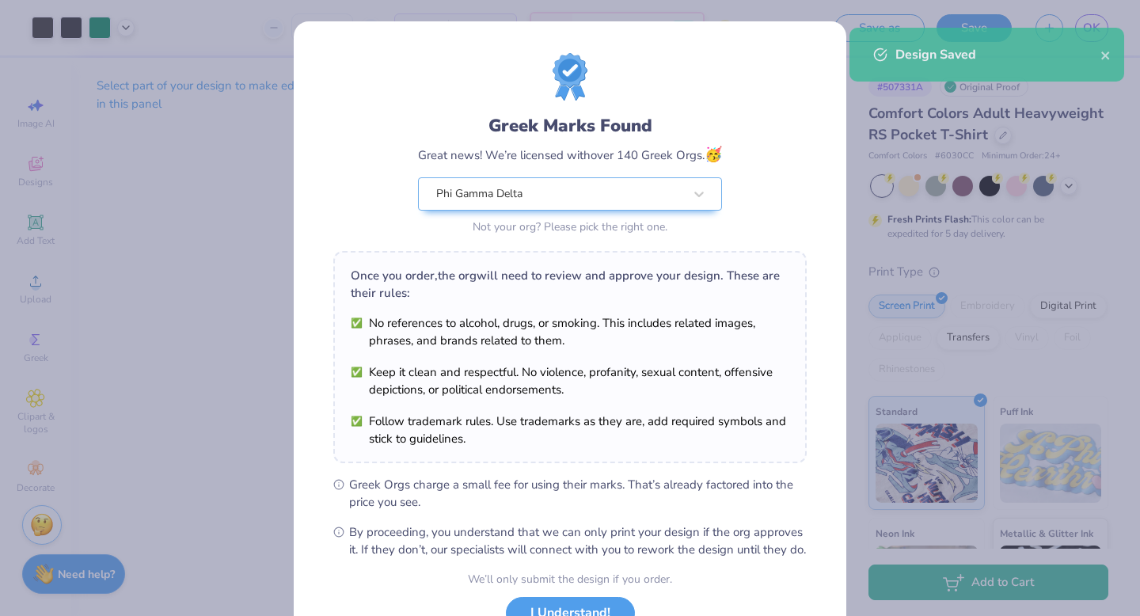
scroll to position [125, 0]
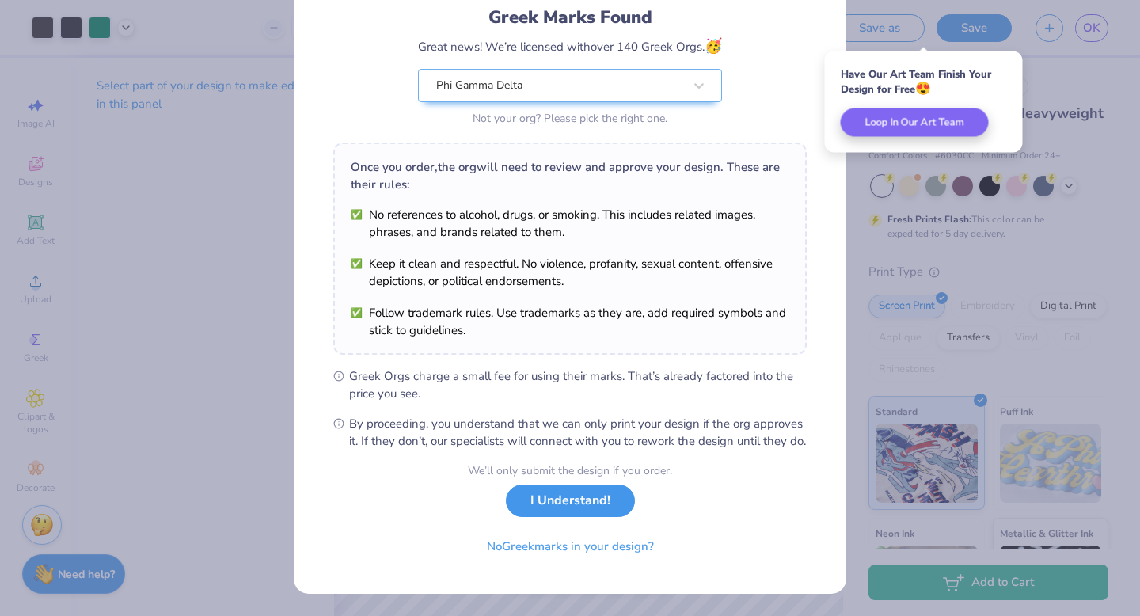
click at [580, 501] on button "I Understand!" at bounding box center [570, 501] width 129 height 32
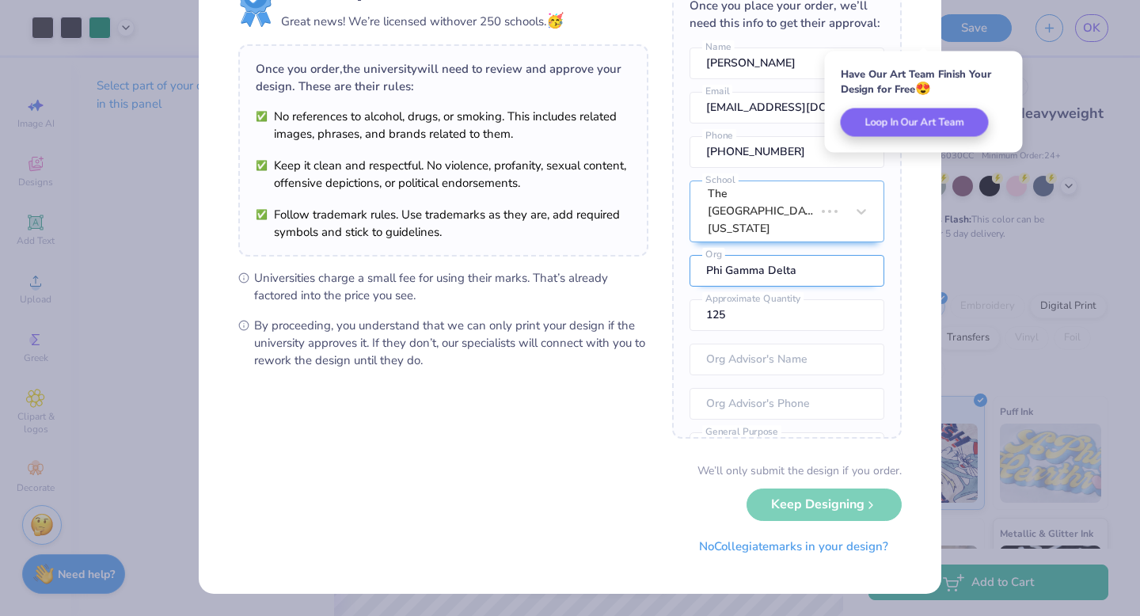
scroll to position [0, 0]
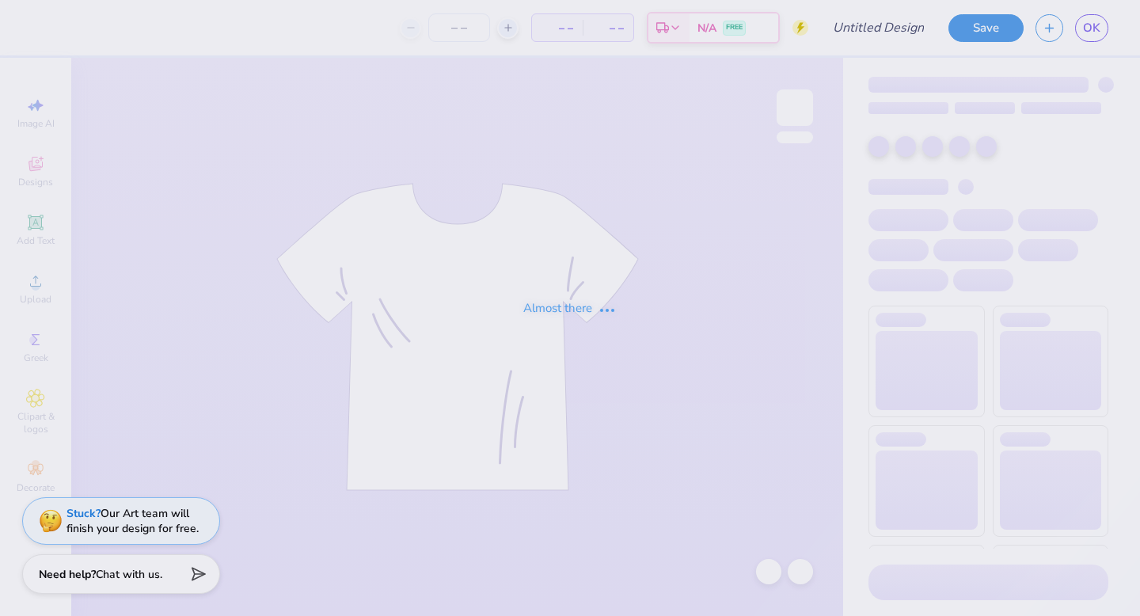
type input "[PERSON_NAME]"
type input "125"
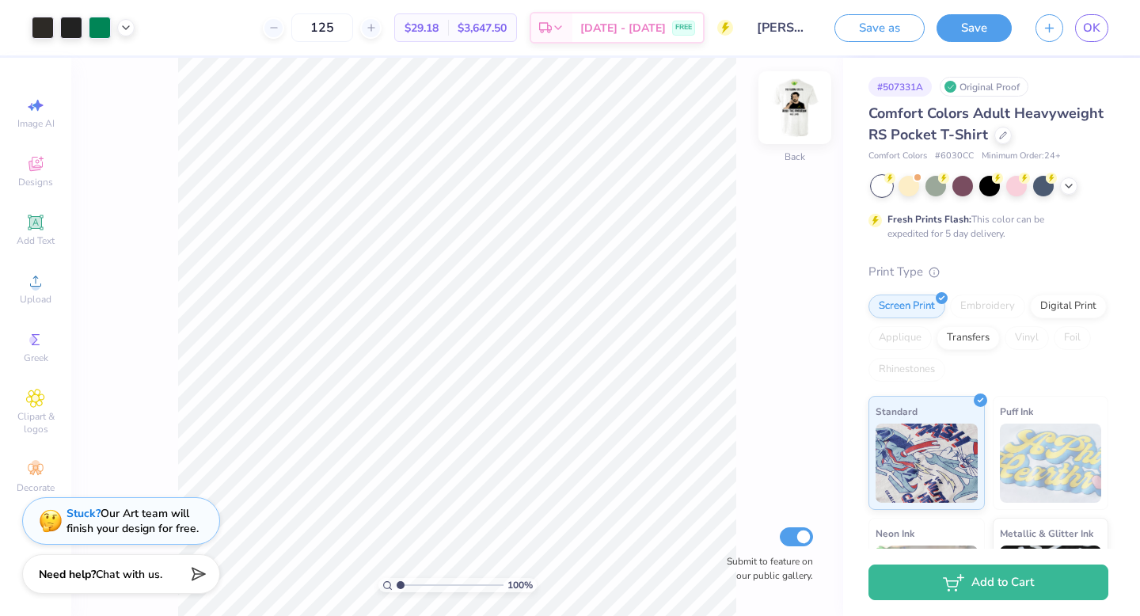
click at [805, 116] on img at bounding box center [794, 107] width 63 height 63
